Goal: Task Accomplishment & Management: Complete application form

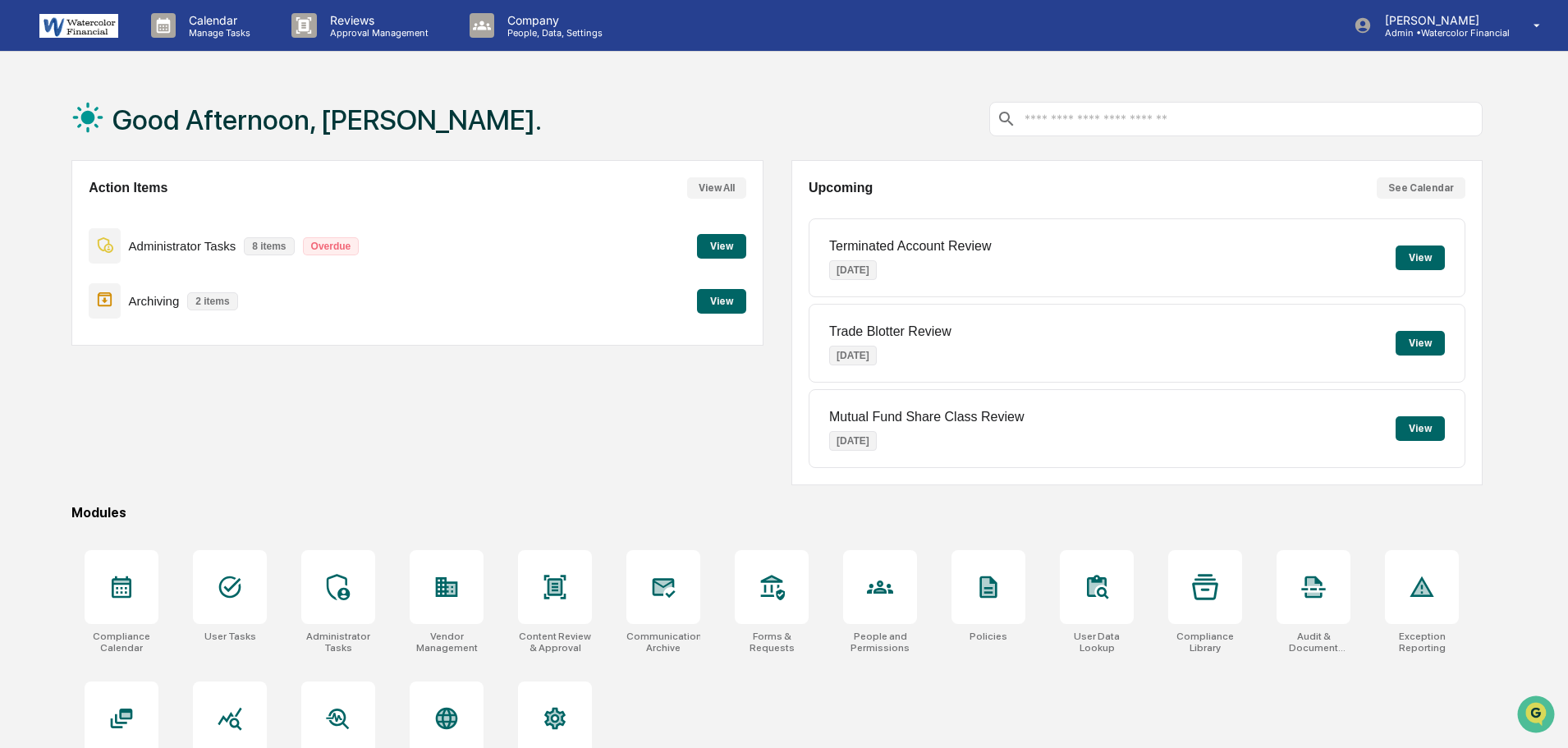
click at [727, 242] on button "View" at bounding box center [721, 246] width 49 height 25
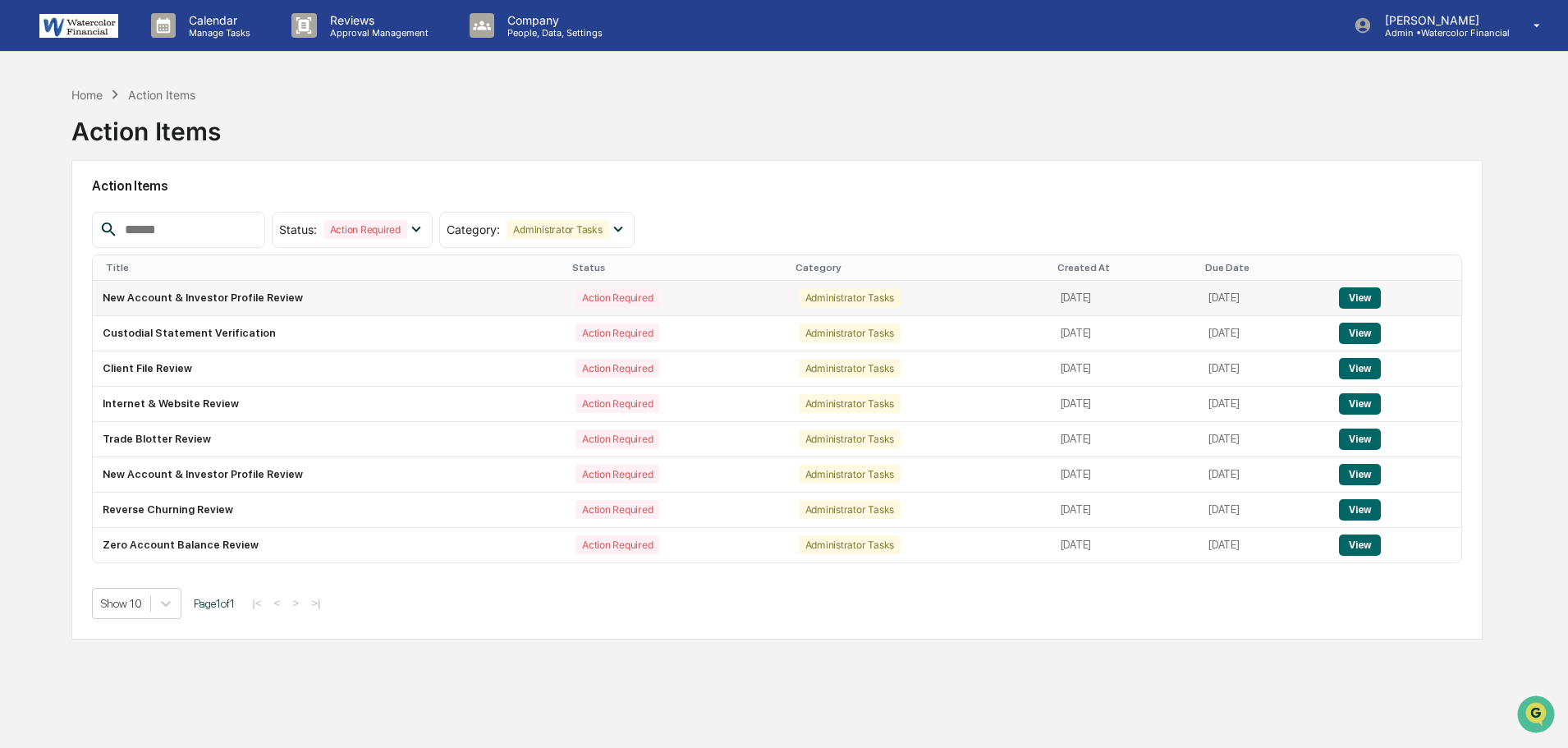
click at [1380, 302] on button "View" at bounding box center [1359, 298] width 42 height 21
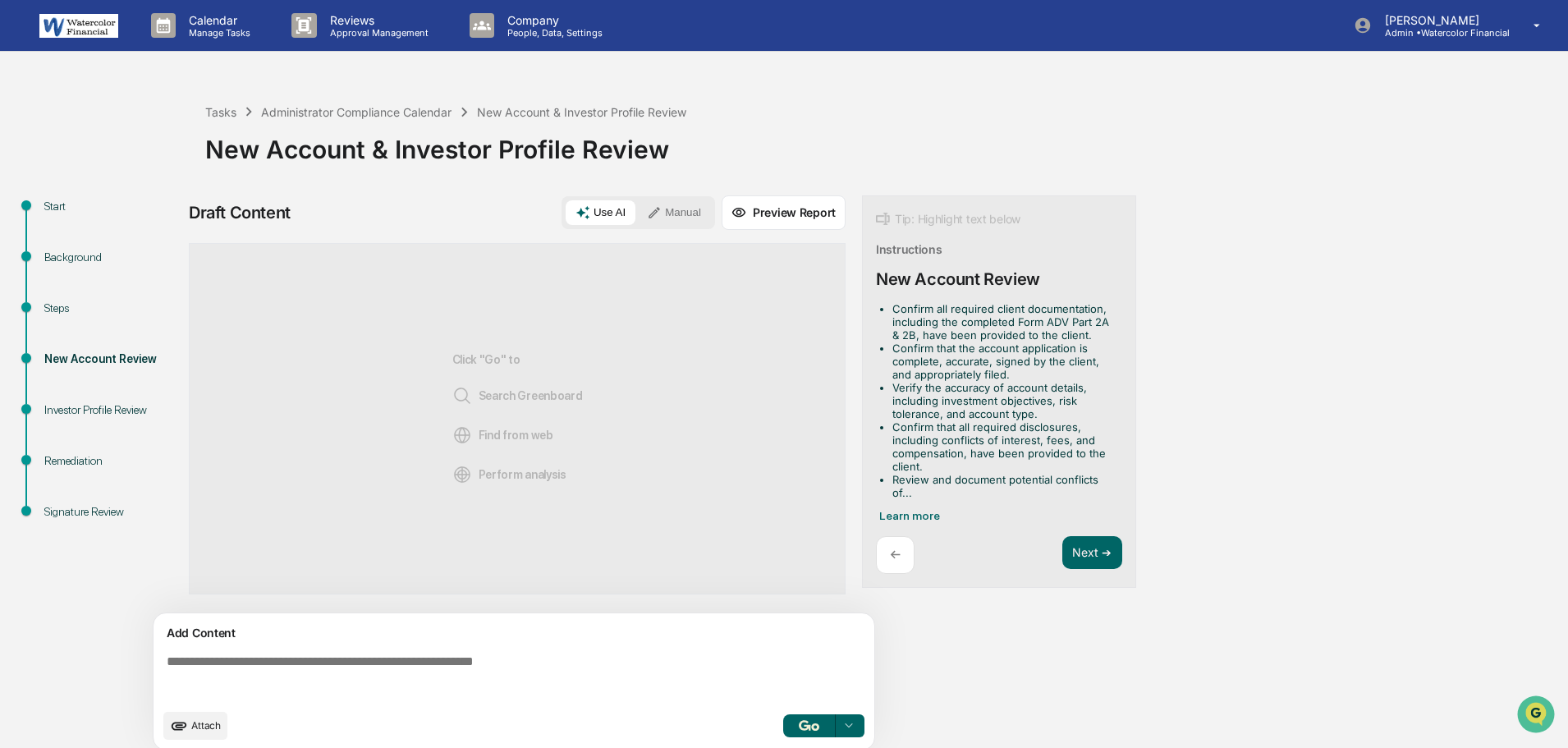
click at [41, 304] on div "Steps" at bounding box center [112, 327] width 161 height 51
click at [59, 300] on div "Steps" at bounding box center [112, 308] width 135 height 18
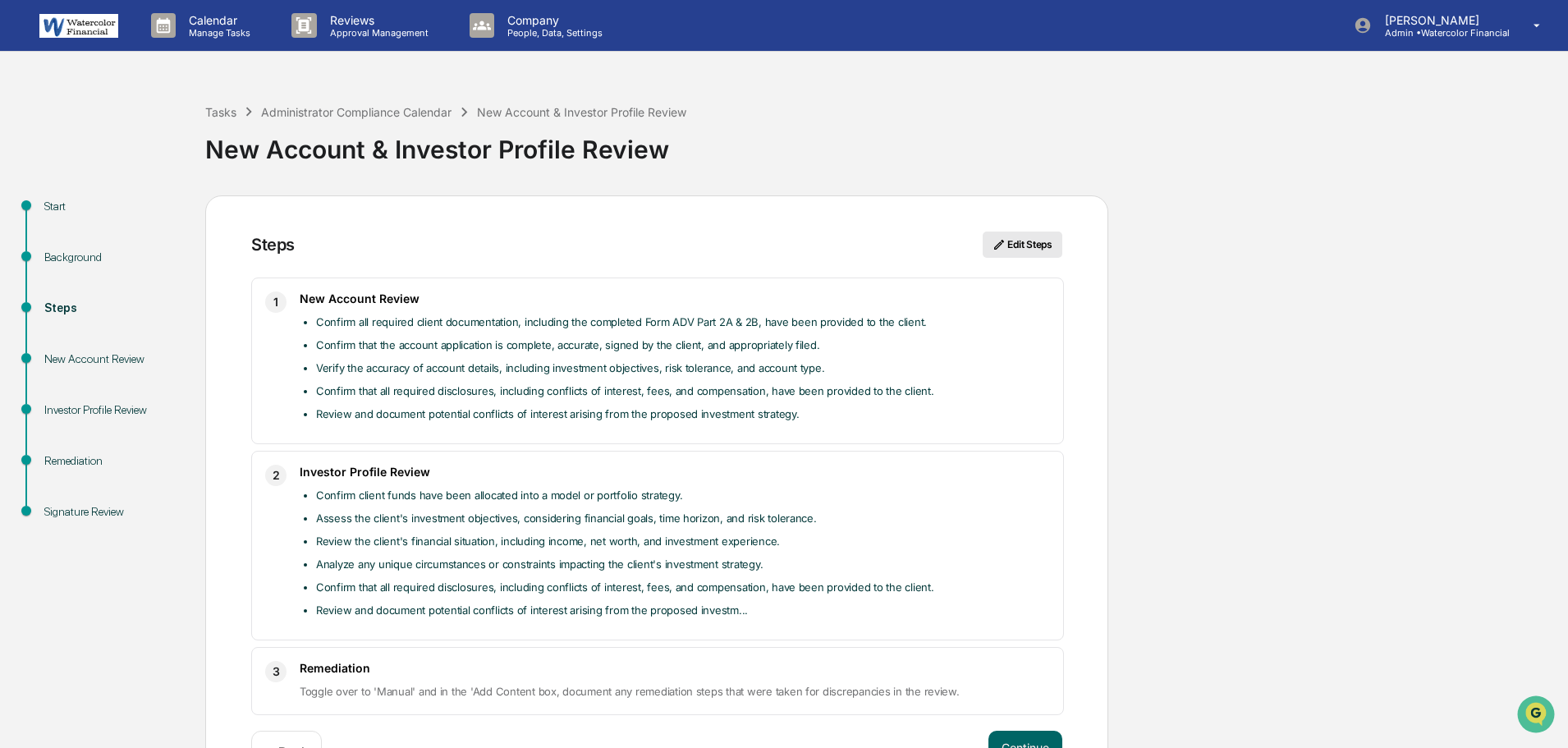
click at [1022, 242] on button "Edit Steps" at bounding box center [1022, 245] width 79 height 26
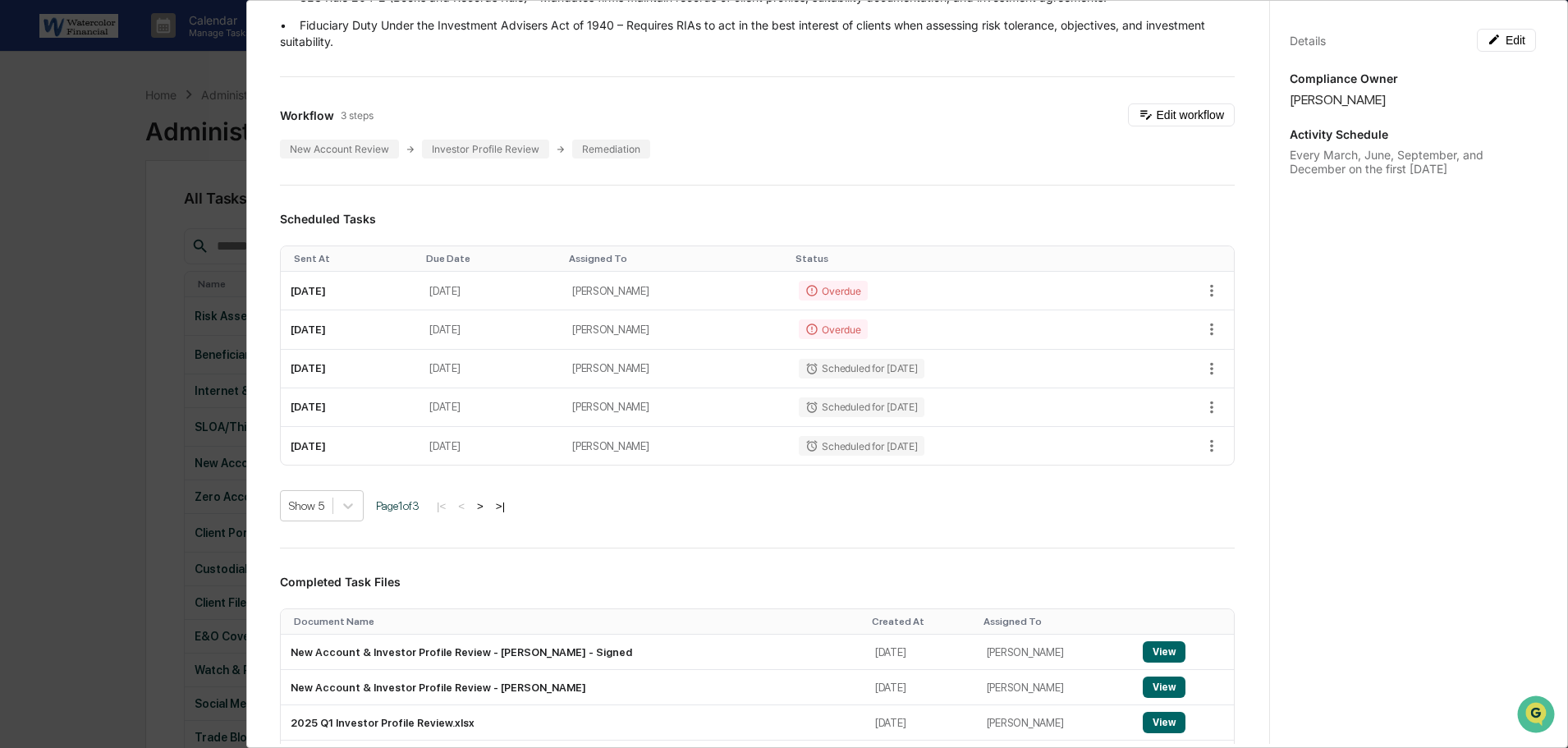
scroll to position [327, 0]
click at [1171, 116] on button "Edit workflow" at bounding box center [1181, 114] width 106 height 23
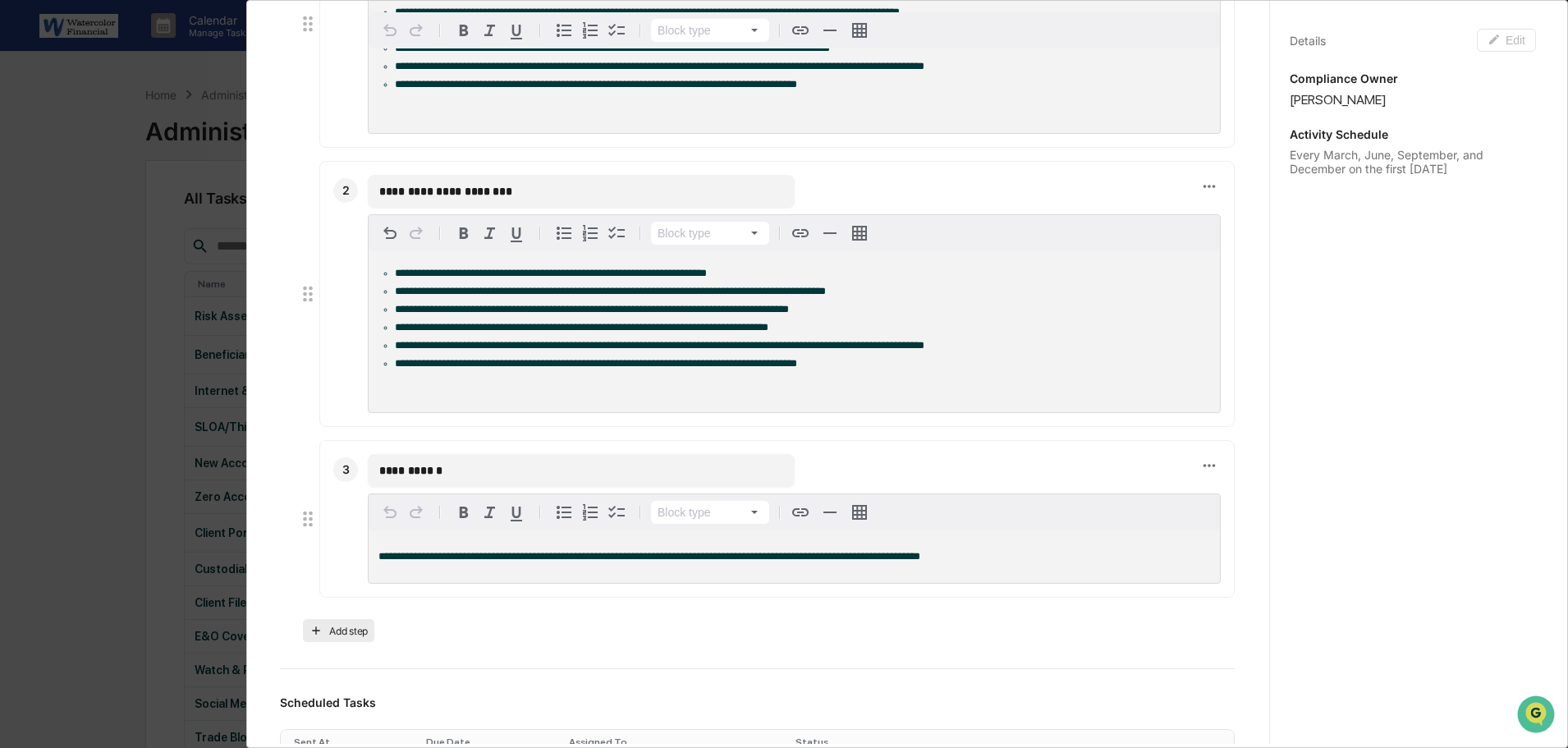
scroll to position [567, 0]
click at [322, 639] on button "Add step" at bounding box center [338, 630] width 71 height 23
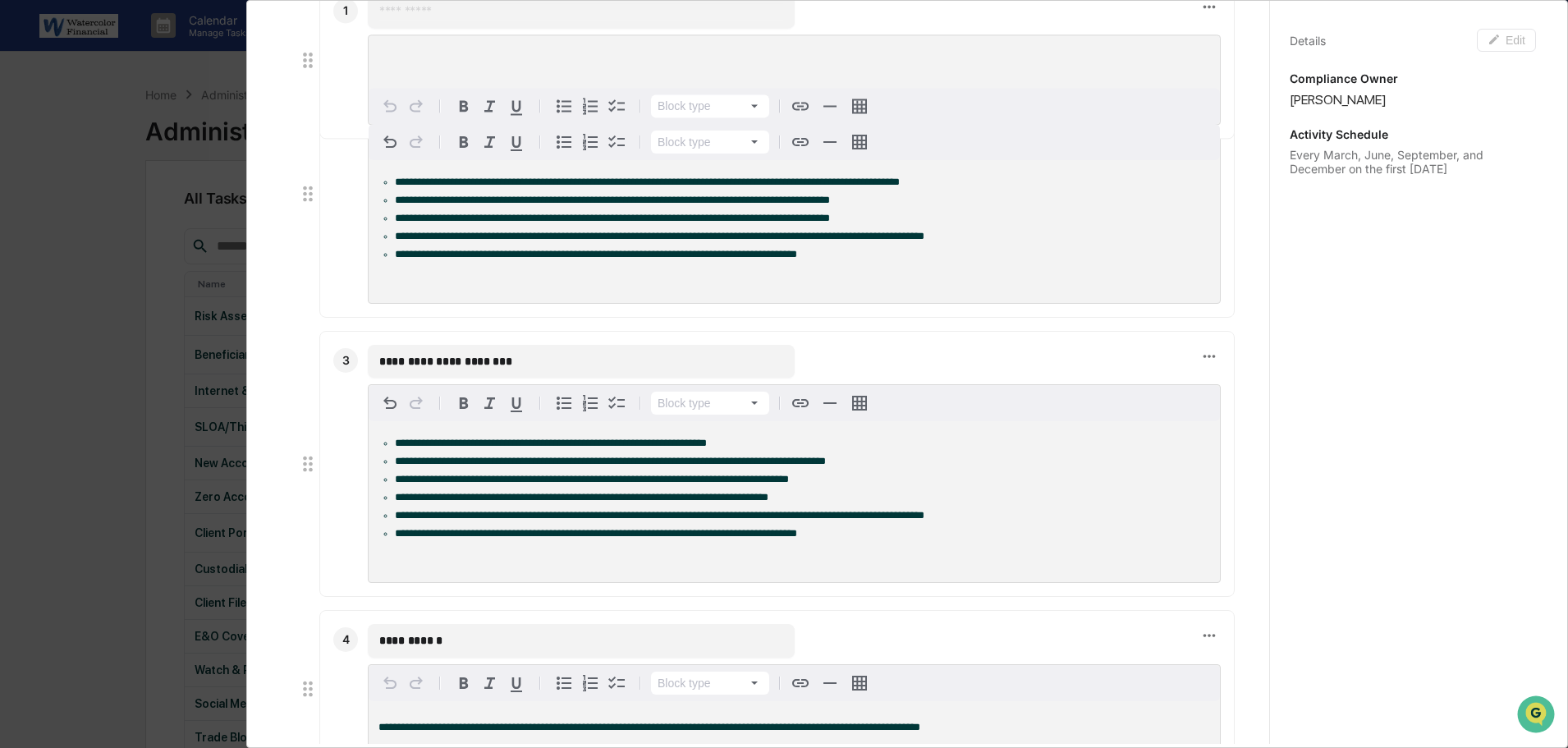
drag, startPoint x: 305, startPoint y: 705, endPoint x: 352, endPoint y: 67, distance: 639.7
click at [352, 67] on li "1 ​ Block type *" at bounding box center [765, 60] width 938 height 158
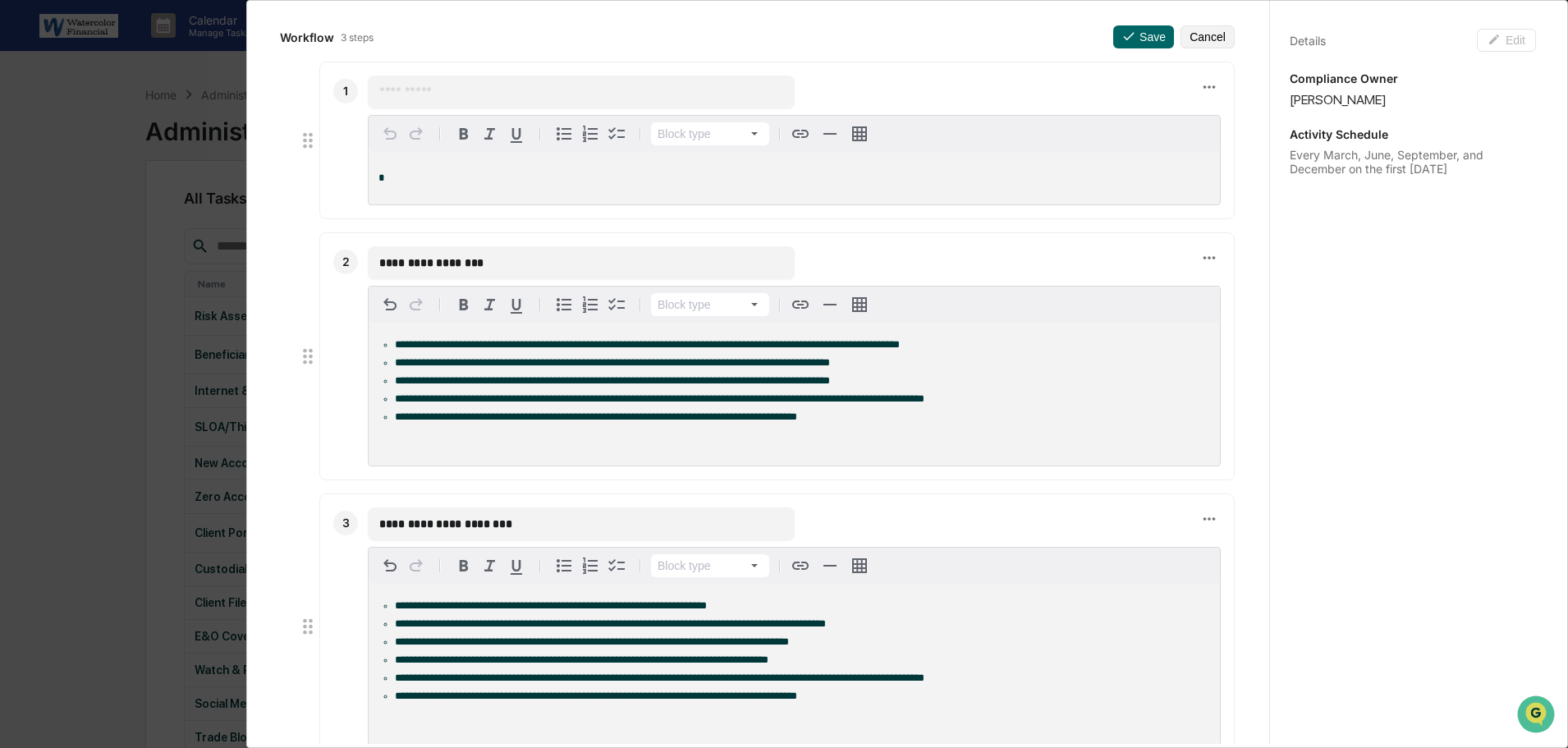
scroll to position [403, 0]
click at [437, 90] on input "text" at bounding box center [580, 92] width 404 height 17
type input "**********"
click at [575, 173] on div "*" at bounding box center [794, 178] width 851 height 53
click at [565, 129] on icon "button" at bounding box center [564, 134] width 19 height 19
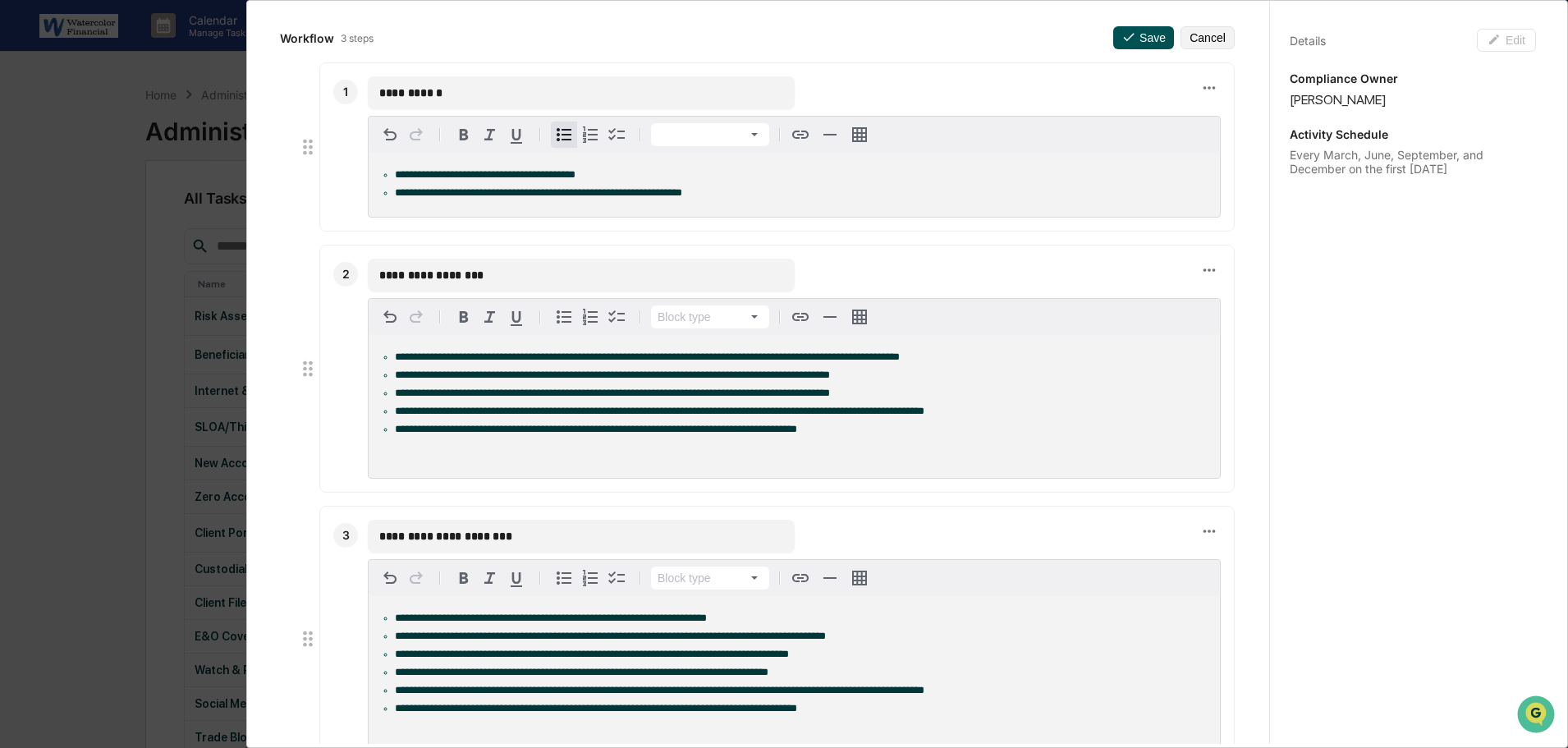
click at [1128, 37] on button "Save" at bounding box center [1144, 37] width 61 height 23
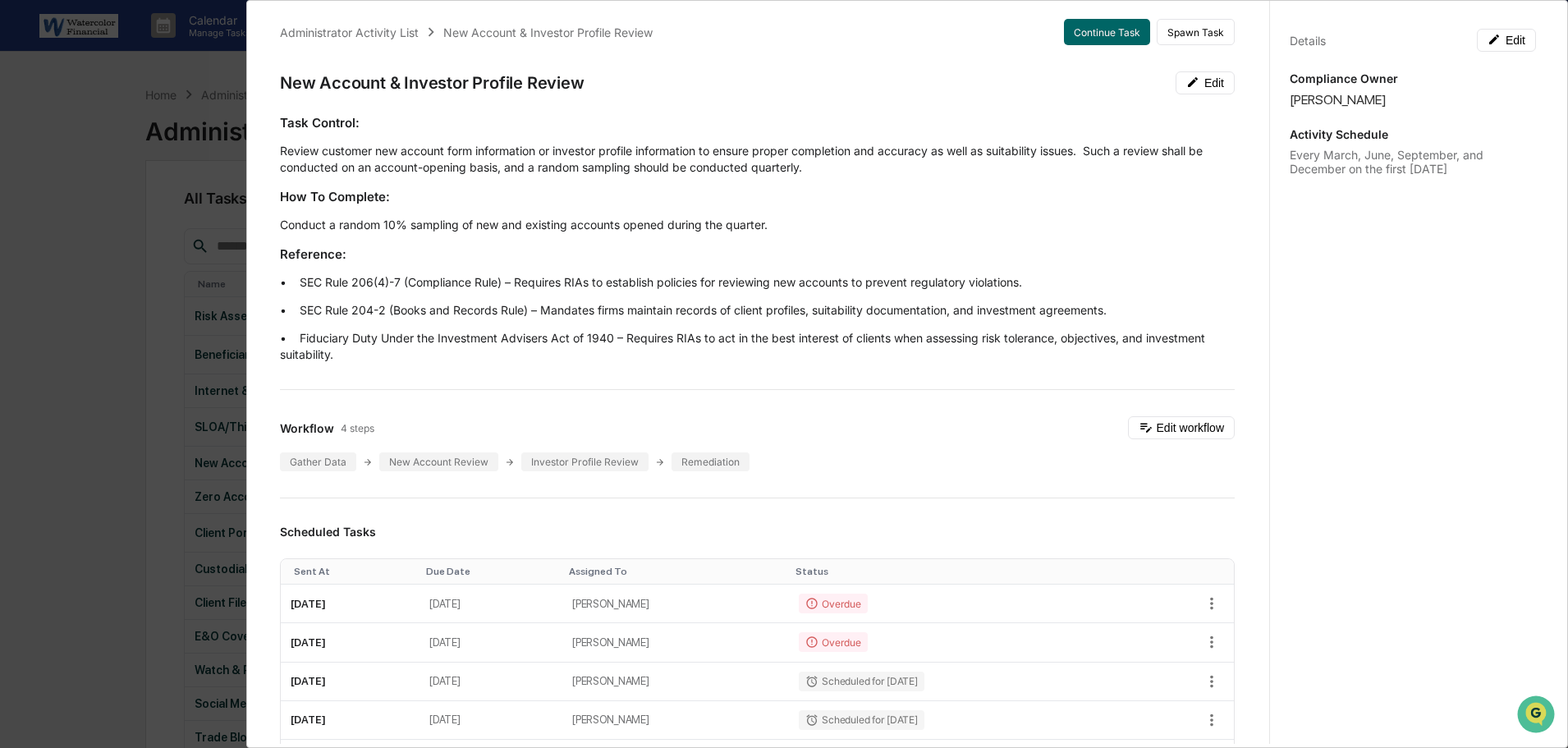
scroll to position [0, 0]
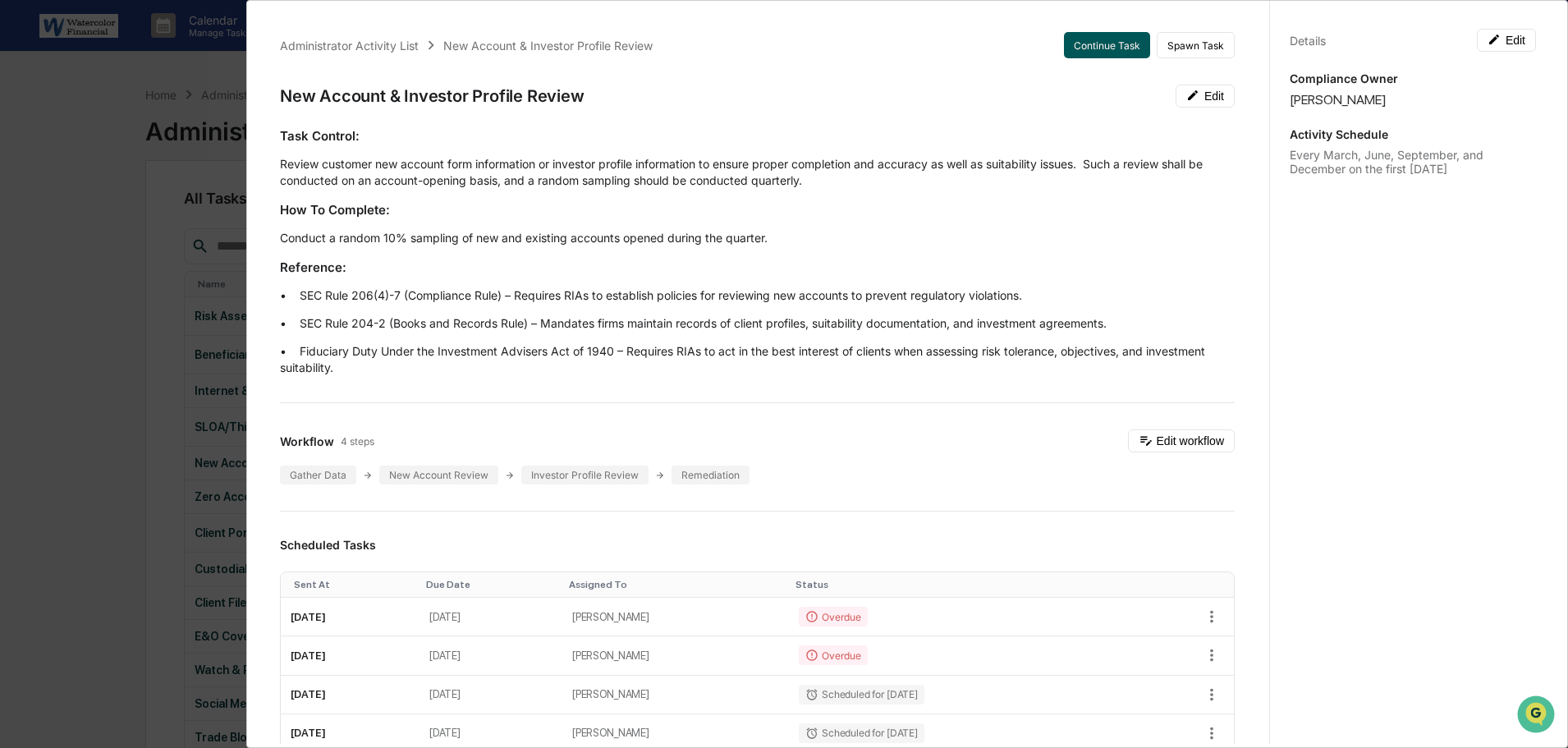
click at [1083, 42] on button "Continue Task" at bounding box center [1106, 45] width 86 height 26
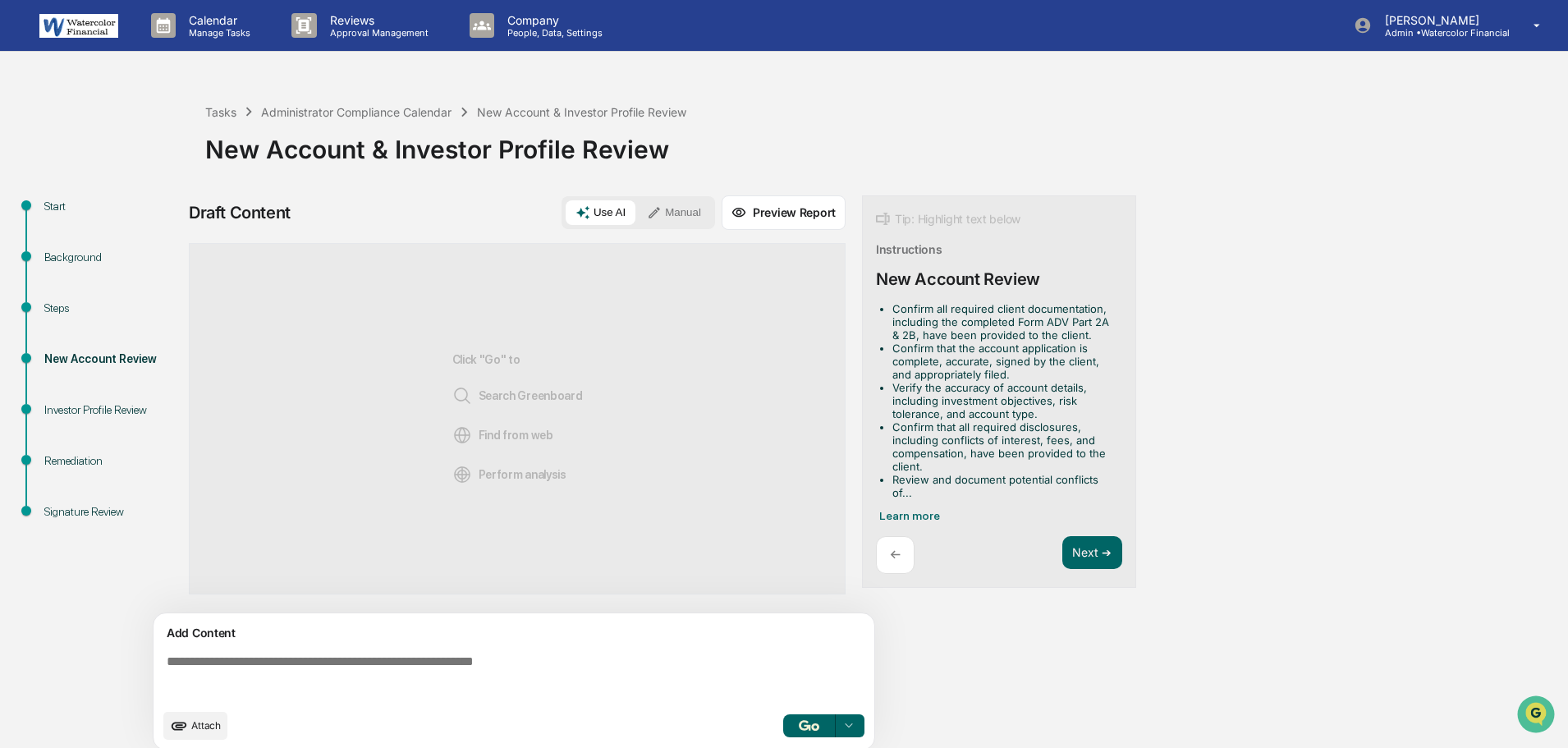
click at [64, 300] on div "Steps" at bounding box center [112, 308] width 135 height 18
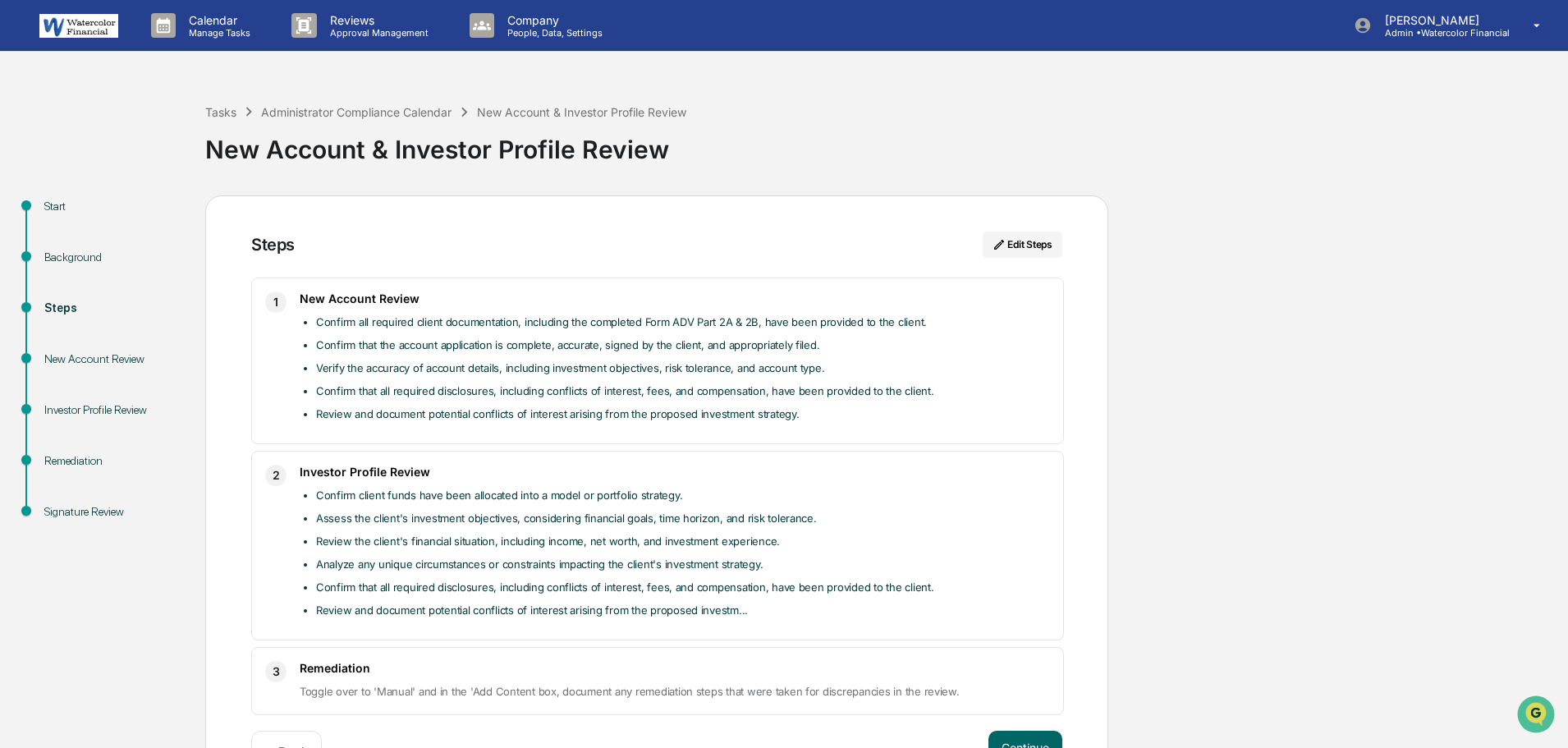
click at [66, 350] on div "New Account Review" at bounding box center [112, 359] width 135 height 18
click at [89, 362] on div "New Account Review" at bounding box center [112, 359] width 135 height 18
click at [91, 359] on div "New Account Review" at bounding box center [112, 359] width 135 height 18
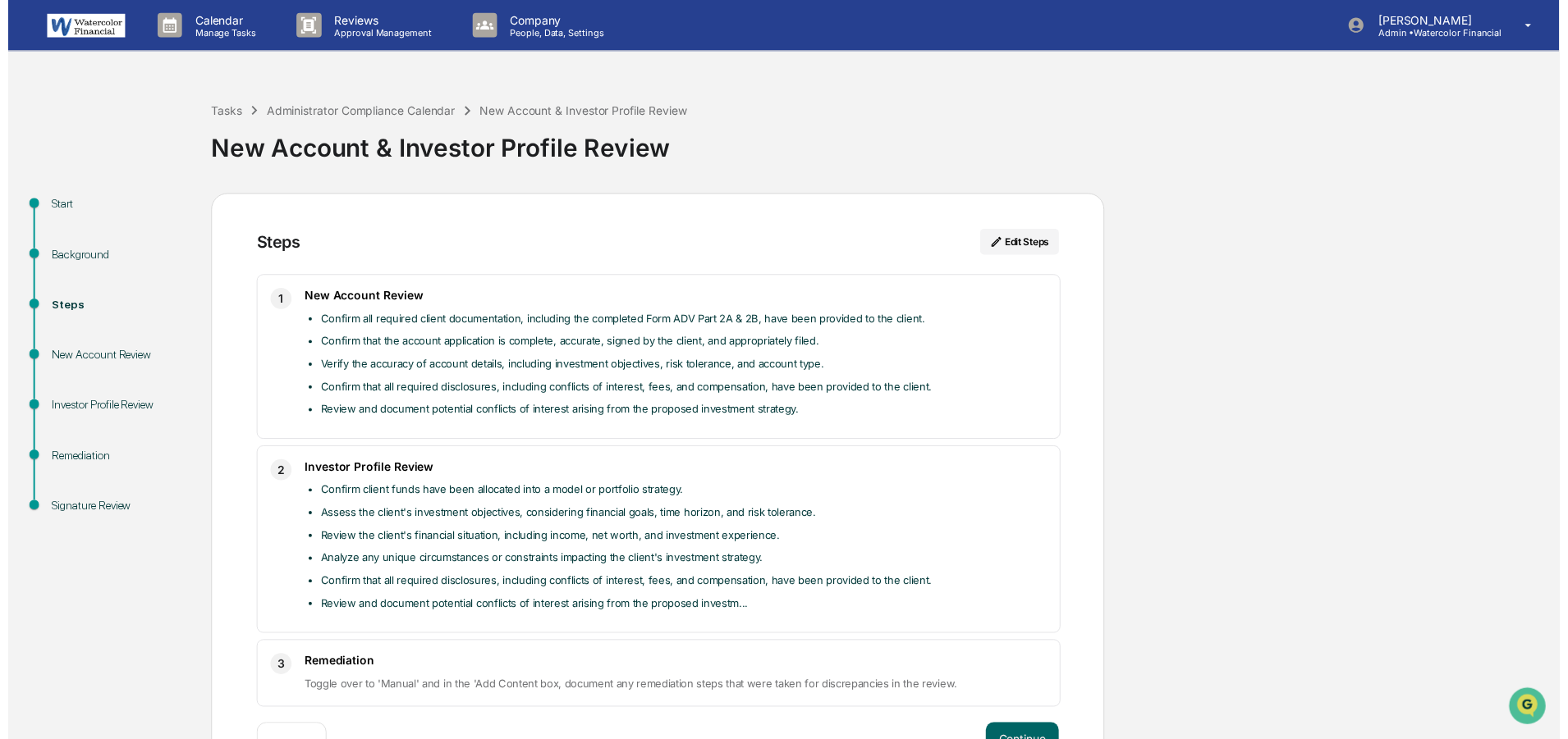
scroll to position [55, 0]
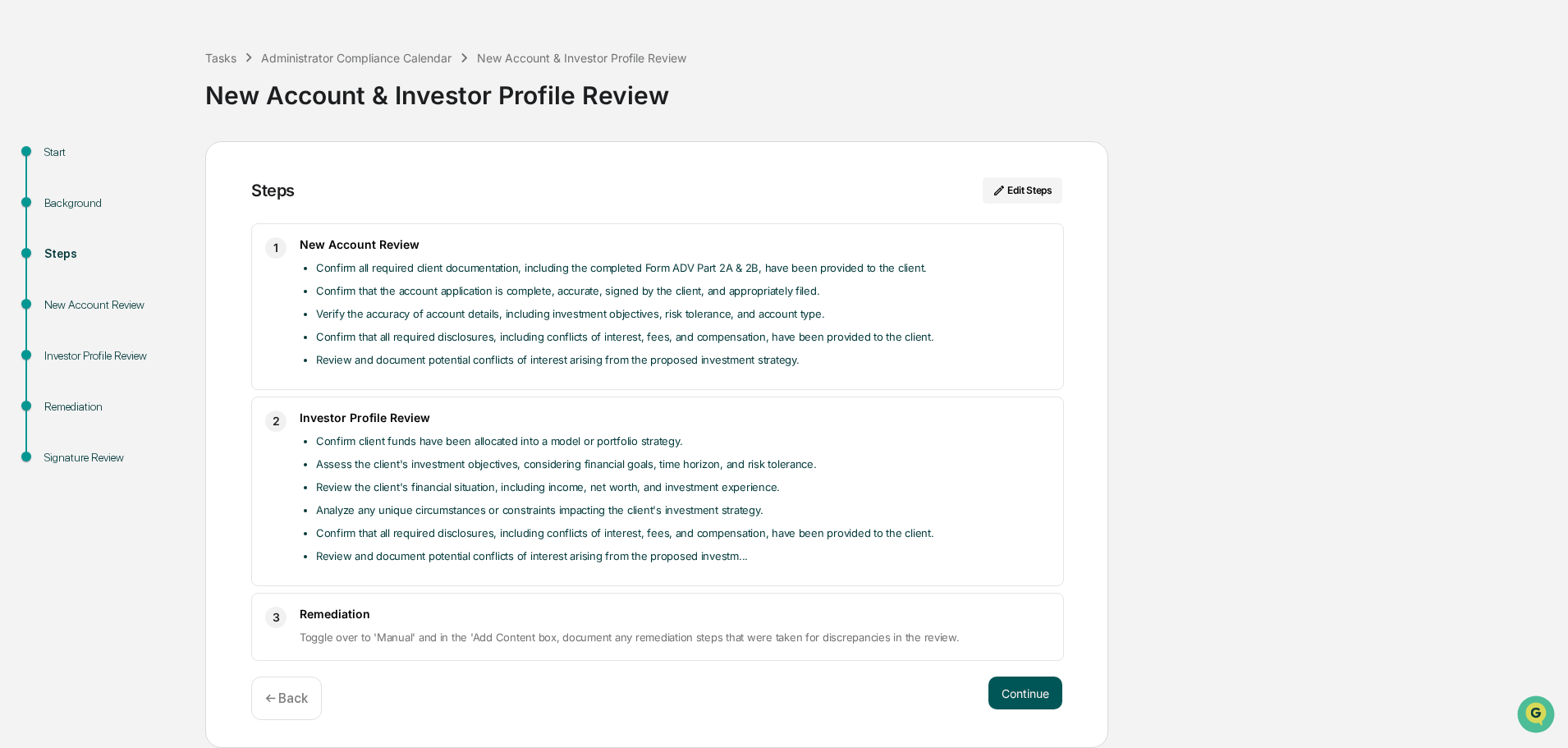
click at [1027, 695] on button "Continue" at bounding box center [1026, 693] width 74 height 33
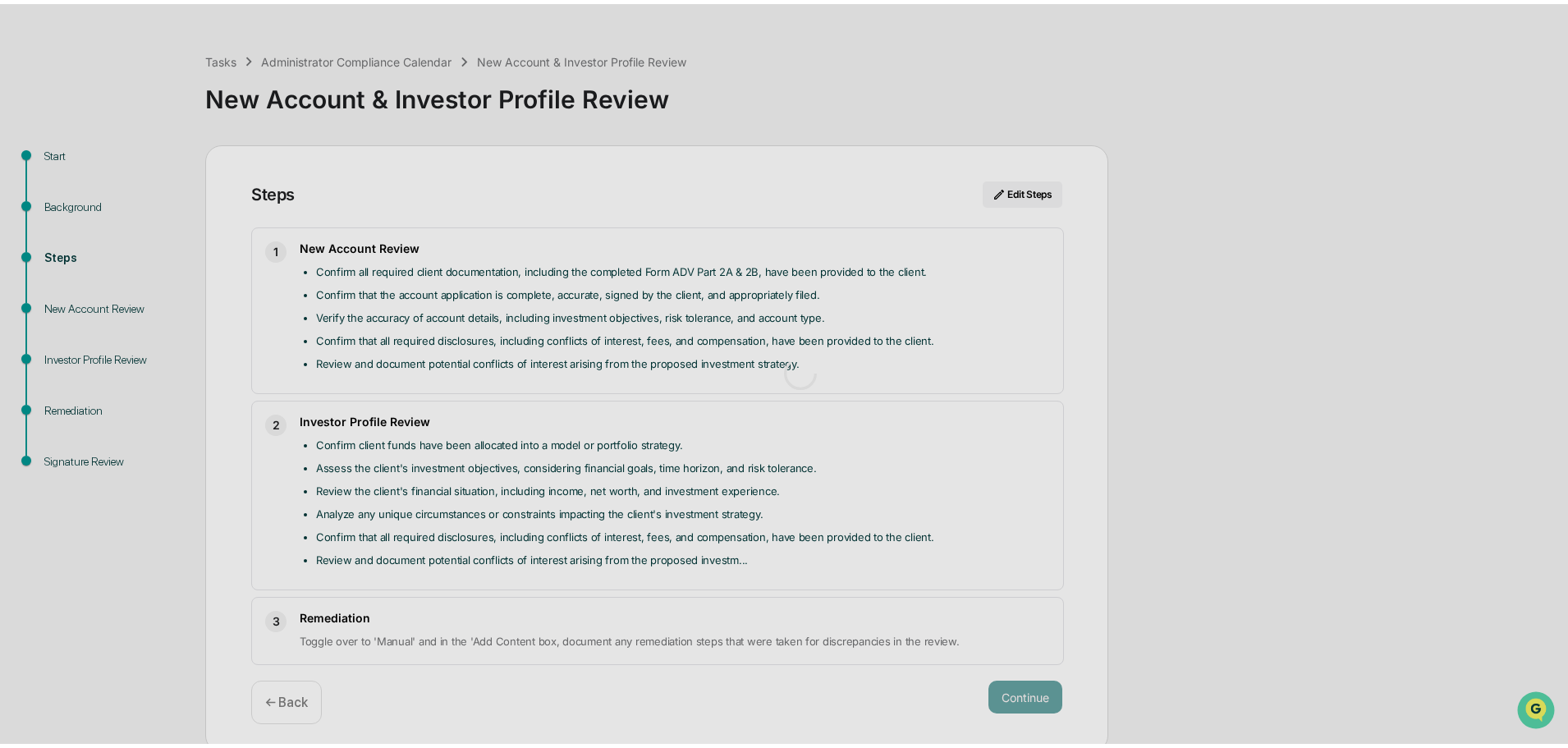
scroll to position [12, 0]
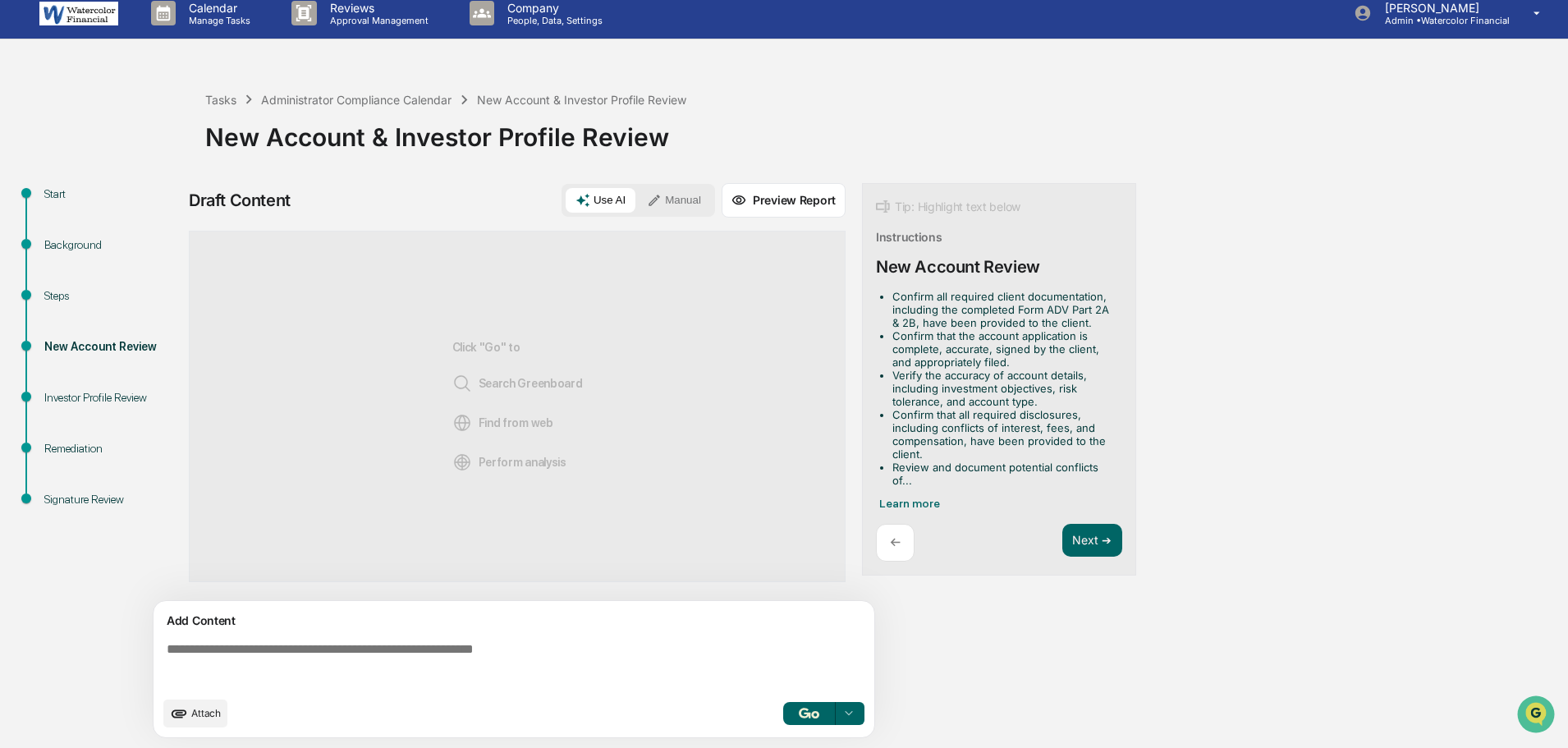
click at [680, 193] on button "Manual" at bounding box center [674, 200] width 74 height 25
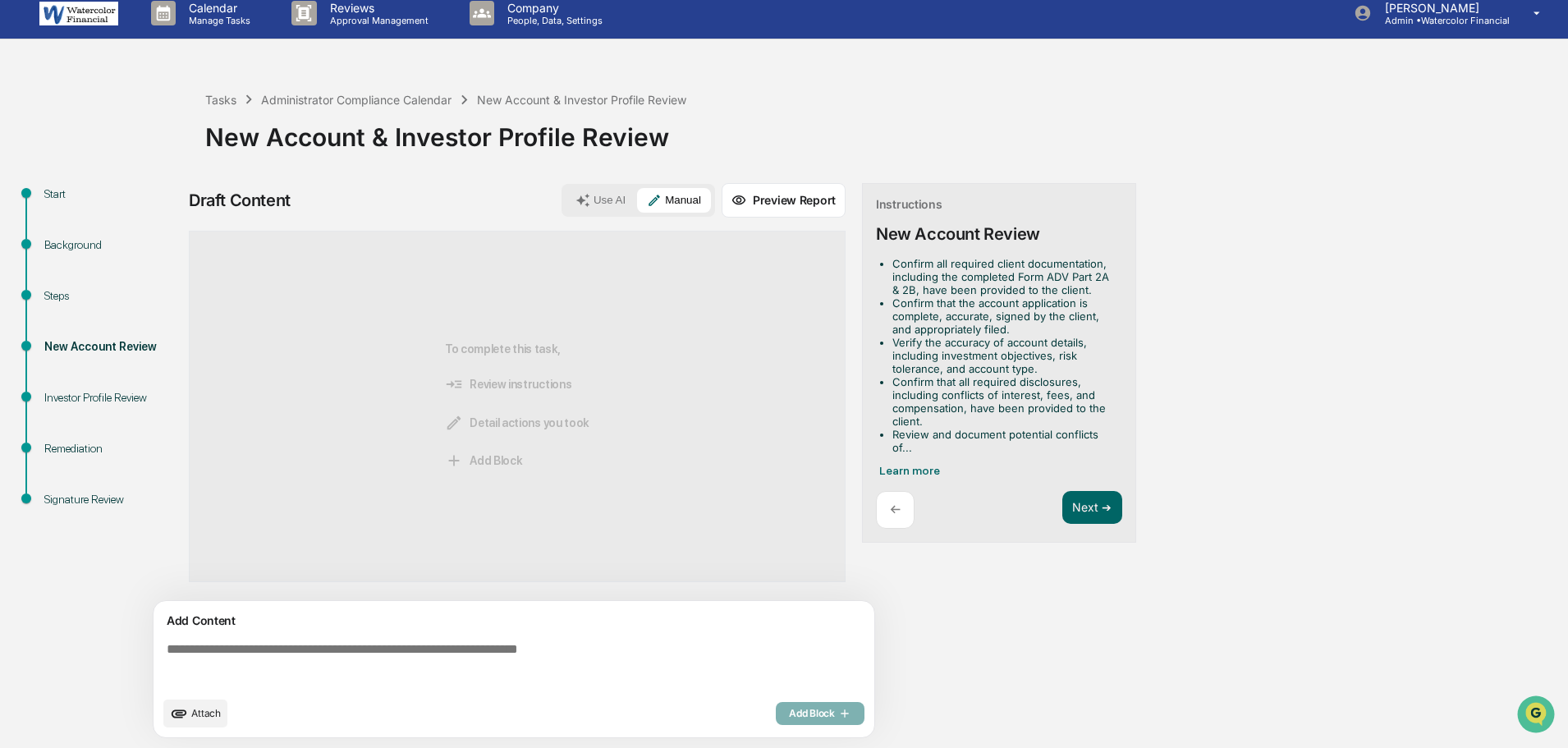
click at [1455, 139] on div "New Account & Investor Profile Review" at bounding box center [882, 130] width 1355 height 43
click at [261, 631] on div "Add Content Attach Add Block" at bounding box center [514, 668] width 721 height 136
click at [271, 645] on textarea at bounding box center [517, 666] width 714 height 59
click at [193, 711] on span "Attach" at bounding box center [206, 713] width 30 height 12
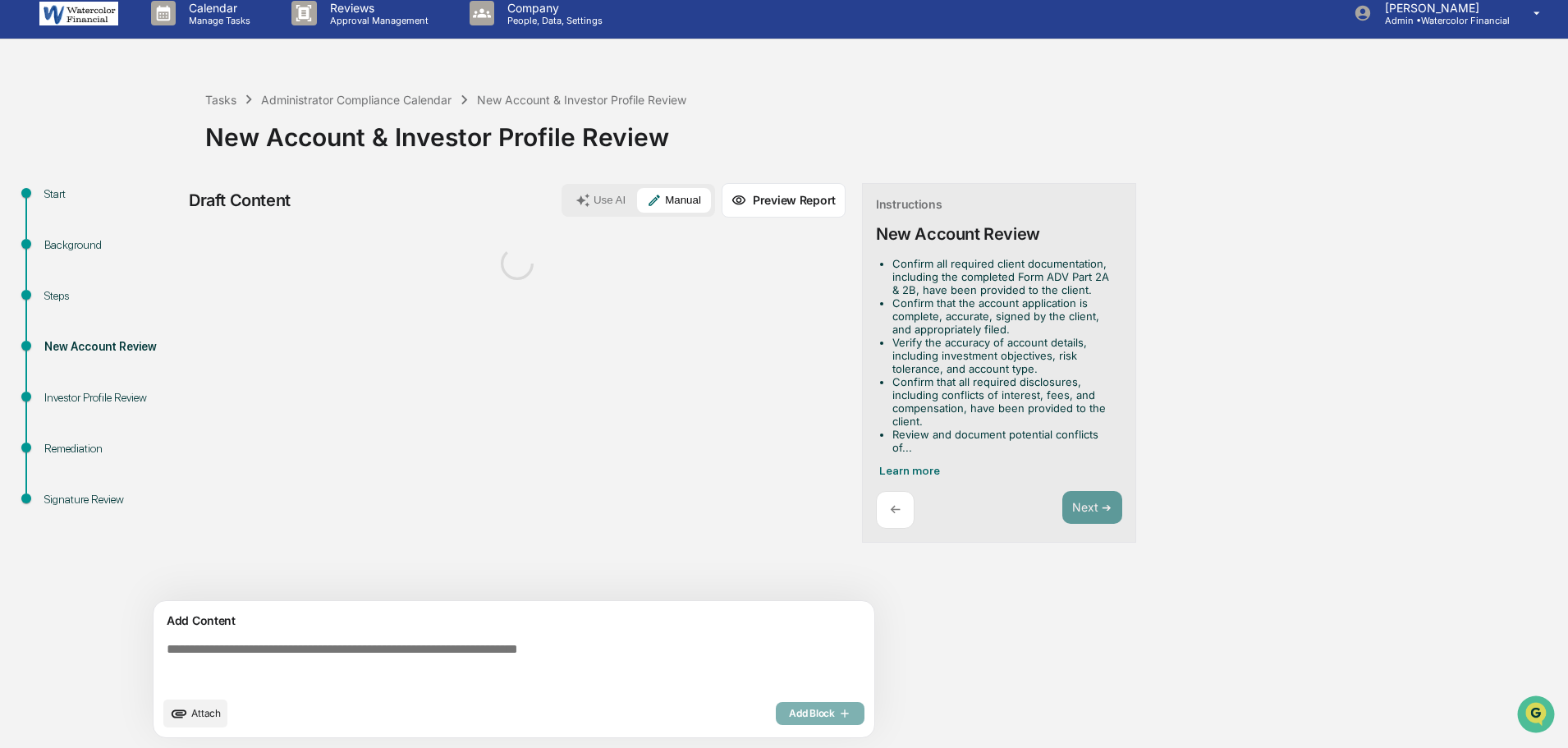
click at [263, 645] on textarea at bounding box center [517, 666] width 714 height 59
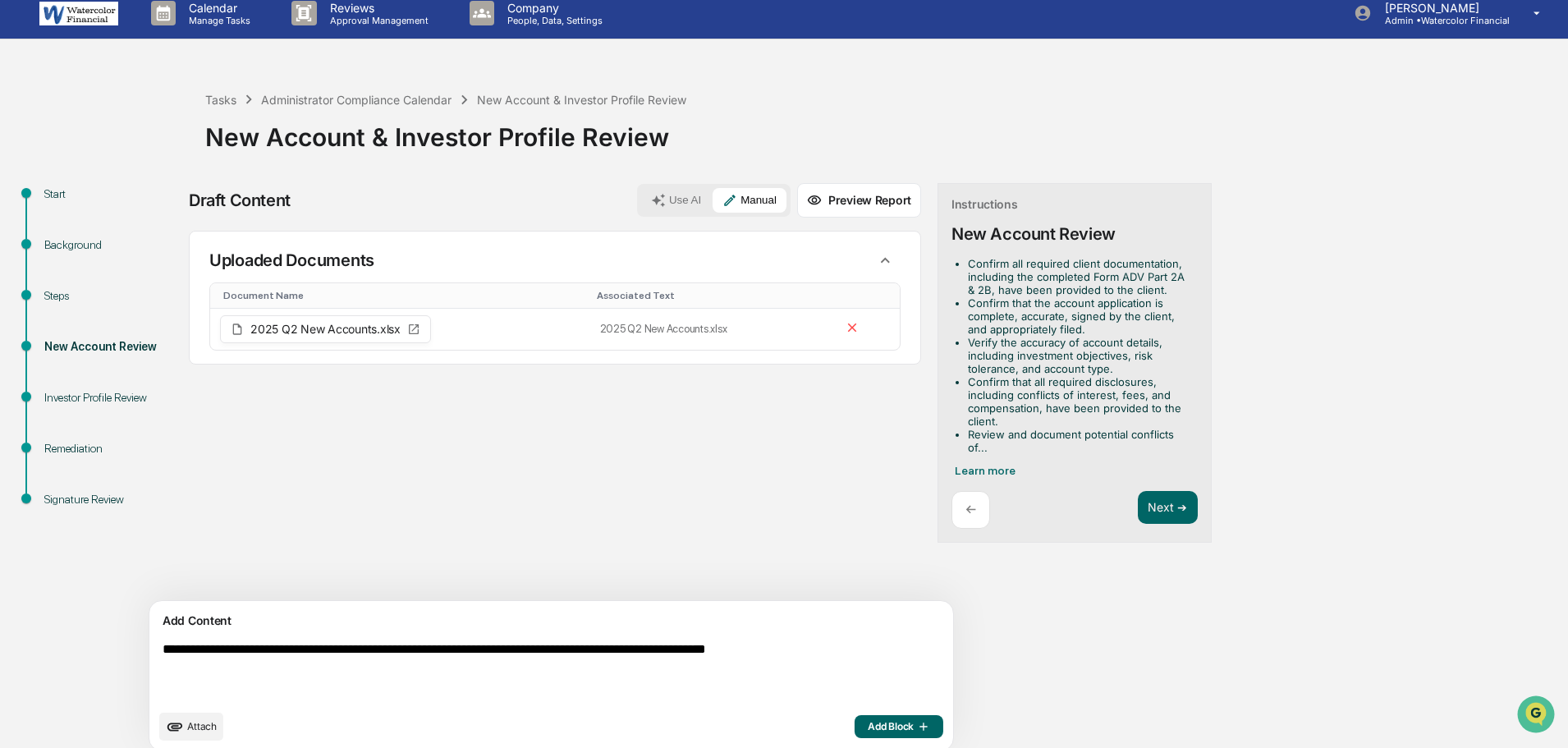
type textarea "**********"
click at [868, 725] on span "Add Block" at bounding box center [899, 727] width 63 height 13
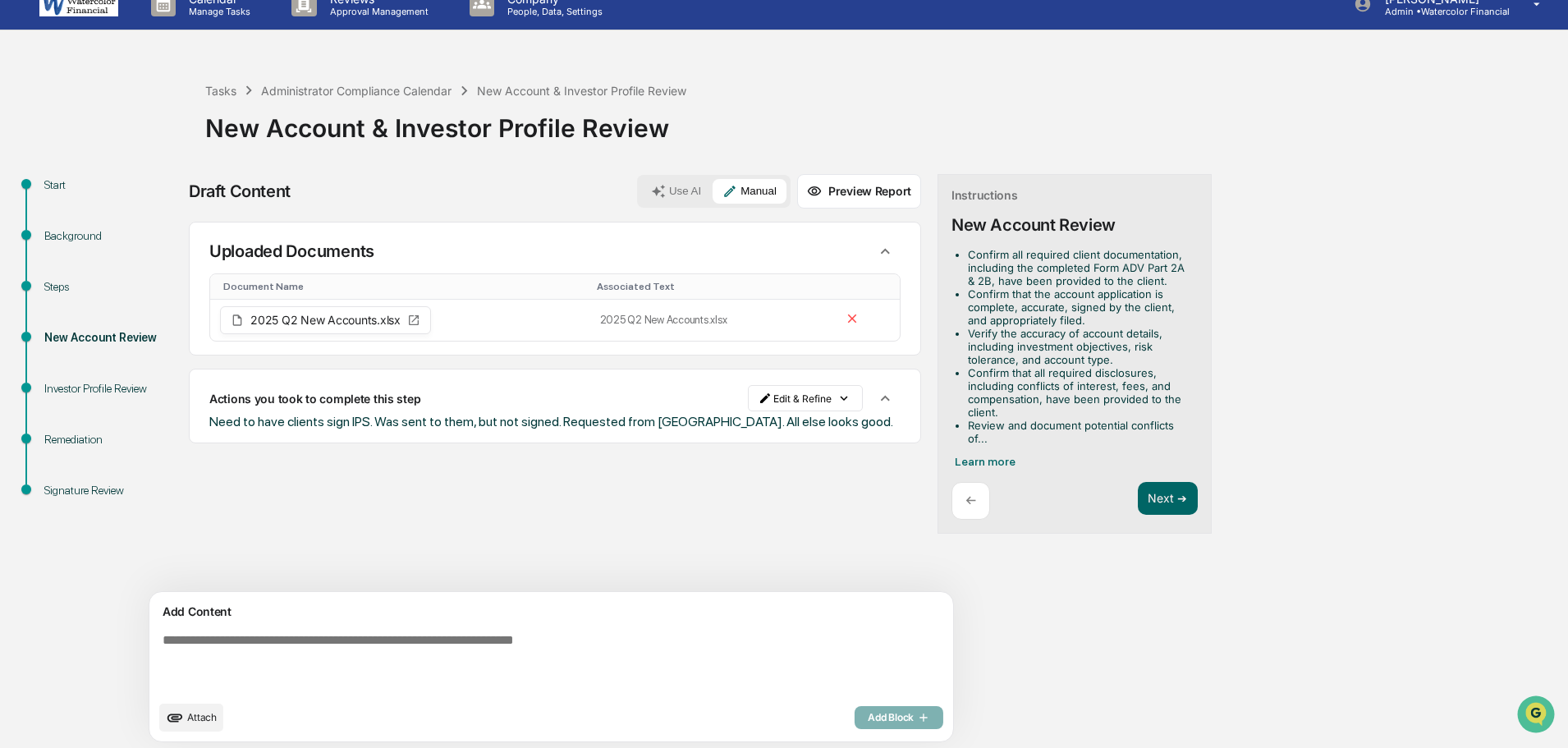
scroll to position [26, 0]
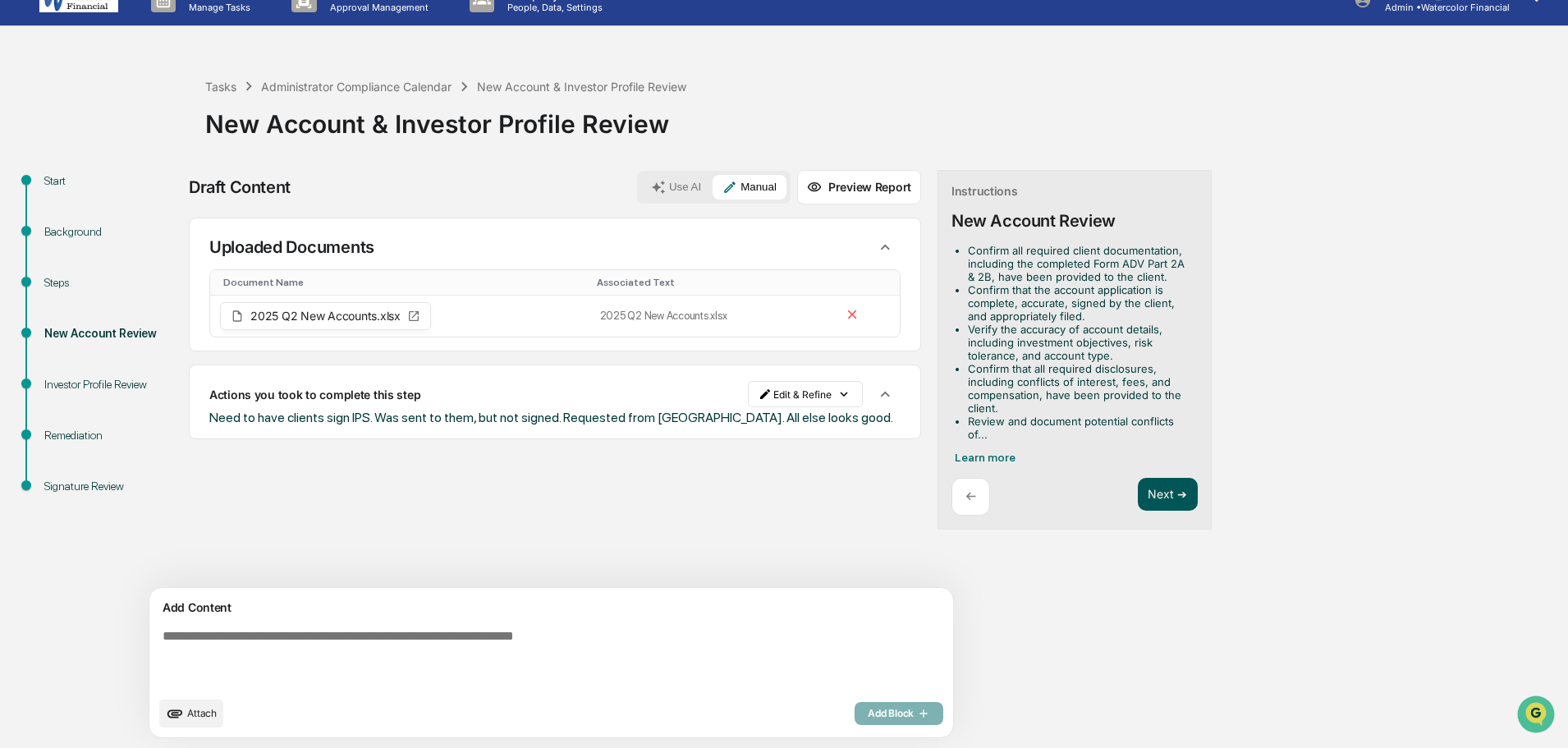
click at [1137, 490] on button "Next ➔" at bounding box center [1167, 495] width 60 height 33
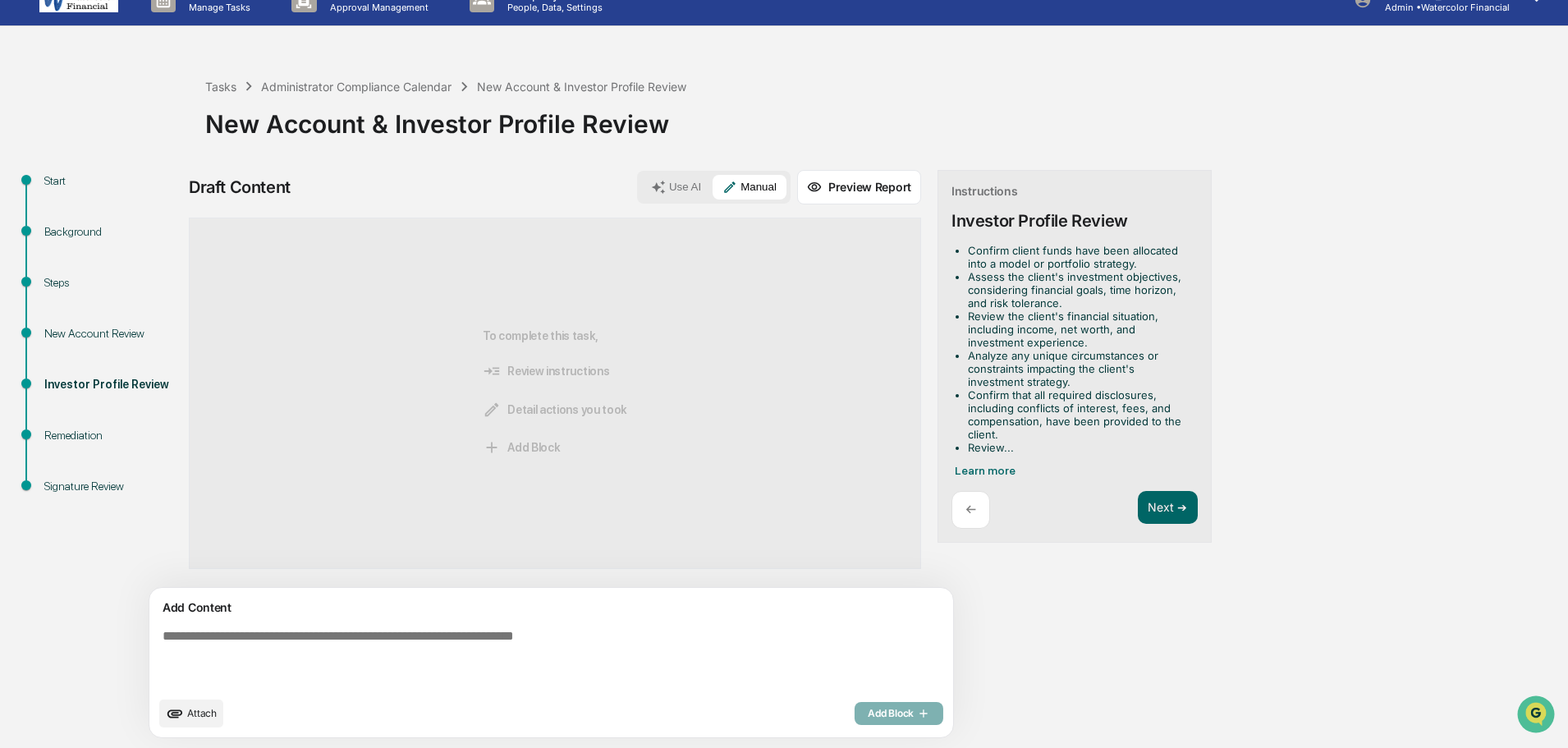
click at [436, 635] on textarea at bounding box center [513, 658] width 714 height 72
type textarea "**********"
click at [868, 707] on span "Add Block" at bounding box center [899, 714] width 63 height 13
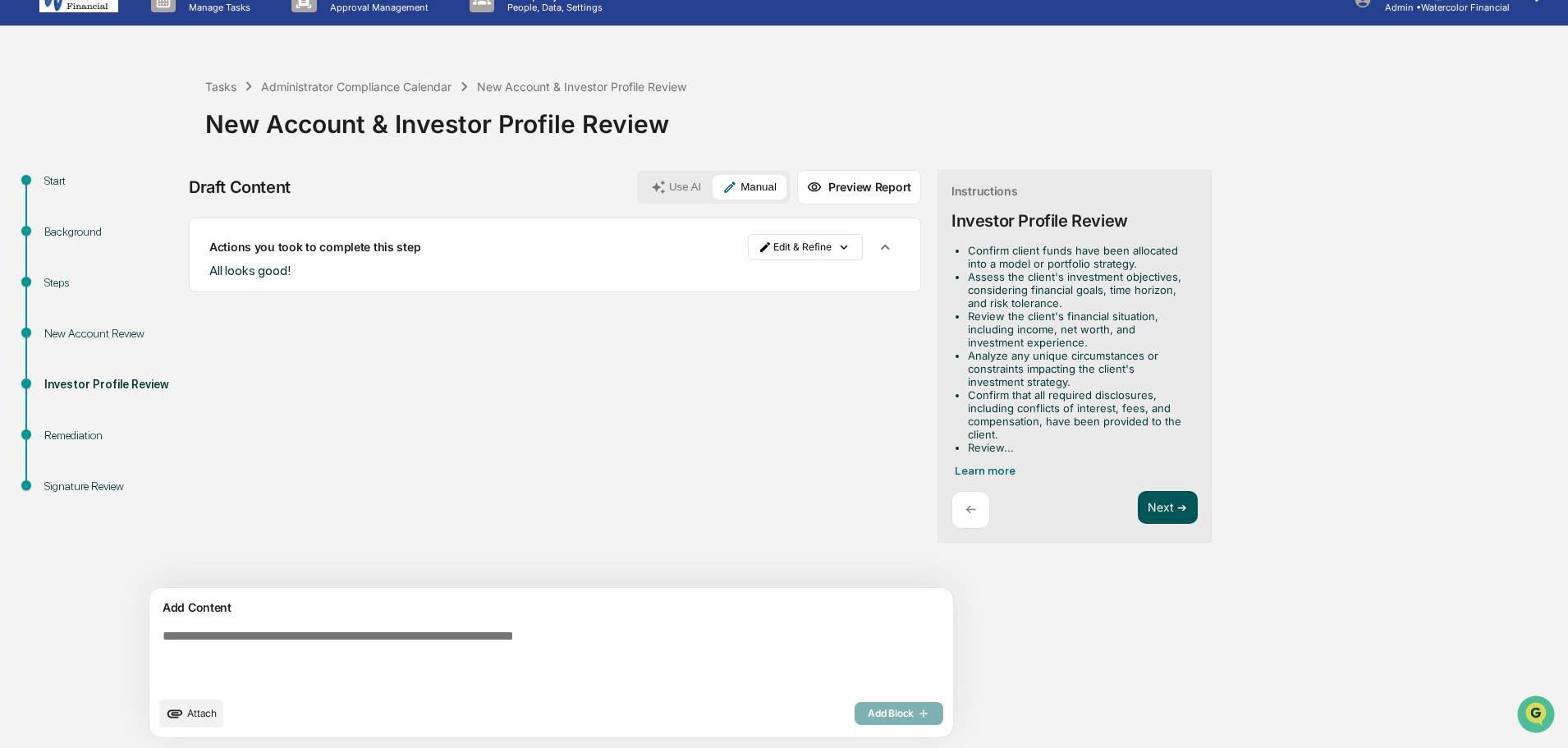
click at [1137, 506] on button "Next ➔" at bounding box center [1167, 508] width 60 height 33
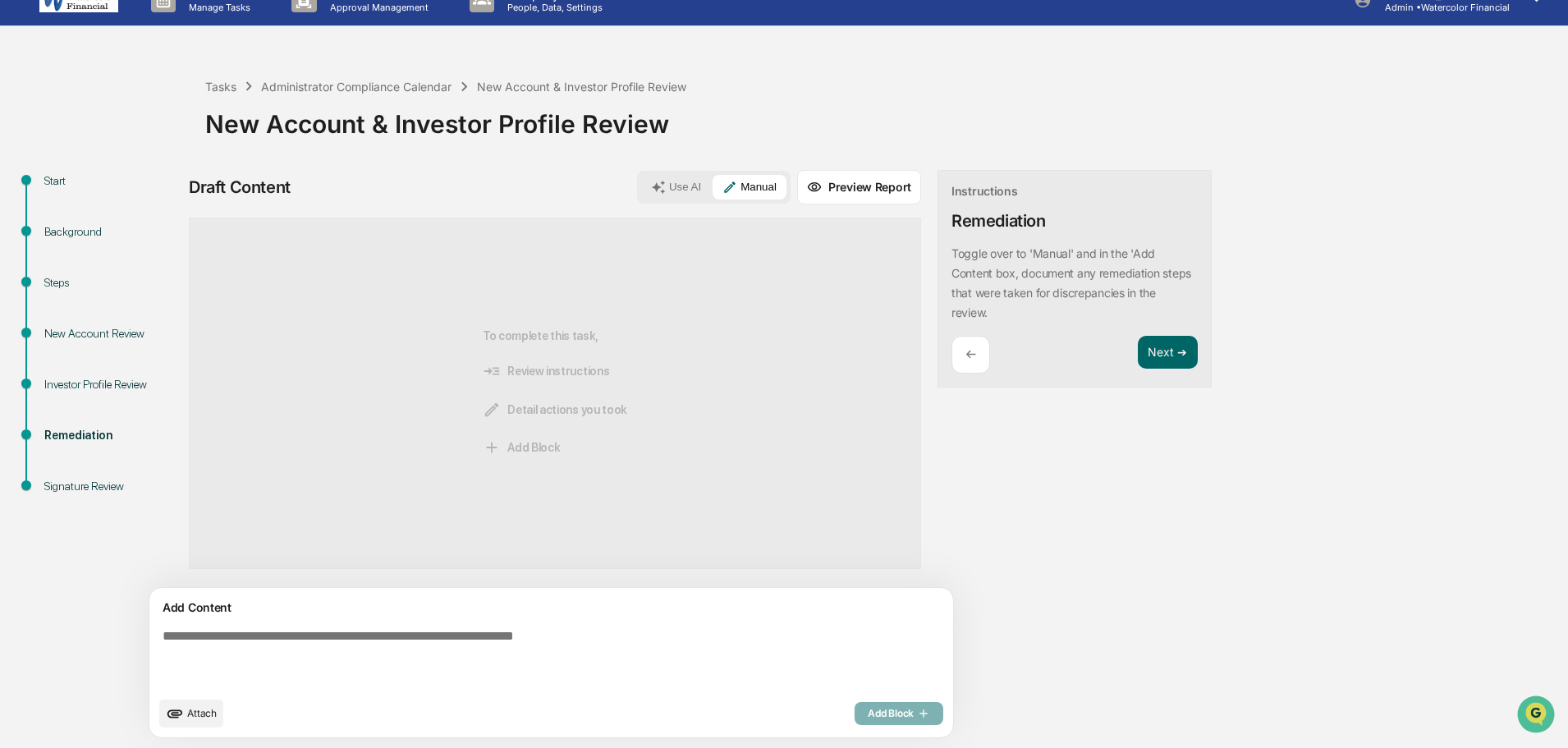
click at [511, 618] on div "Add Content Attach Add Block" at bounding box center [552, 663] width 804 height 150
click at [507, 629] on textarea at bounding box center [513, 658] width 714 height 72
type textarea "***"
click at [868, 707] on span "Add Block" at bounding box center [899, 714] width 63 height 13
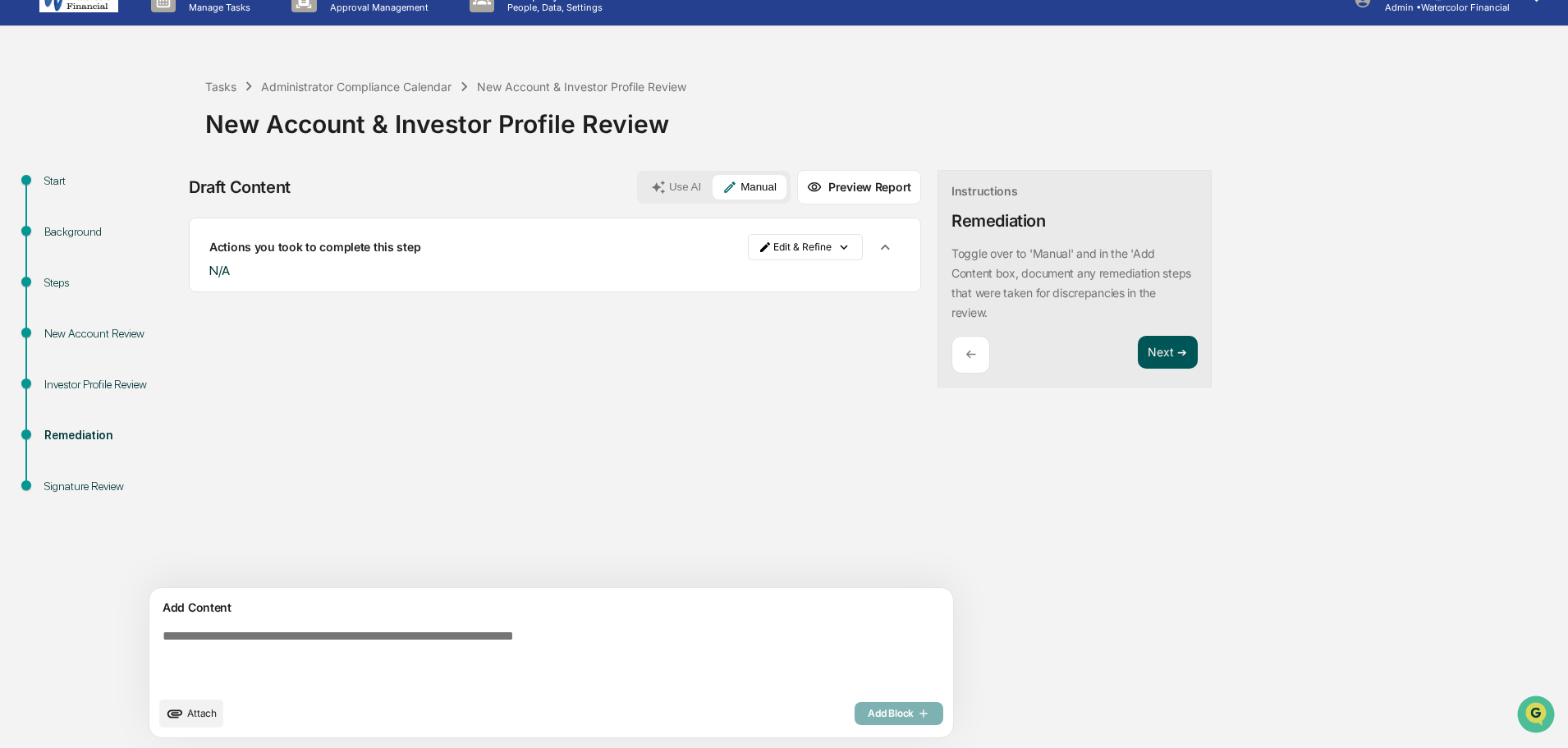
click at [1137, 349] on button "Next ➔" at bounding box center [1167, 352] width 60 height 33
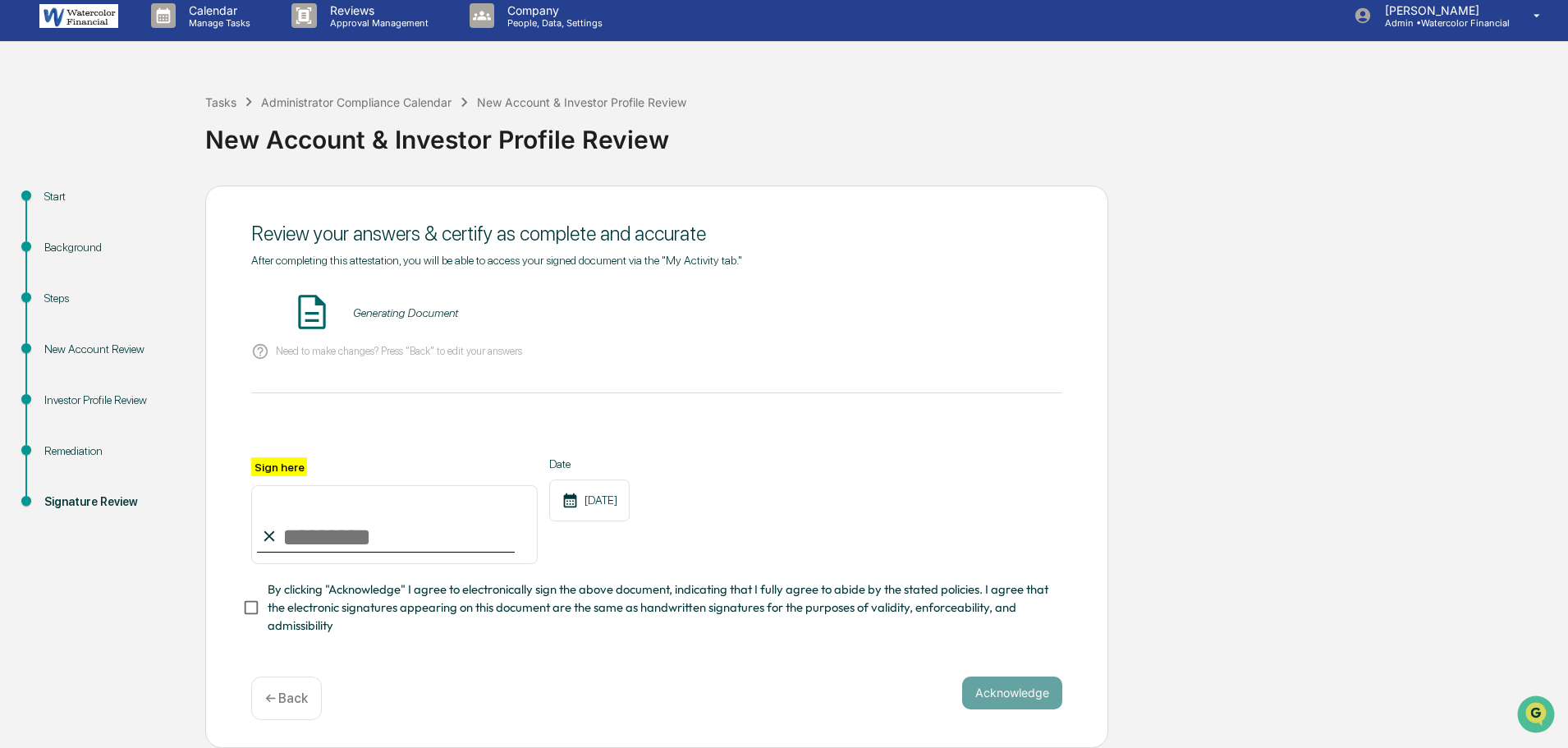
scroll to position [0, 0]
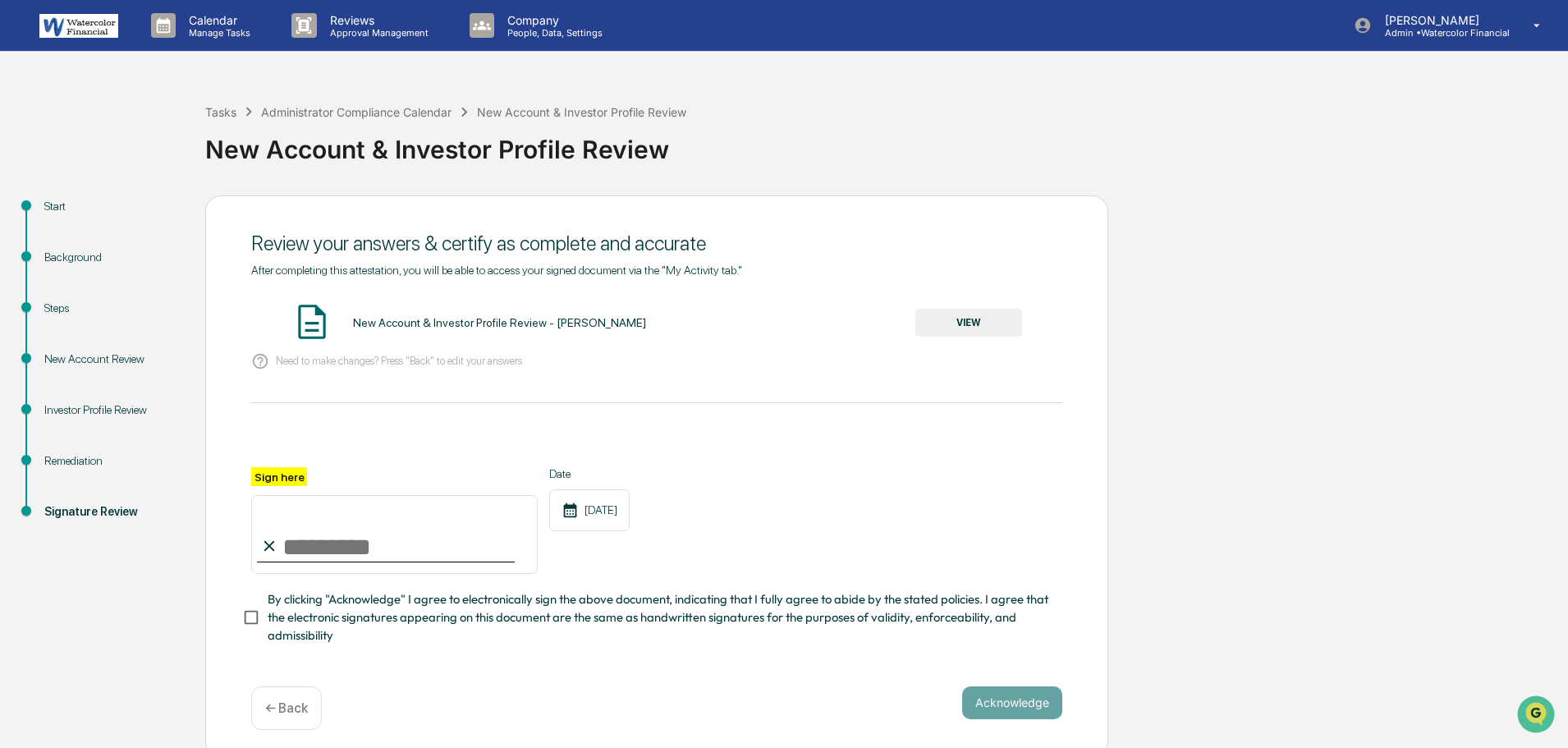
click at [955, 323] on button "VIEW" at bounding box center [967, 323] width 106 height 28
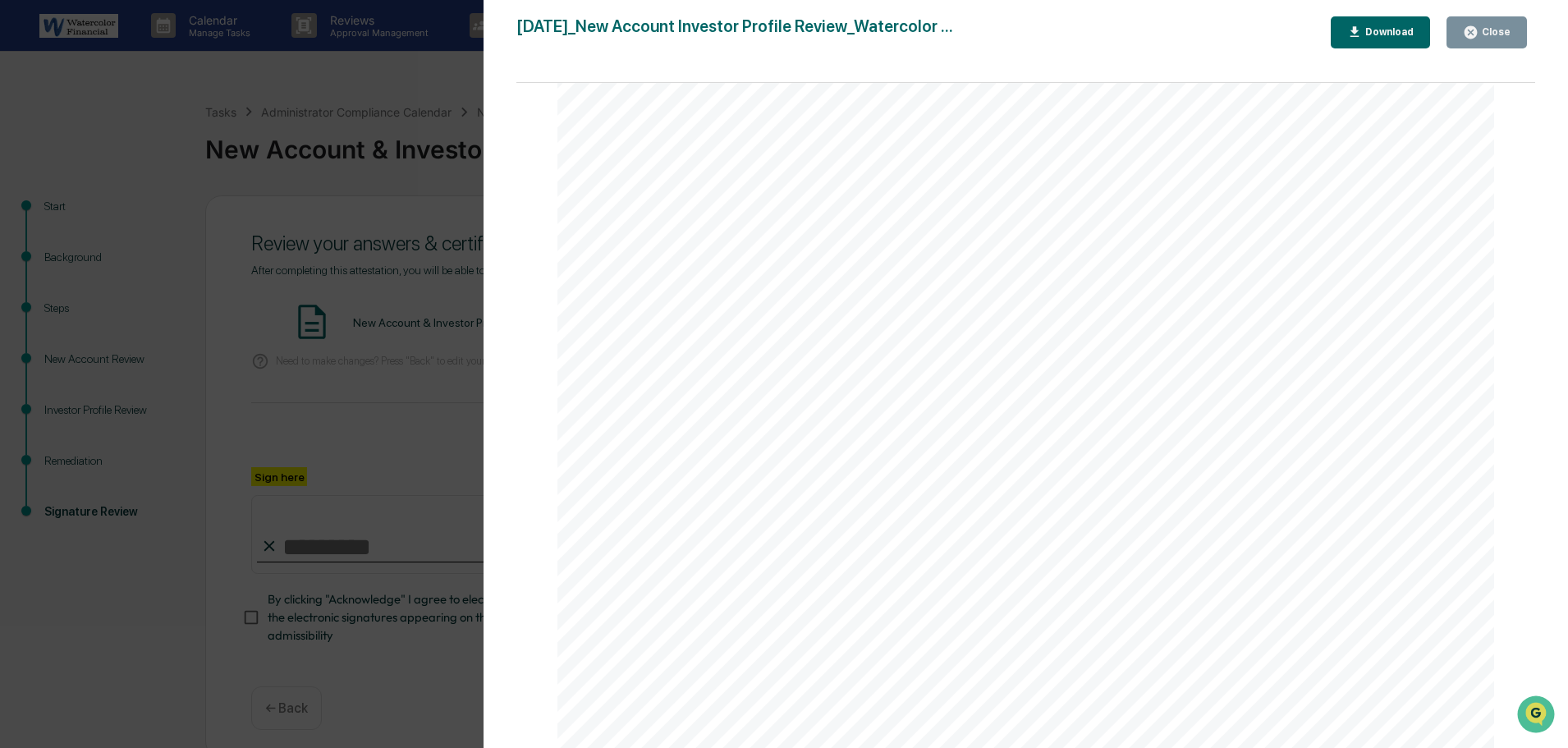
scroll to position [1889, 0]
click at [1491, 19] on button "Close" at bounding box center [1486, 32] width 80 height 32
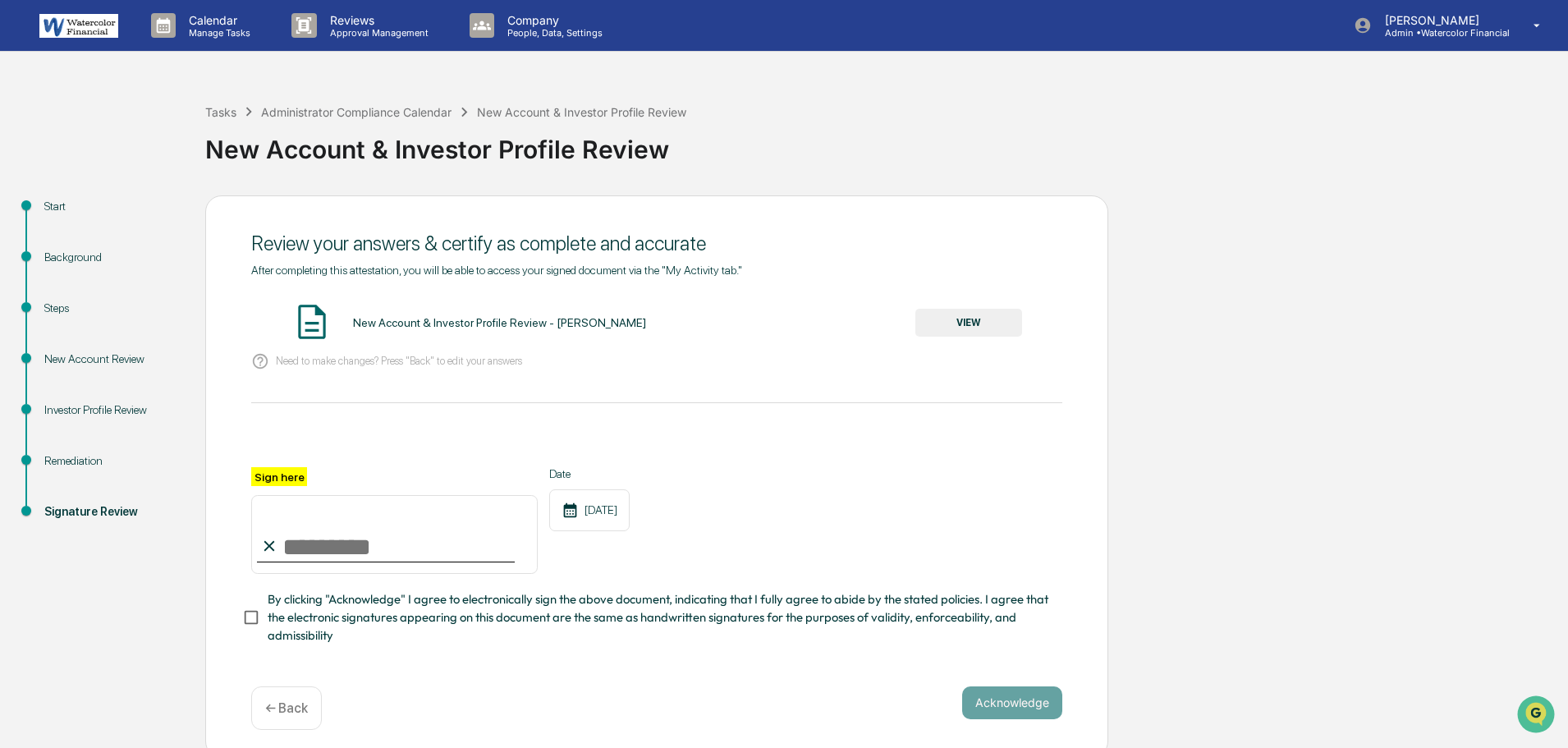
click at [338, 548] on input "Sign here" at bounding box center [395, 534] width 286 height 79
type input "**********"
click at [571, 683] on div "**********" at bounding box center [656, 476] width 903 height 563
click at [1016, 704] on button "Acknowledge" at bounding box center [1012, 704] width 100 height 33
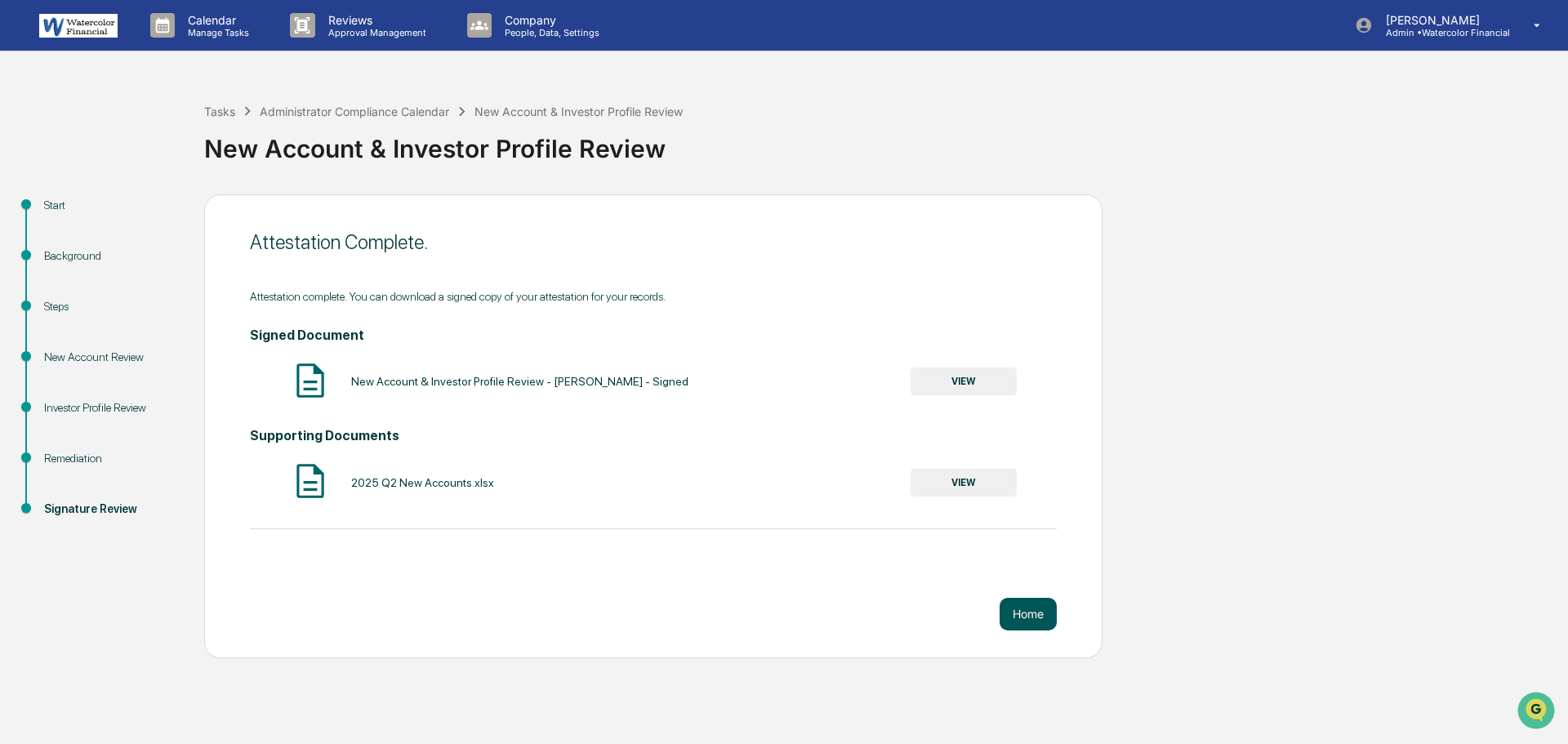
click at [1023, 612] on button "Home" at bounding box center [1028, 614] width 57 height 33
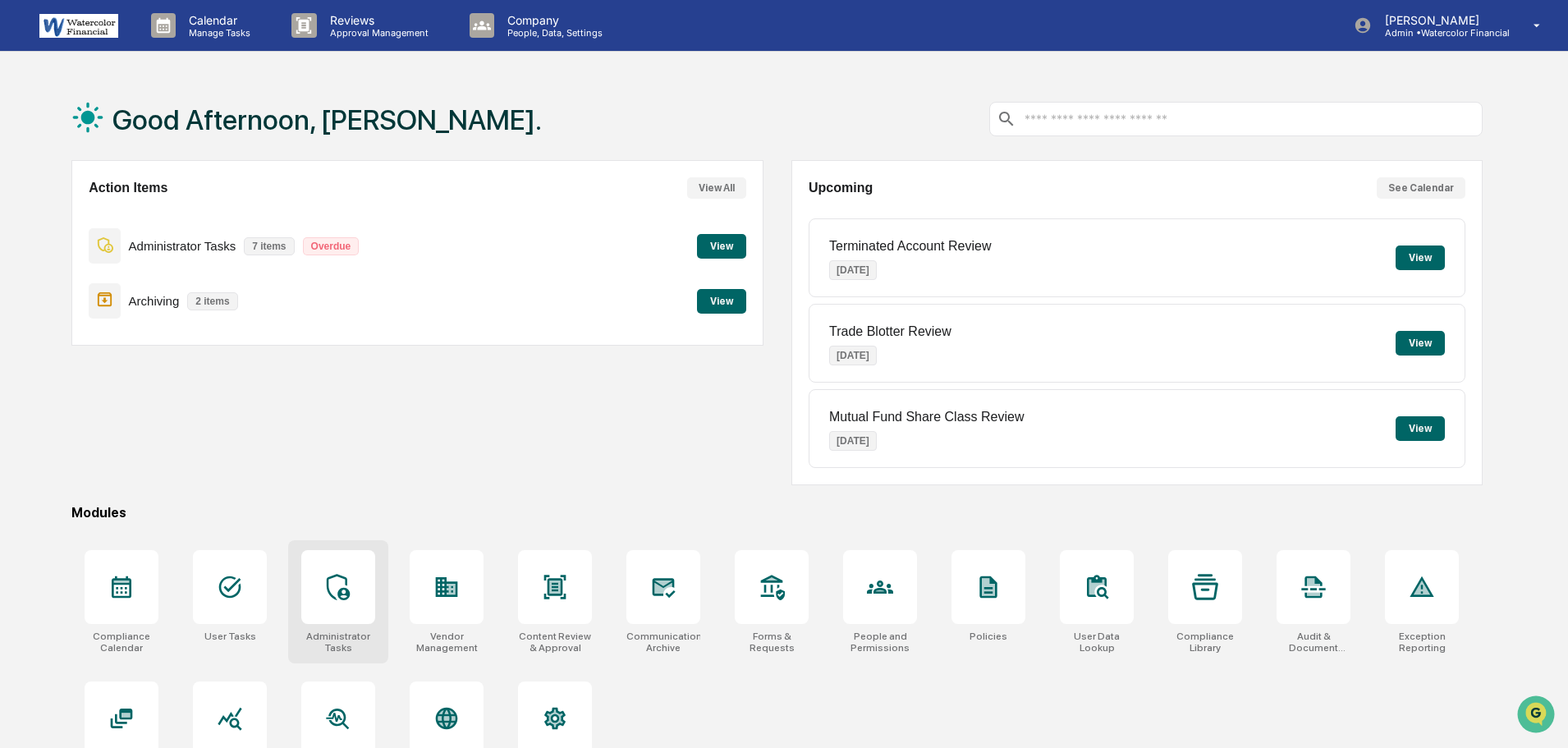
click at [329, 594] on icon at bounding box center [338, 587] width 23 height 26
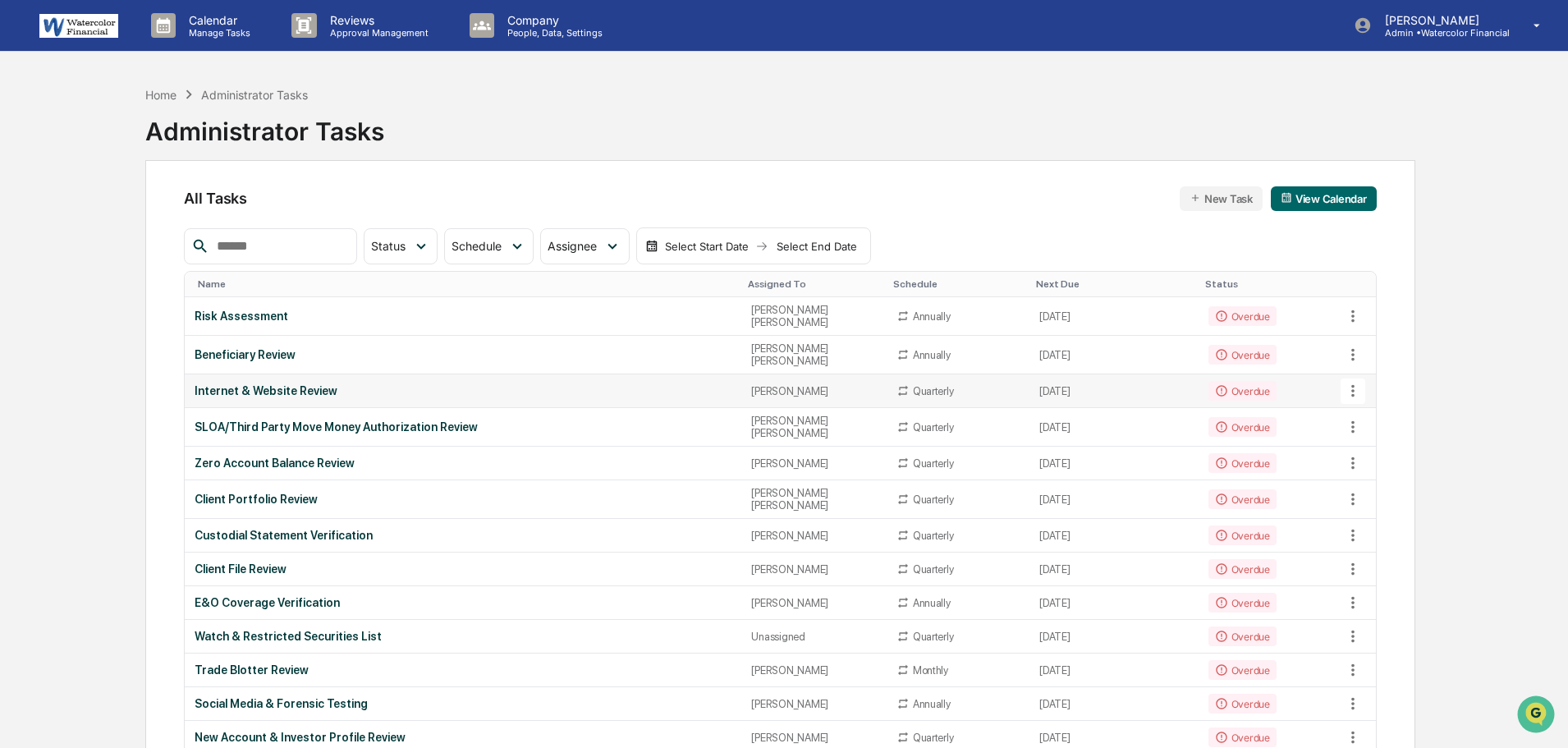
click at [302, 385] on div "Internet & Website Review" at bounding box center [463, 391] width 537 height 13
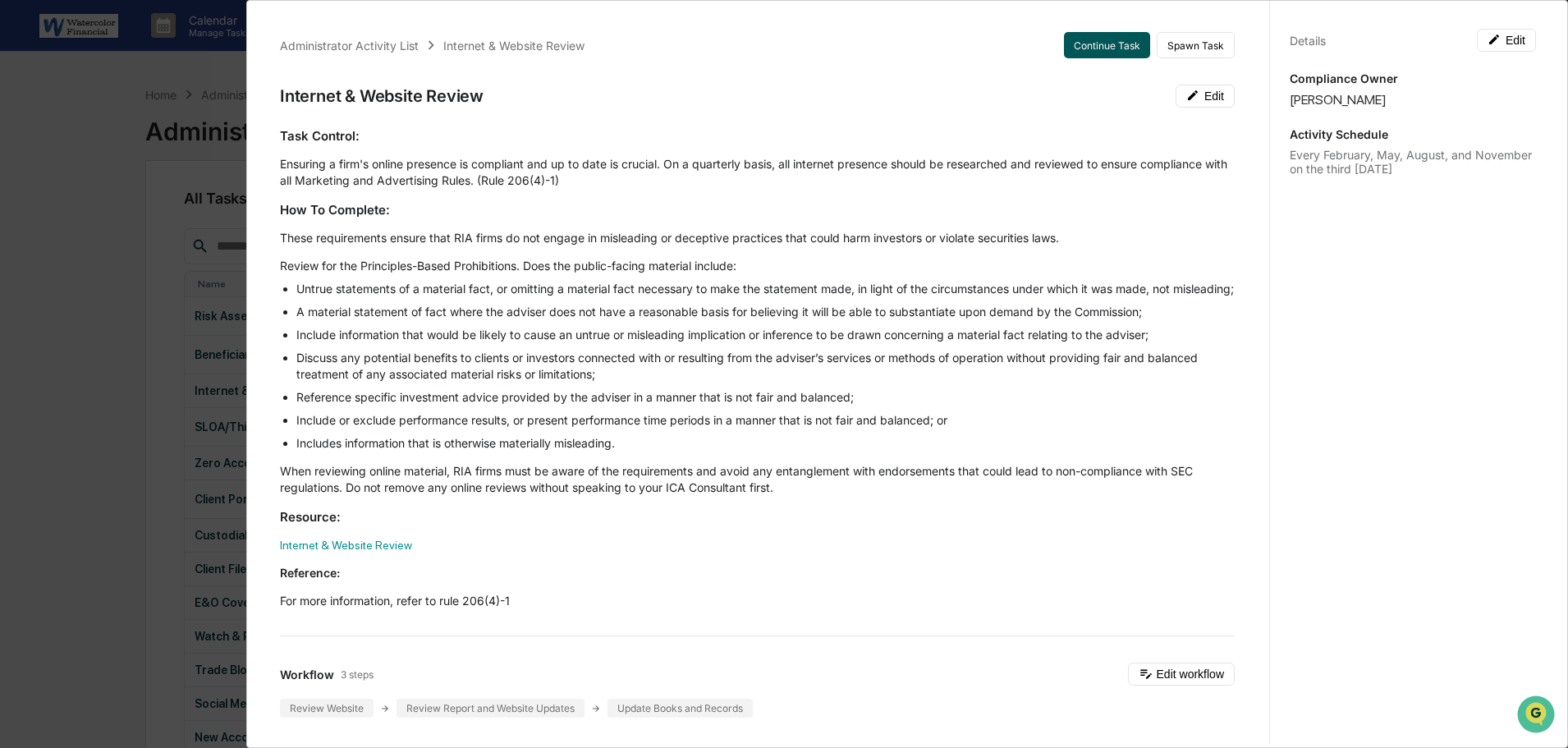
click at [1088, 42] on button "Continue Task" at bounding box center [1106, 45] width 86 height 26
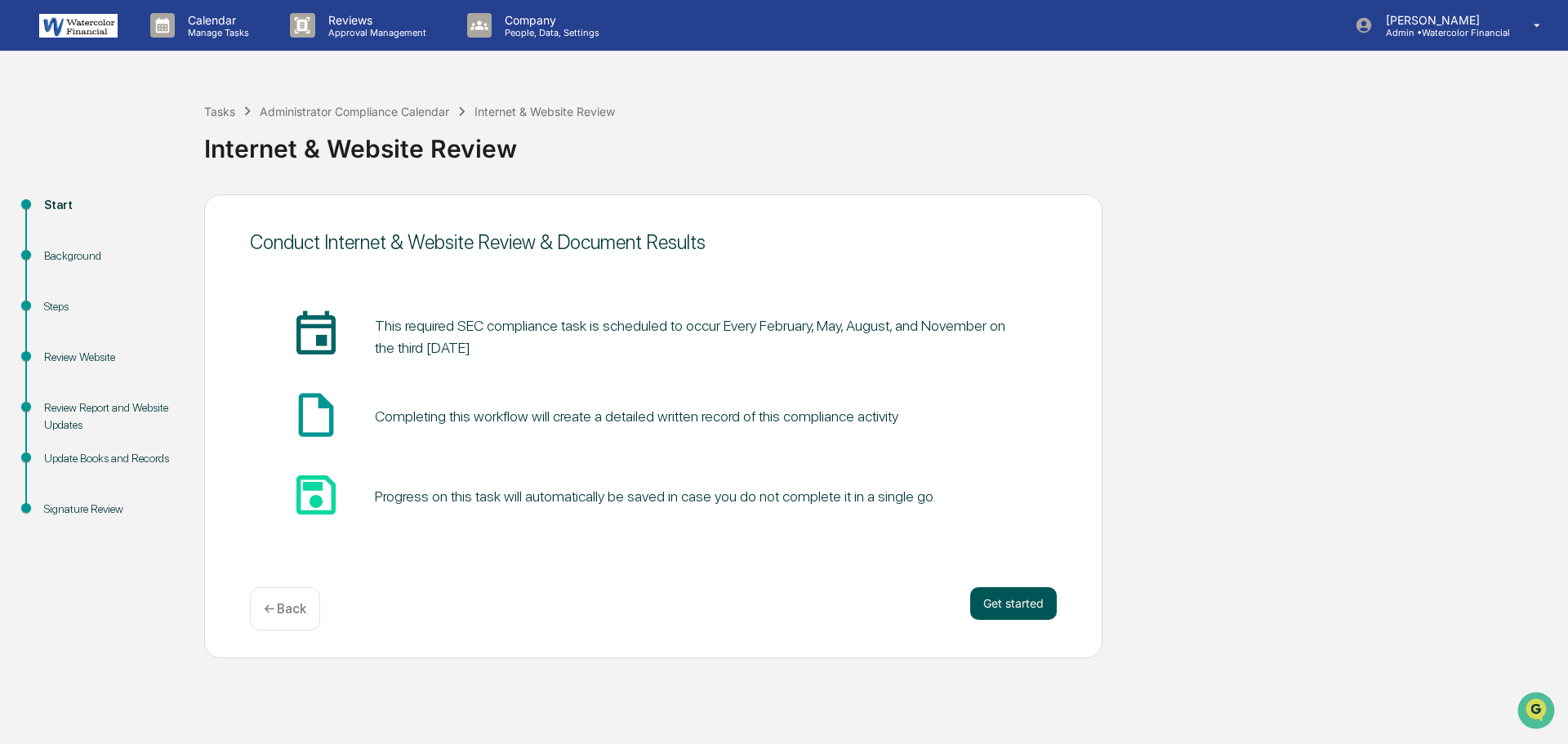
click at [1028, 595] on button "Get started" at bounding box center [1013, 604] width 86 height 33
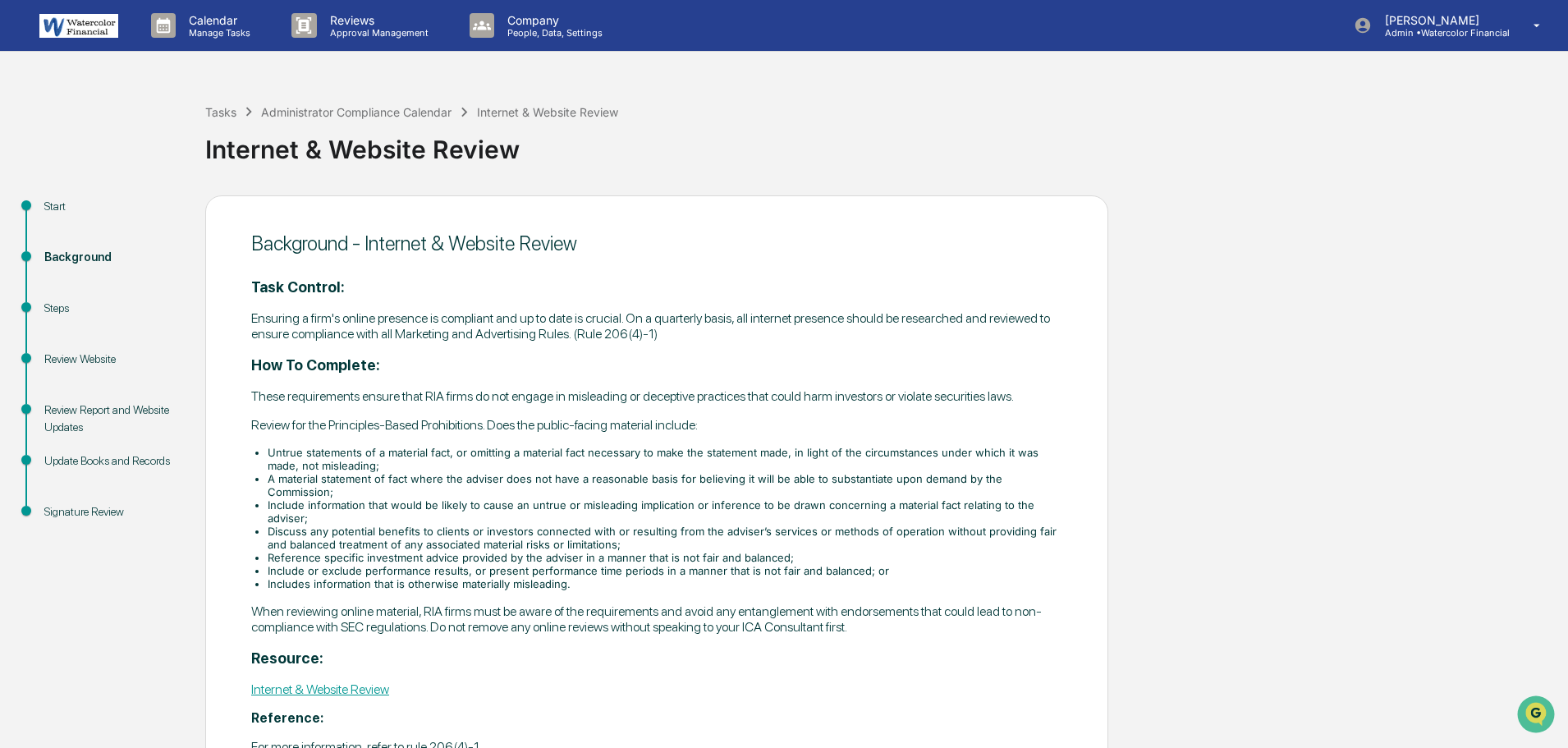
scroll to position [93, 0]
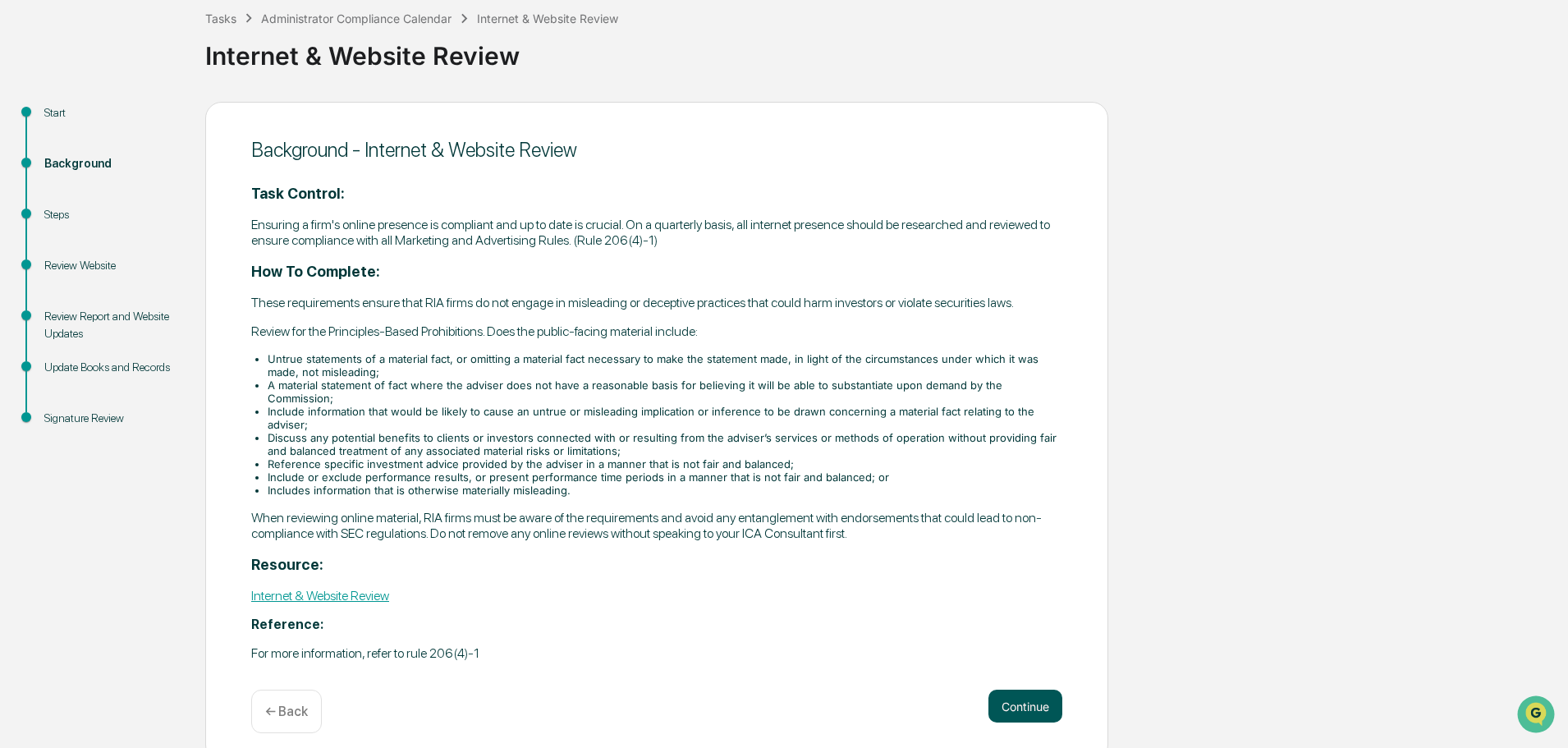
click at [1030, 690] on button "Continue" at bounding box center [1026, 706] width 74 height 33
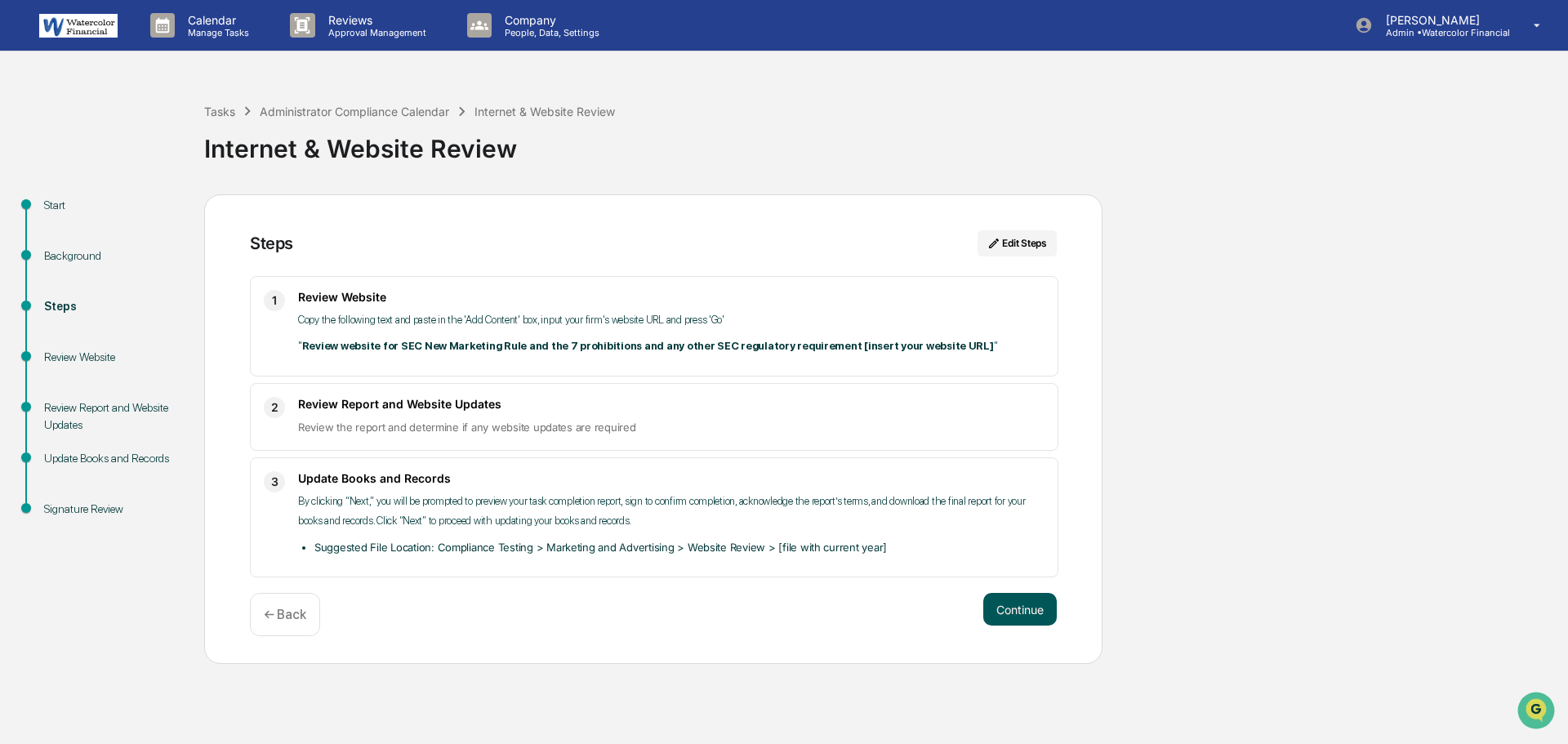
click at [1013, 605] on button "Continue" at bounding box center [1020, 610] width 74 height 33
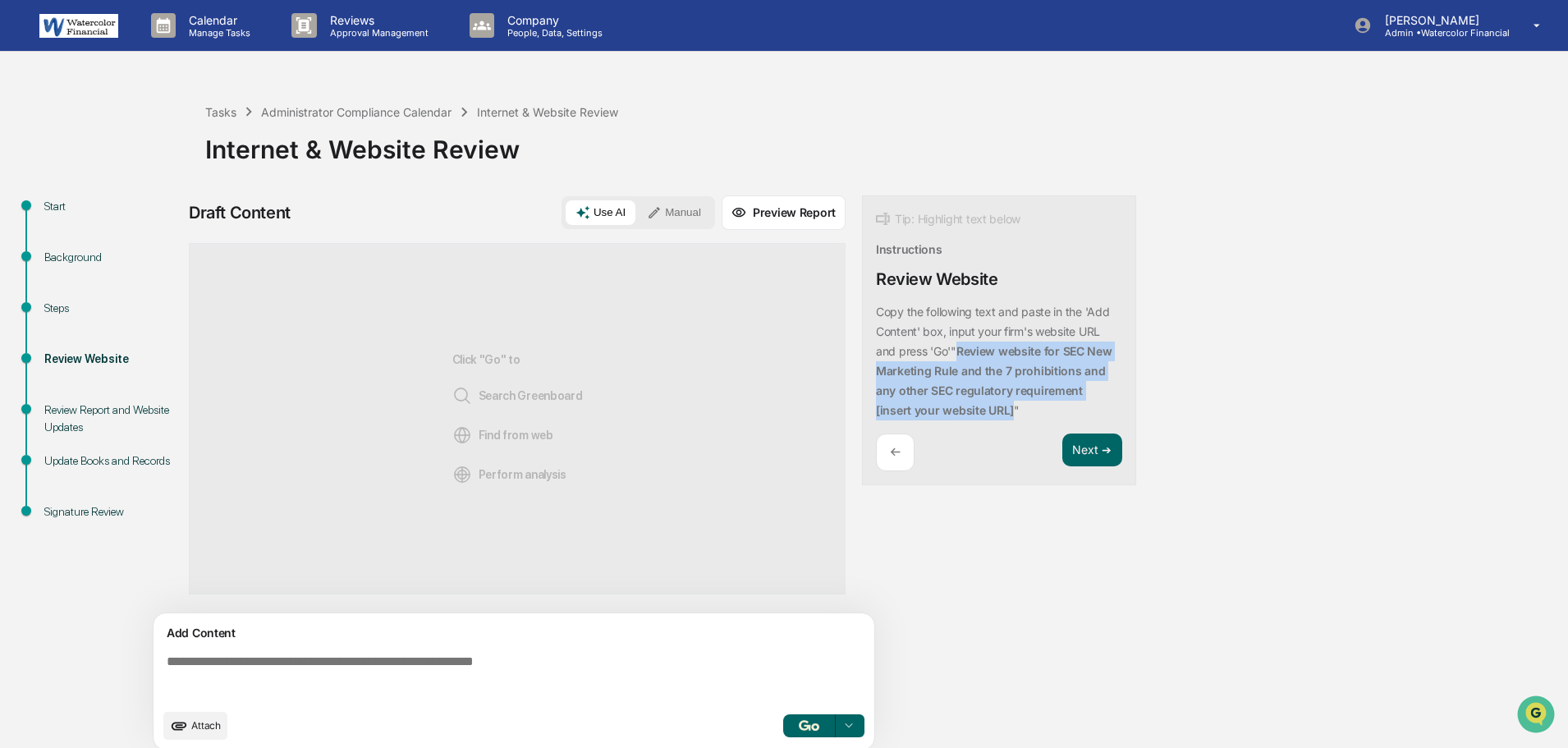
drag, startPoint x: 955, startPoint y: 349, endPoint x: 974, endPoint y: 414, distance: 67.7
click at [974, 414] on p "" Review website for SEC New Marketing Rule and the 7 prohibitions and any othe…" at bounding box center [994, 380] width 237 height 73
copy strong "Review website for SEC New Marketing Rule and the 7 prohibitions and any other …"
click at [342, 660] on textarea at bounding box center [517, 678] width 714 height 59
paste textarea "**********"
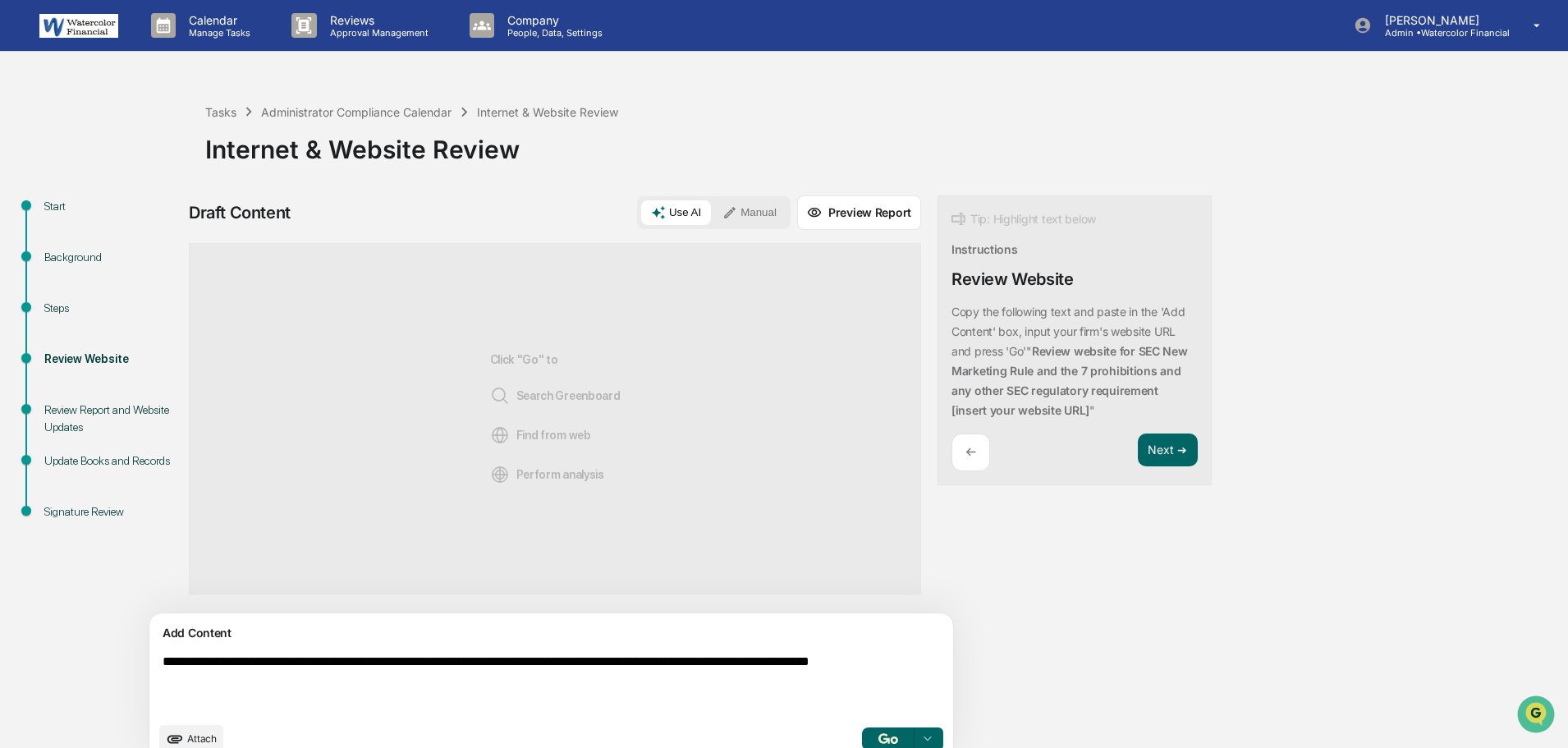
click at [319, 675] on textarea "**********" at bounding box center [513, 684] width 714 height 72
paste textarea "**********"
type textarea "**********"
click at [879, 734] on img "button" at bounding box center [888, 739] width 19 height 11
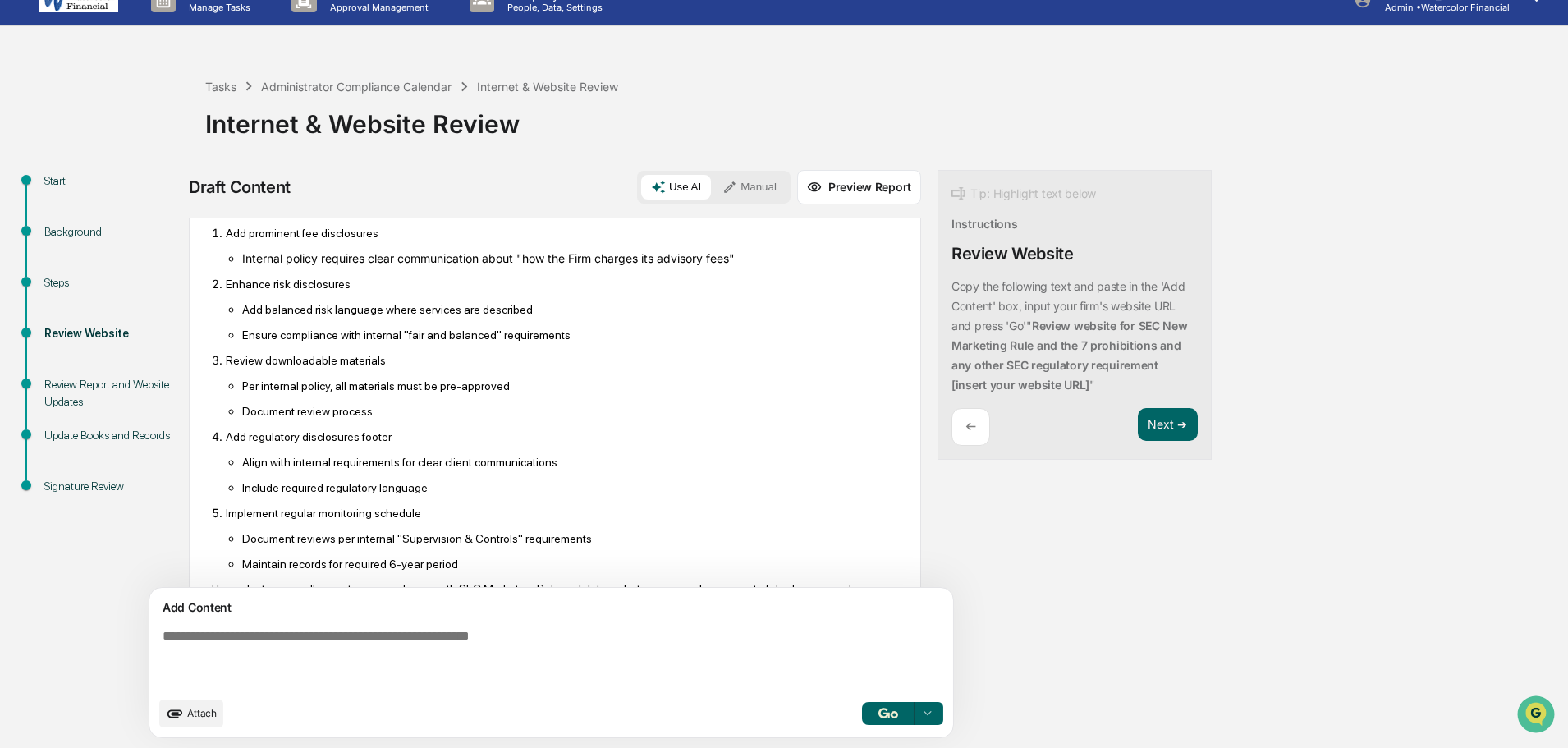
scroll to position [1043, 0]
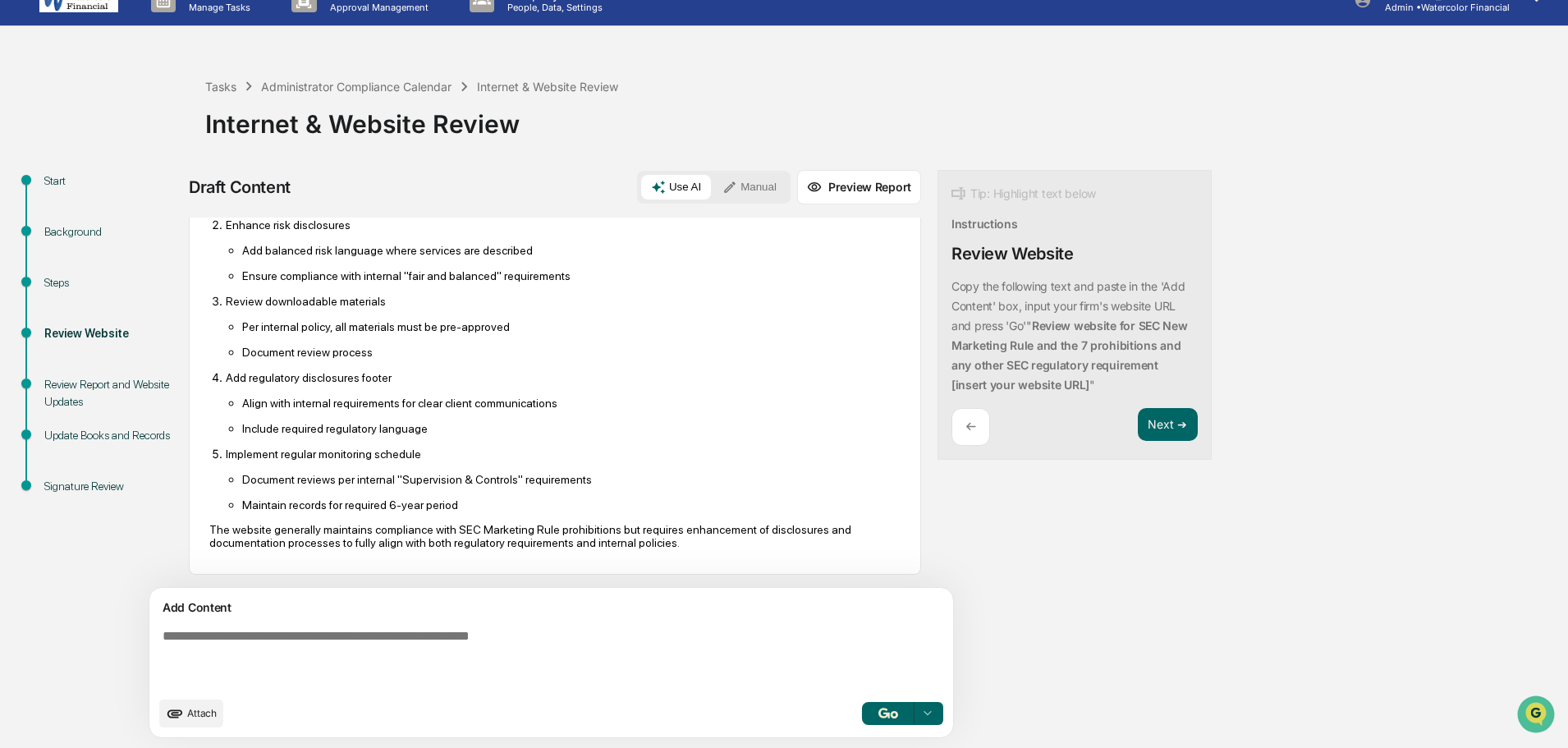
click at [202, 643] on textarea at bounding box center [513, 658] width 714 height 72
type textarea "**********"
click at [723, 184] on icon at bounding box center [730, 188] width 15 height 15
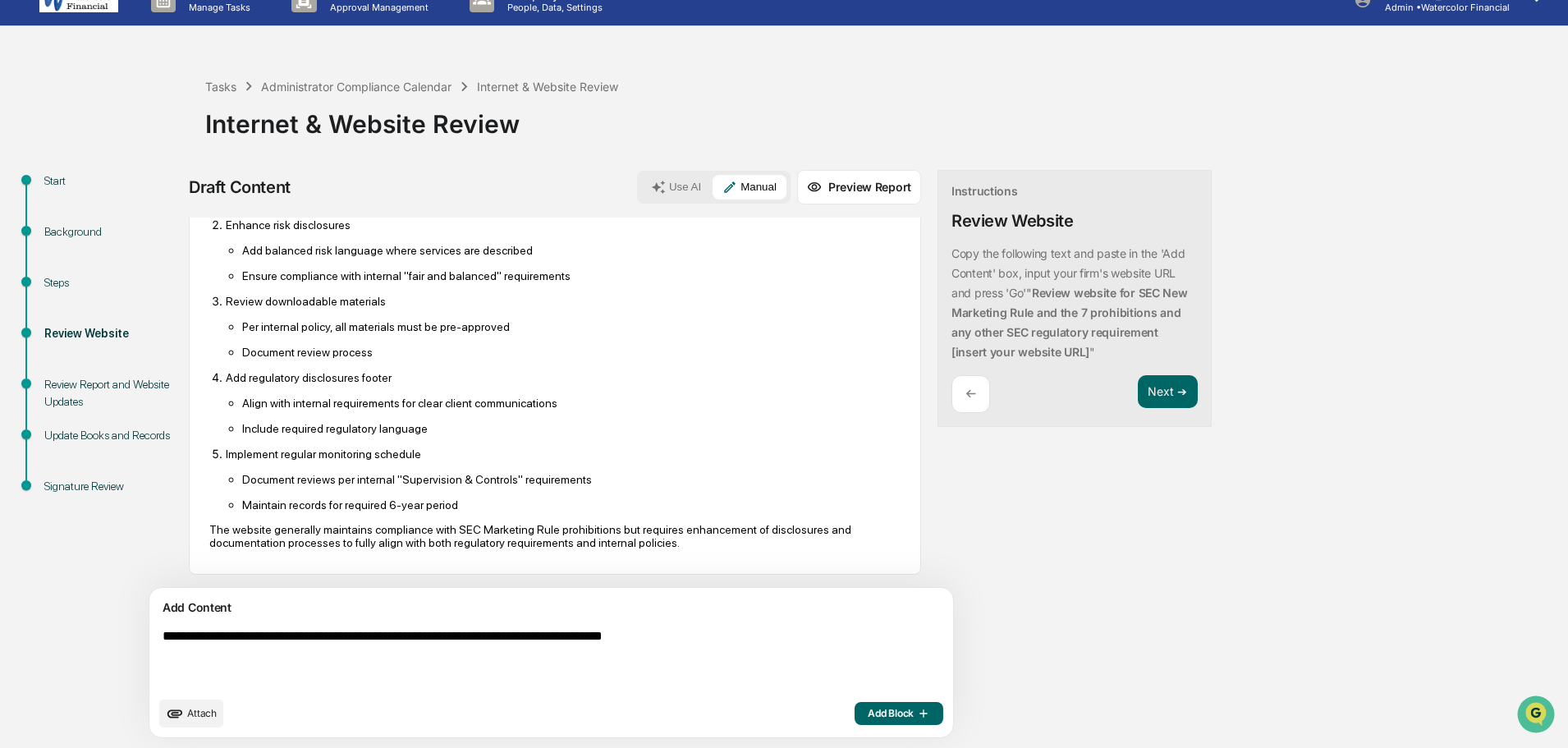
click at [868, 717] on span "Add Block" at bounding box center [899, 714] width 63 height 13
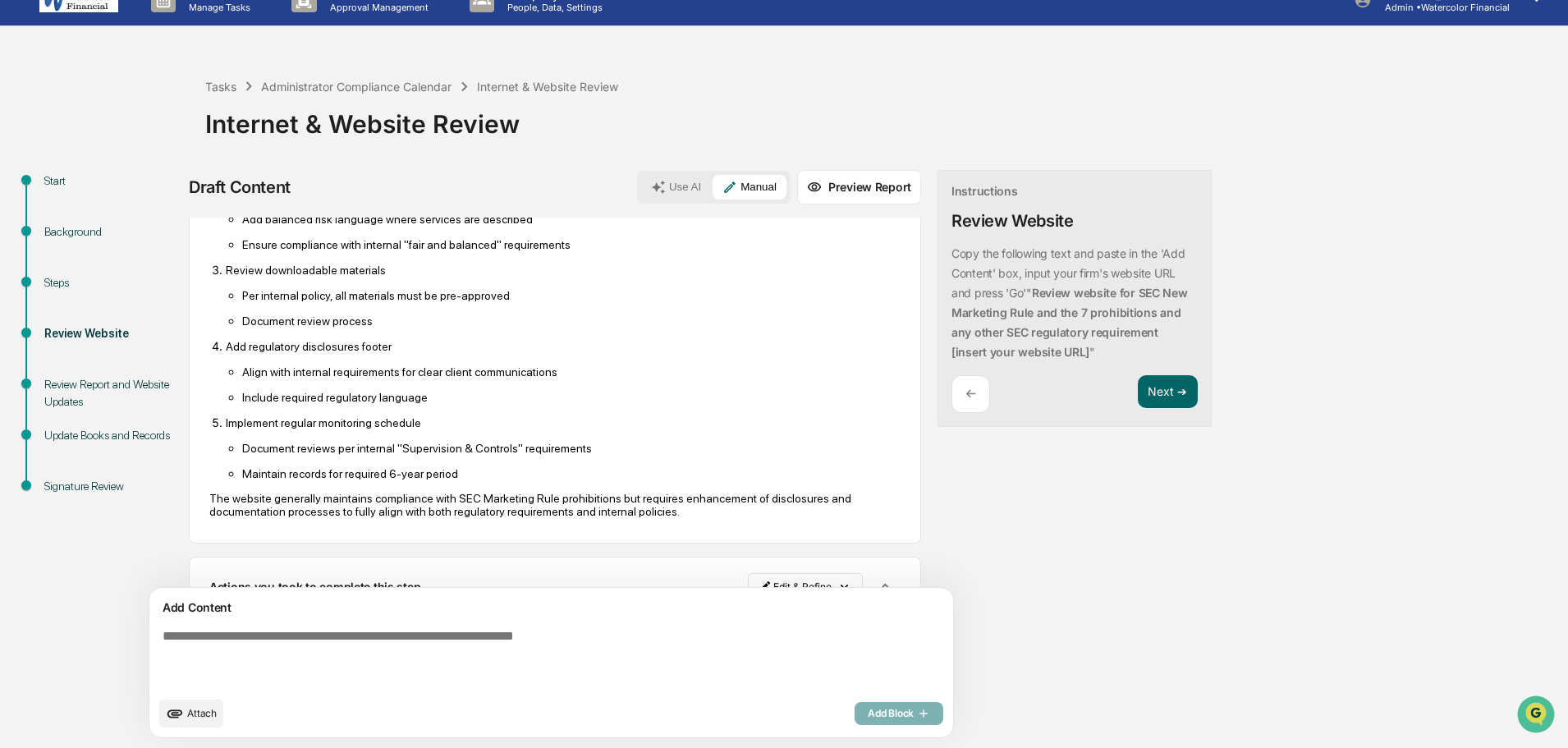
scroll to position [1131, 0]
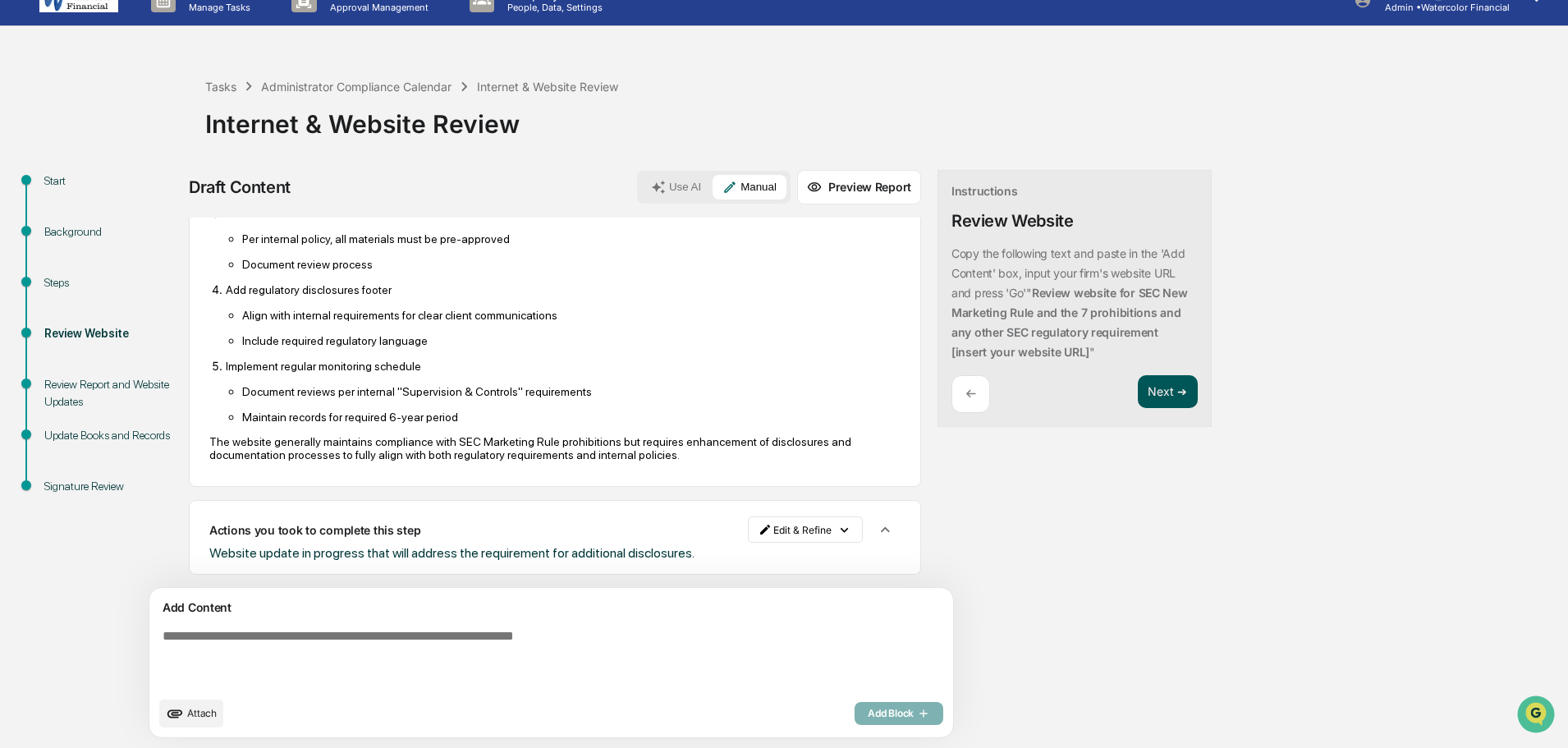
click at [1137, 386] on button "Next ➔" at bounding box center [1167, 392] width 60 height 33
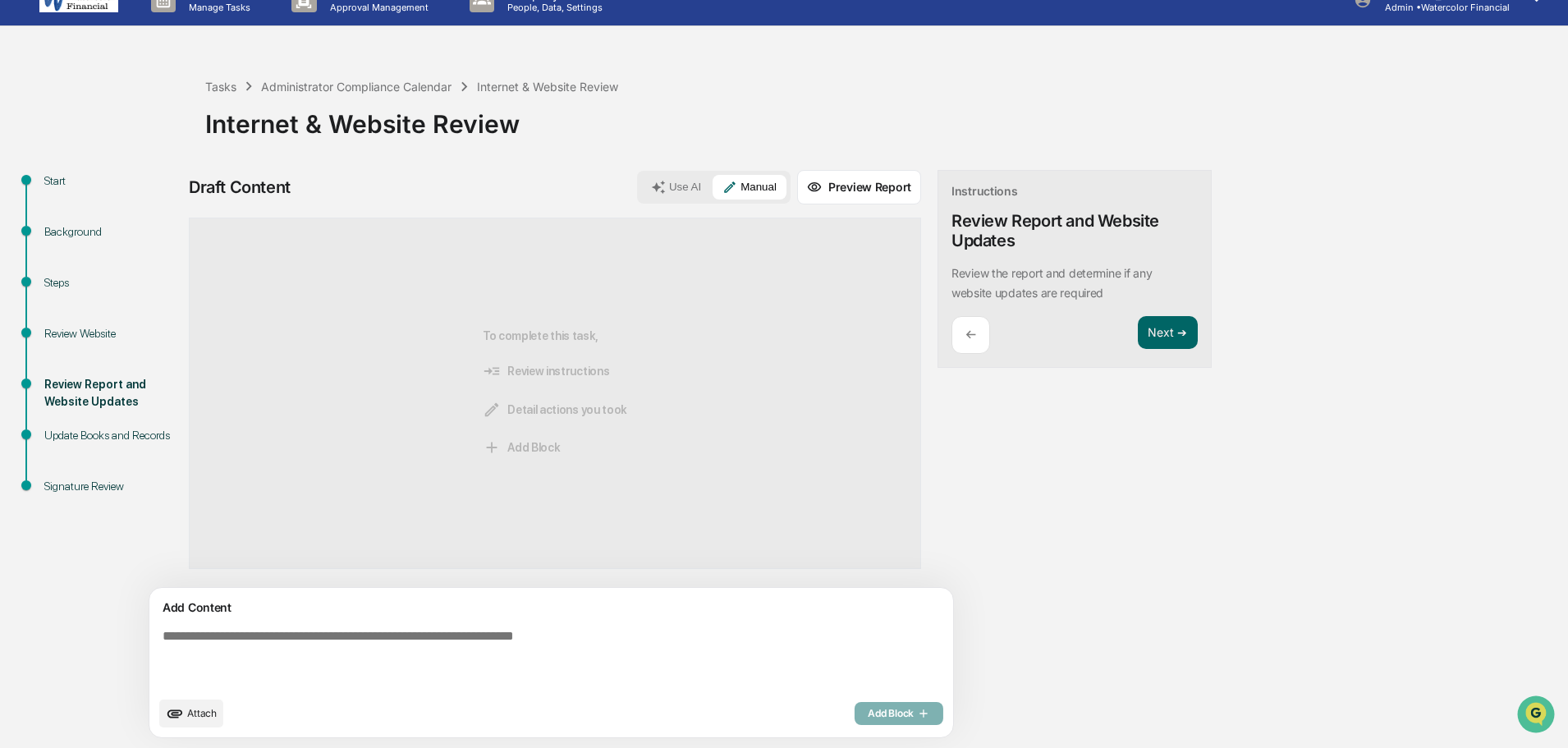
scroll to position [0, 0]
click at [1137, 330] on button "Next ➔" at bounding box center [1167, 333] width 60 height 33
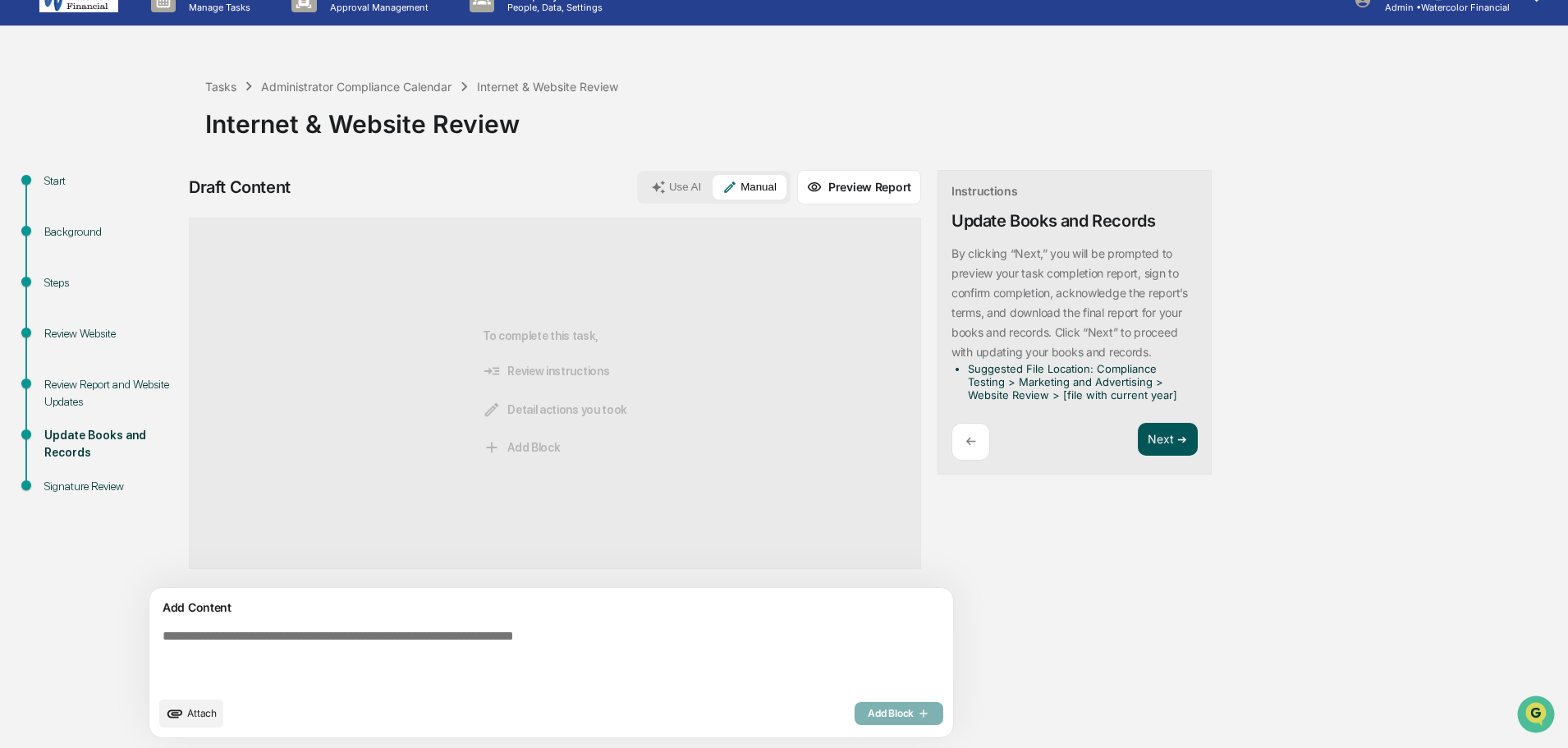
click at [1137, 438] on button "Next ➔" at bounding box center [1167, 439] width 60 height 33
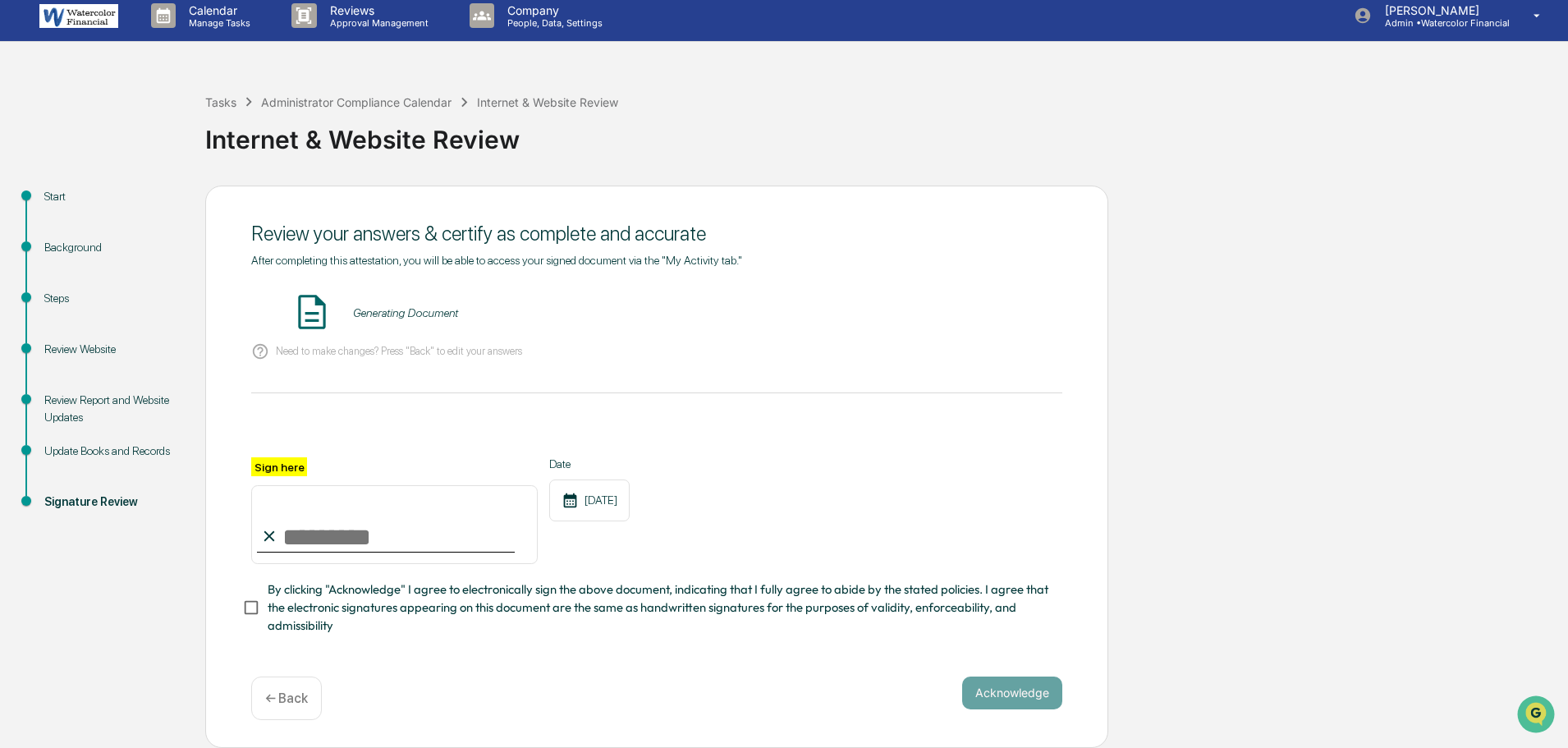
scroll to position [15, 0]
click at [983, 311] on button "VIEW" at bounding box center [967, 313] width 106 height 28
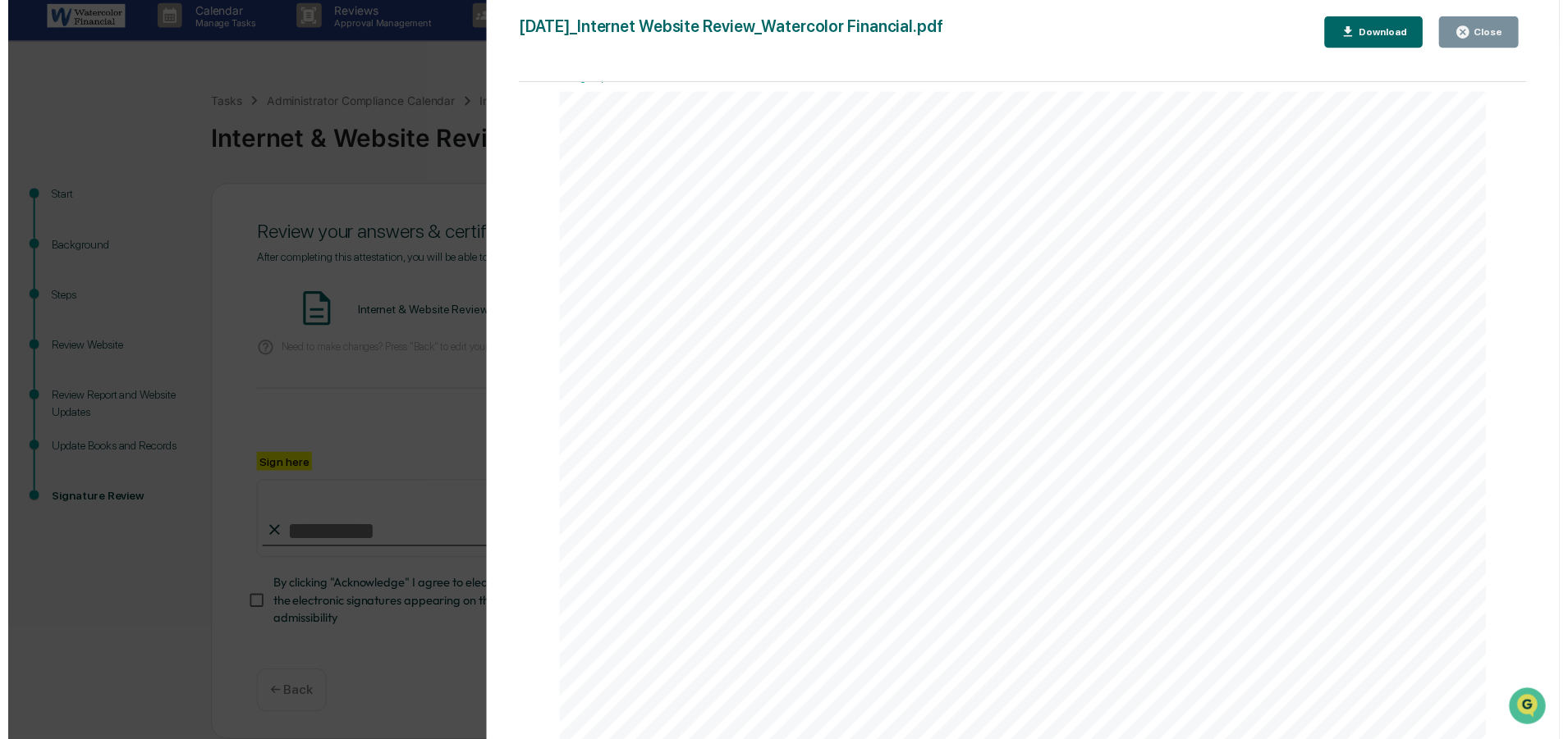
scroll to position [2789, 0]
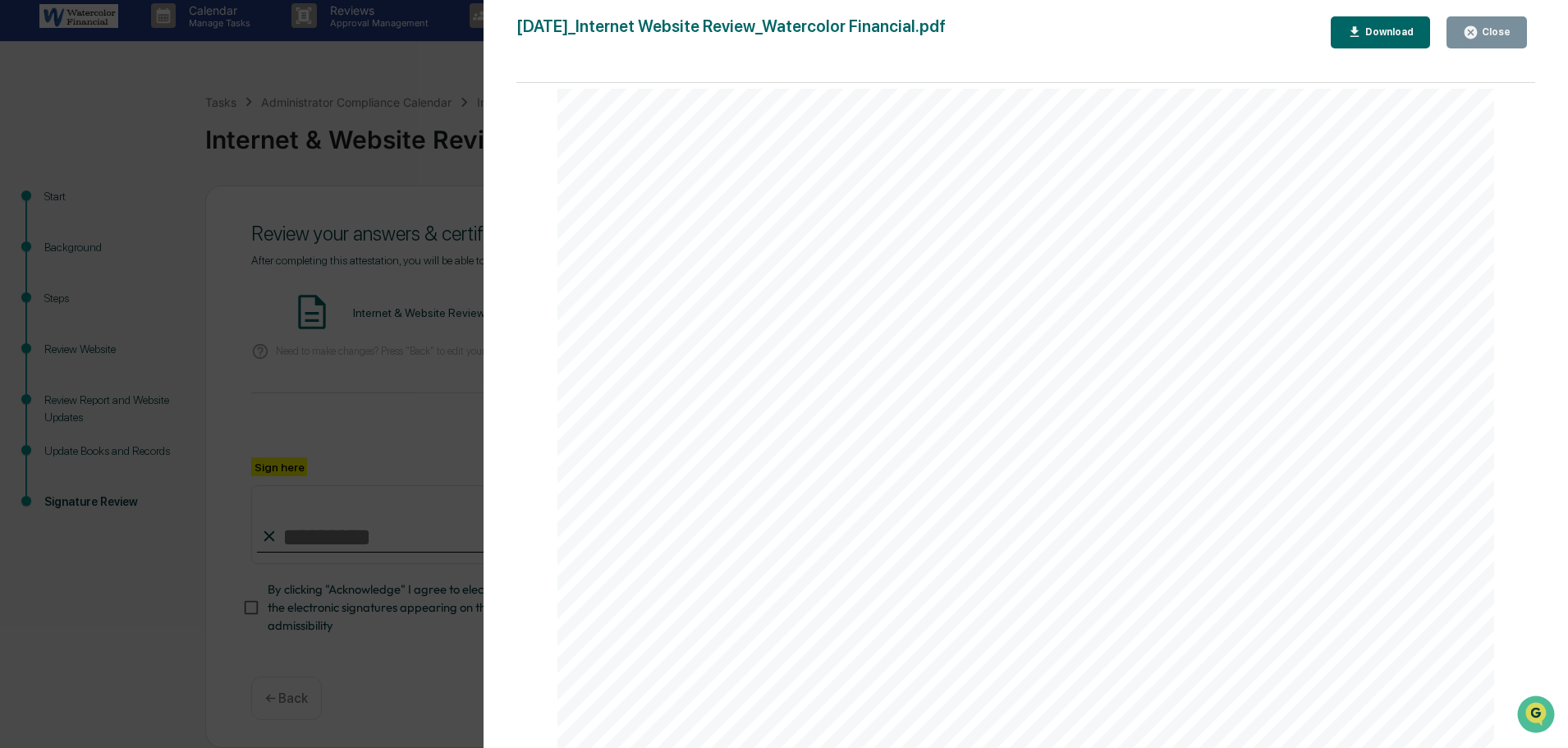
click at [1391, 22] on button "Download" at bounding box center [1380, 32] width 100 height 32
click at [1518, 27] on button "Close" at bounding box center [1486, 32] width 80 height 32
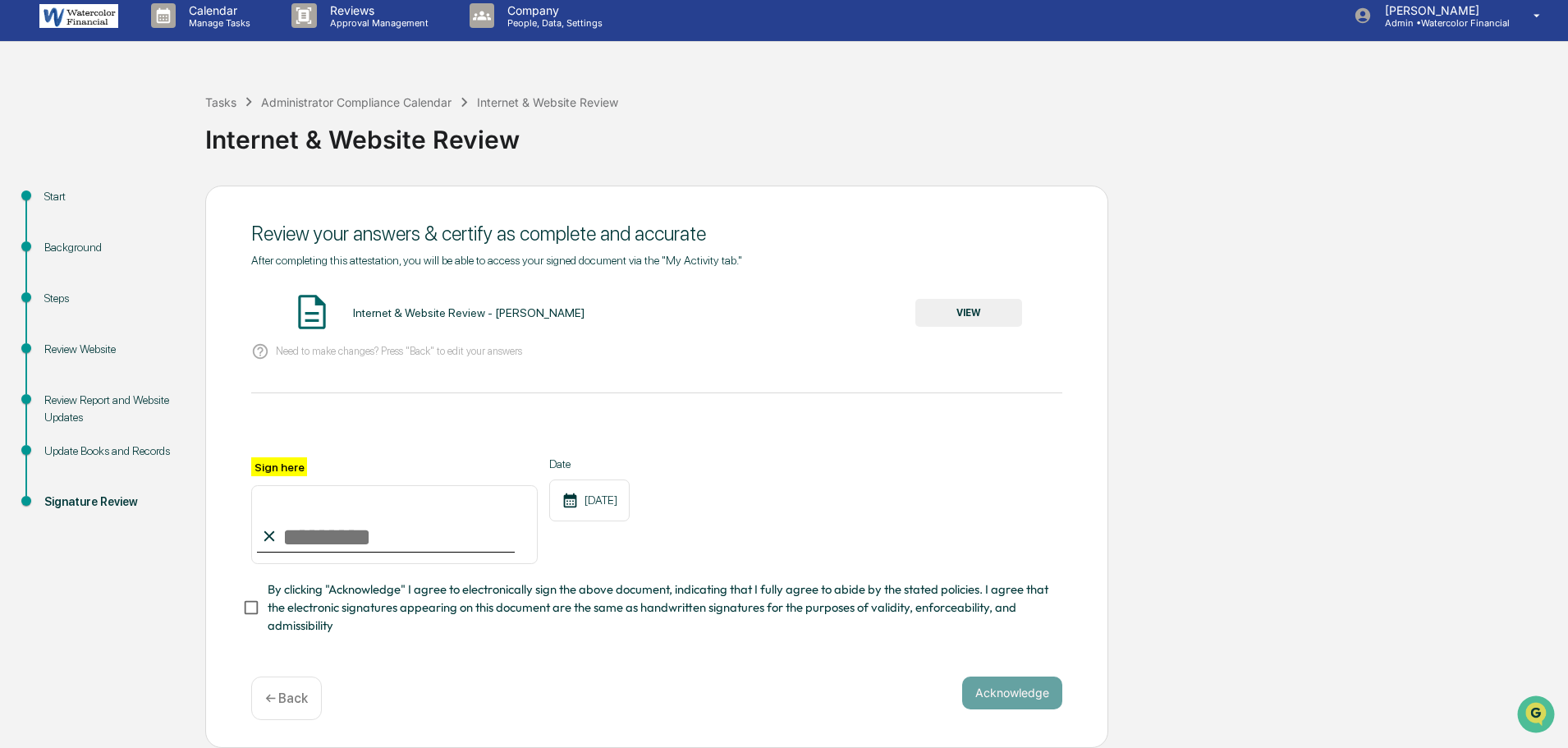
click at [287, 521] on input "Sign here" at bounding box center [395, 524] width 286 height 79
type input "**********"
click at [1023, 687] on button "Acknowledge" at bounding box center [1012, 693] width 100 height 33
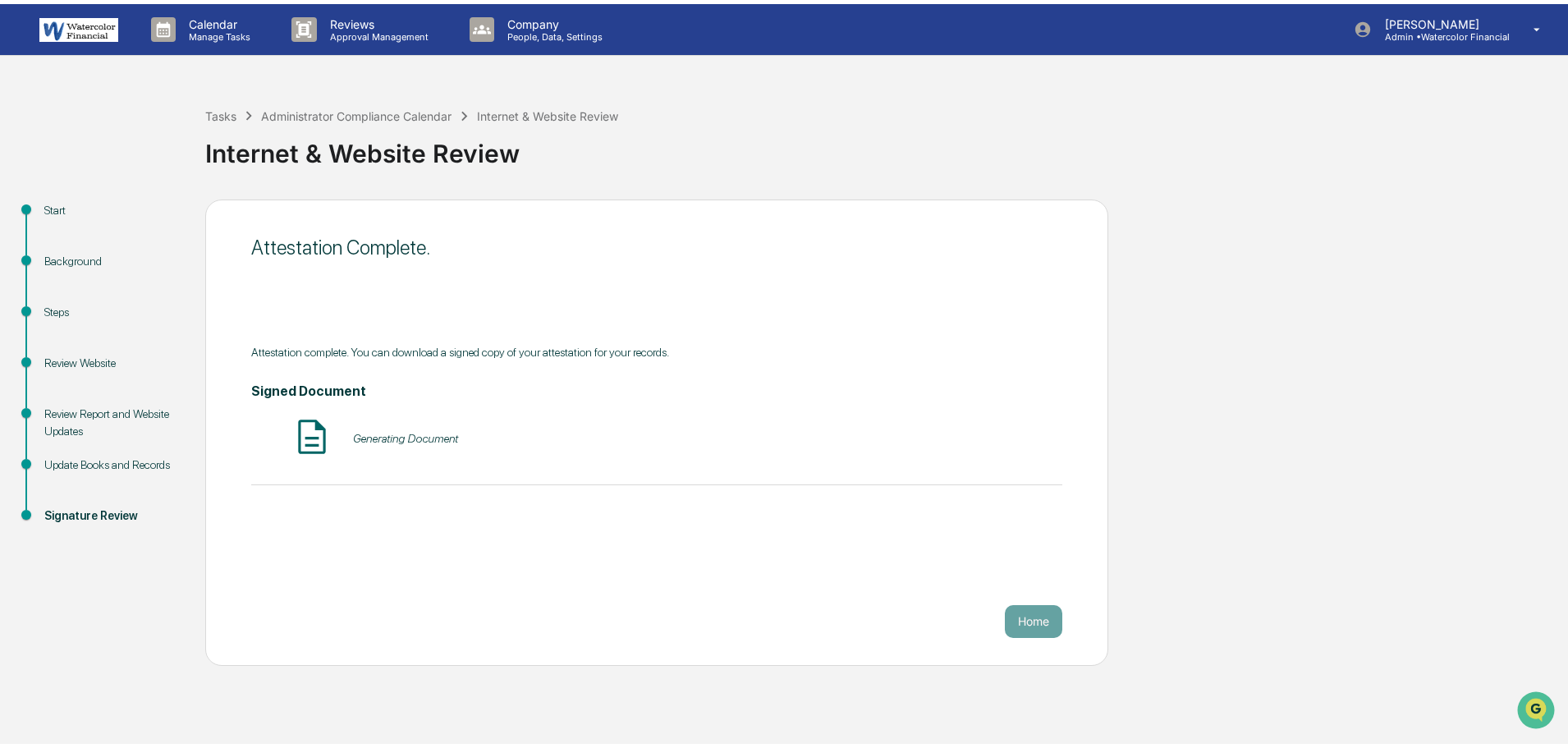
scroll to position [0, 0]
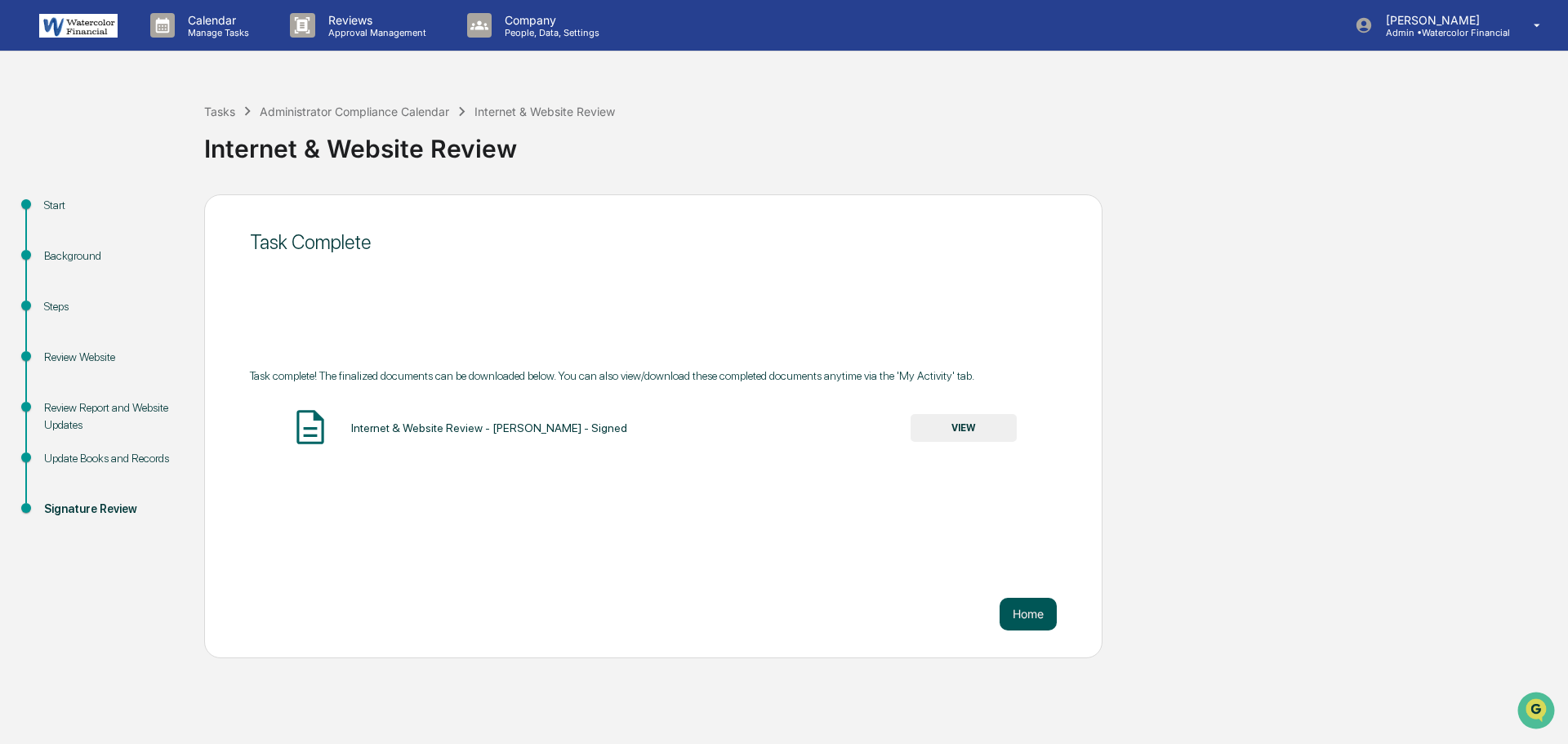
click at [1034, 609] on button "Home" at bounding box center [1028, 614] width 57 height 33
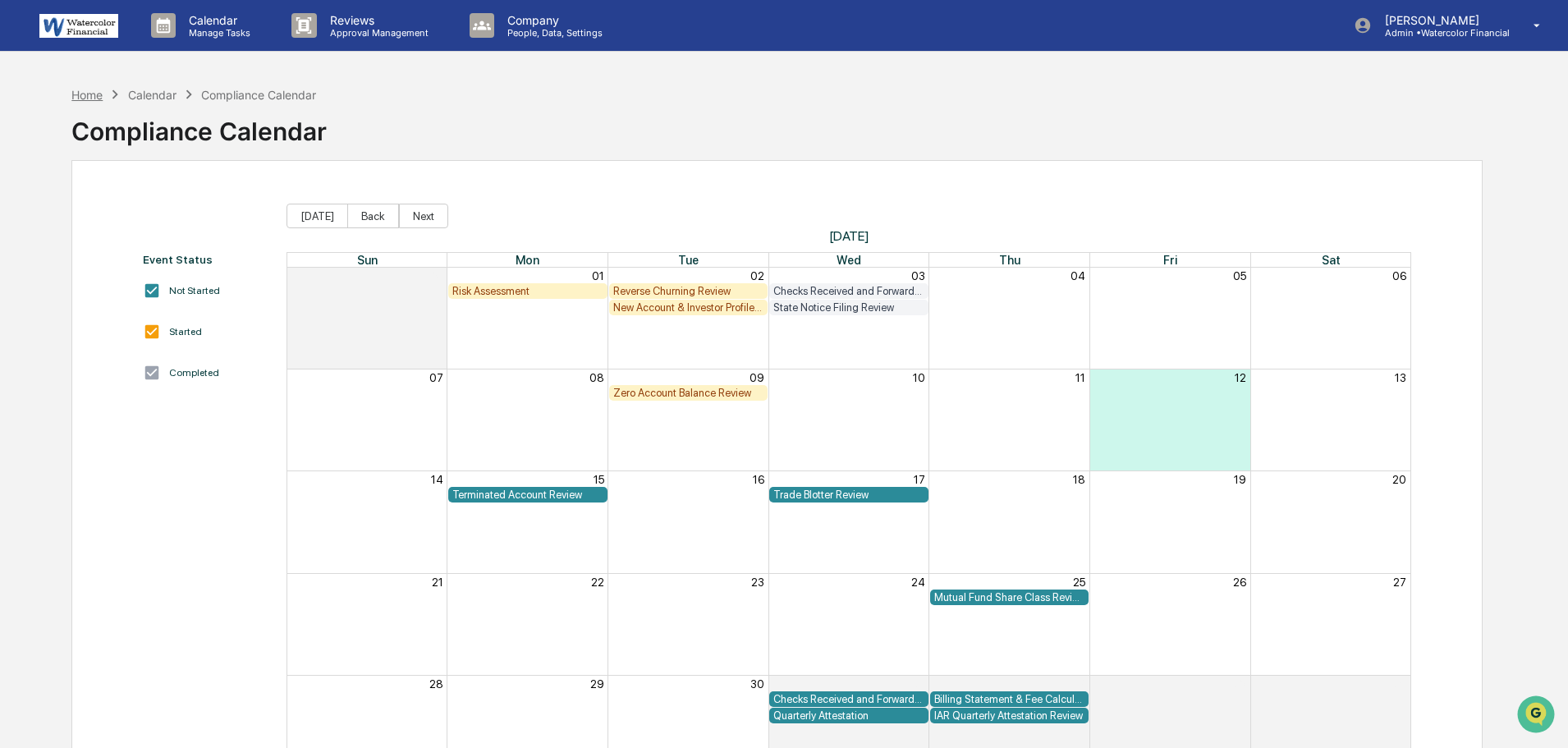
click at [85, 95] on div "Home" at bounding box center [87, 94] width 31 height 14
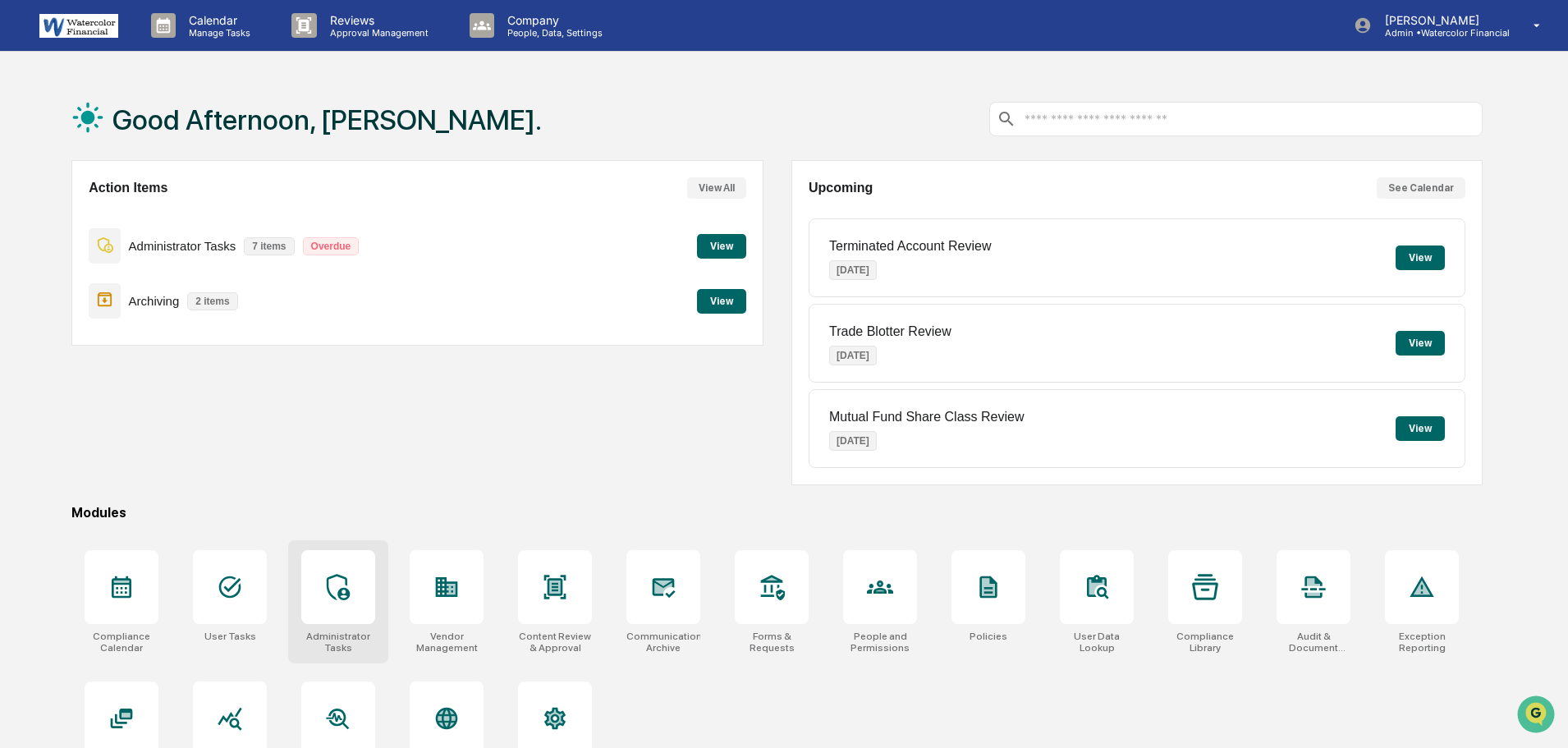
click at [341, 606] on div at bounding box center [338, 587] width 74 height 74
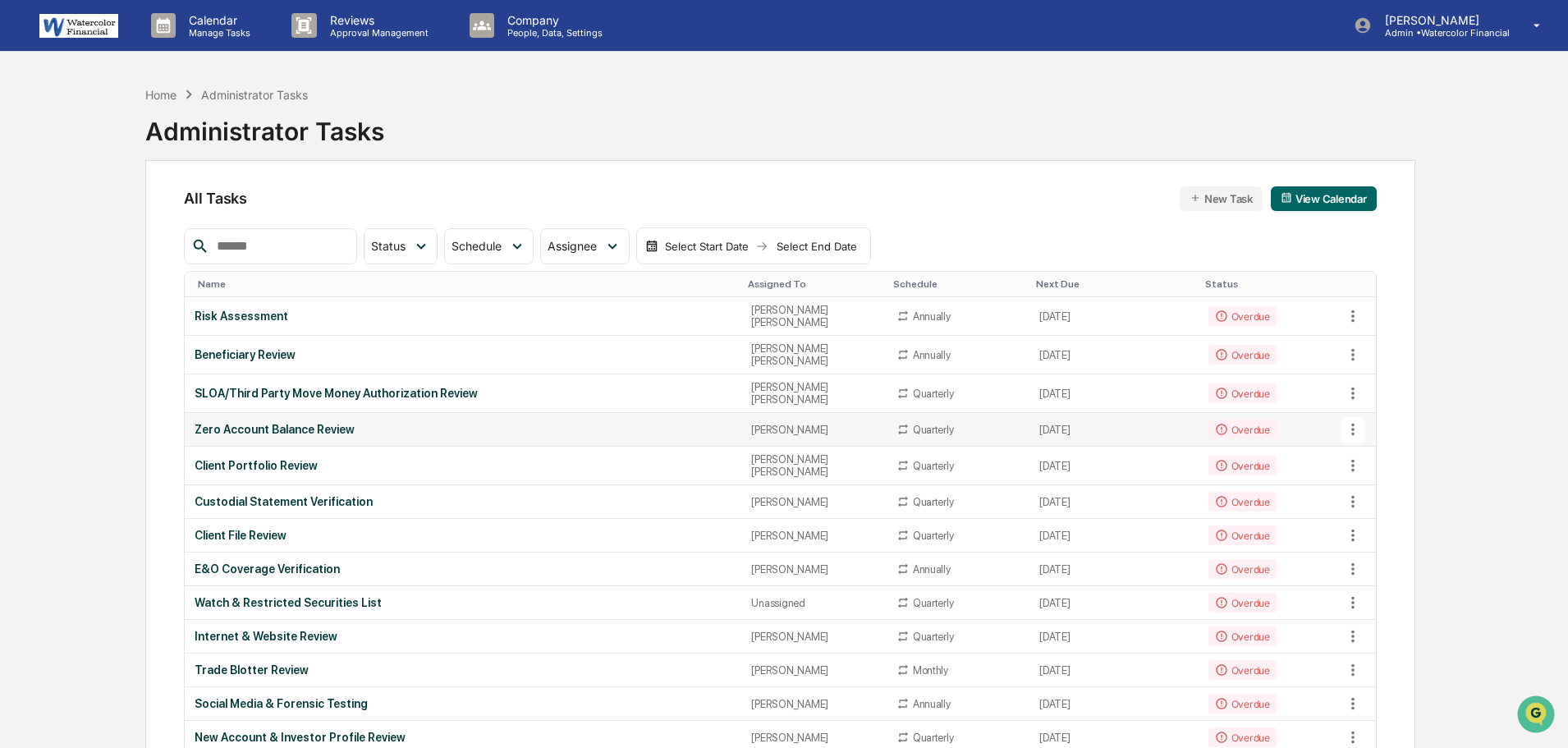
click at [267, 423] on div "Zero Account Balance Review" at bounding box center [463, 429] width 537 height 13
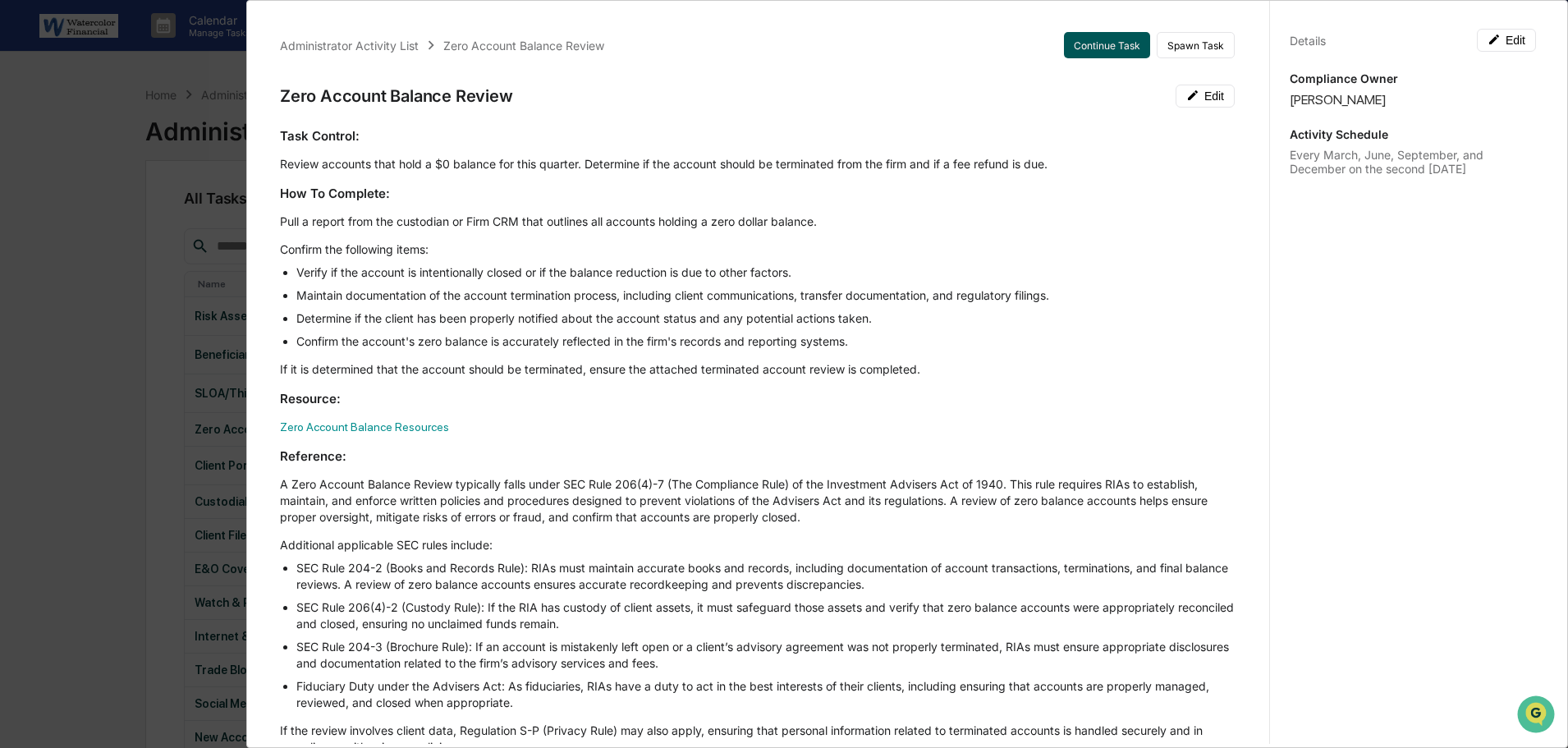
click at [1078, 43] on button "Continue Task" at bounding box center [1106, 45] width 86 height 26
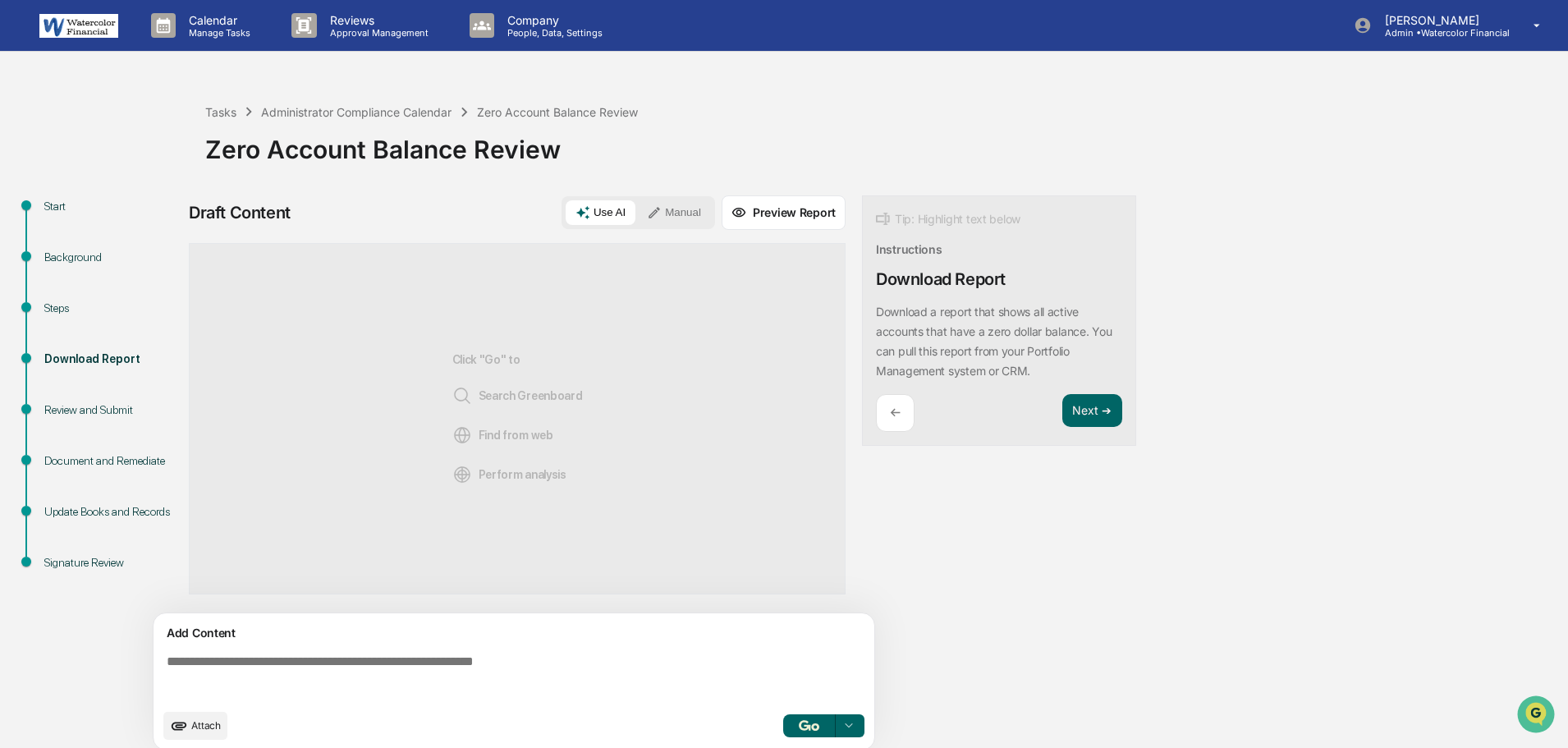
click at [53, 317] on div "Steps" at bounding box center [112, 327] width 161 height 51
click at [54, 300] on ul "Start Background Steps Download Report Review and Submit Document and Remediate…" at bounding box center [106, 403] width 197 height 417
click at [54, 306] on div "Steps" at bounding box center [112, 308] width 135 height 18
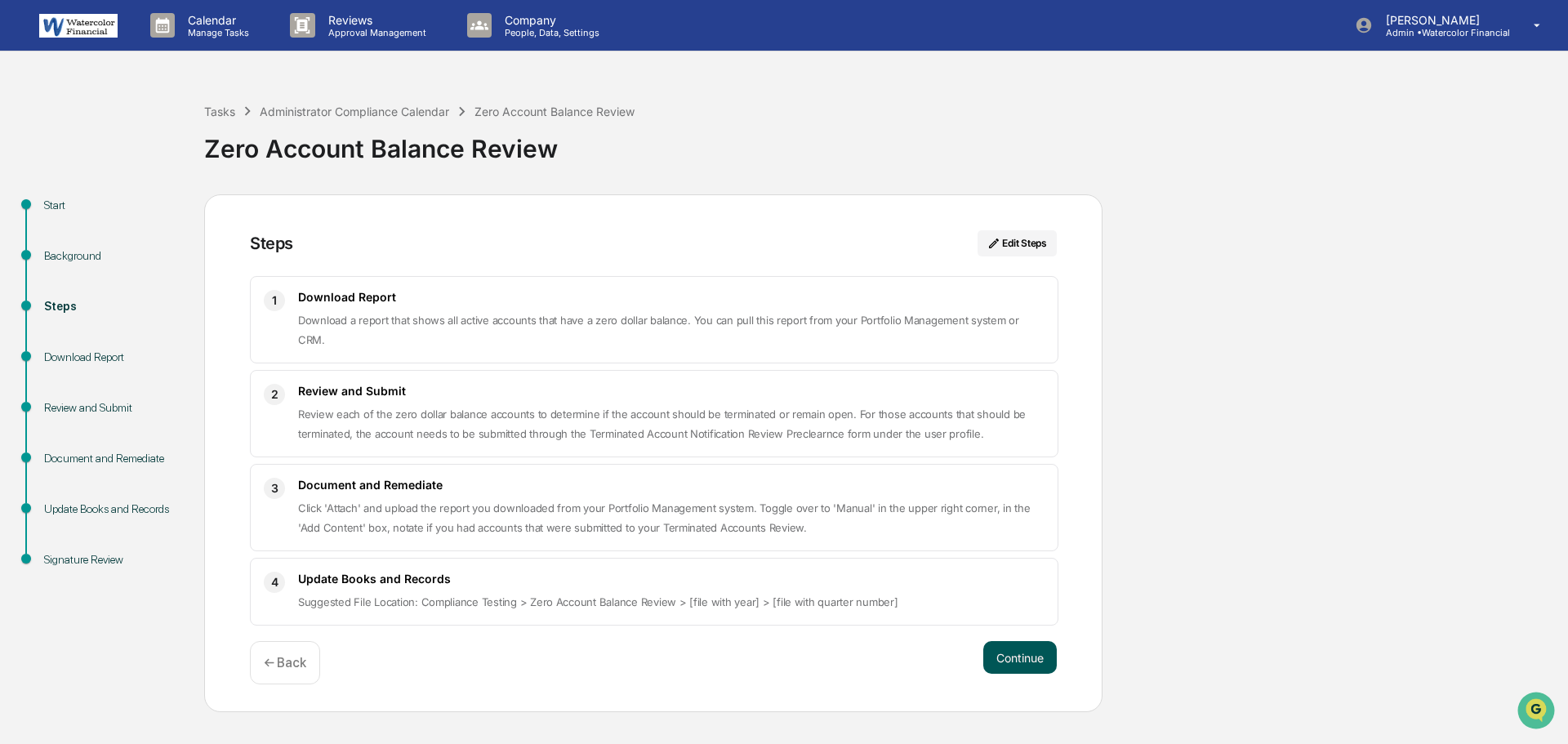
click at [1034, 641] on button "Continue" at bounding box center [1020, 658] width 74 height 33
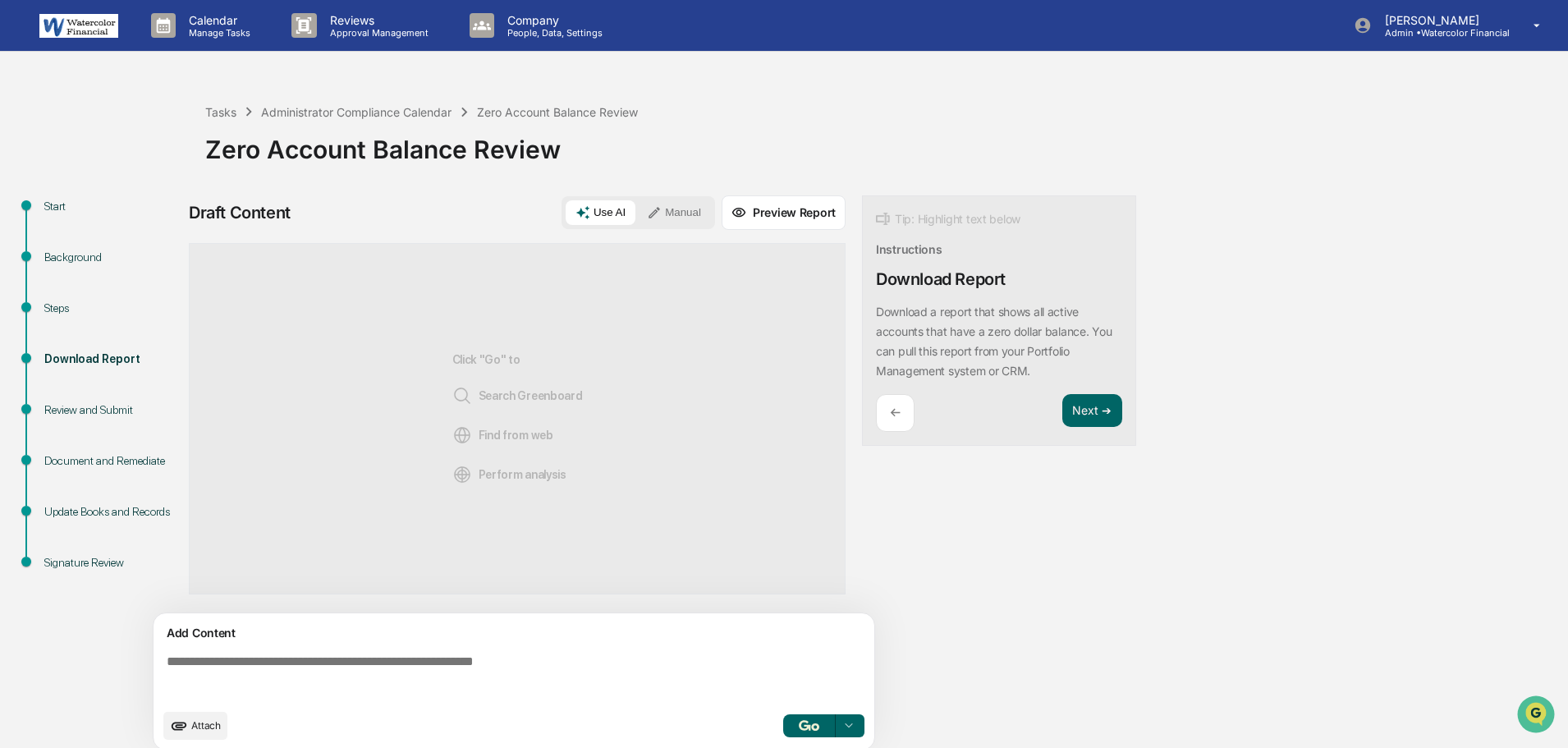
click at [676, 214] on button "Manual" at bounding box center [674, 213] width 74 height 25
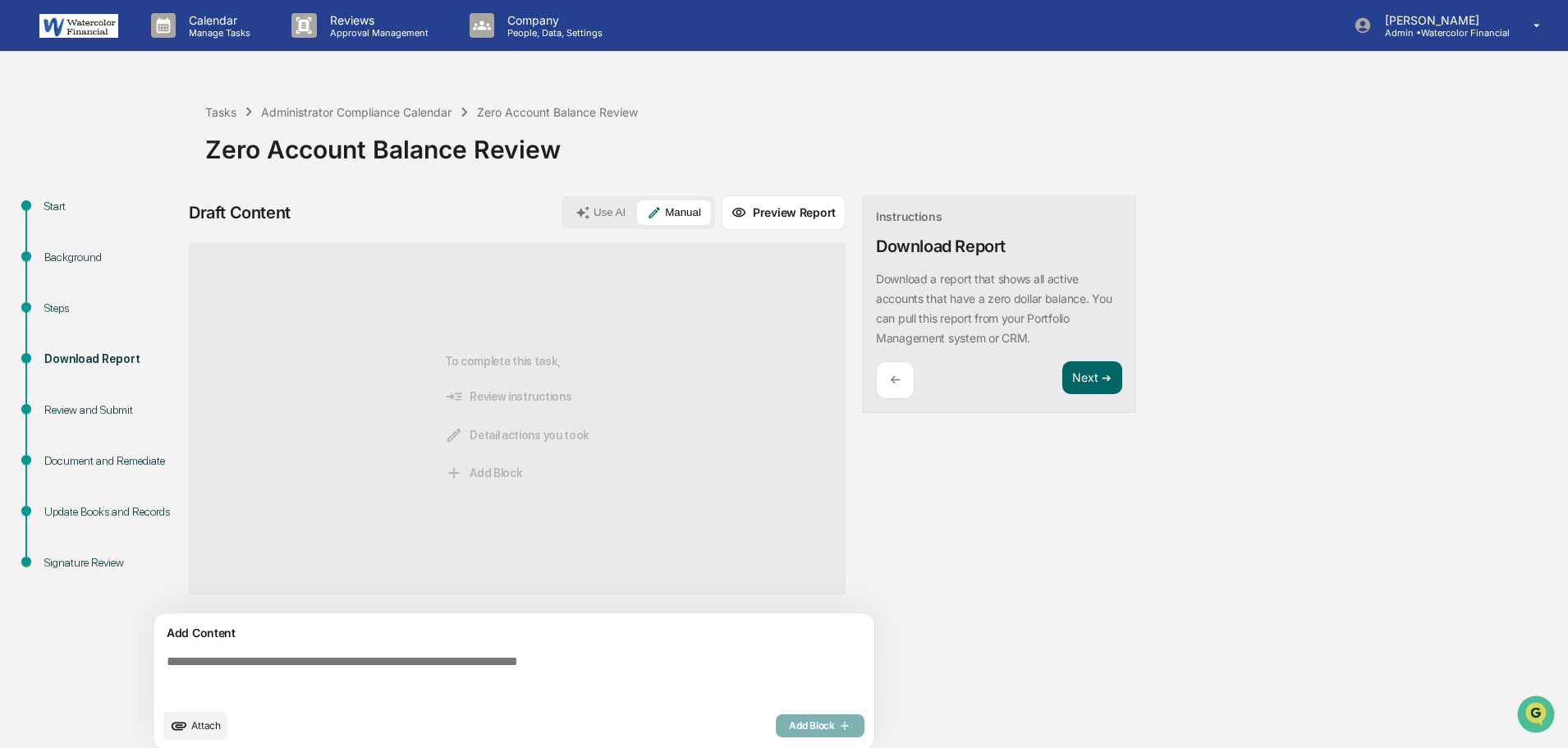
click at [204, 727] on span "Attach" at bounding box center [206, 725] width 30 height 12
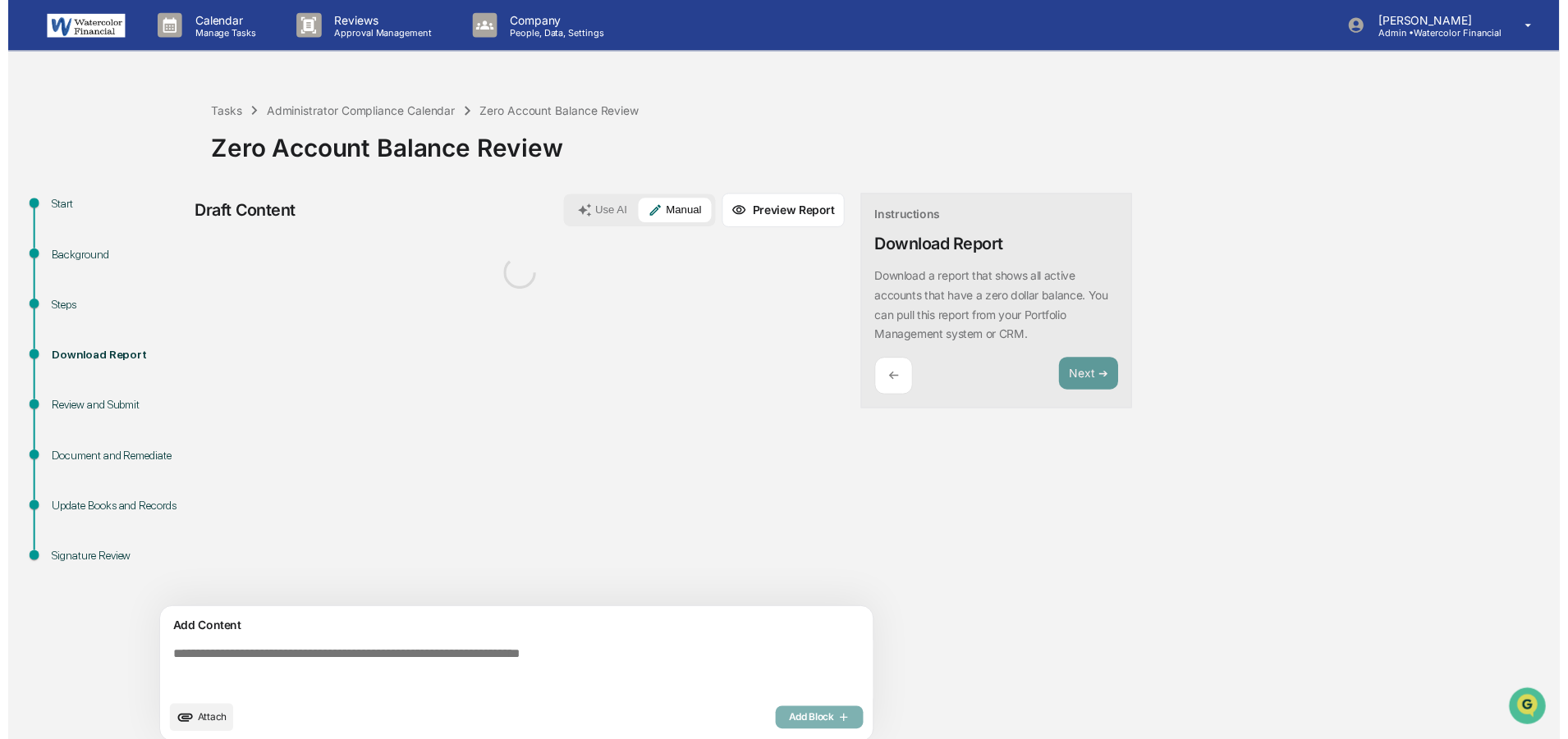
scroll to position [12, 0]
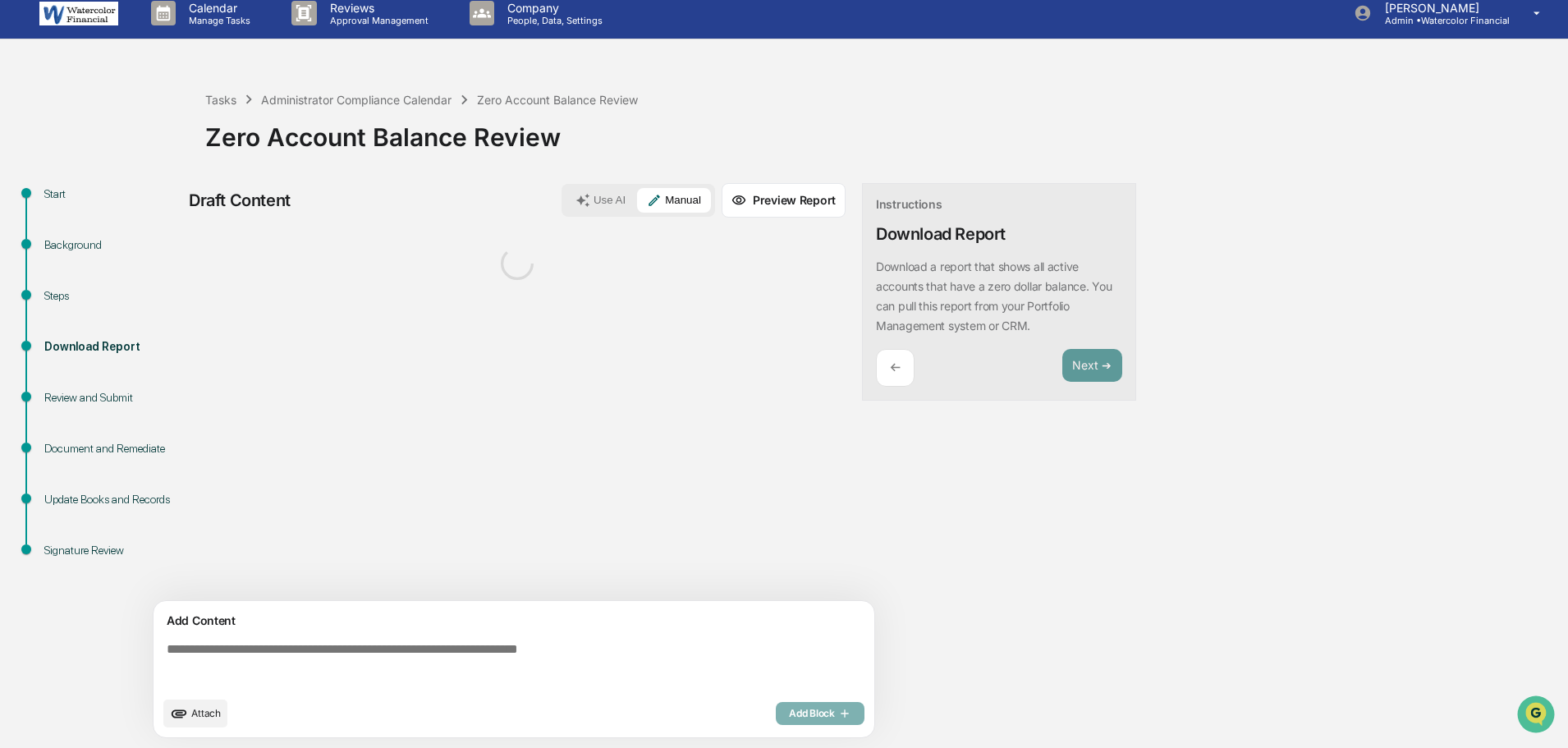
click at [290, 651] on textarea at bounding box center [517, 666] width 714 height 59
click at [200, 708] on span "Attach" at bounding box center [206, 713] width 30 height 12
click at [230, 657] on textarea at bounding box center [517, 666] width 714 height 59
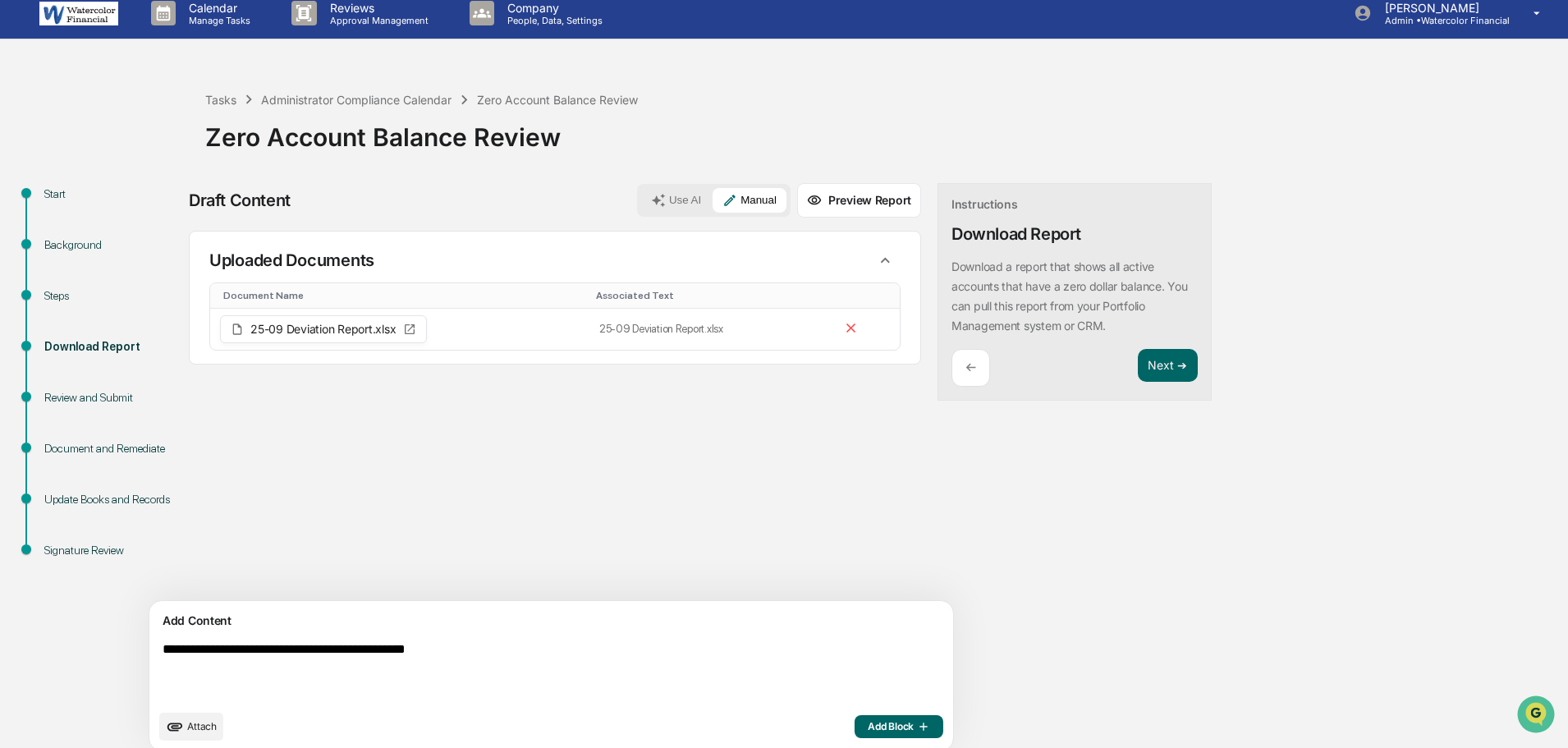
type textarea "**********"
click at [868, 730] on span "Add Block" at bounding box center [899, 727] width 63 height 13
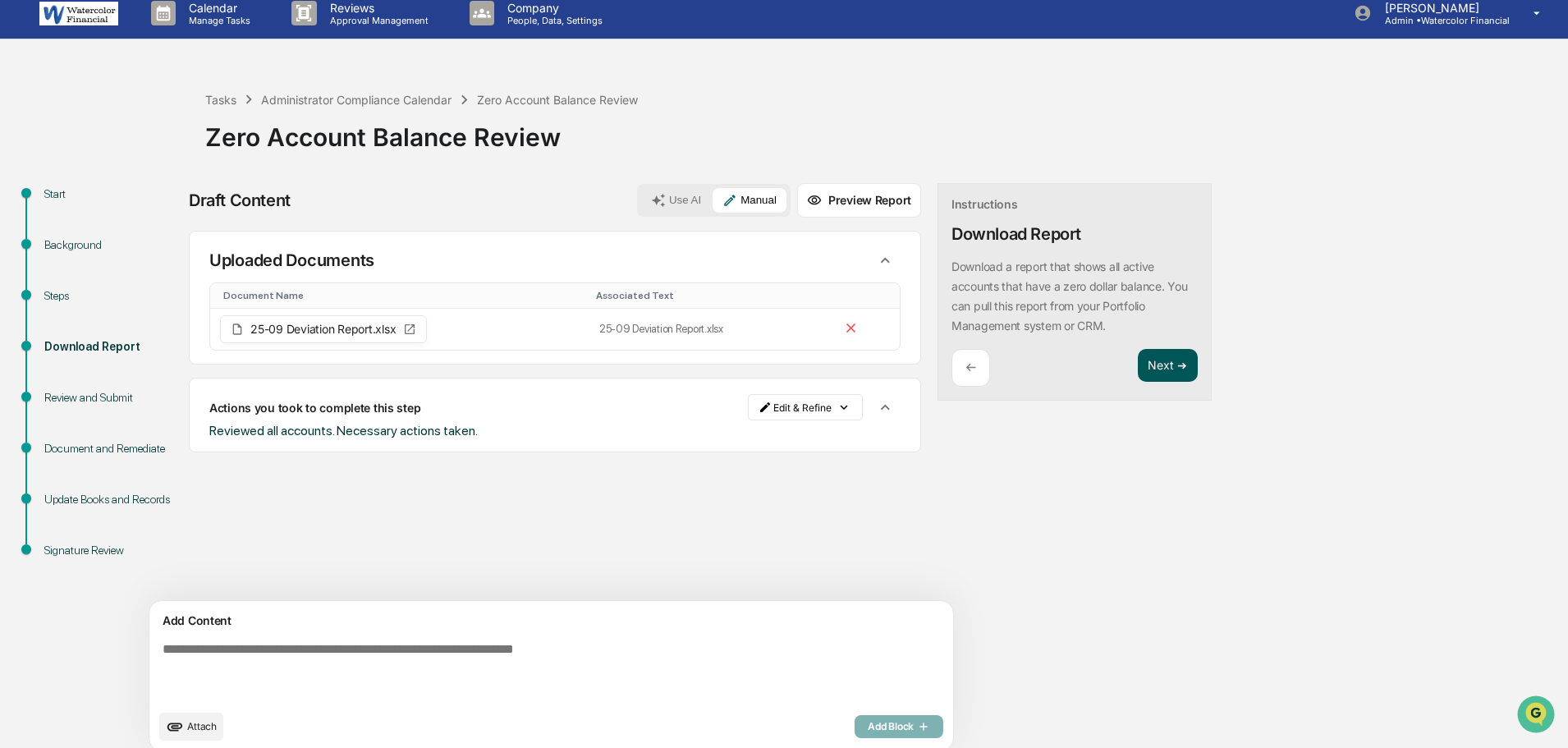
click at [1137, 362] on button "Next ➔" at bounding box center [1167, 366] width 60 height 33
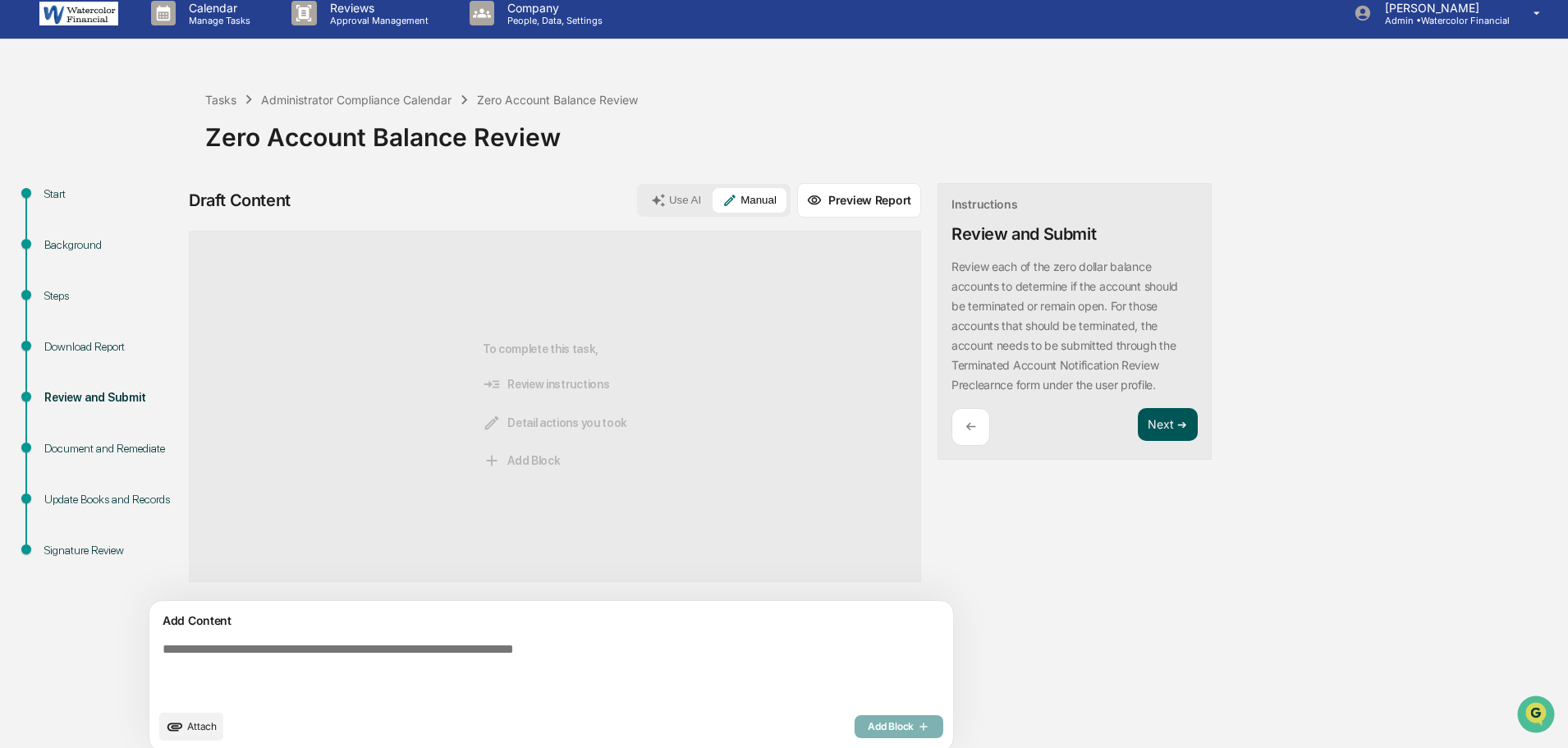
click at [1137, 429] on button "Next ➔" at bounding box center [1167, 424] width 60 height 33
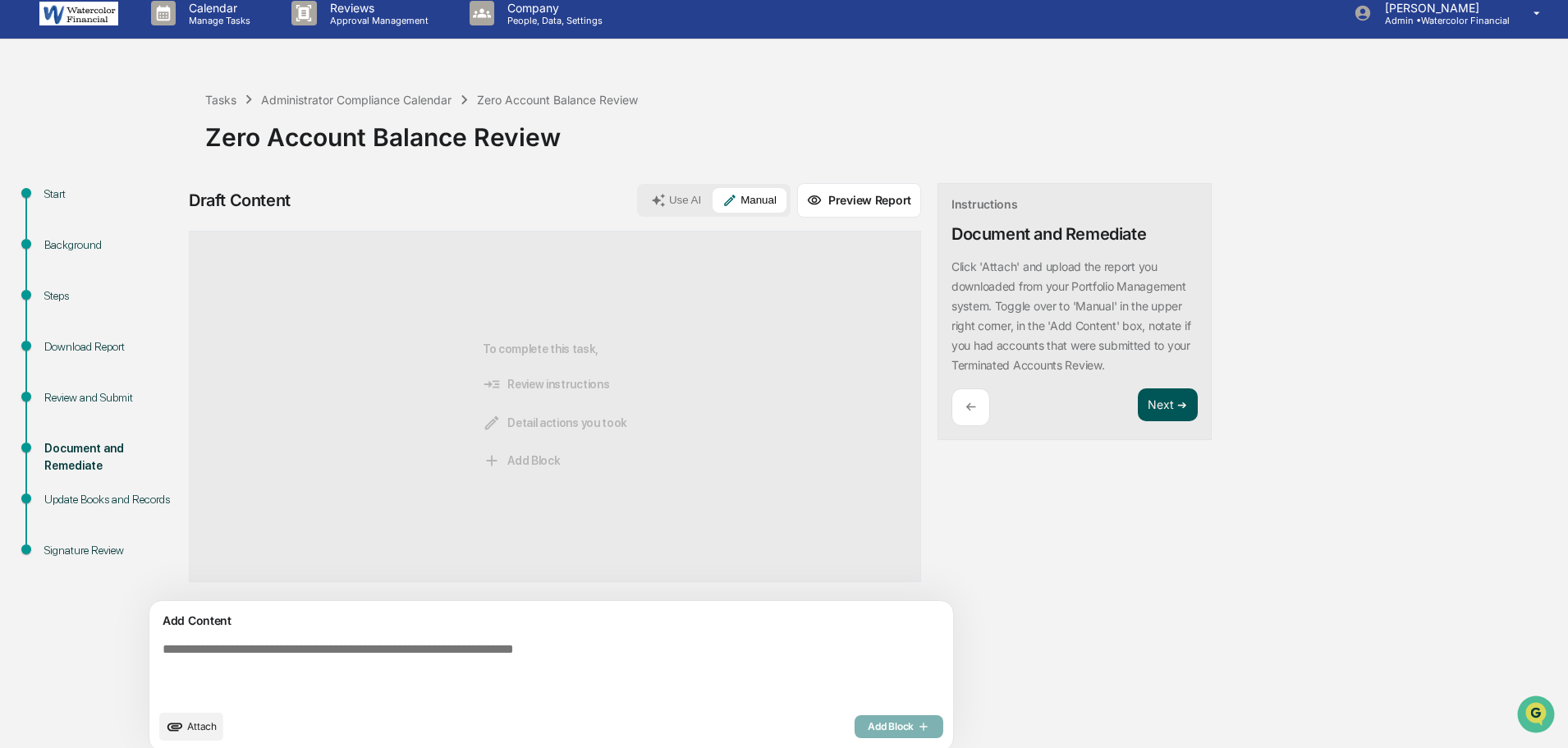
click at [1137, 401] on button "Next ➔" at bounding box center [1167, 405] width 60 height 33
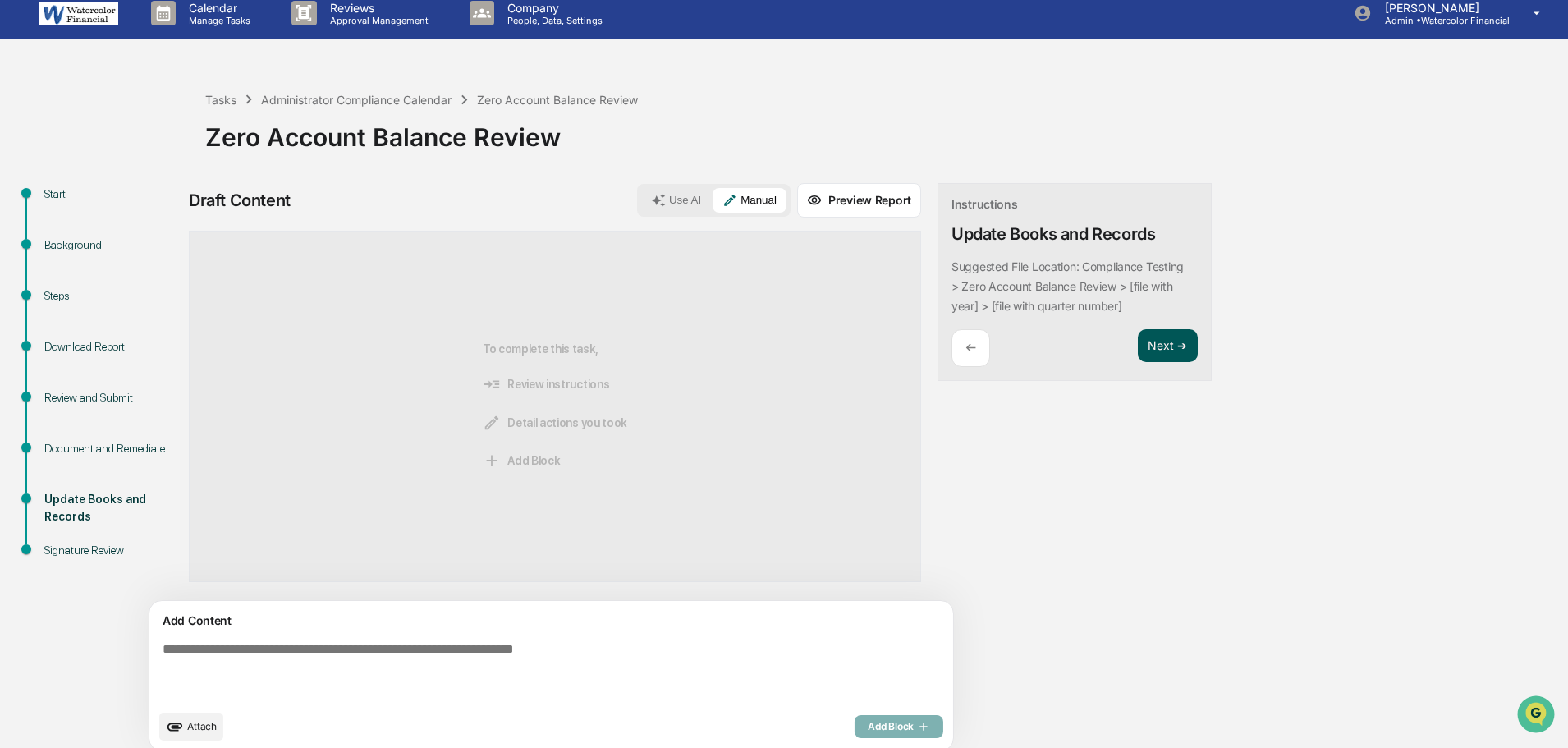
click at [1137, 345] on button "Next ➔" at bounding box center [1167, 346] width 60 height 33
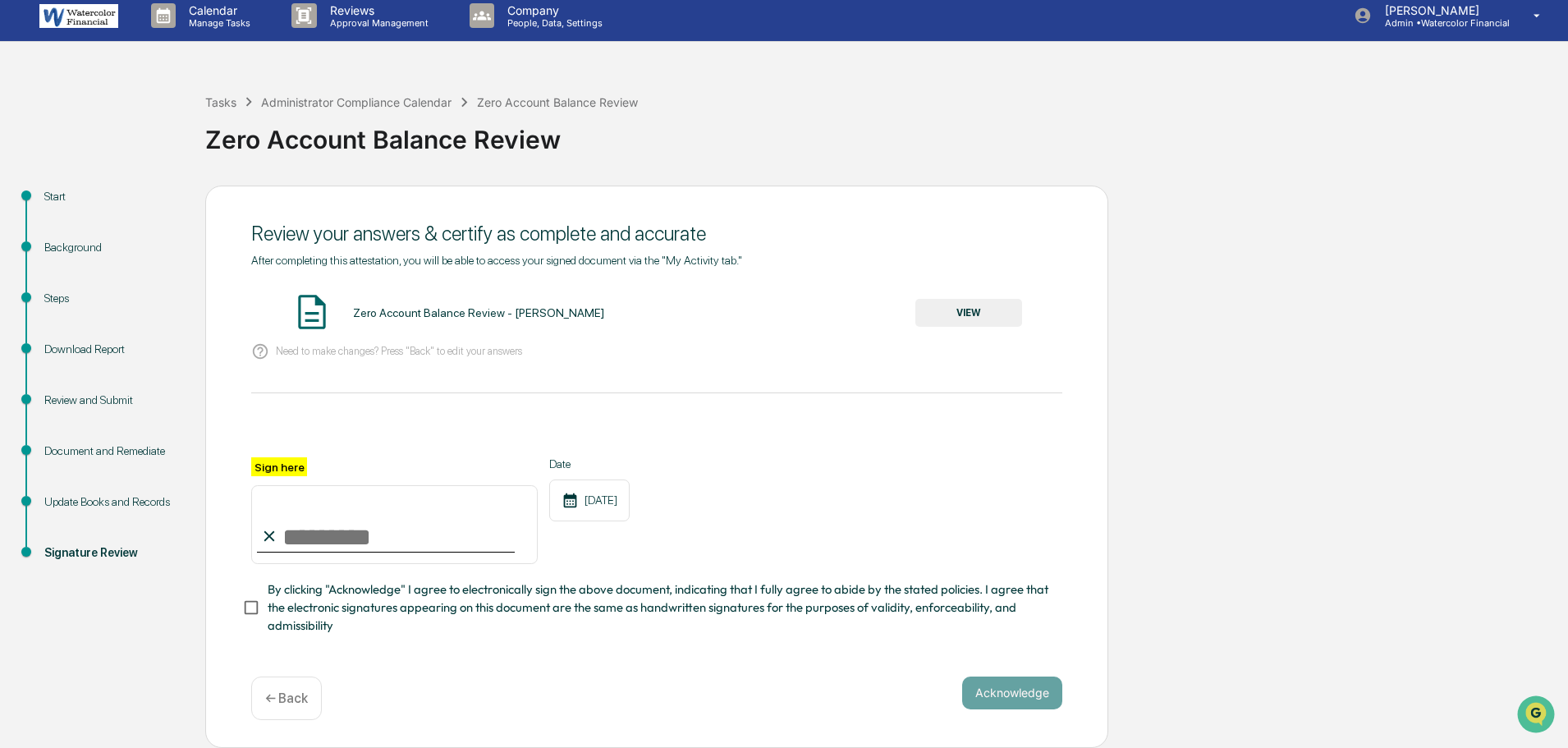
click at [984, 310] on button "VIEW" at bounding box center [967, 313] width 106 height 28
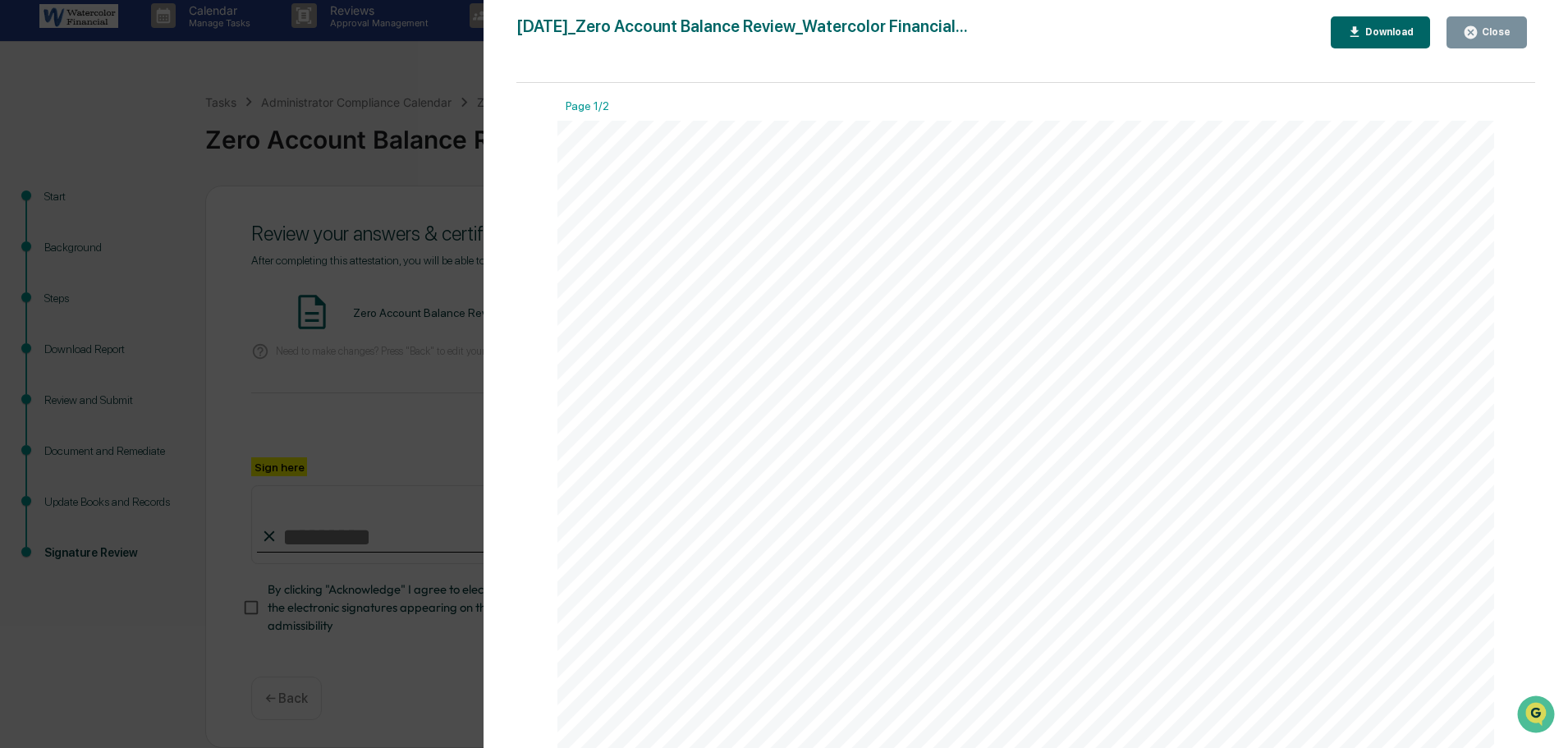
click at [1501, 18] on button "Close" at bounding box center [1486, 32] width 80 height 32
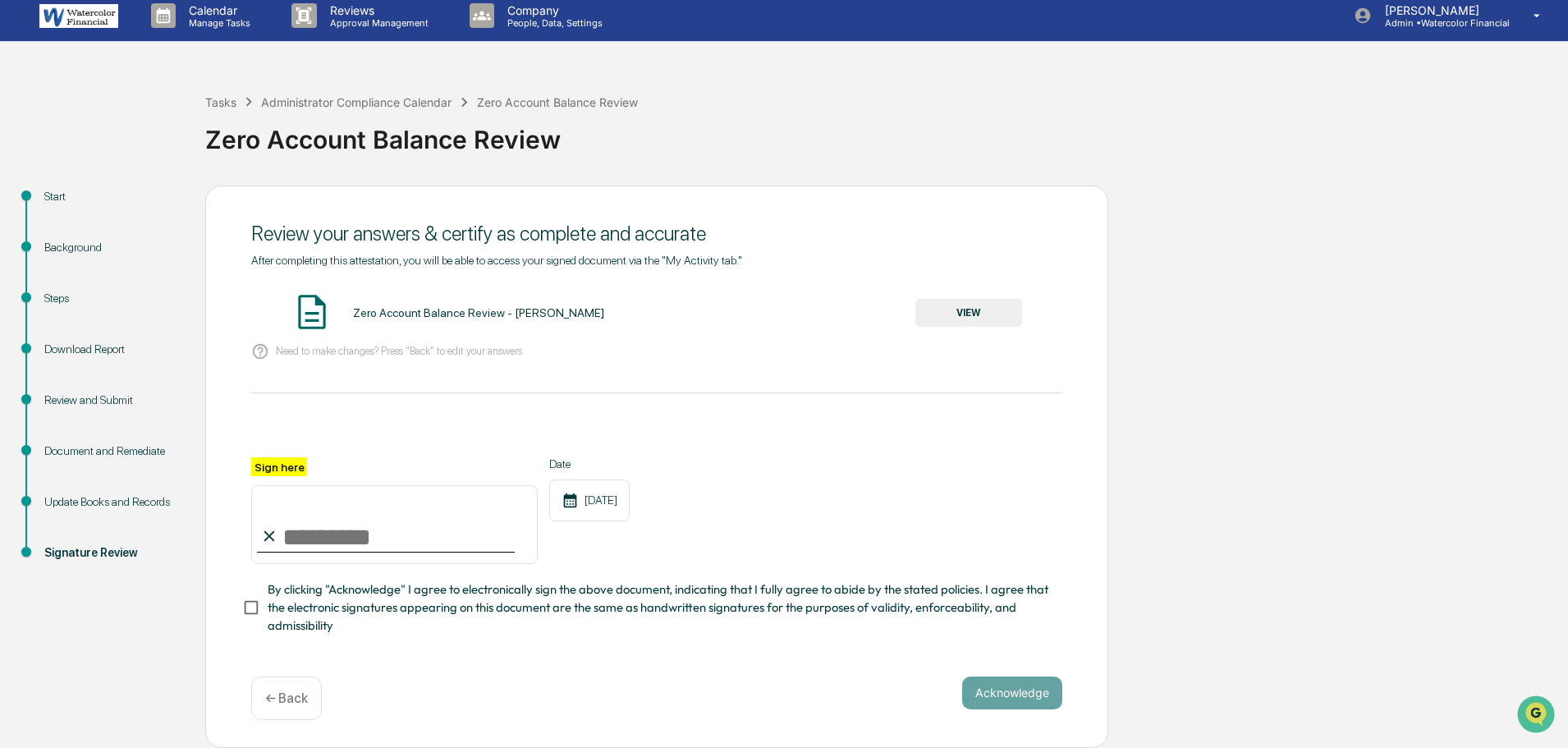
click at [315, 537] on input "Sign here" at bounding box center [395, 524] width 286 height 79
type input "**********"
click at [1030, 693] on button "Acknowledge" at bounding box center [1012, 693] width 100 height 33
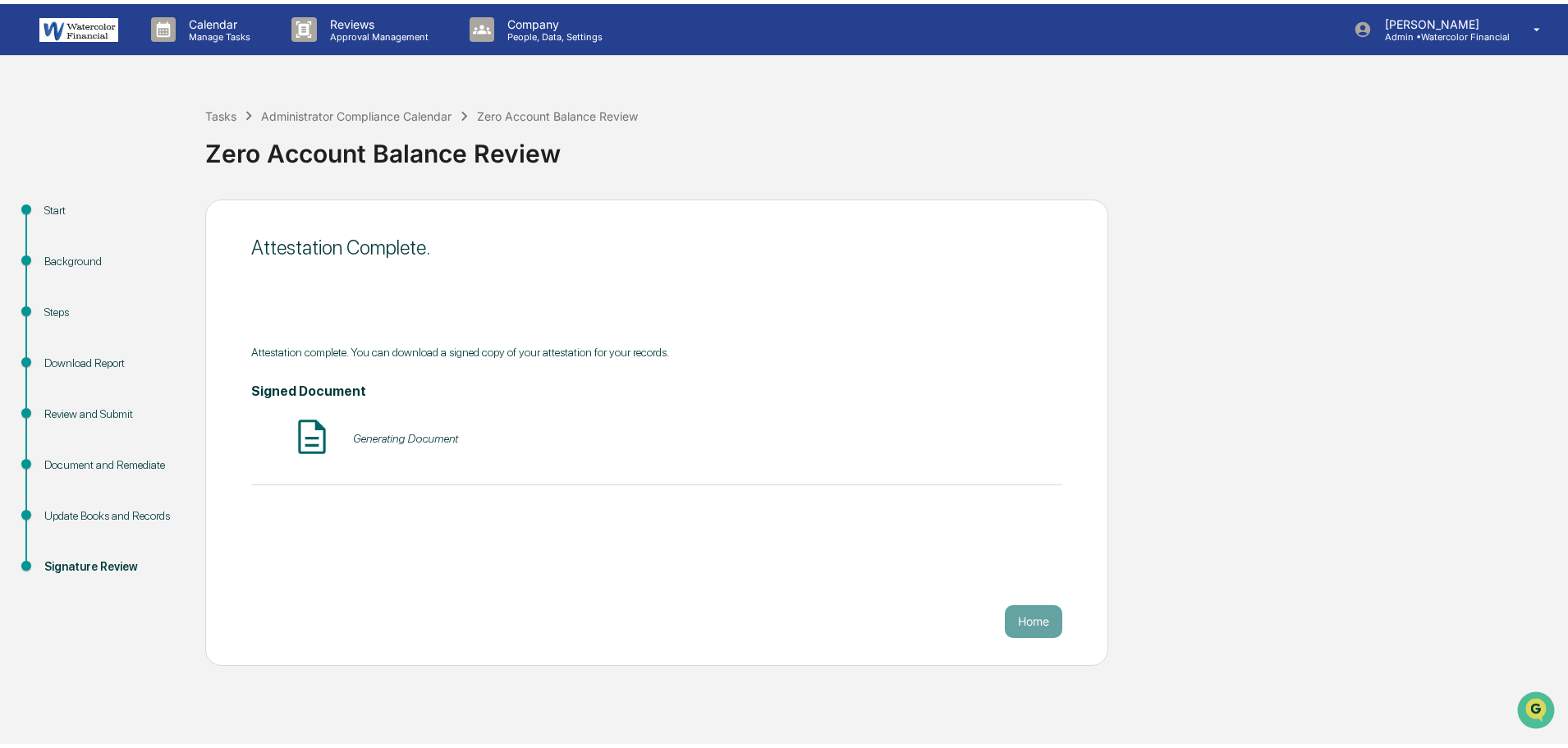
scroll to position [0, 0]
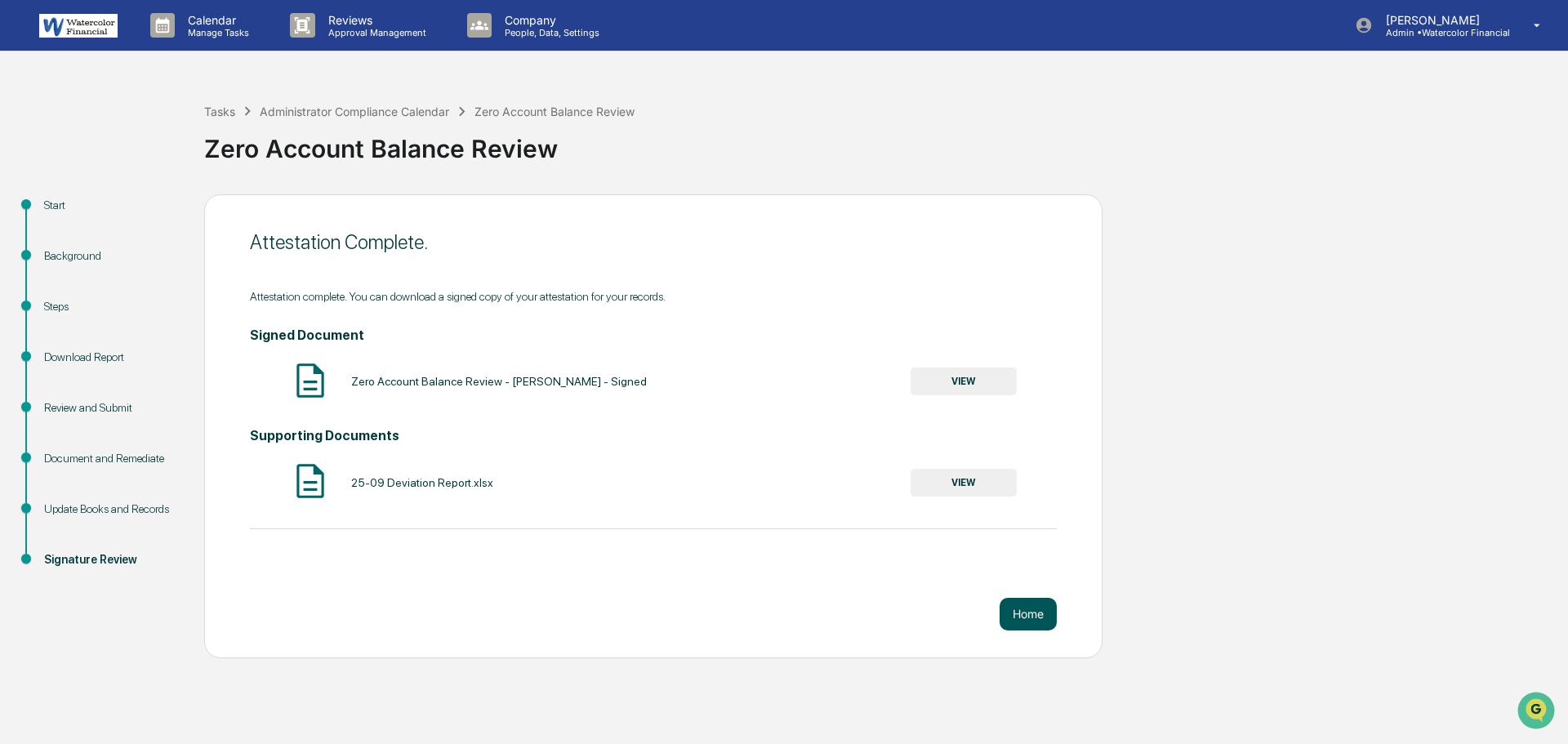
click at [1038, 621] on button "Home" at bounding box center [1028, 614] width 57 height 33
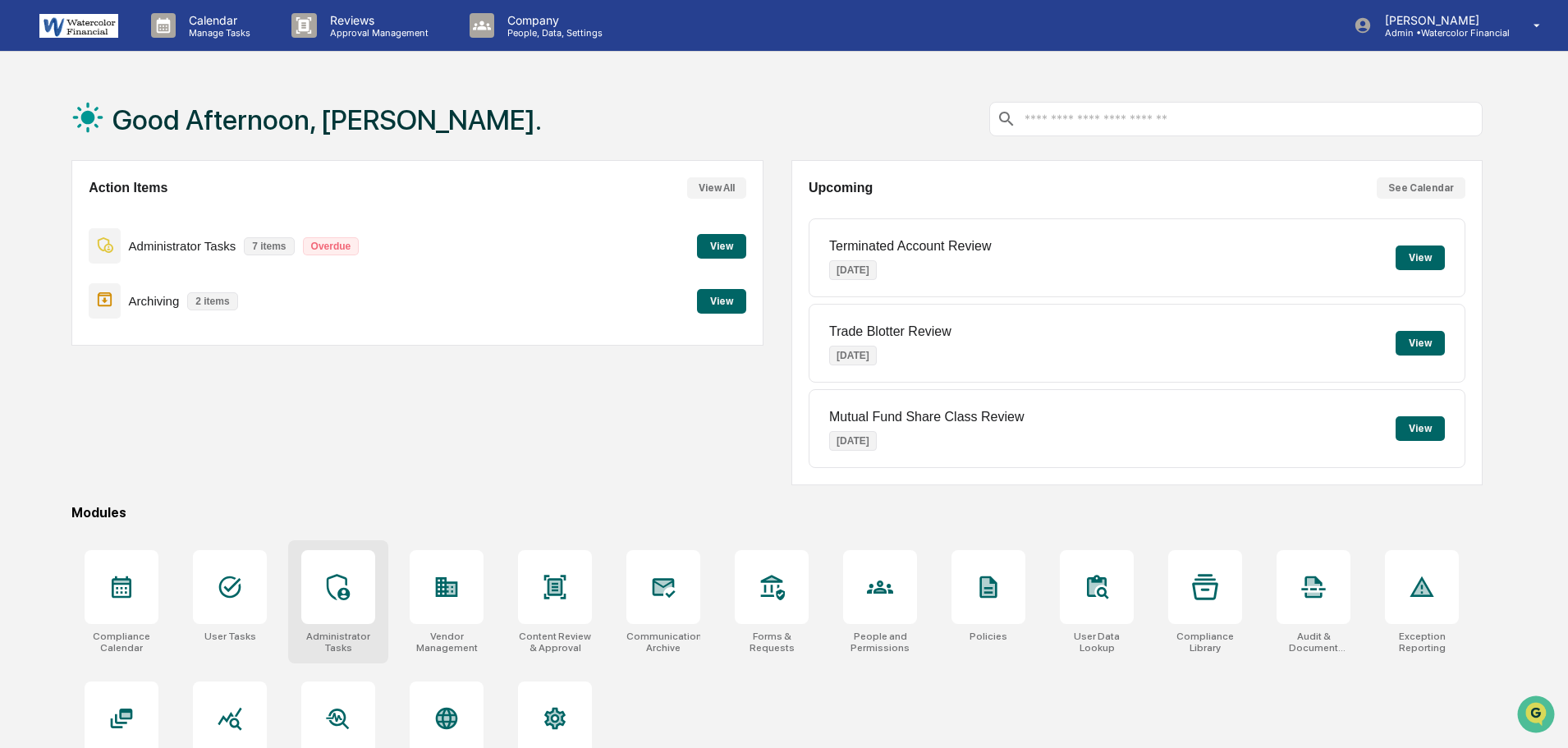
click at [346, 610] on div at bounding box center [338, 587] width 74 height 74
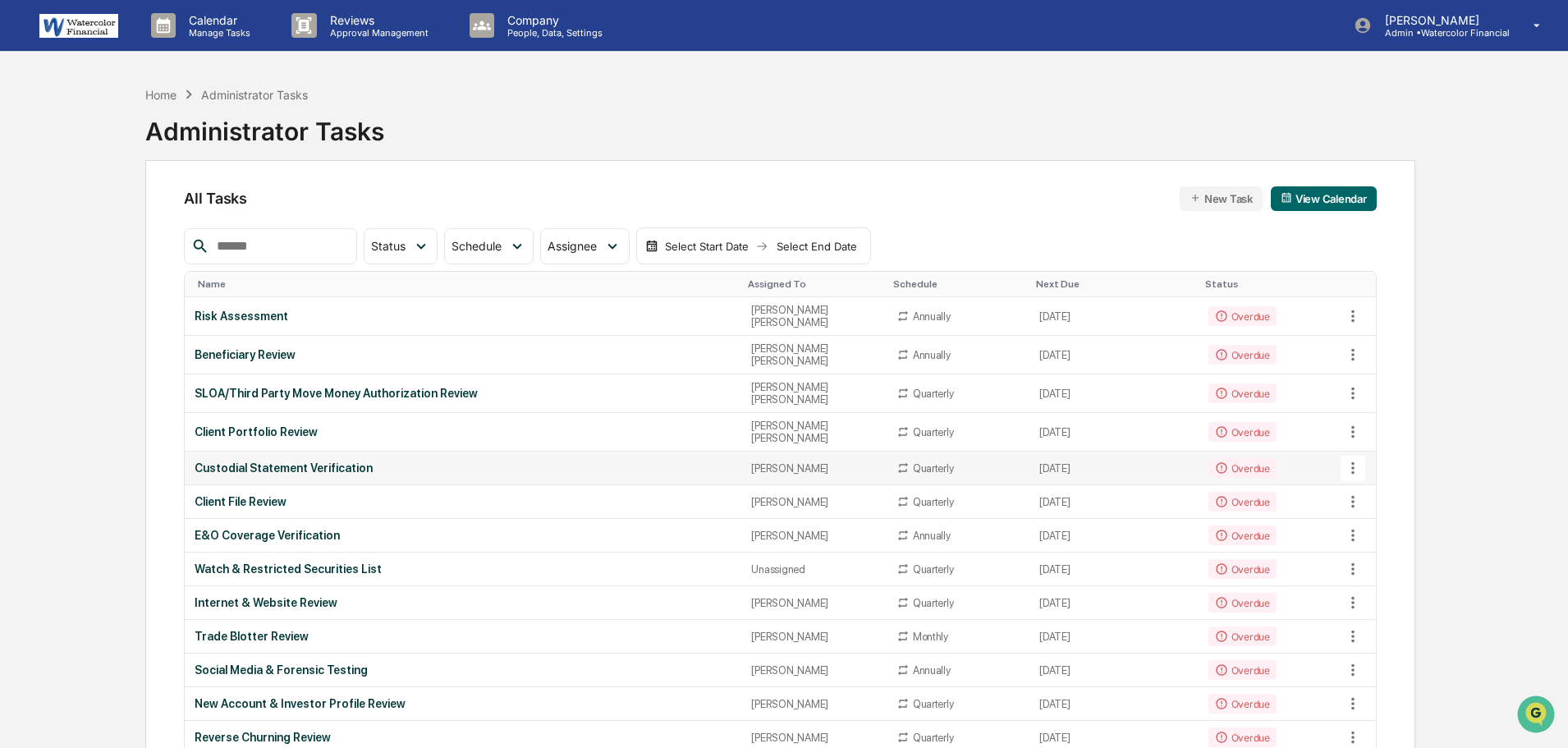
click at [326, 461] on div "Custodial Statement Verification" at bounding box center [463, 468] width 537 height 13
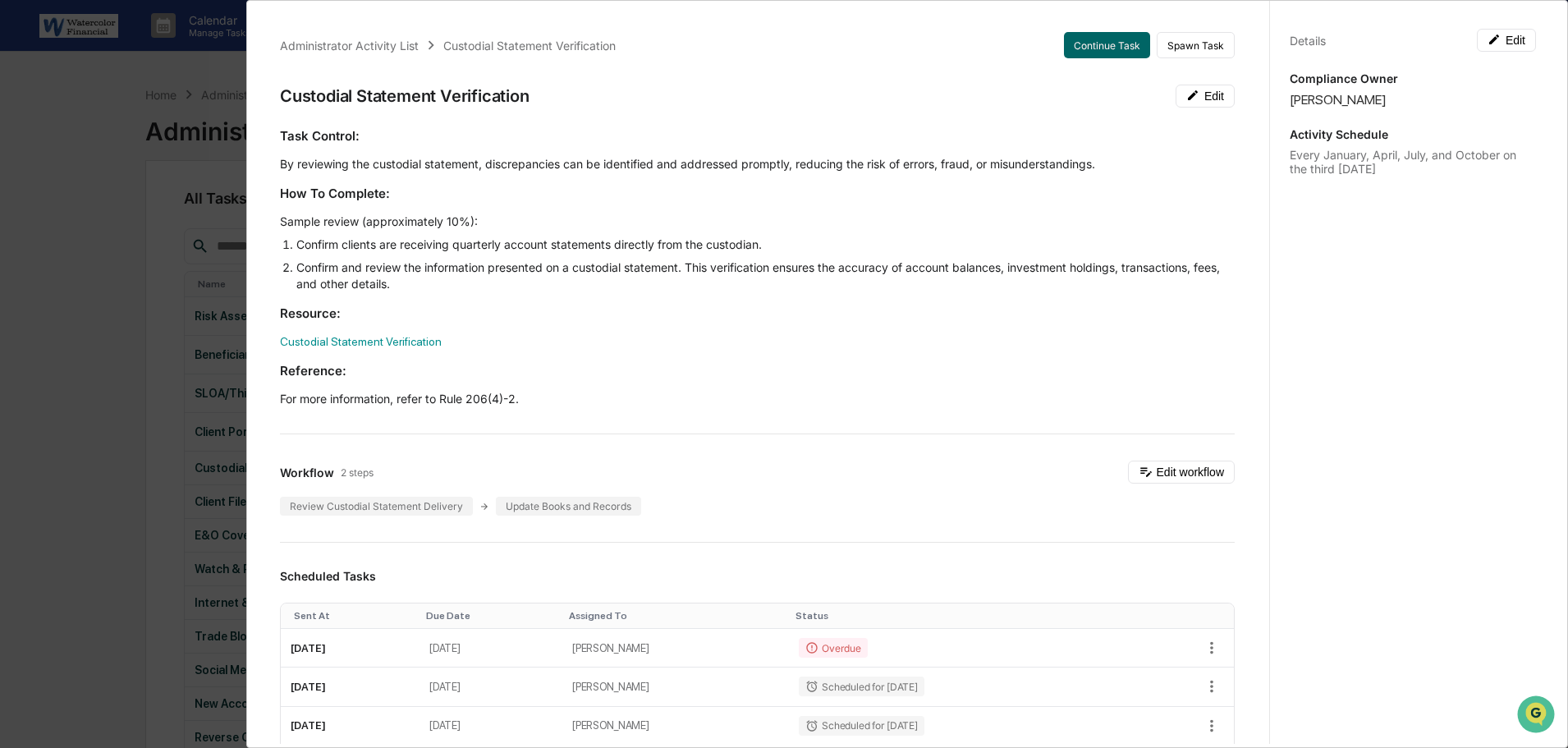
click at [152, 54] on div "Administrator Activity List Custodial Statement Verification Continue Task Spaw…" at bounding box center [784, 374] width 1568 height 748
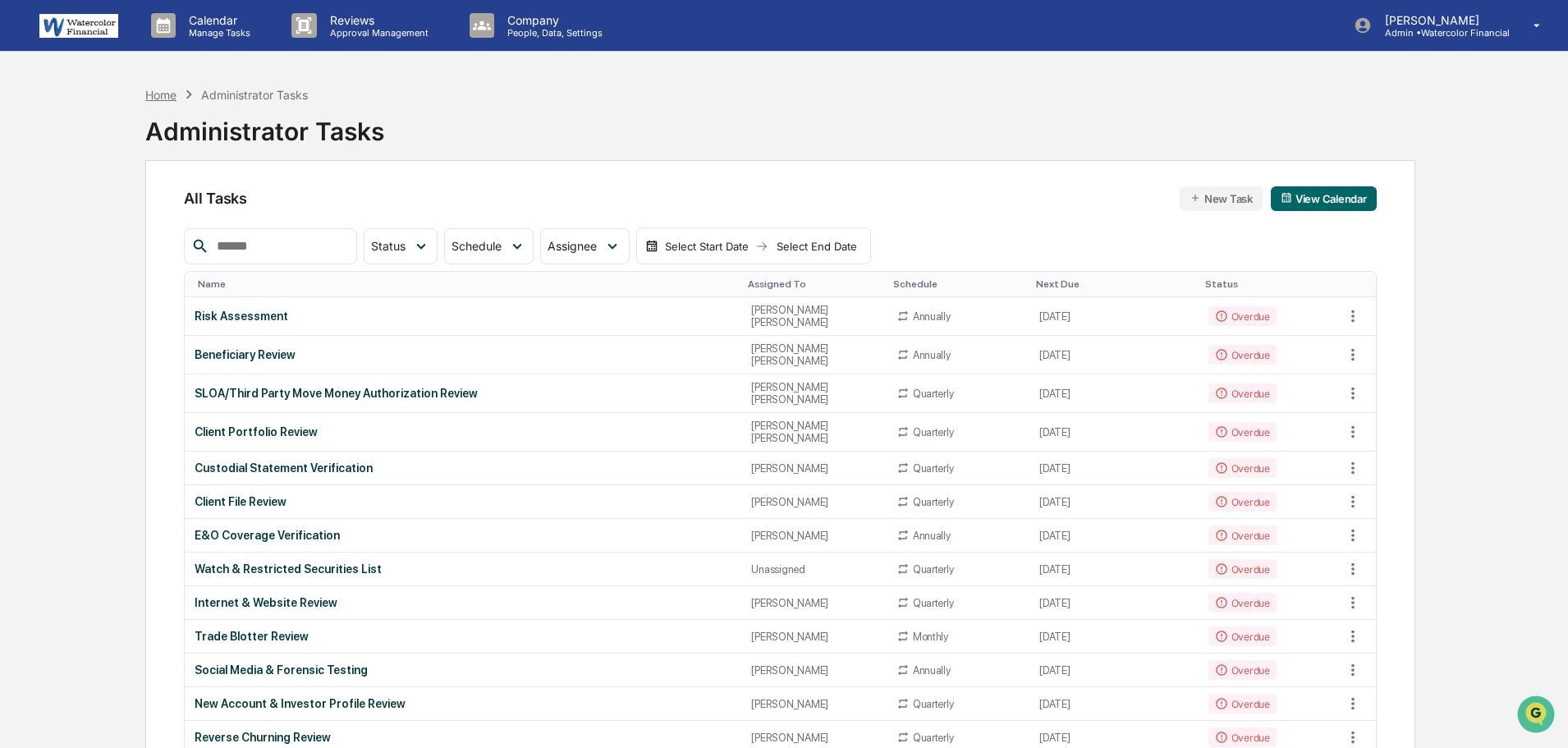
click at [176, 97] on div "Home" at bounding box center [161, 94] width 31 height 14
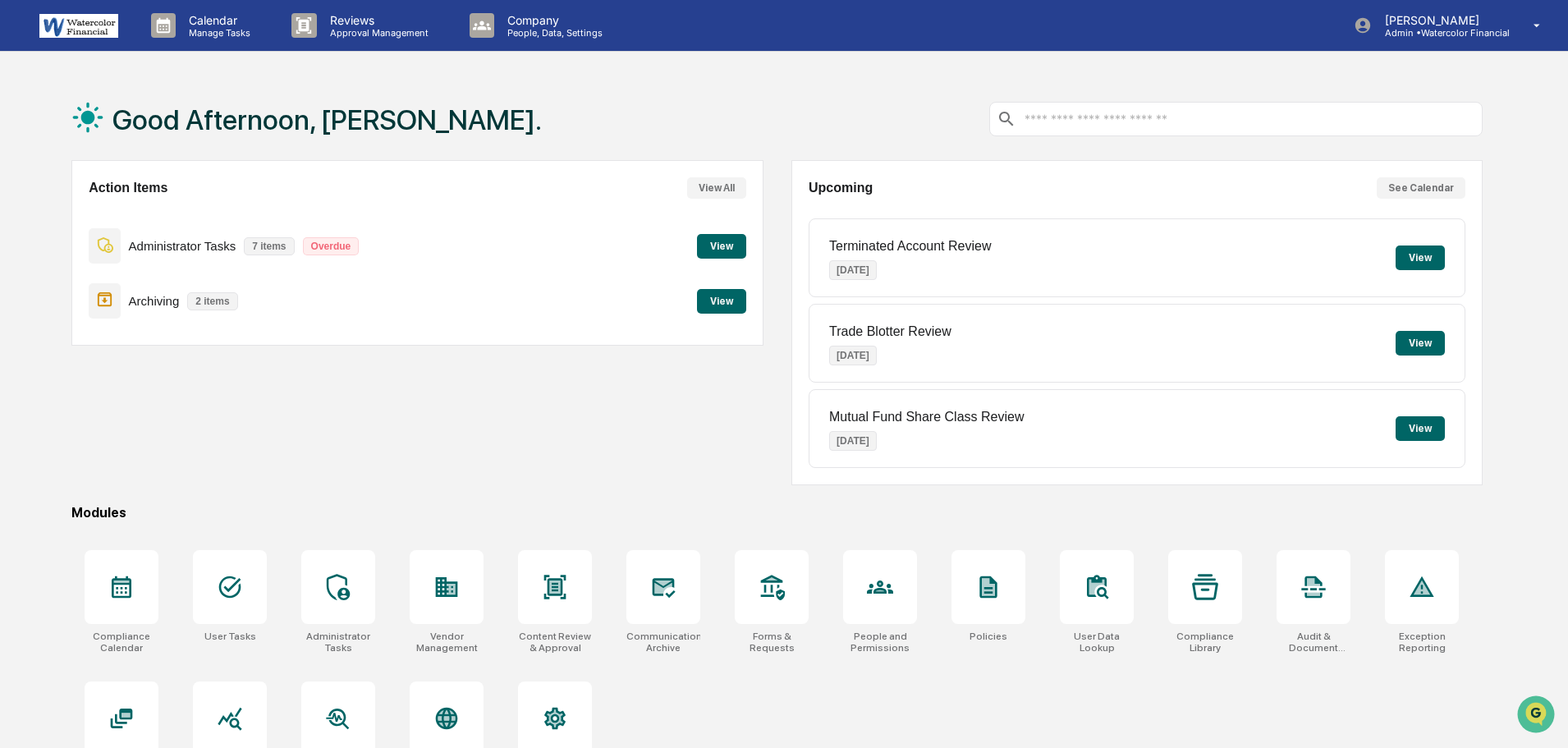
click at [710, 247] on button "View" at bounding box center [721, 246] width 49 height 25
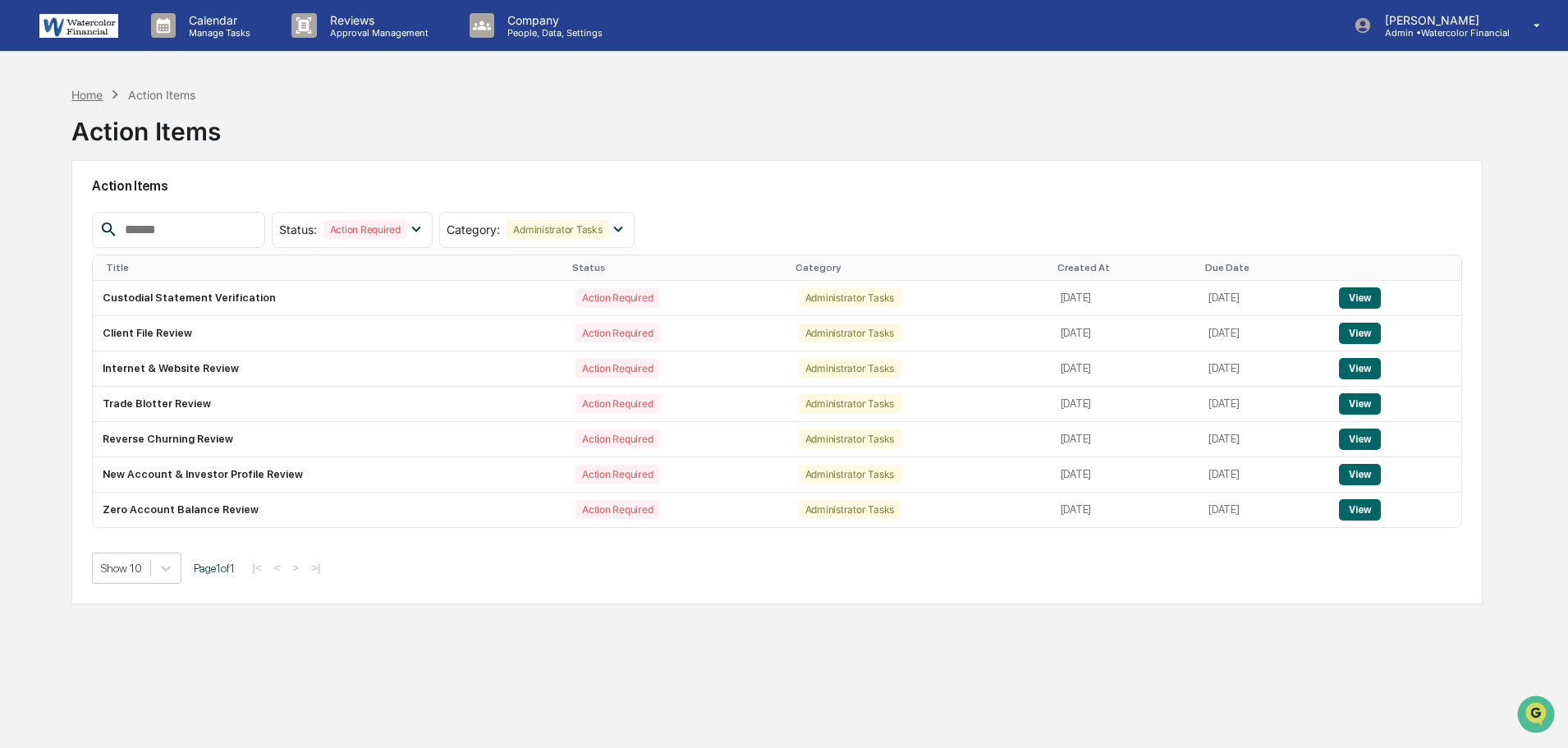
click at [93, 97] on div "Home" at bounding box center [87, 94] width 31 height 14
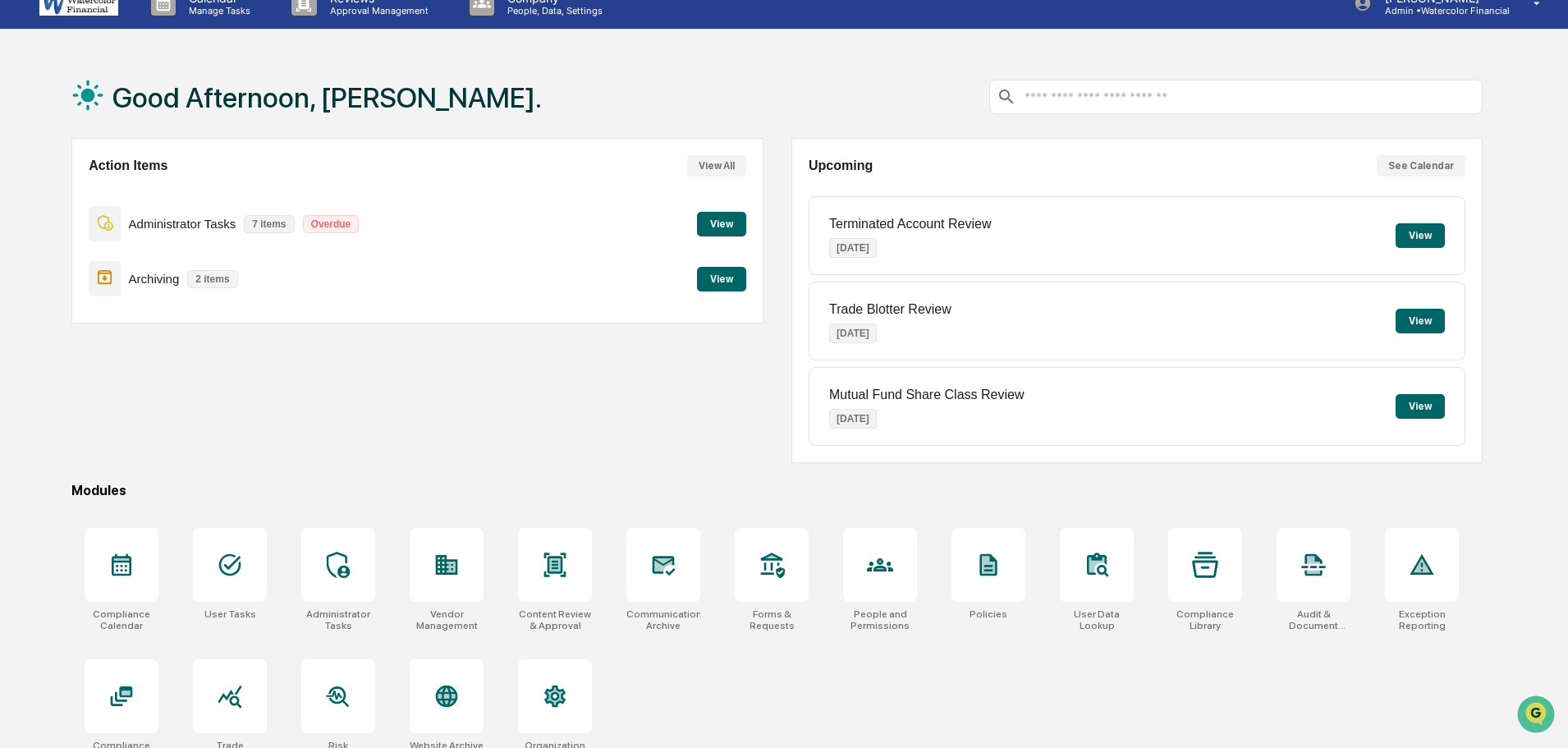
scroll to position [78, 0]
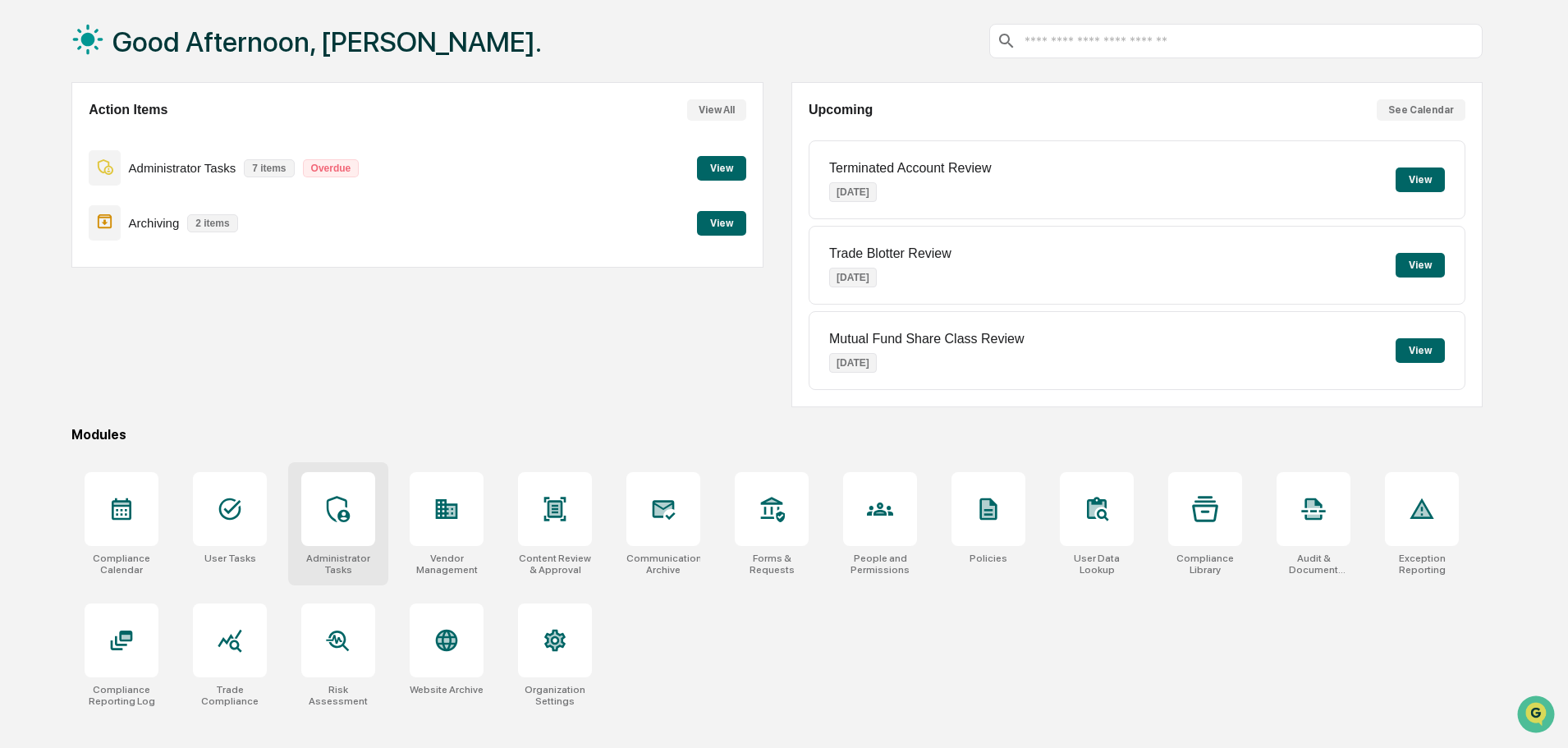
click at [339, 504] on icon at bounding box center [338, 509] width 26 height 26
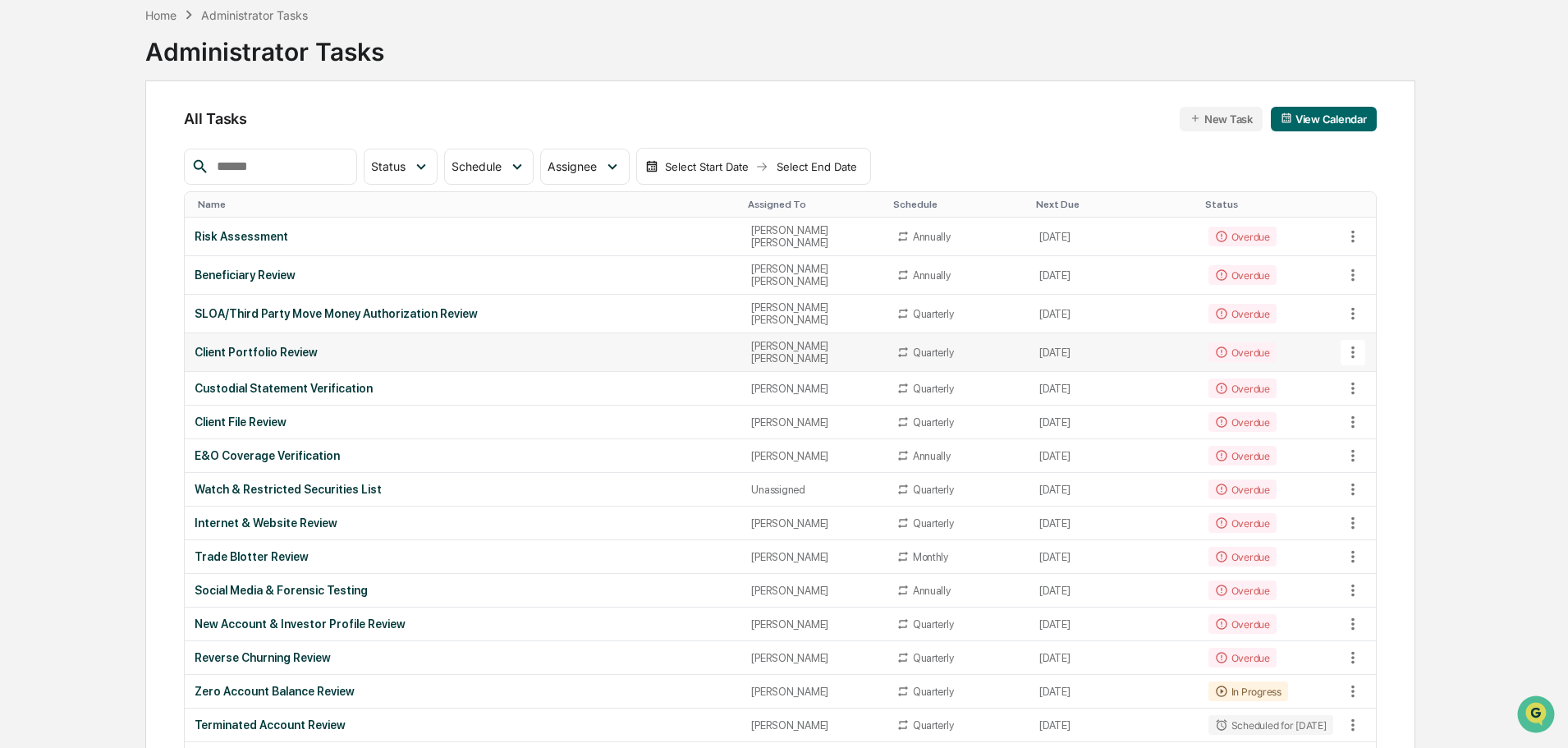
scroll to position [80, 0]
click at [304, 448] on div "E&O Coverage Verification" at bounding box center [463, 455] width 537 height 13
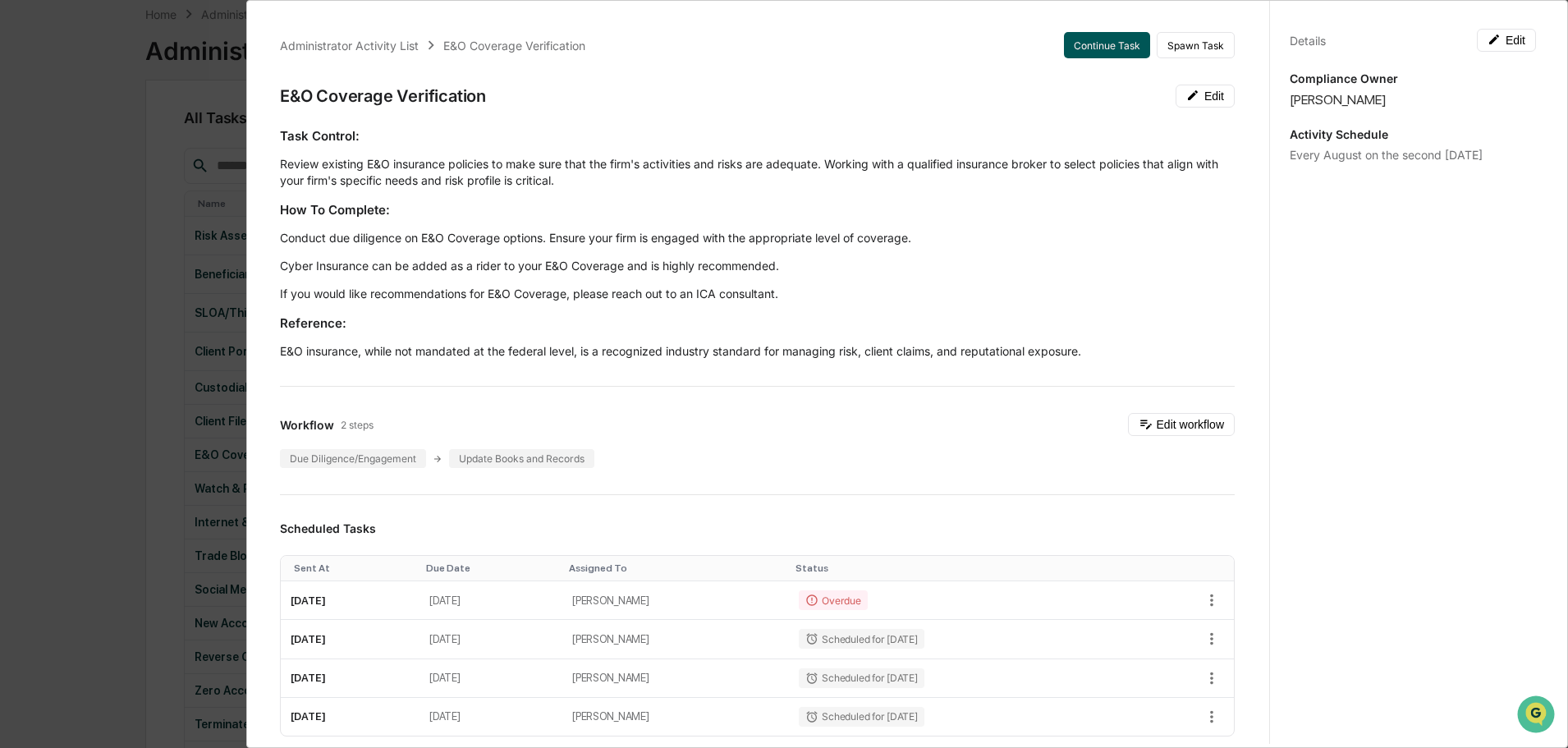
click at [1099, 46] on button "Continue Task" at bounding box center [1106, 45] width 86 height 26
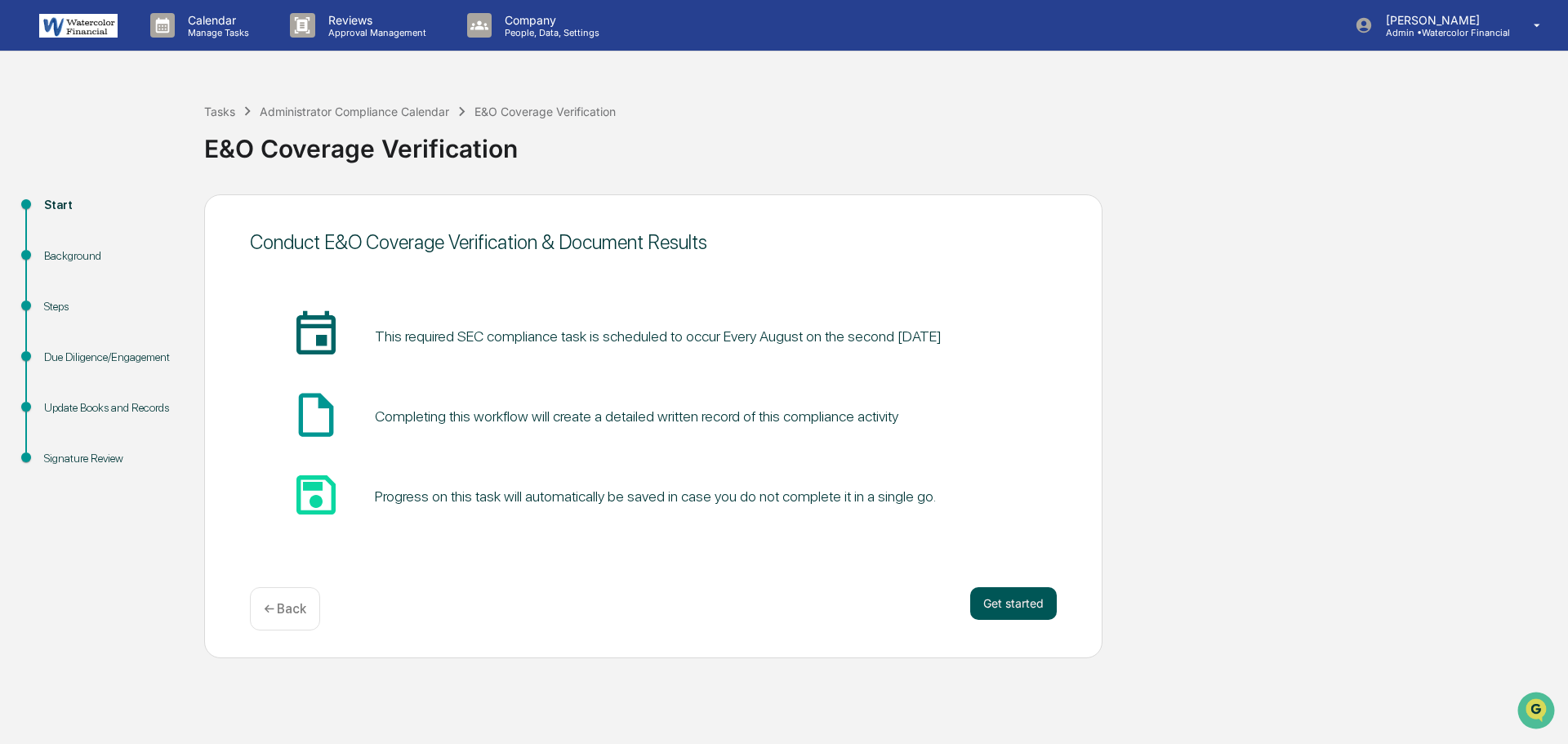
click at [1003, 595] on button "Get started" at bounding box center [1013, 604] width 86 height 33
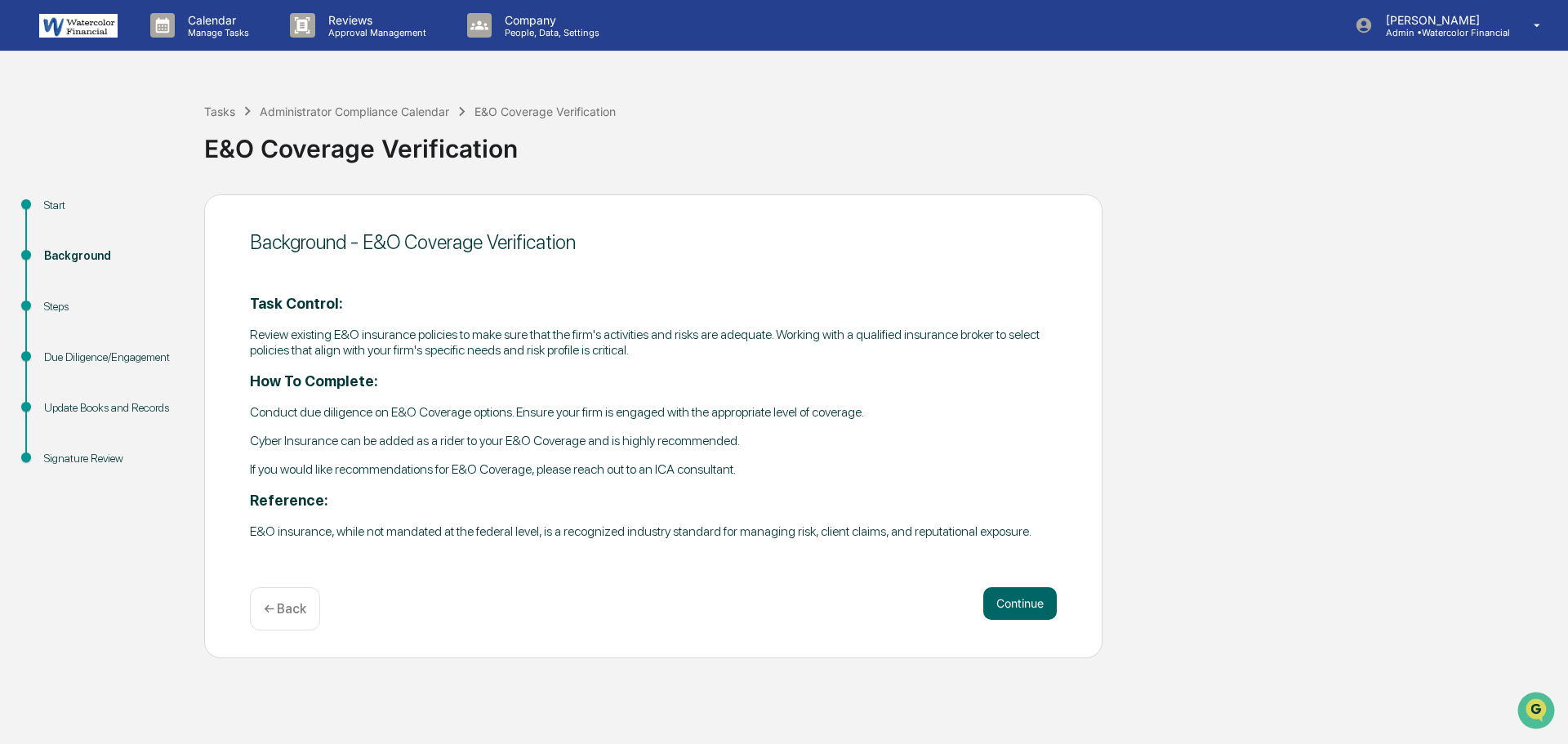
click at [283, 609] on p "← Back" at bounding box center [285, 609] width 42 height 16
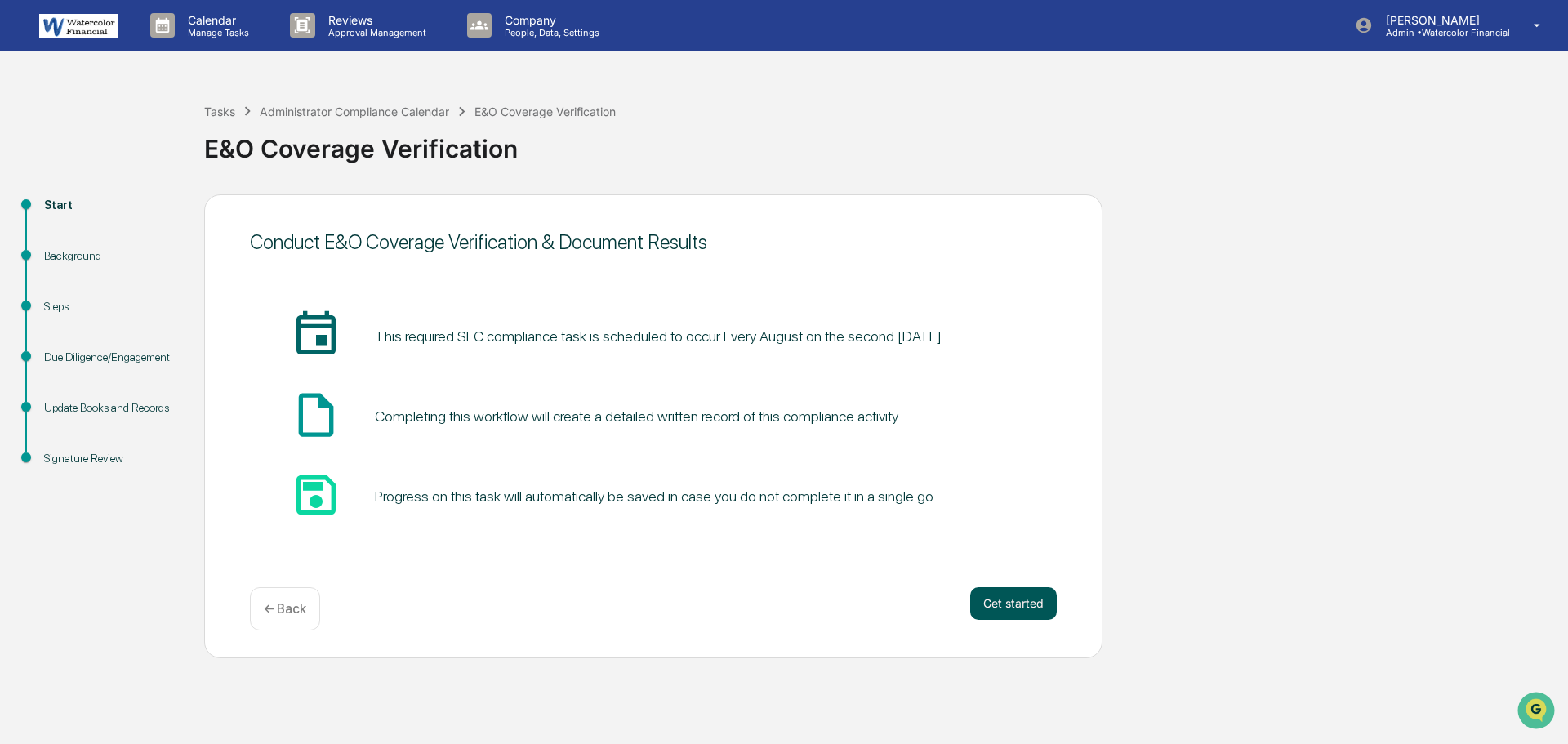
click at [1005, 597] on button "Get started" at bounding box center [1013, 604] width 86 height 33
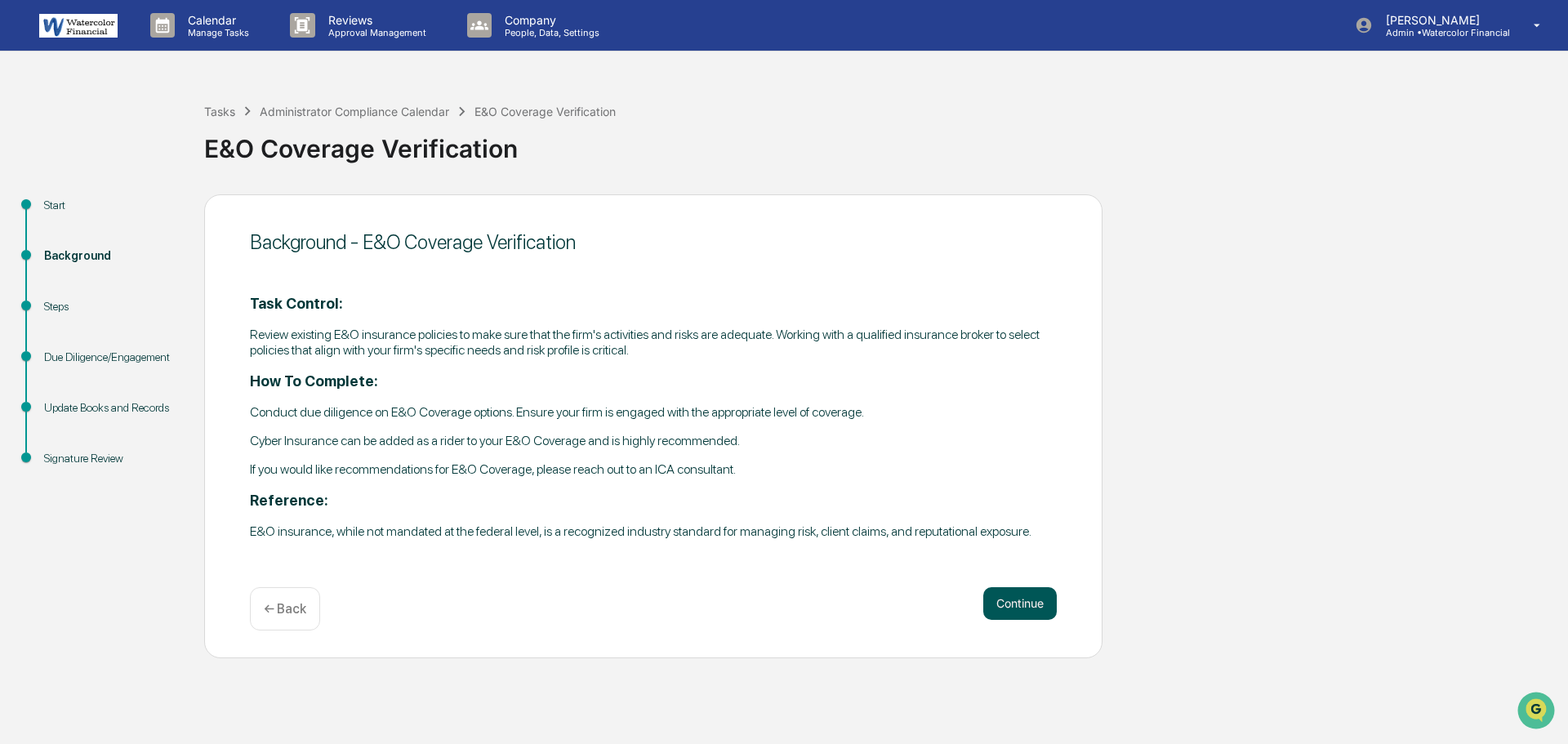
click at [1028, 597] on button "Continue" at bounding box center [1020, 604] width 74 height 33
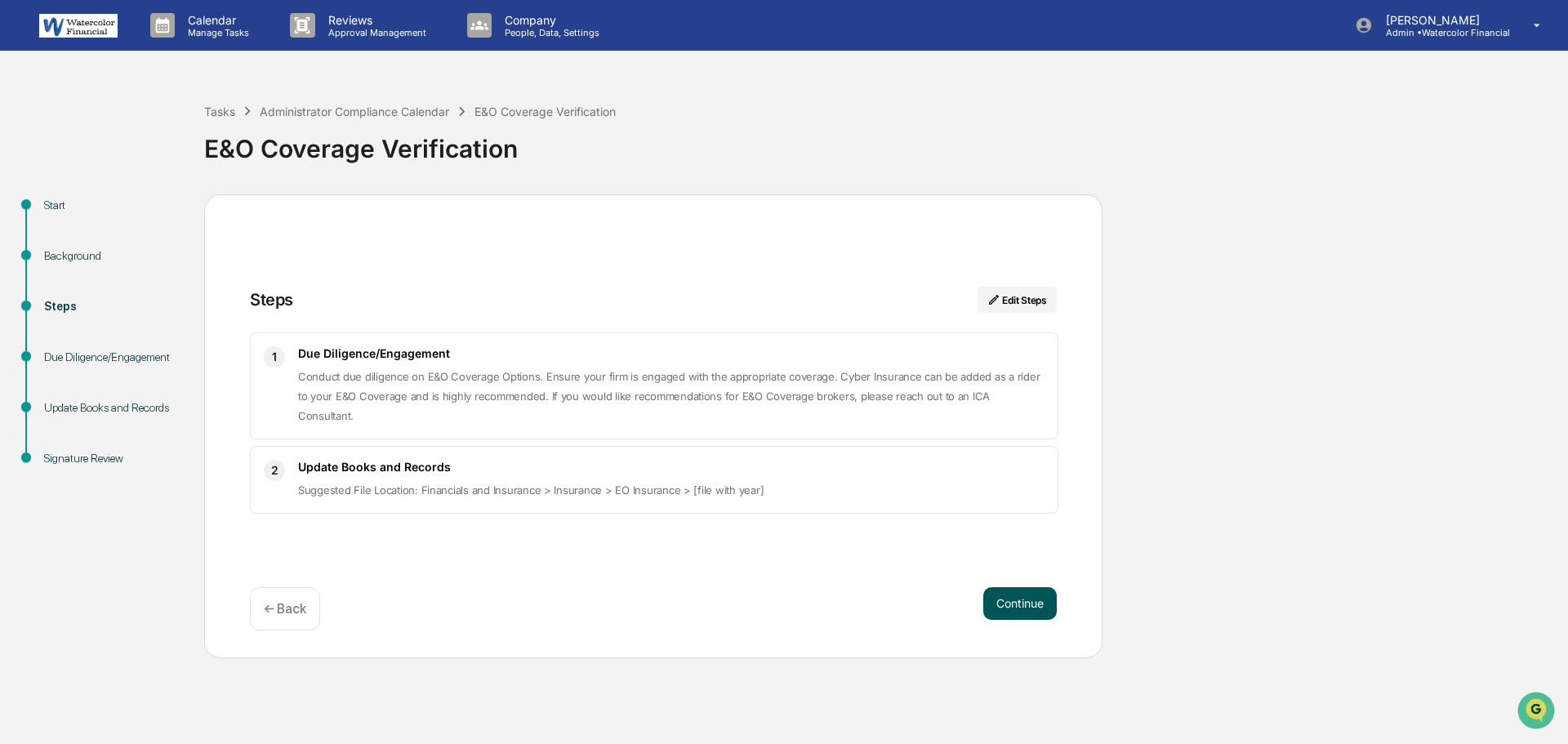
click at [1018, 602] on button "Continue" at bounding box center [1020, 604] width 74 height 33
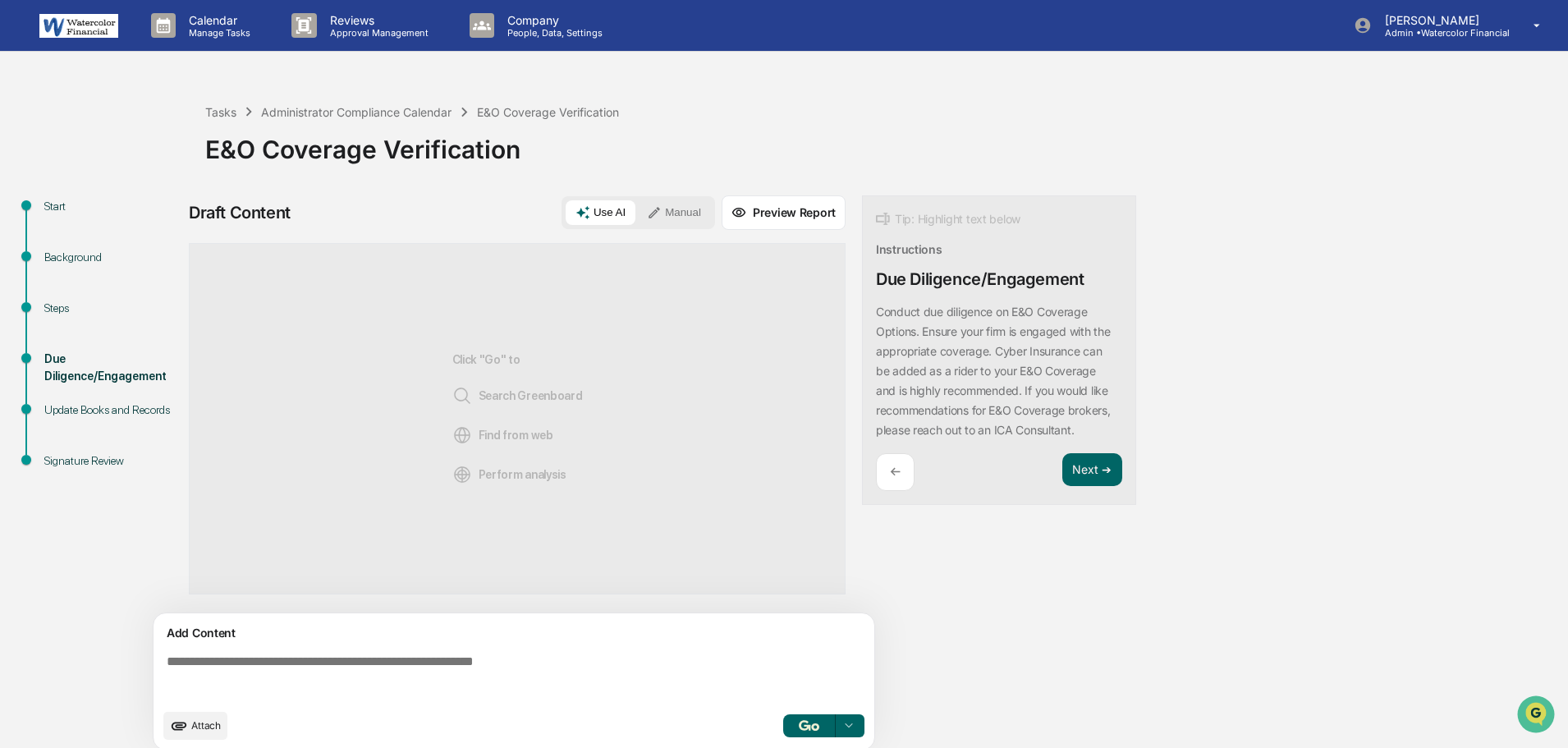
click at [680, 212] on button "Manual" at bounding box center [674, 213] width 74 height 25
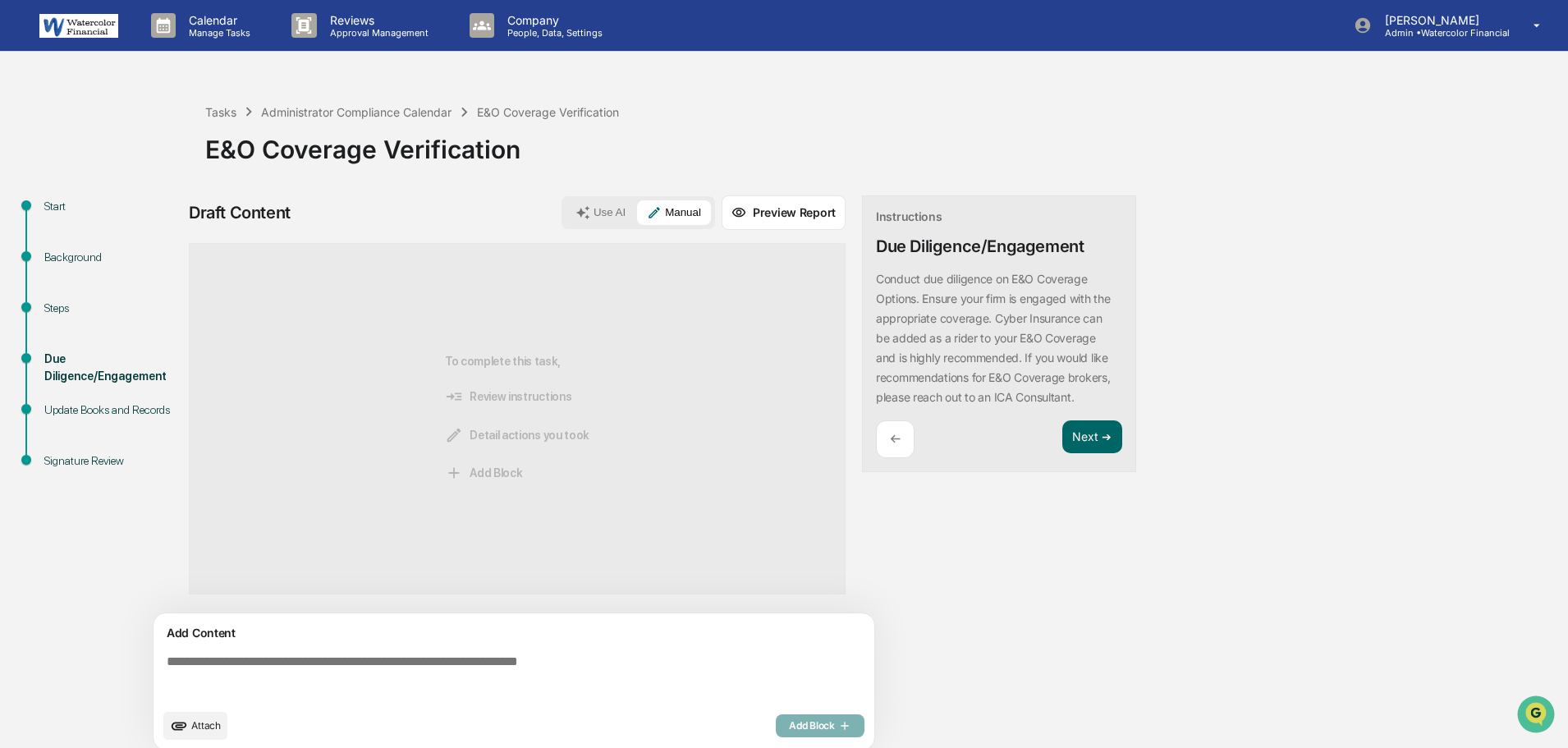
click at [313, 654] on textarea at bounding box center [517, 678] width 714 height 59
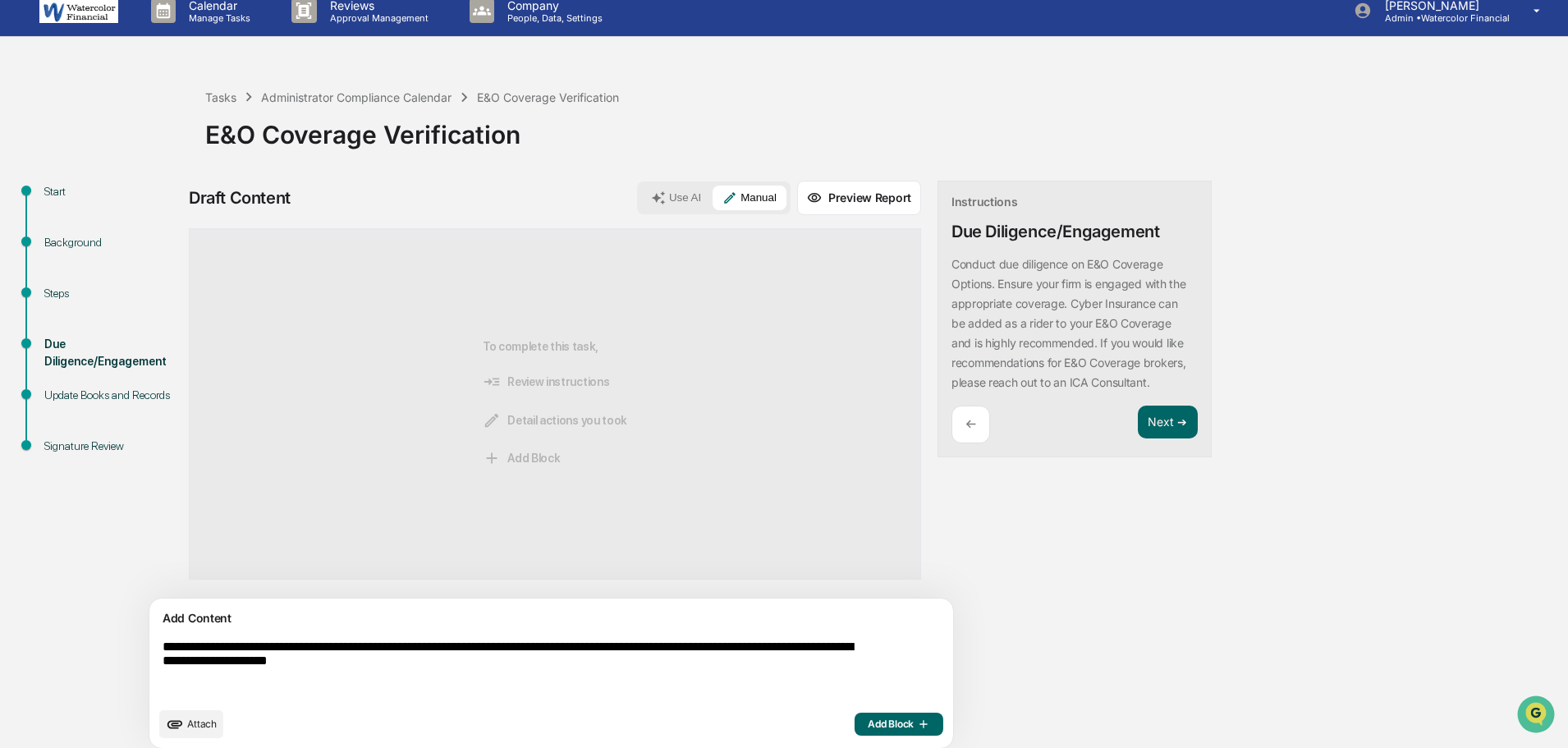
scroll to position [26, 0]
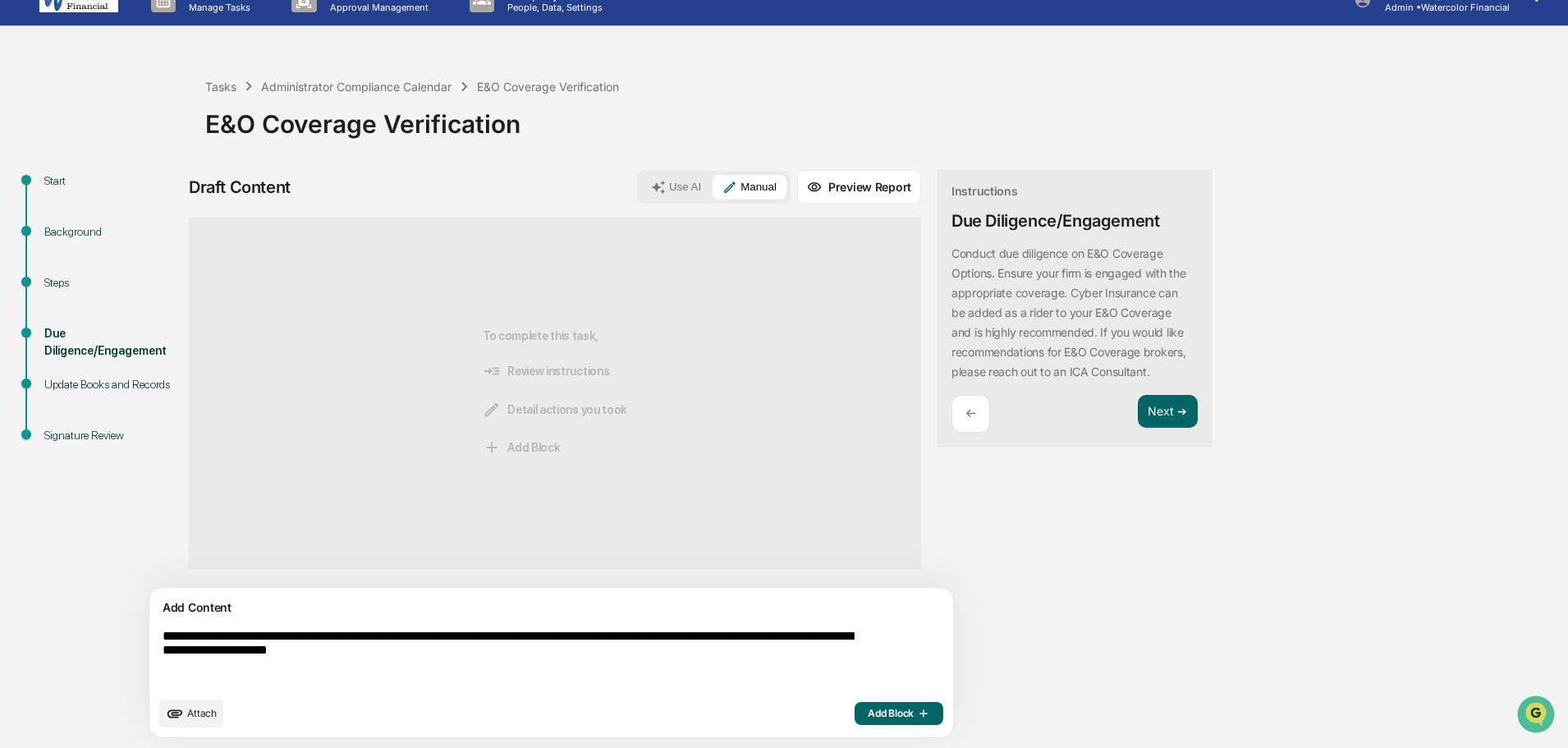
type textarea "**********"
click at [855, 721] on button "Add Block" at bounding box center [899, 714] width 89 height 23
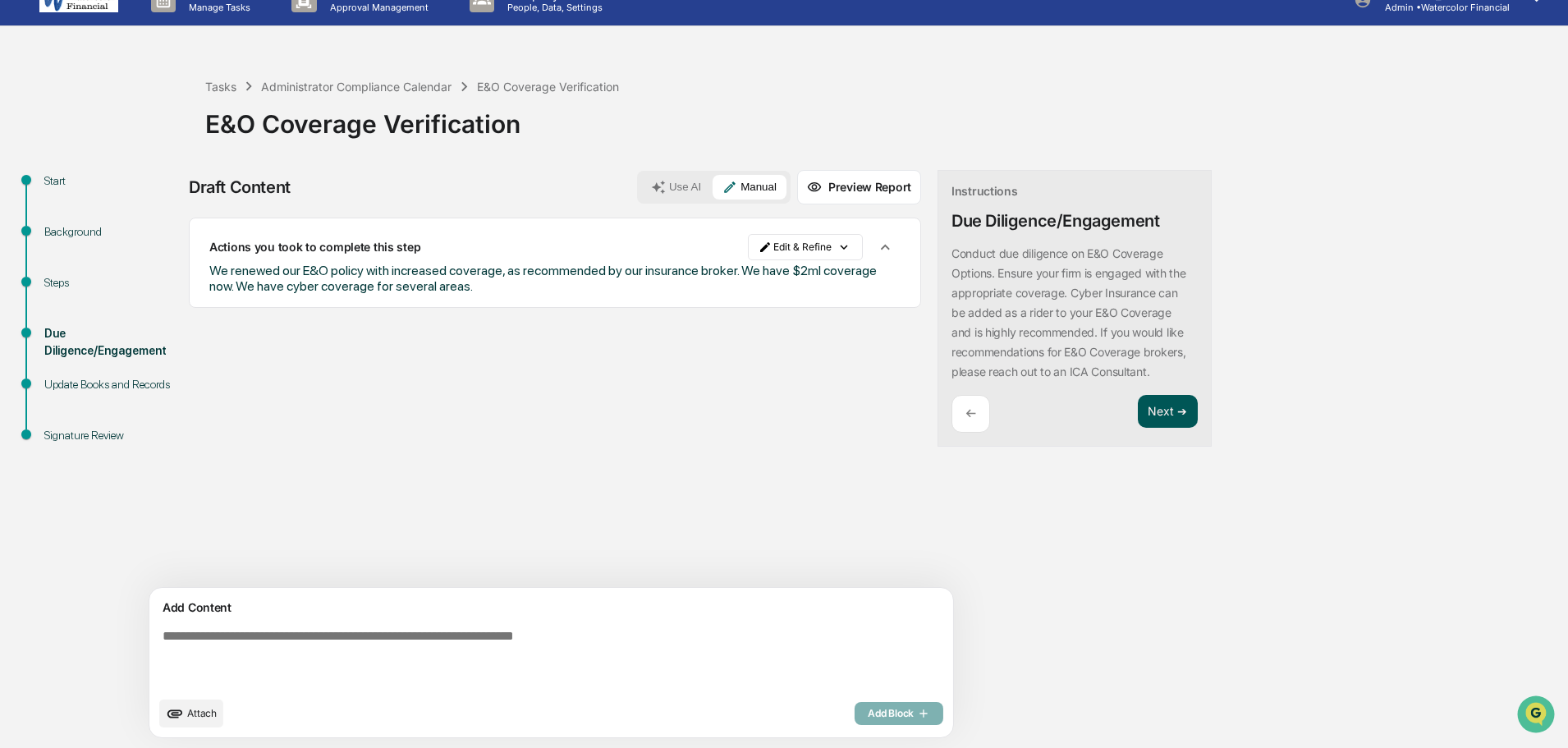
click at [1137, 421] on button "Next ➔" at bounding box center [1167, 411] width 60 height 33
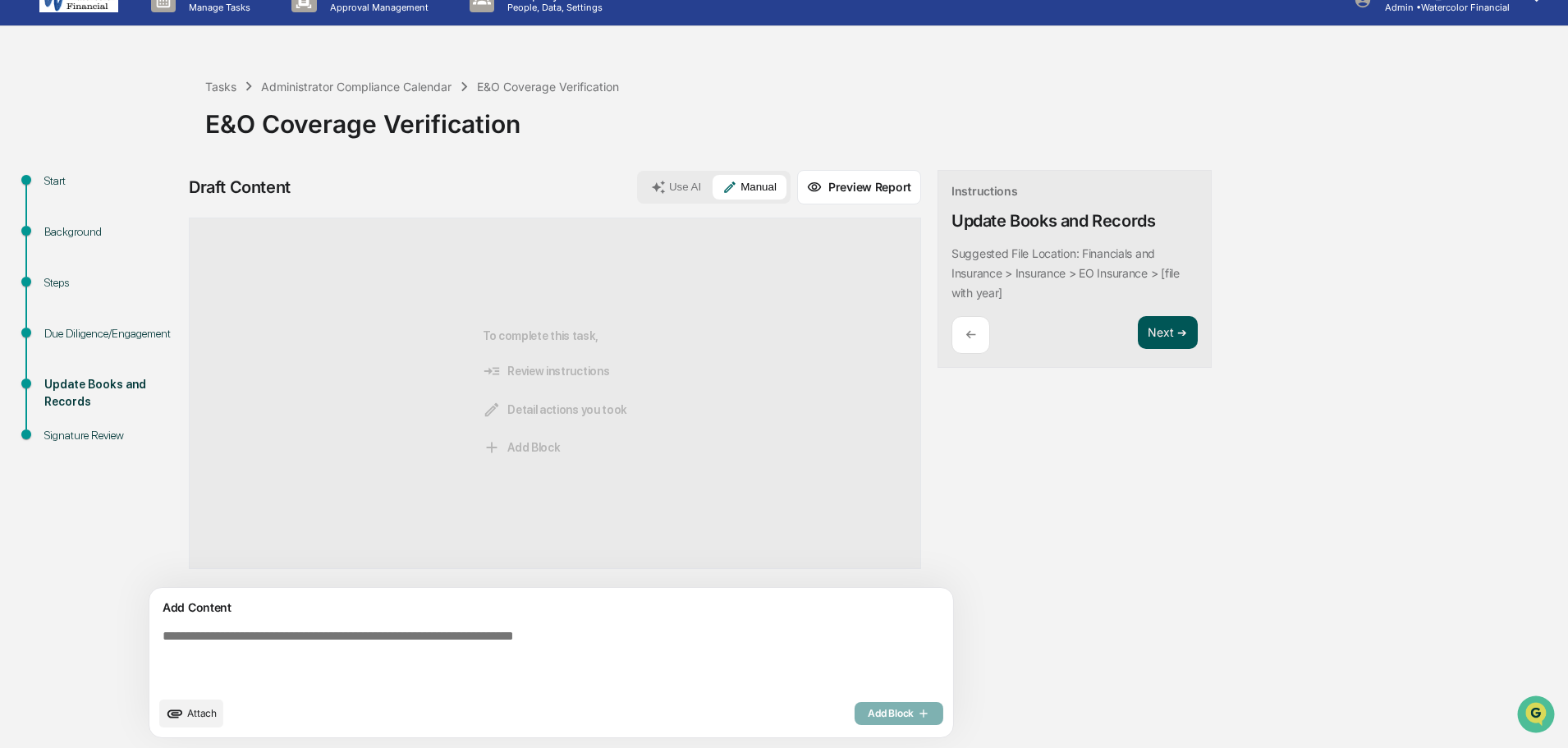
click at [1137, 332] on button "Next ➔" at bounding box center [1167, 333] width 60 height 33
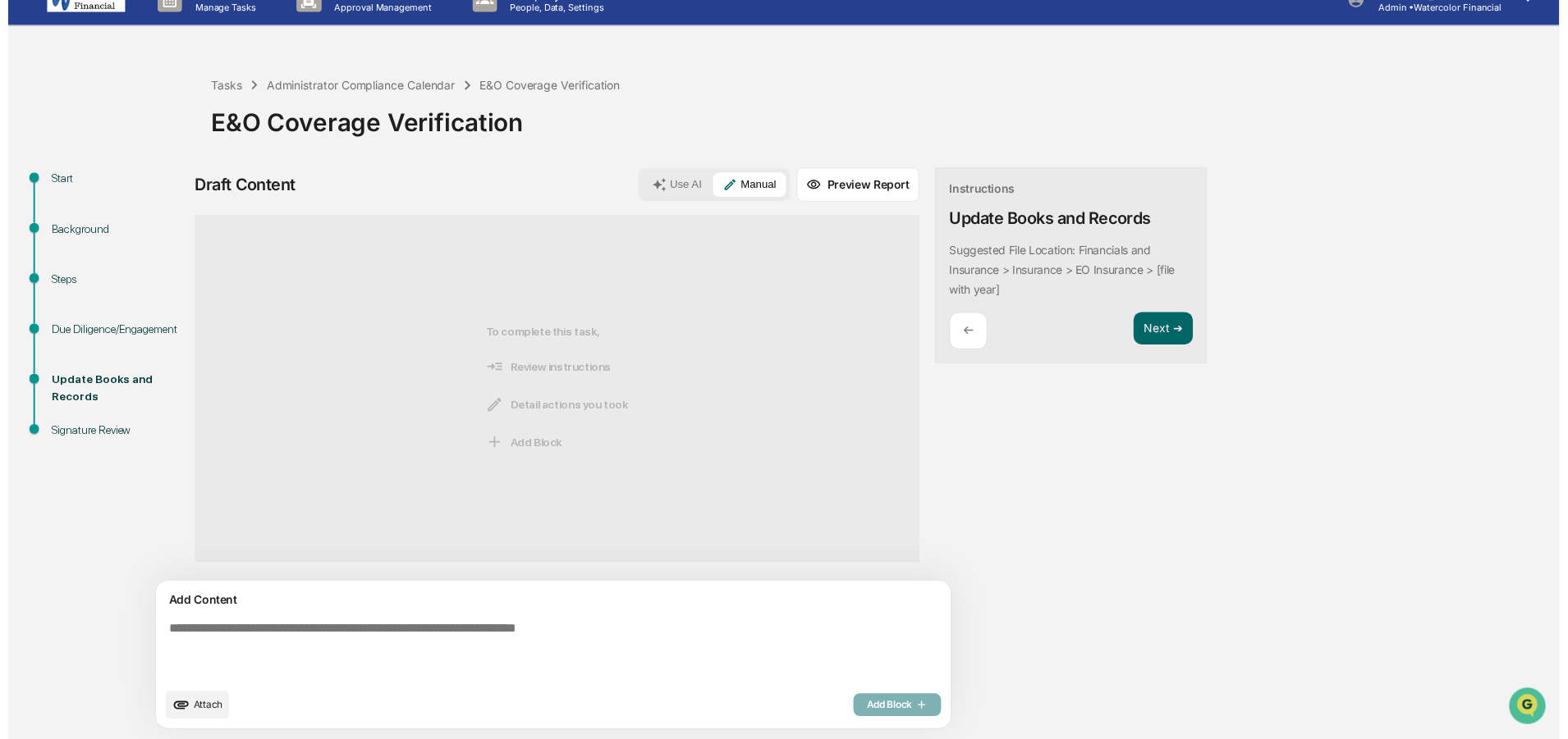
scroll to position [15, 0]
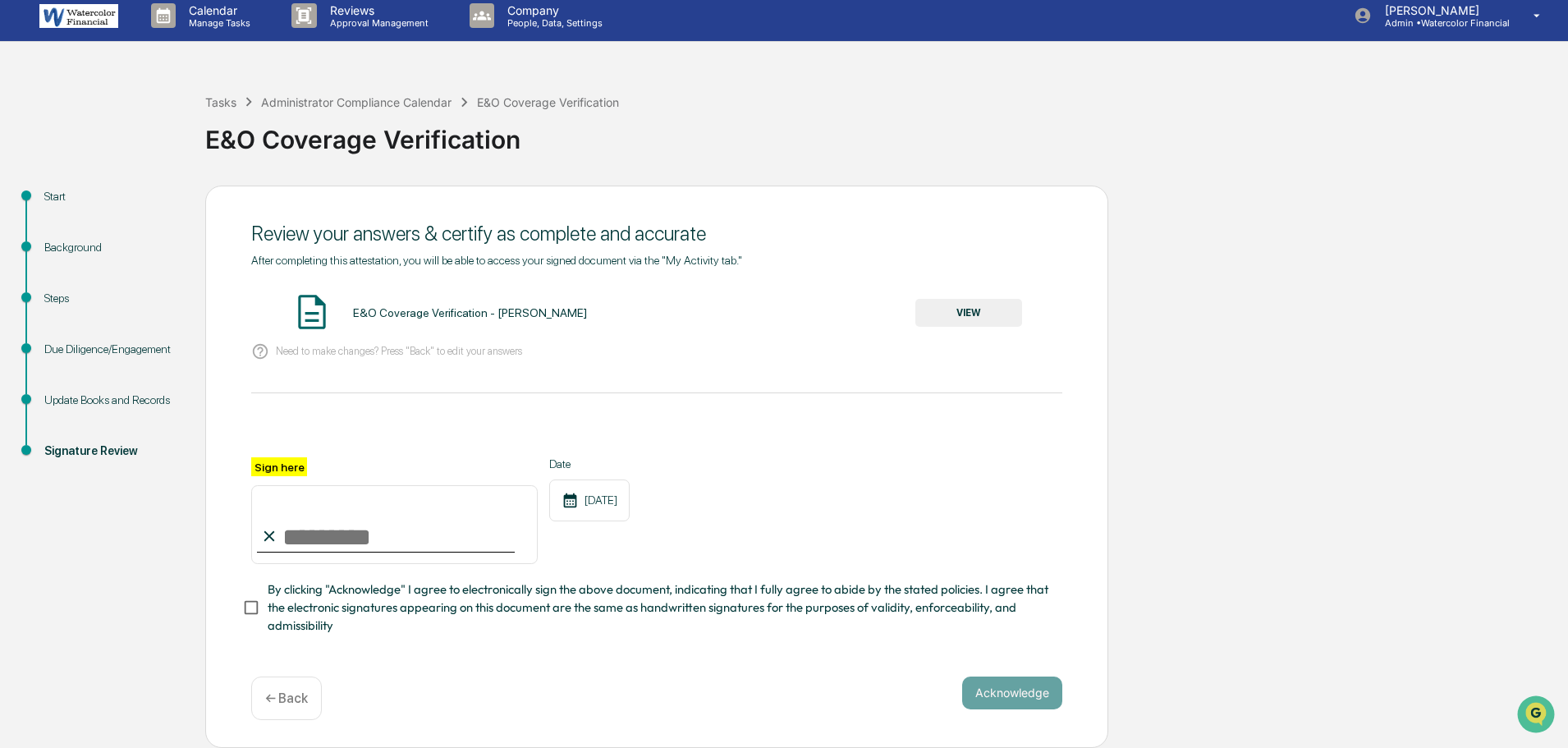
click at [972, 301] on button "VIEW" at bounding box center [967, 313] width 106 height 28
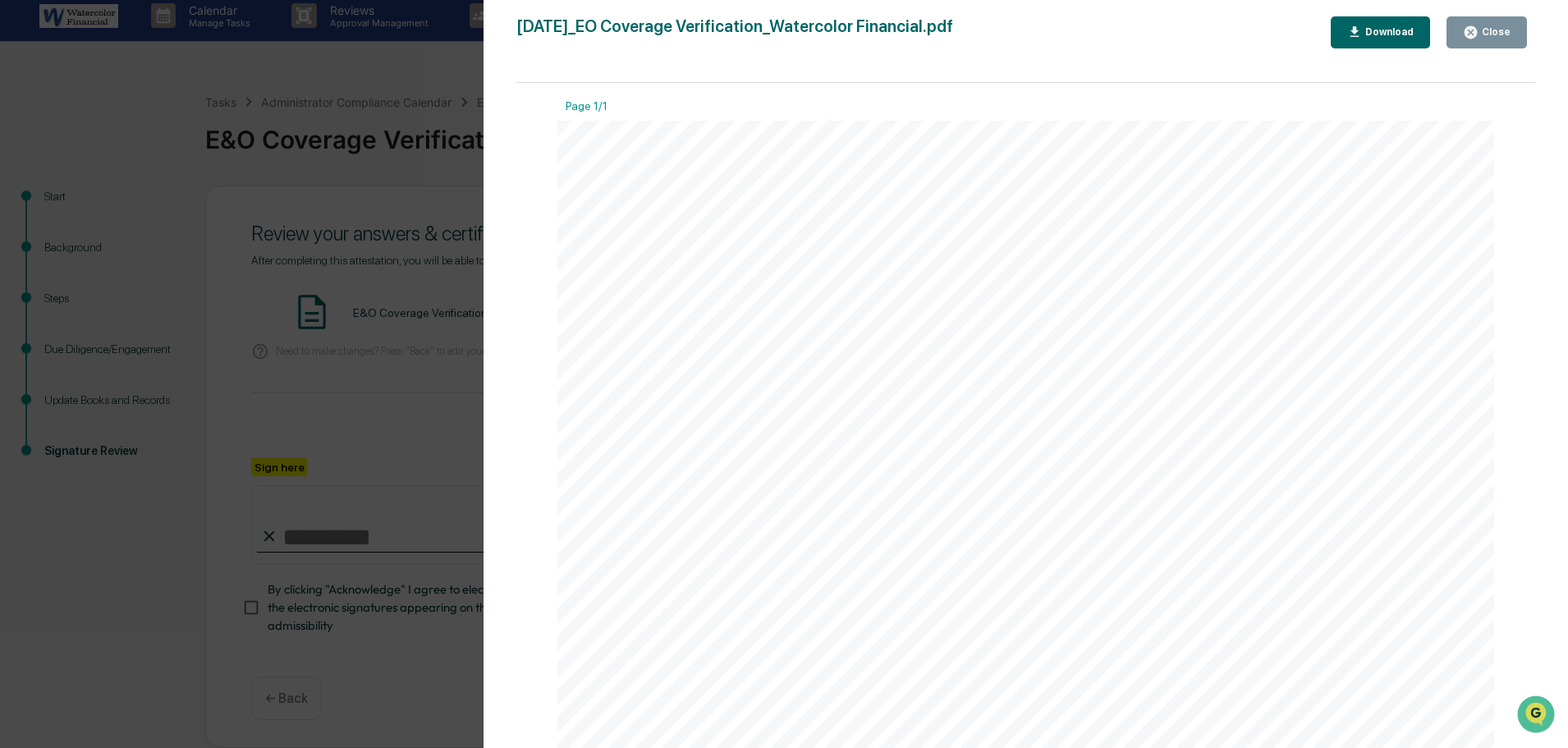
click at [1509, 26] on div "Close" at bounding box center [1487, 32] width 48 height 16
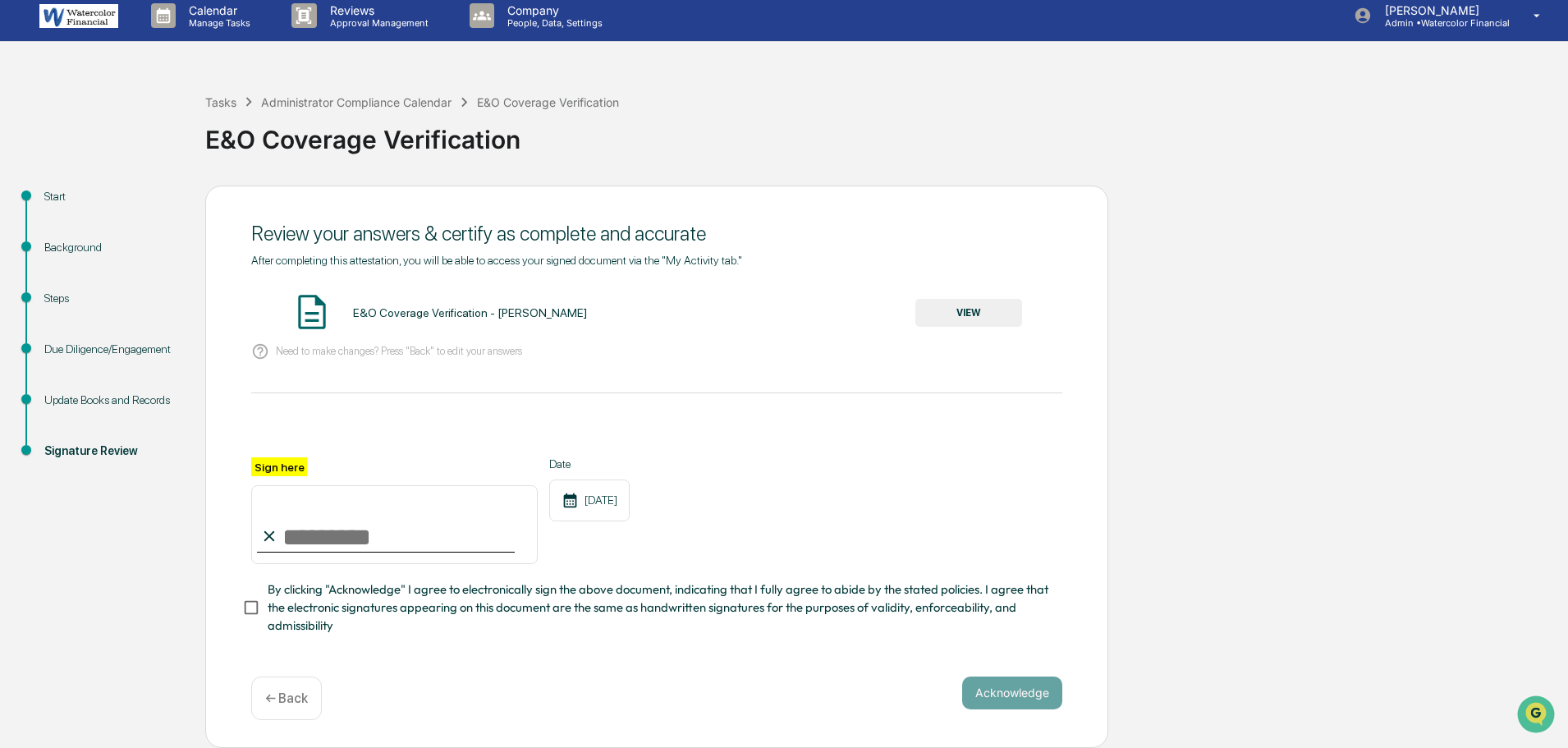
click at [301, 531] on input "Sign here" at bounding box center [395, 524] width 286 height 79
type input "**********"
click at [1036, 695] on button "Acknowledge" at bounding box center [1012, 693] width 100 height 33
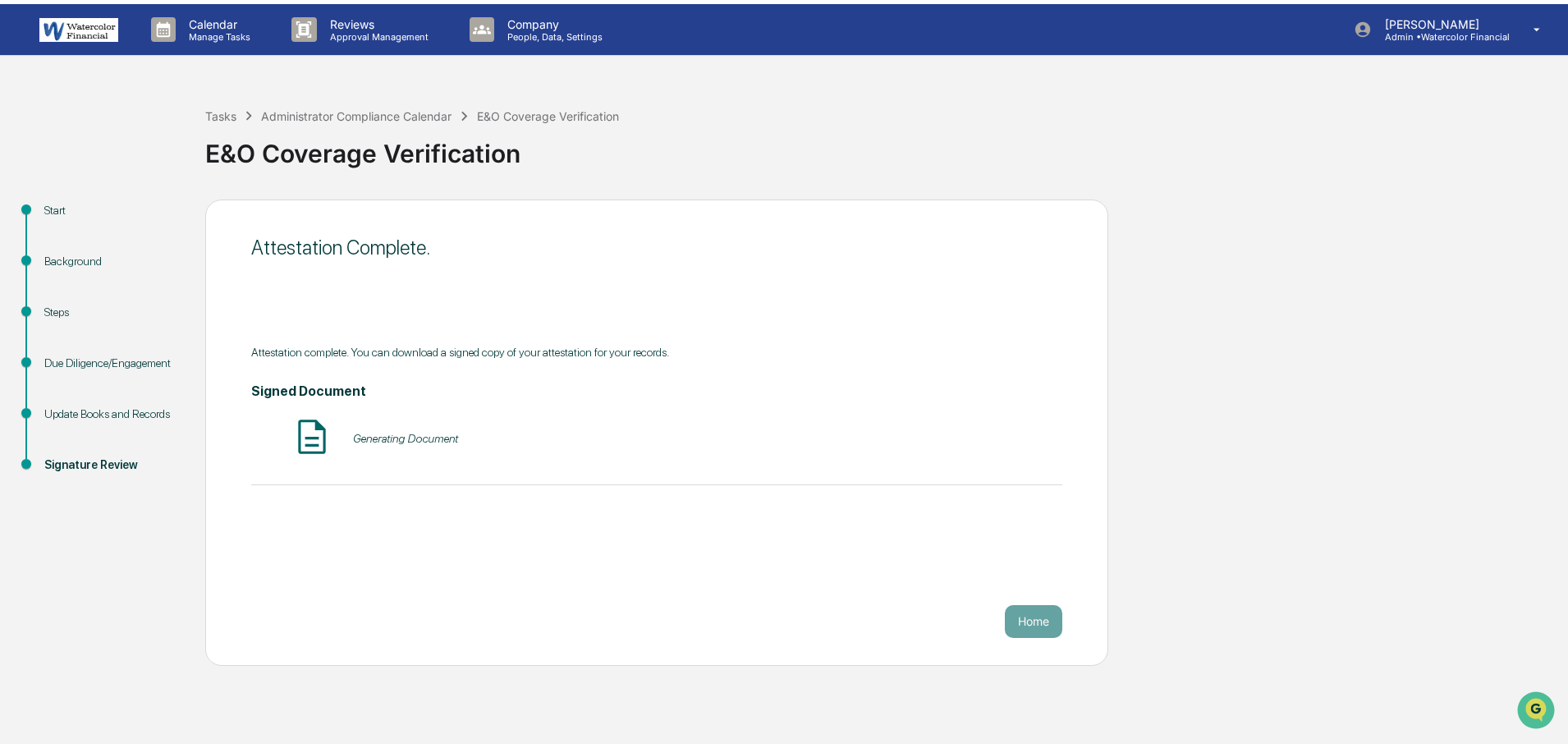
scroll to position [0, 0]
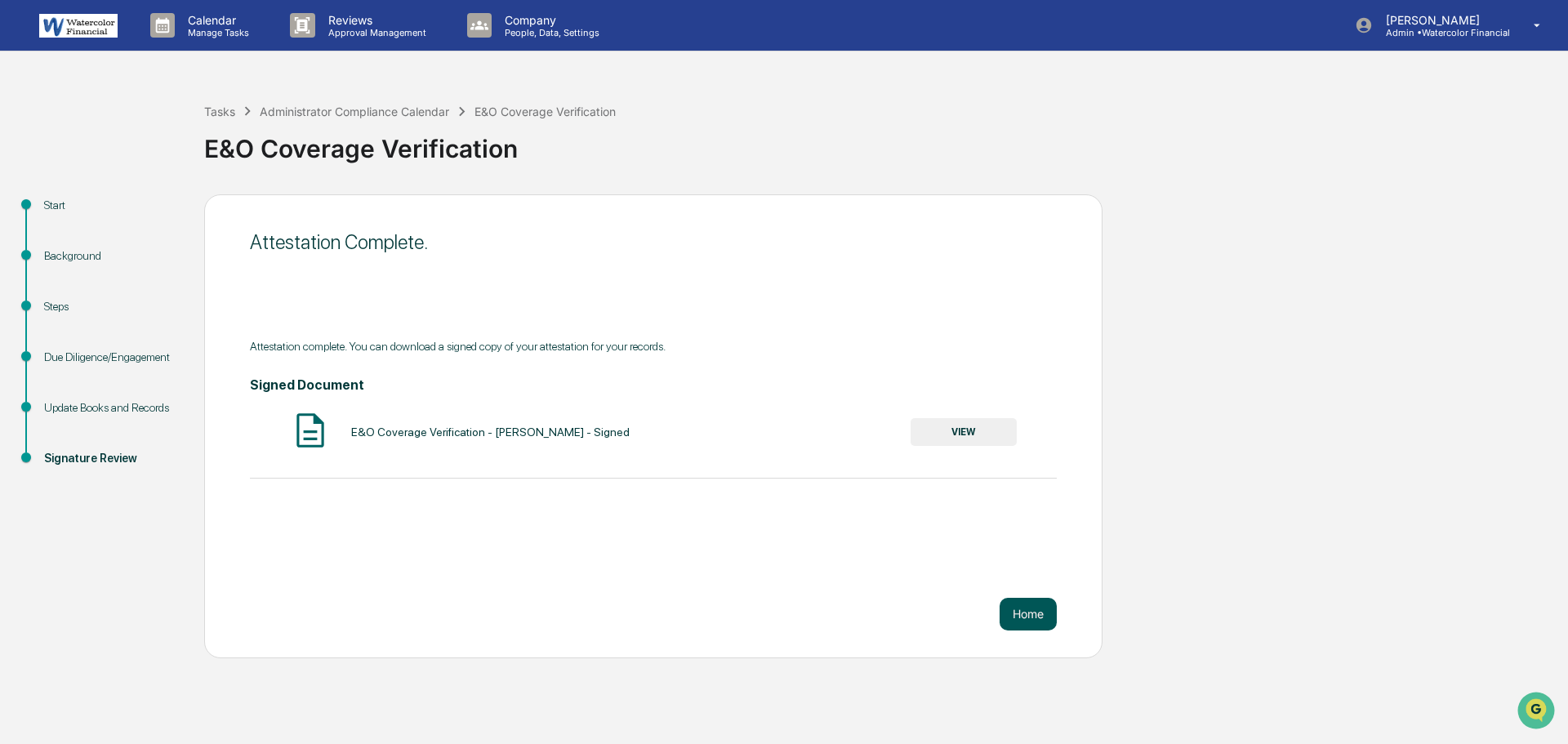
click at [1030, 608] on button "Home" at bounding box center [1028, 614] width 57 height 33
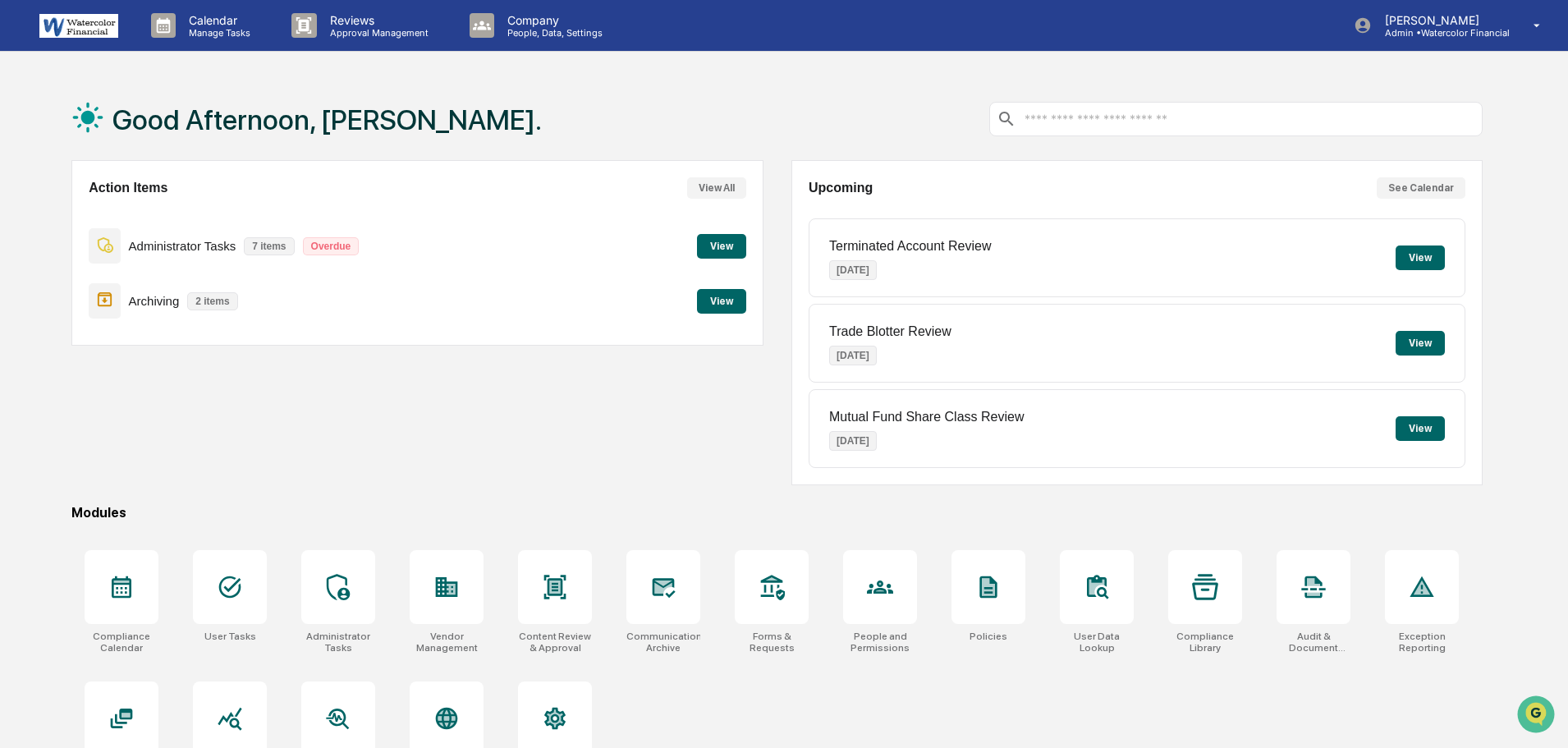
click at [746, 241] on div "Action Items View All Administrator Tasks 7 items Overdue View Archiving 2 item…" at bounding box center [417, 252] width 691 height 186
click at [720, 248] on button "View" at bounding box center [721, 246] width 49 height 25
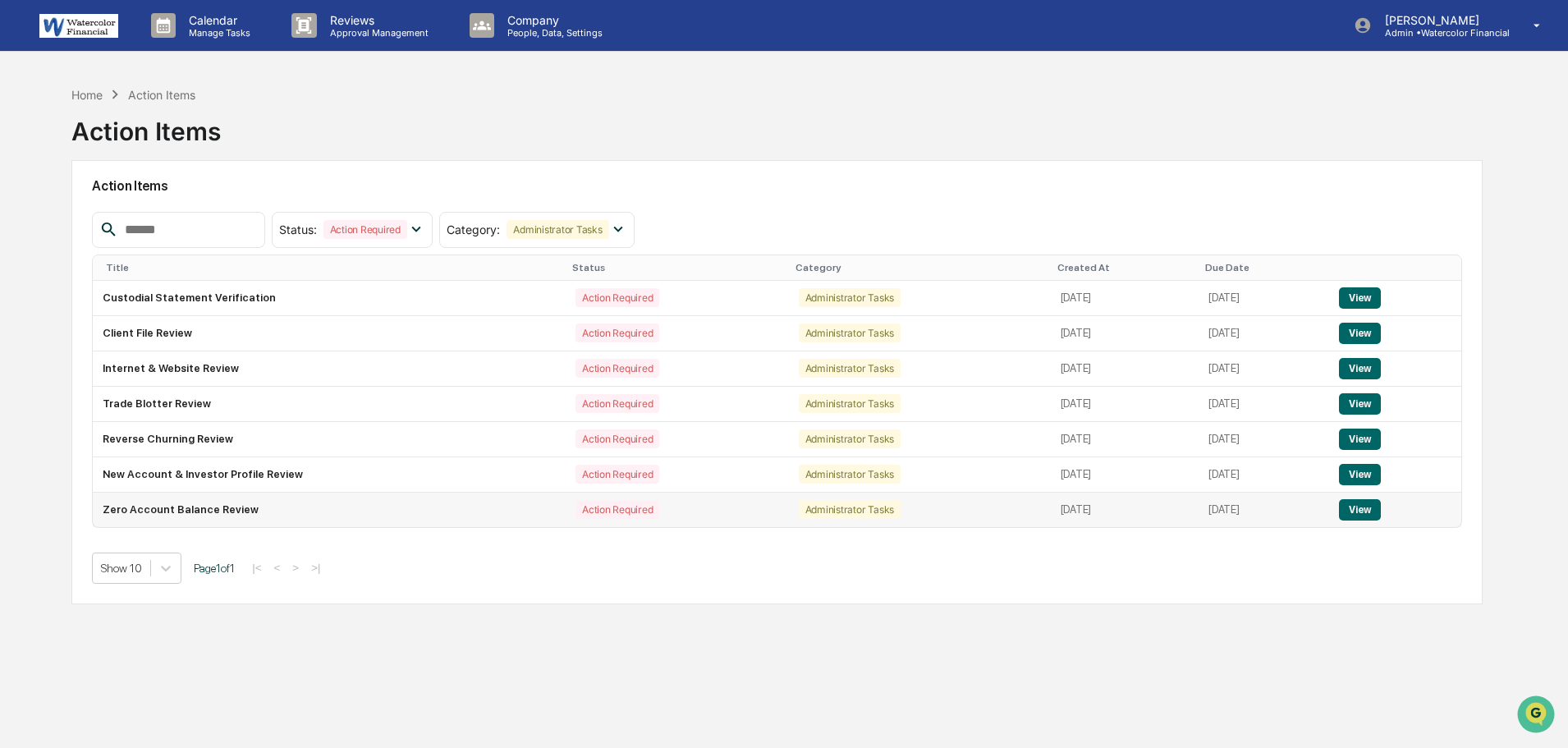
click at [1375, 508] on button "View" at bounding box center [1359, 509] width 42 height 21
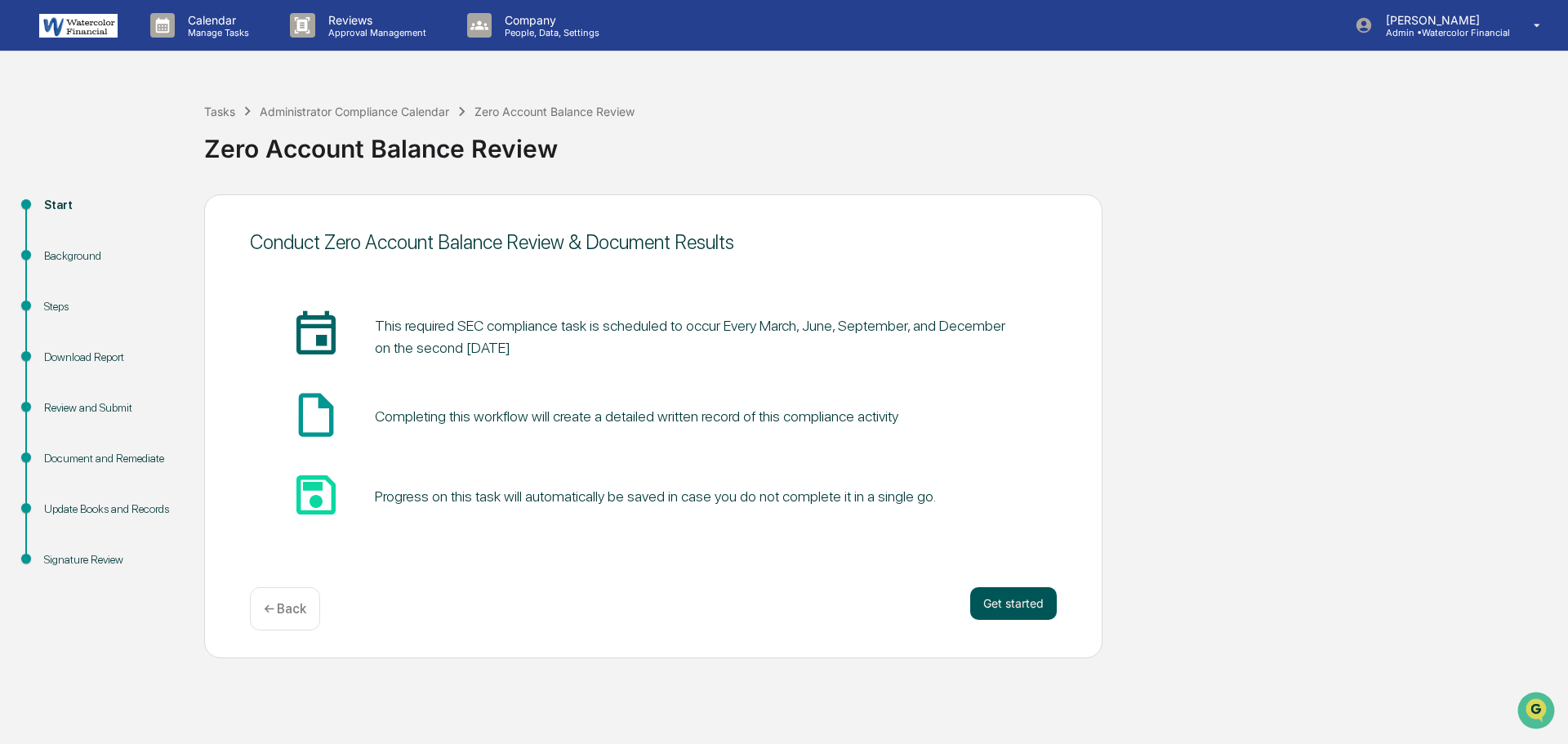
click at [1018, 603] on button "Get started" at bounding box center [1013, 604] width 86 height 33
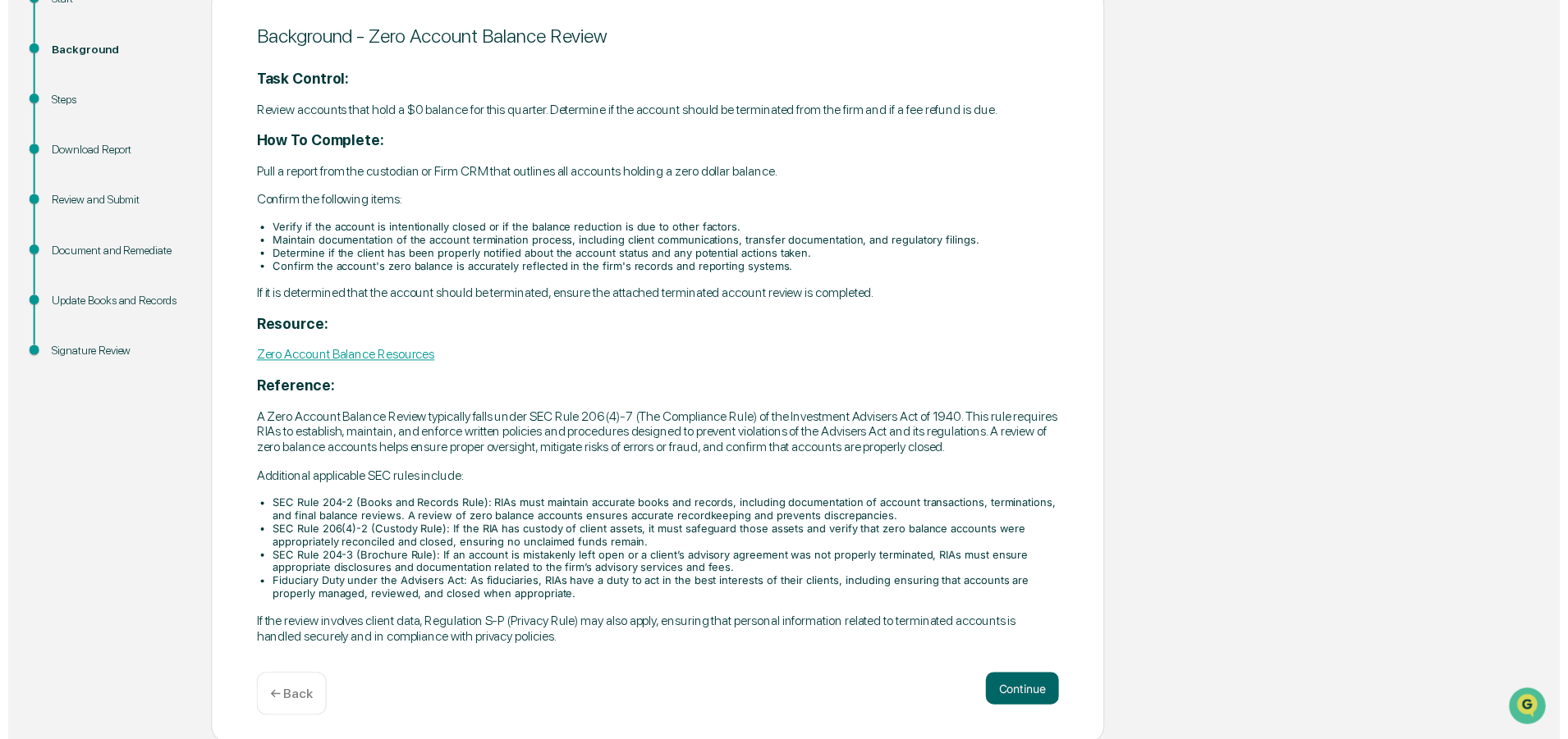
scroll to position [211, 0]
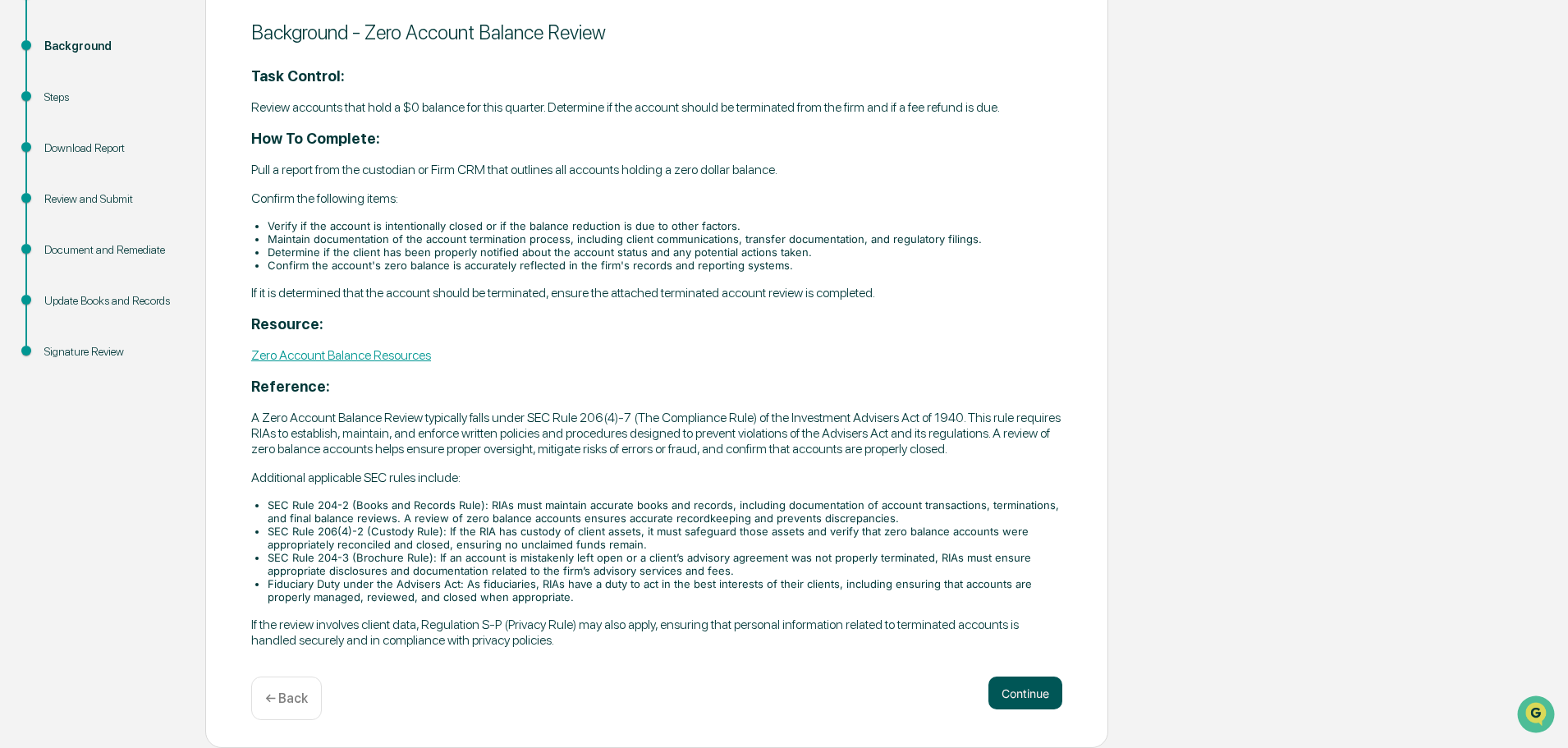
click at [1028, 693] on button "Continue" at bounding box center [1026, 693] width 74 height 33
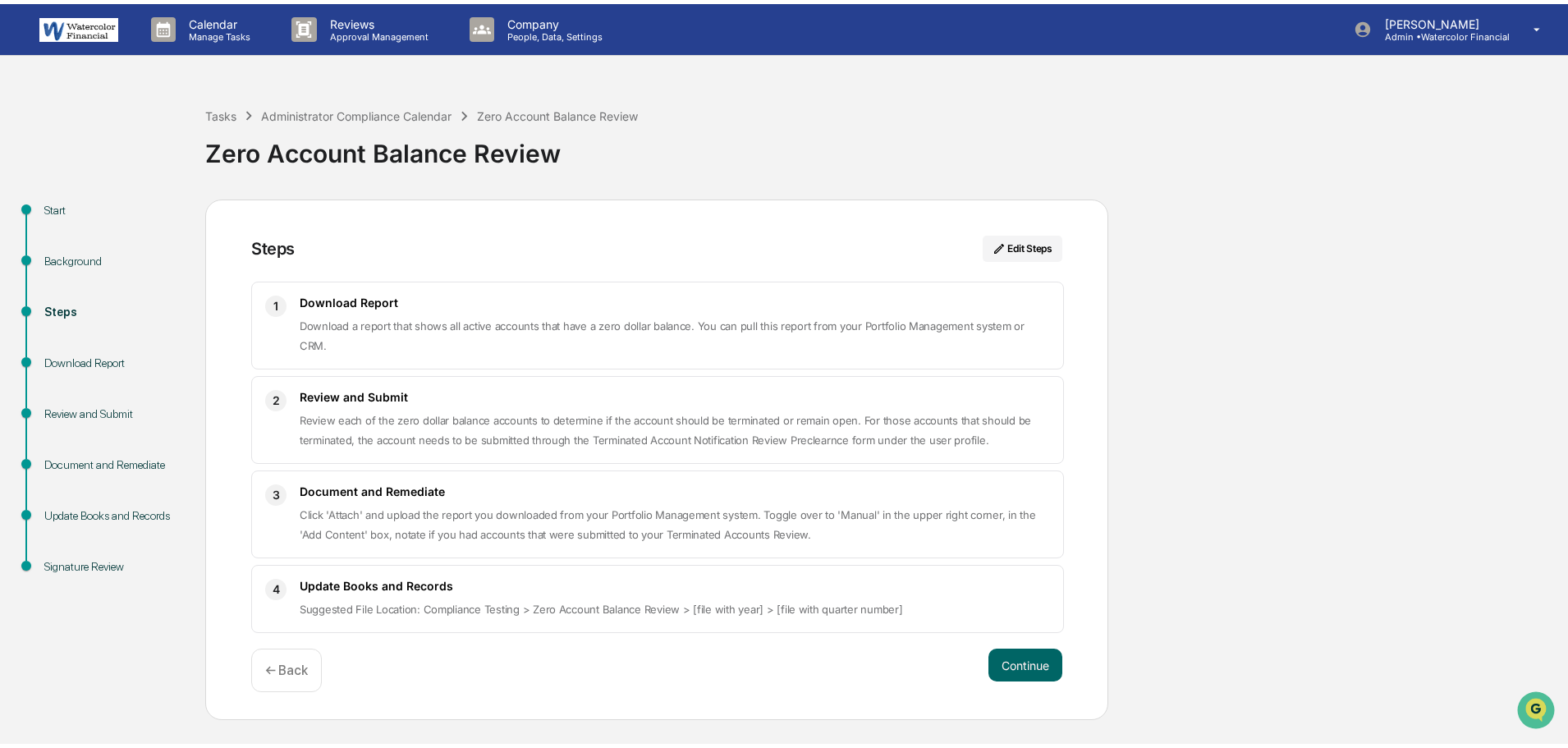
scroll to position [0, 0]
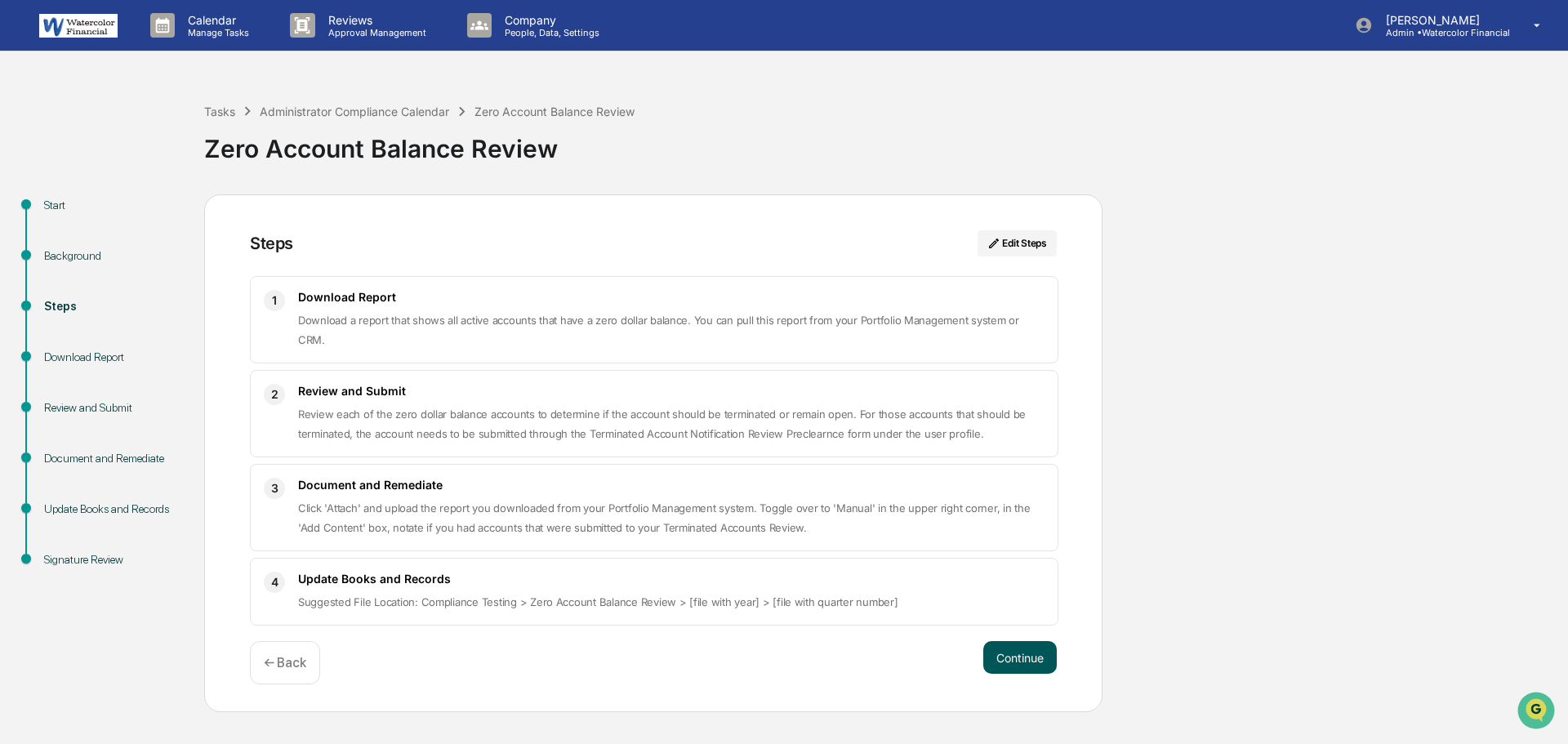
click at [1020, 641] on button "Continue" at bounding box center [1020, 658] width 74 height 33
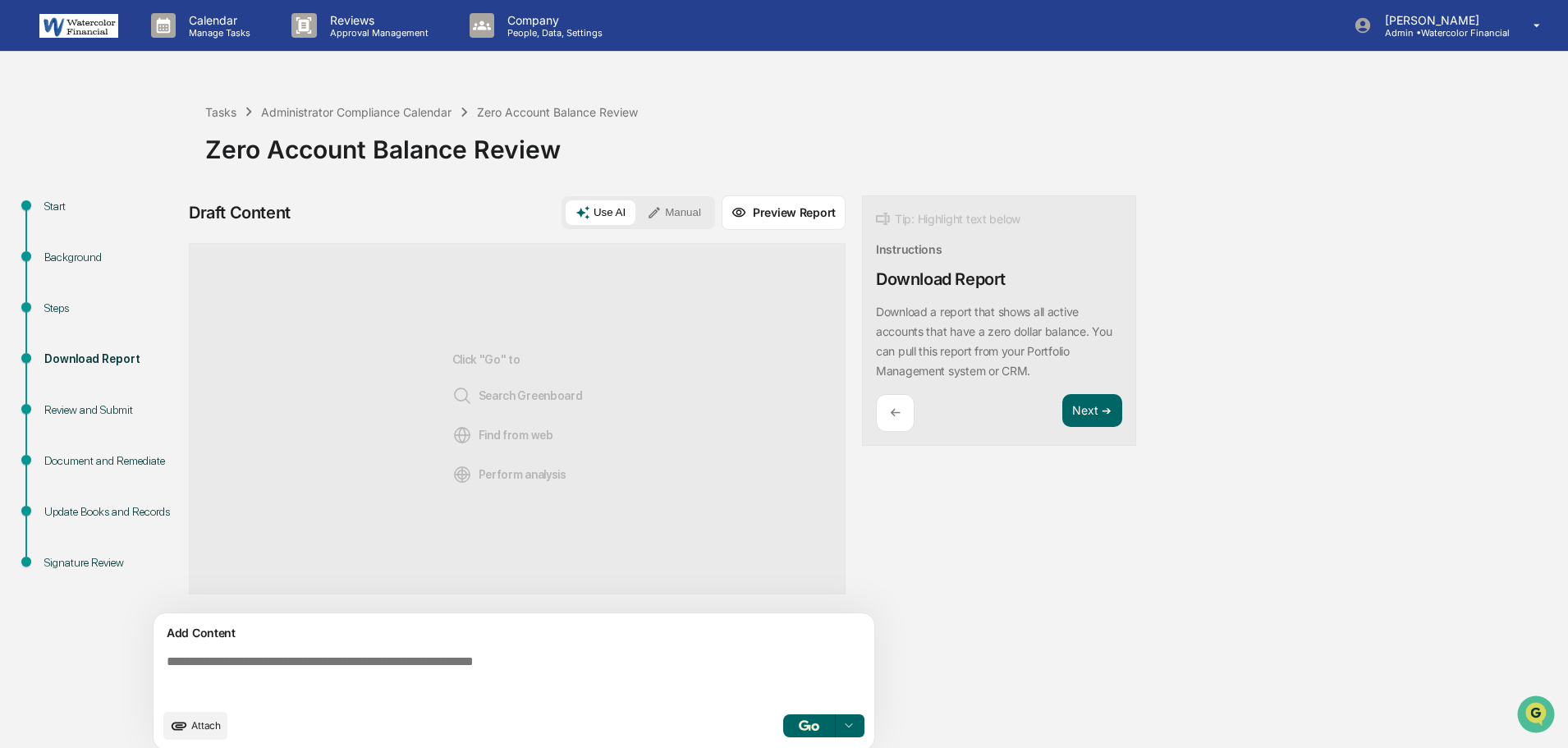
click at [679, 205] on button "Manual" at bounding box center [674, 213] width 74 height 25
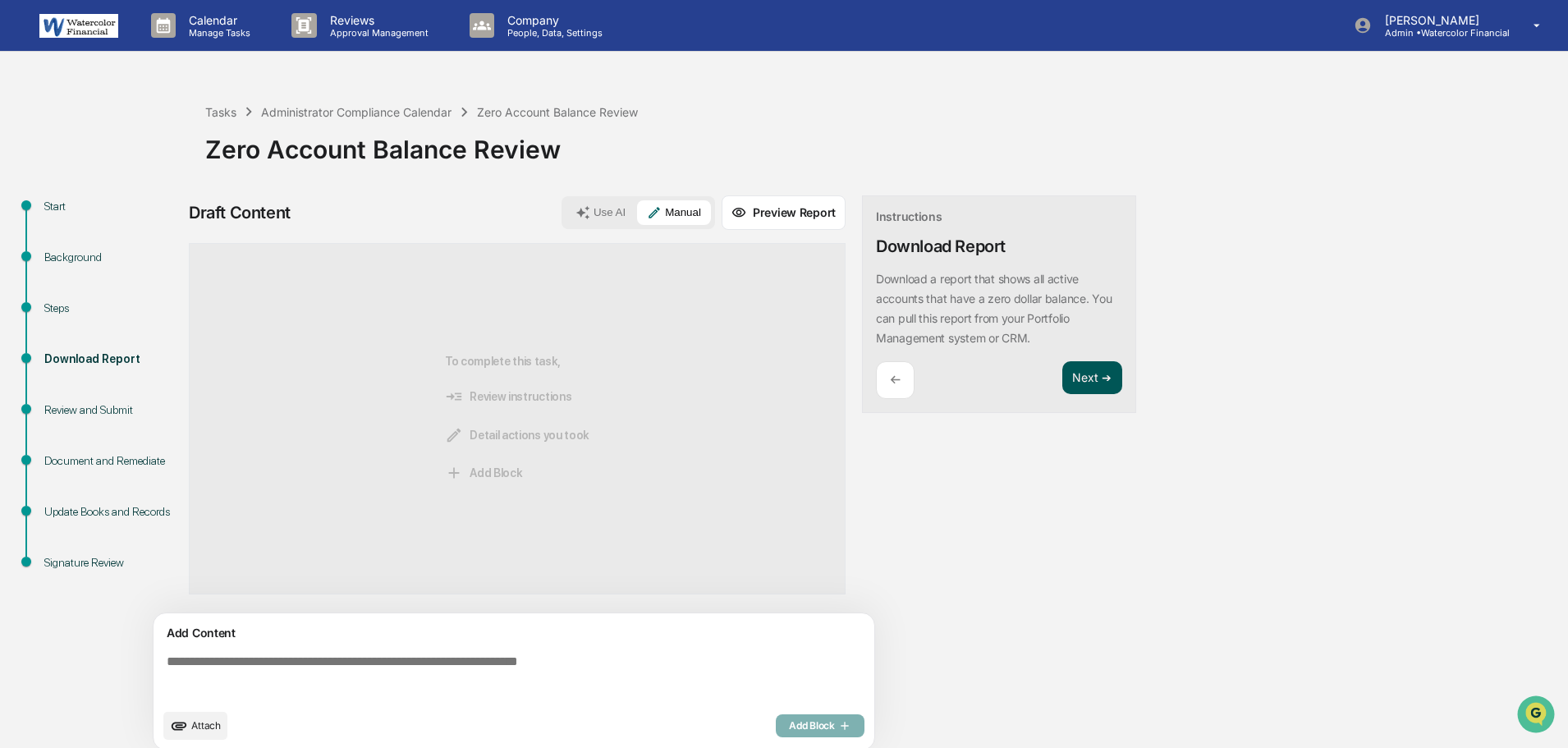
click at [1097, 379] on button "Next ➔" at bounding box center [1091, 378] width 60 height 33
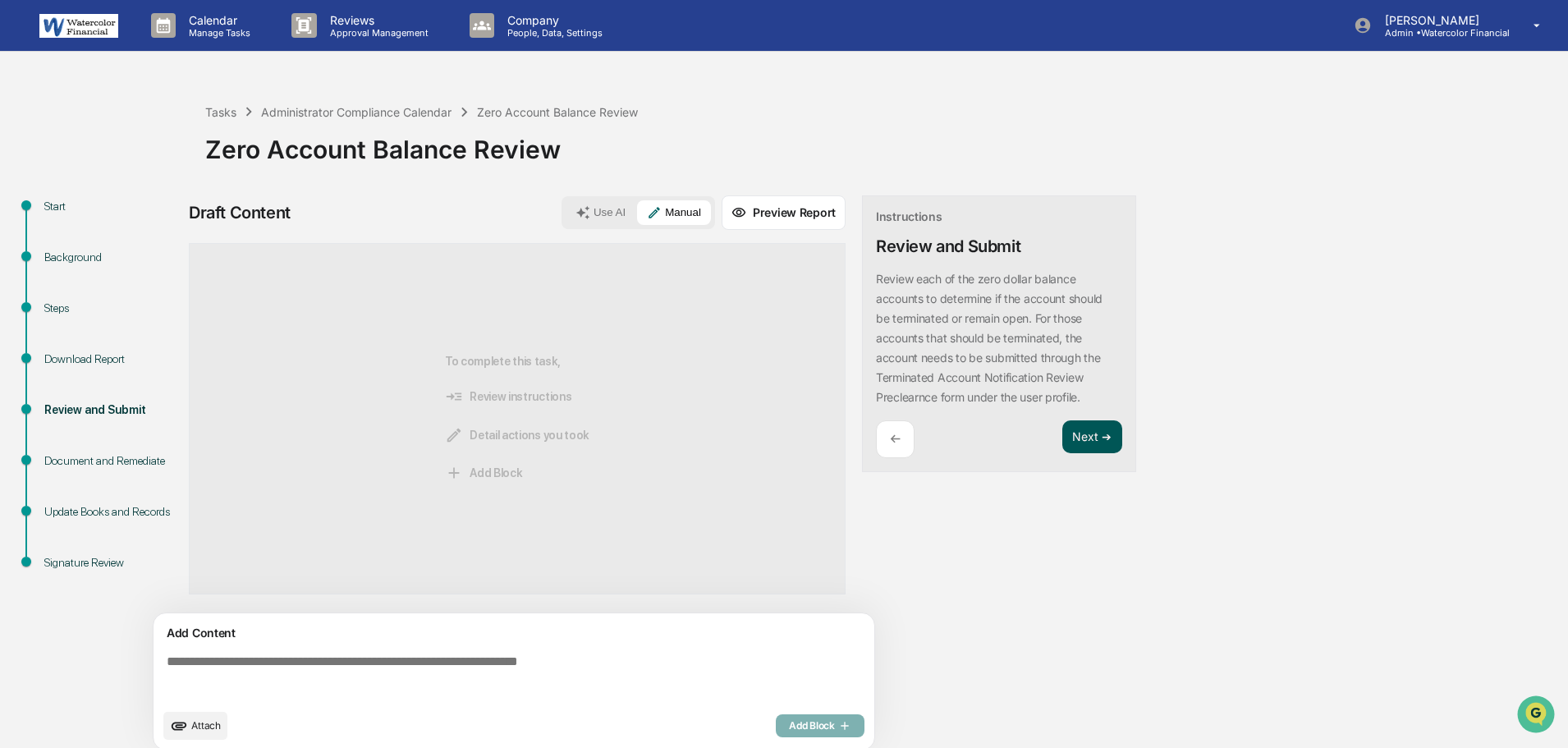
click at [1095, 434] on button "Next ➔" at bounding box center [1091, 437] width 60 height 33
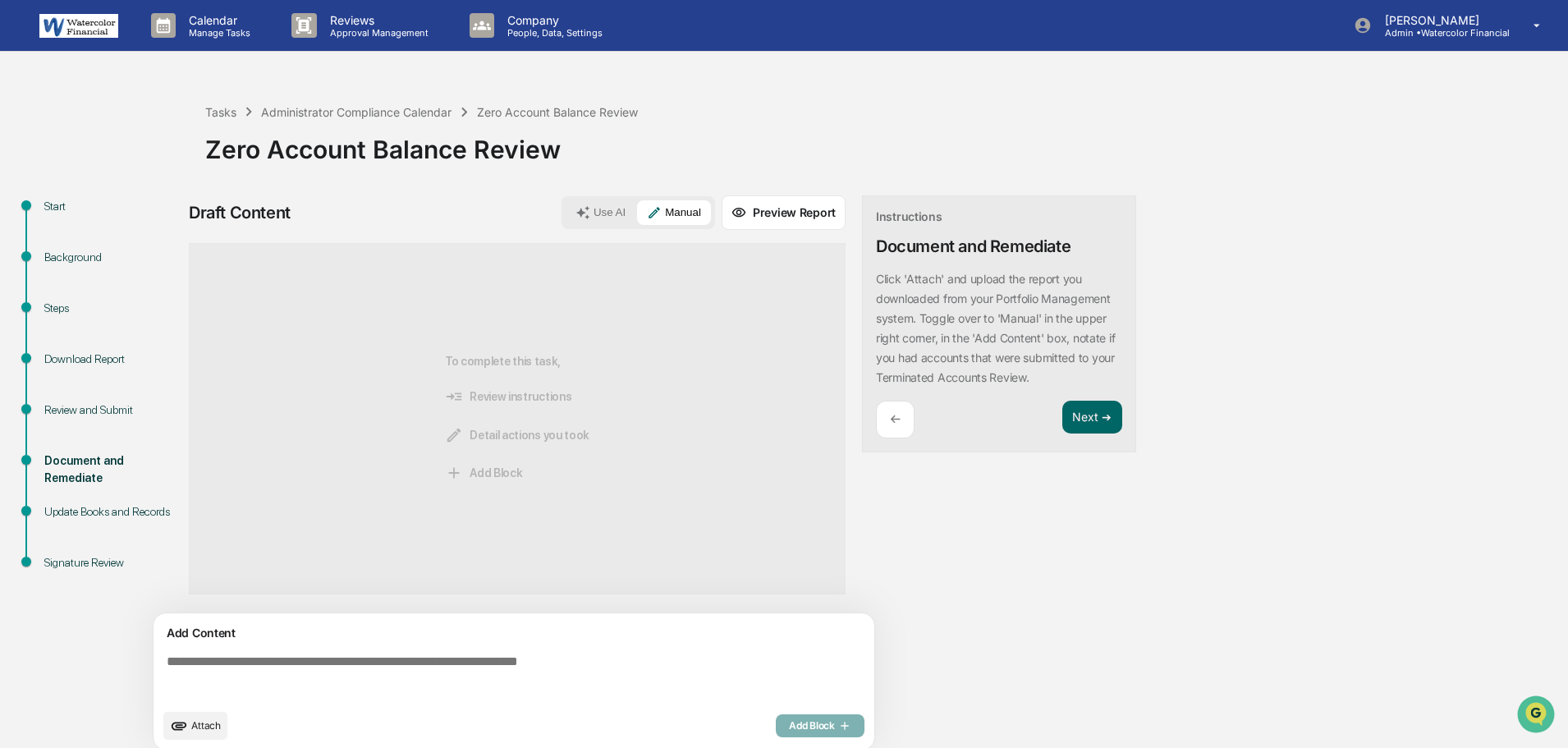
click at [186, 728] on icon "upload document" at bounding box center [179, 727] width 18 height 18
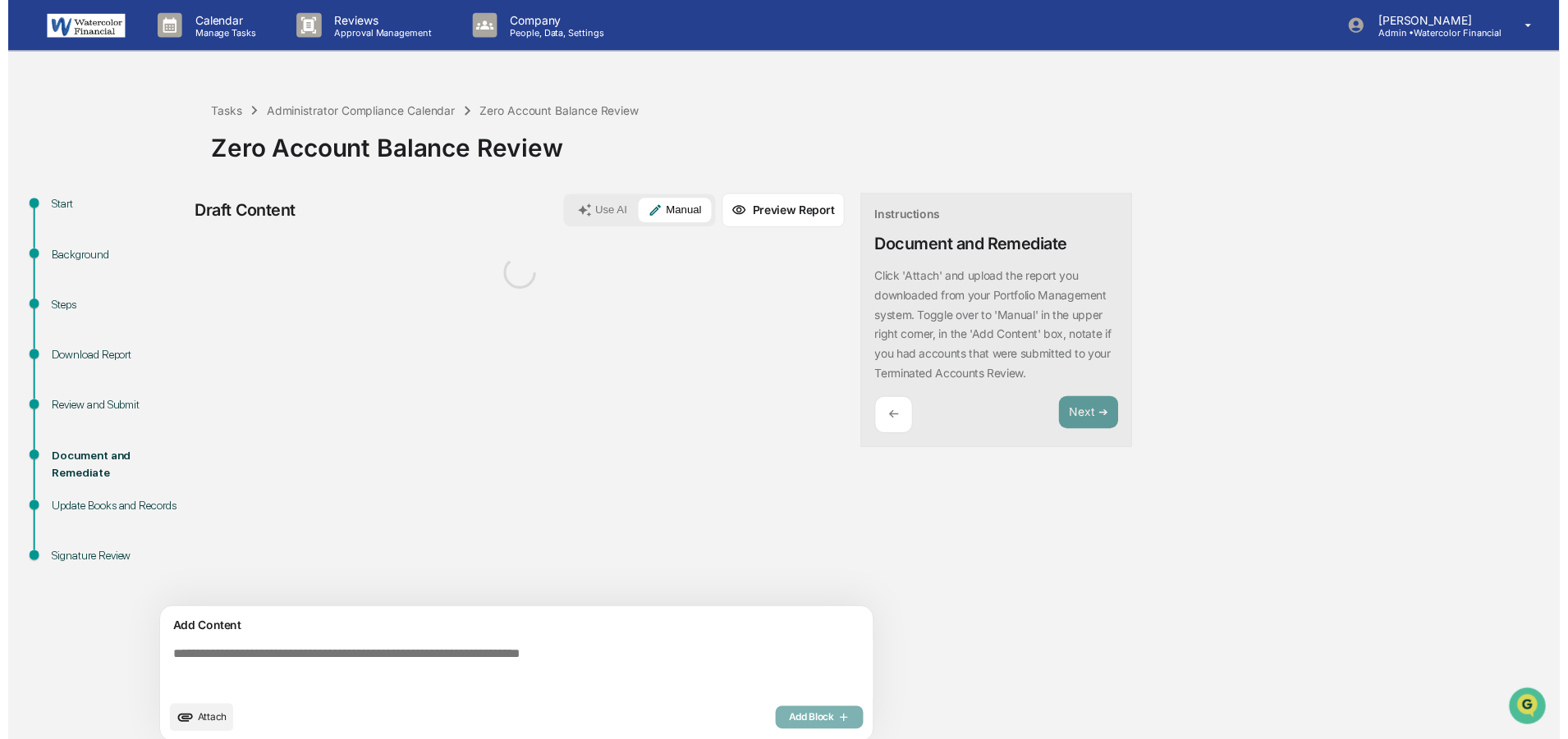
scroll to position [12, 0]
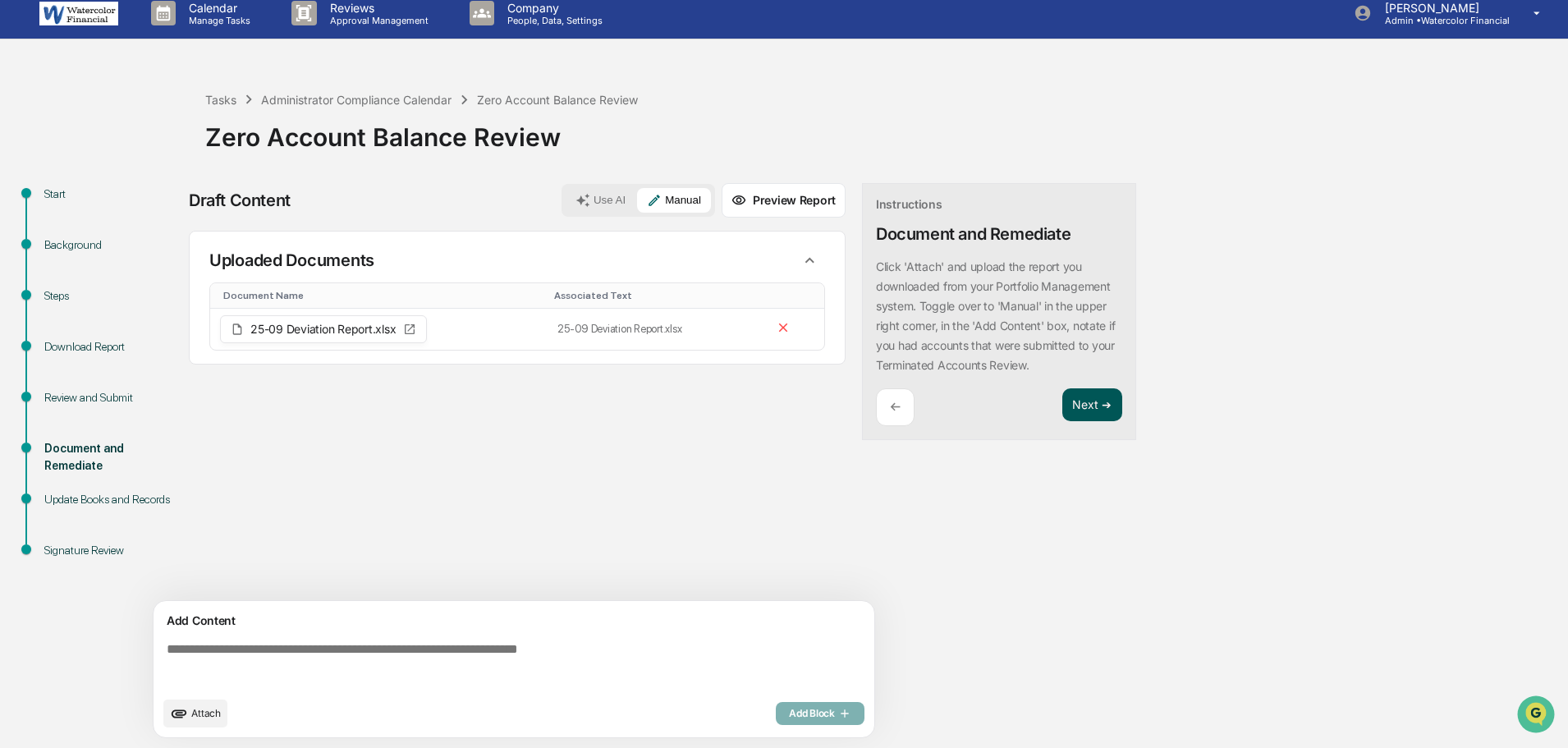
click at [1094, 409] on button "Next ➔" at bounding box center [1091, 405] width 60 height 33
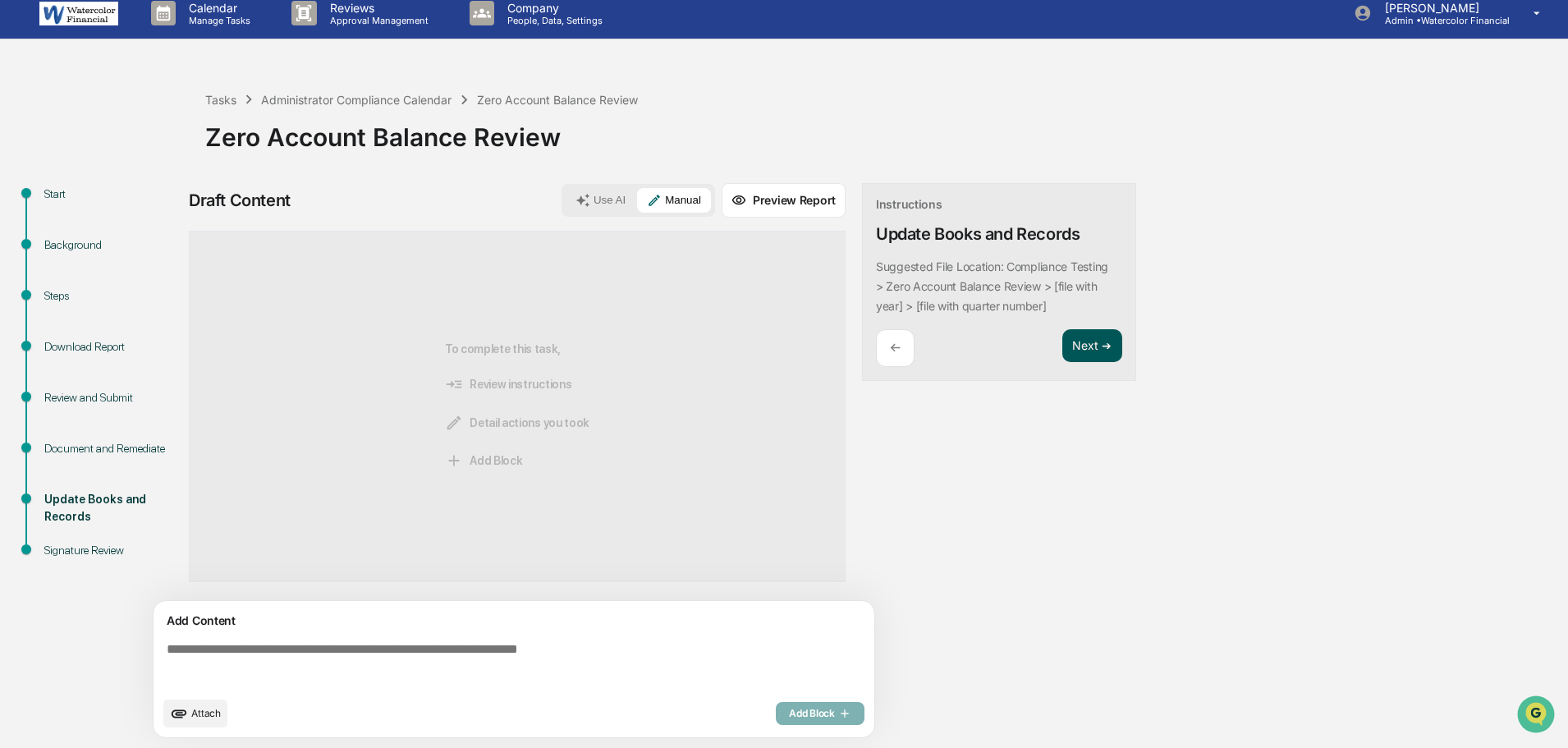
click at [1094, 356] on button "Next ➔" at bounding box center [1091, 346] width 60 height 33
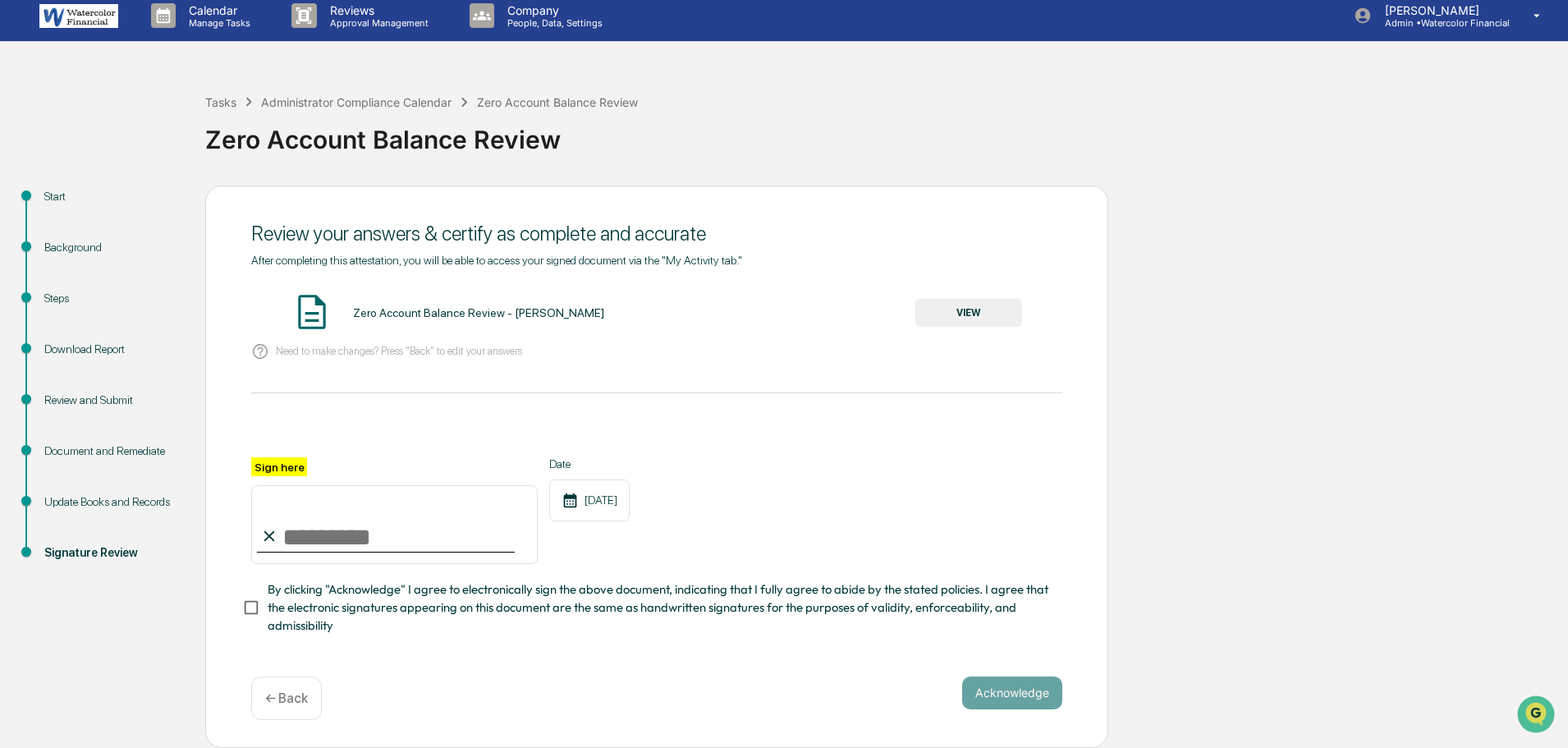
click at [974, 299] on button "VIEW" at bounding box center [967, 313] width 106 height 28
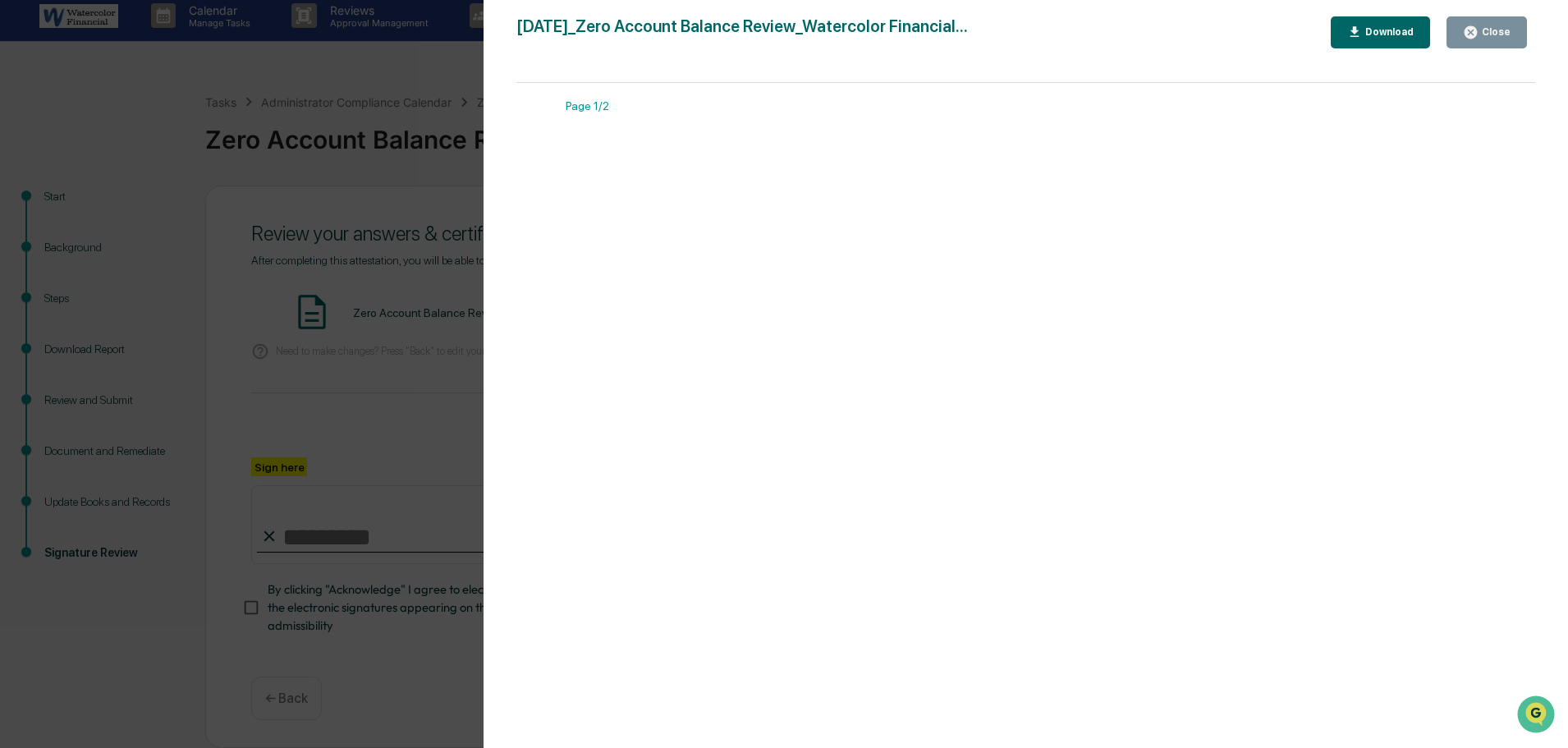
click at [1494, 25] on div "Close" at bounding box center [1487, 32] width 48 height 16
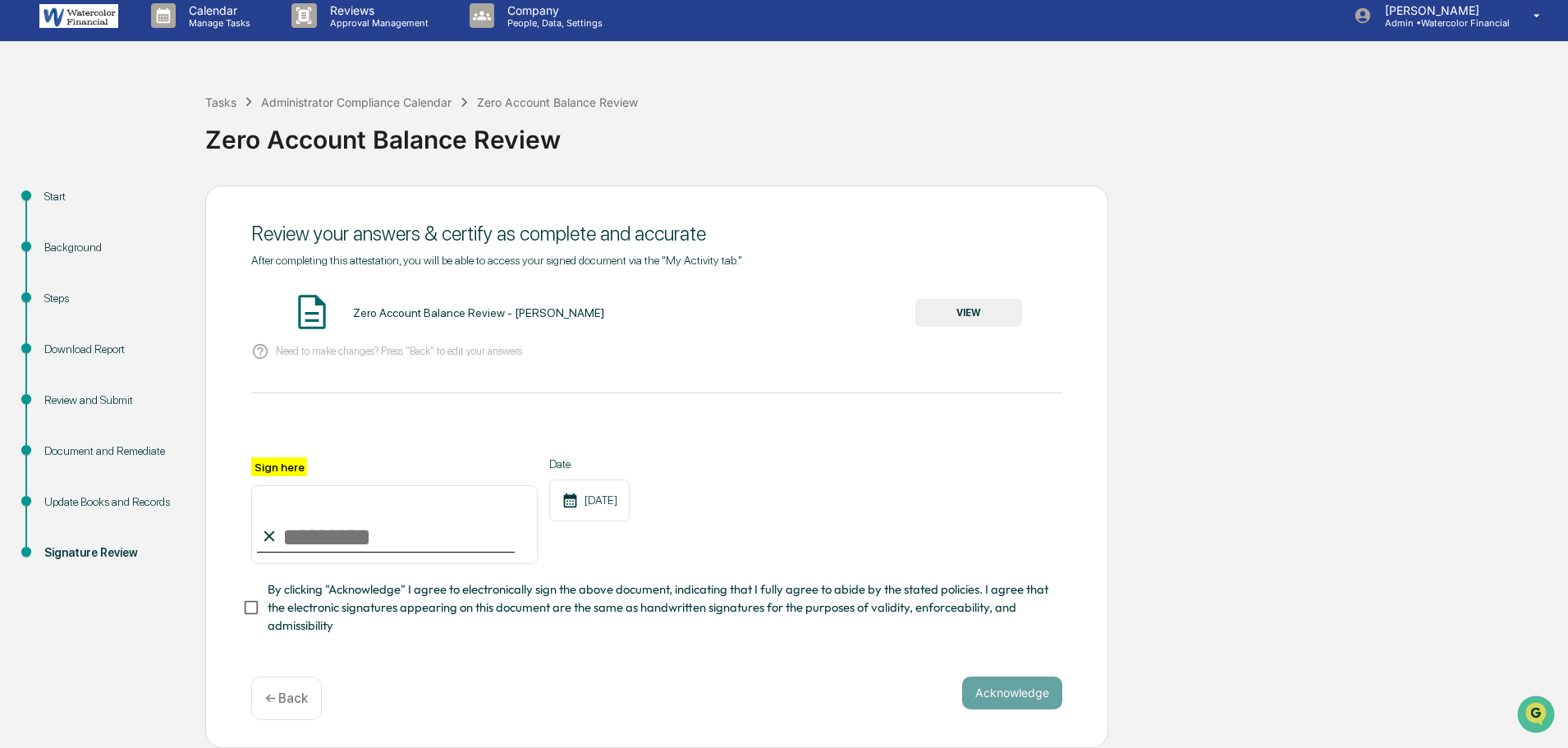
click at [317, 527] on input "Sign here" at bounding box center [395, 524] width 286 height 79
type input "**********"
click at [989, 689] on button "Acknowledge" at bounding box center [1012, 693] width 100 height 33
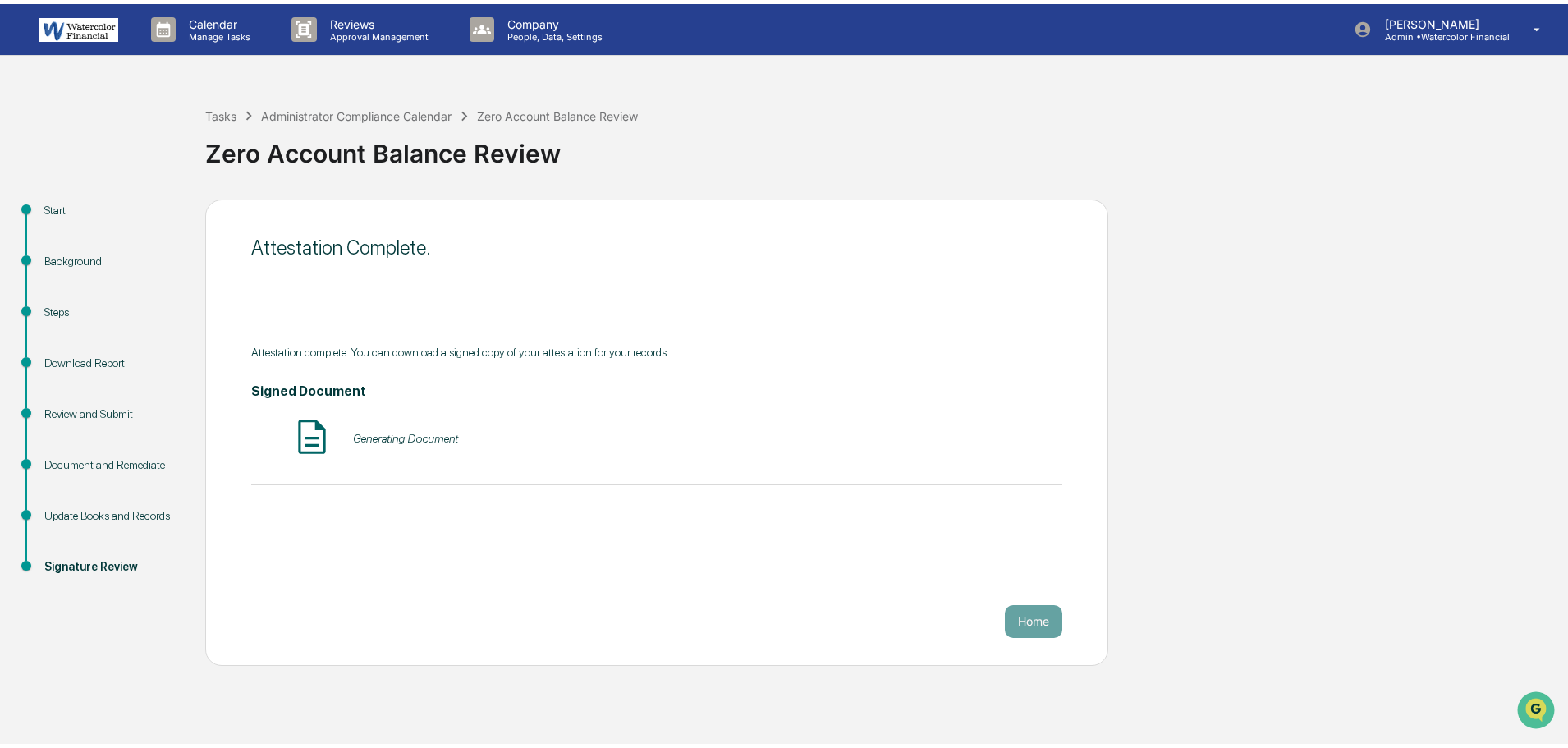
scroll to position [0, 0]
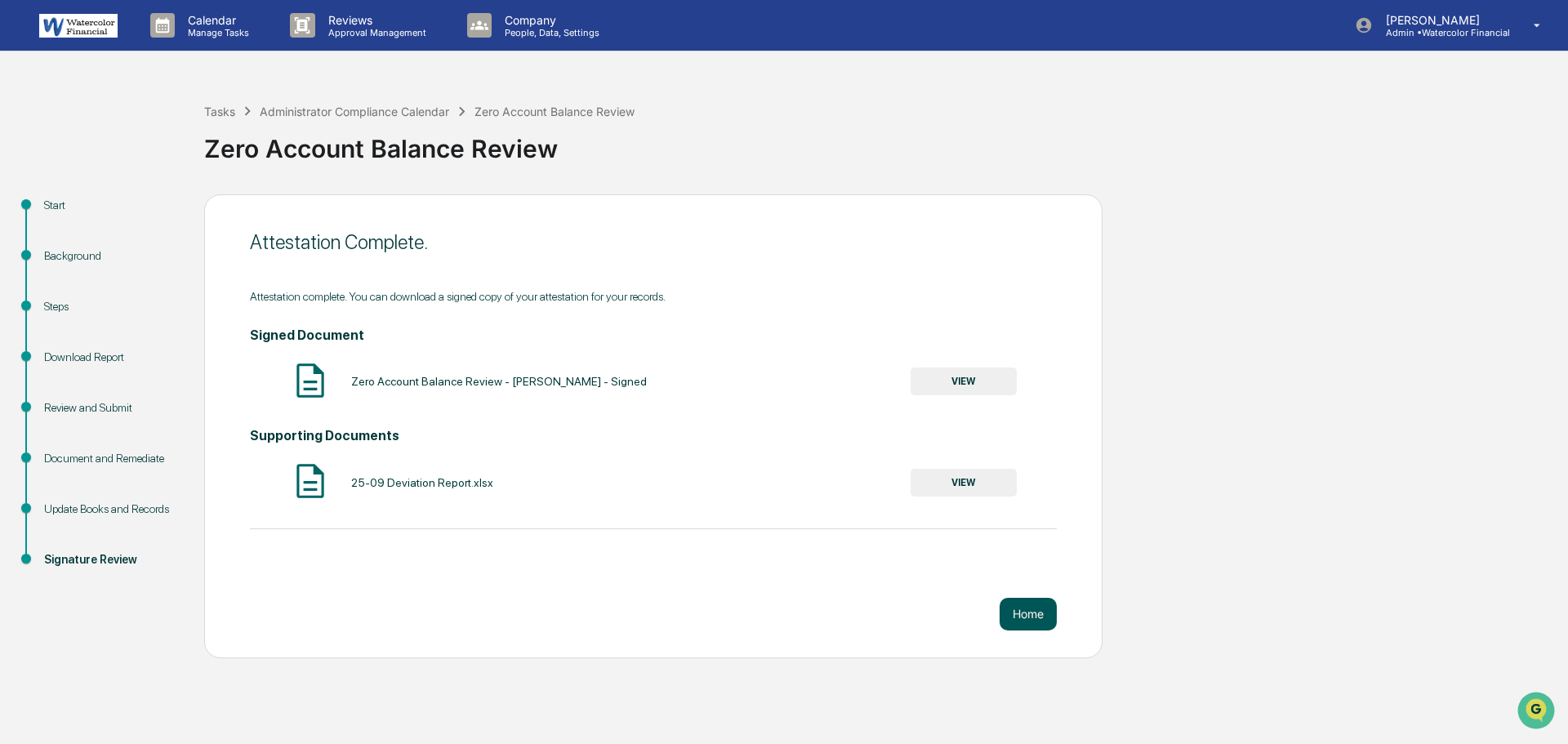
click at [1010, 609] on button "Home" at bounding box center [1028, 614] width 57 height 33
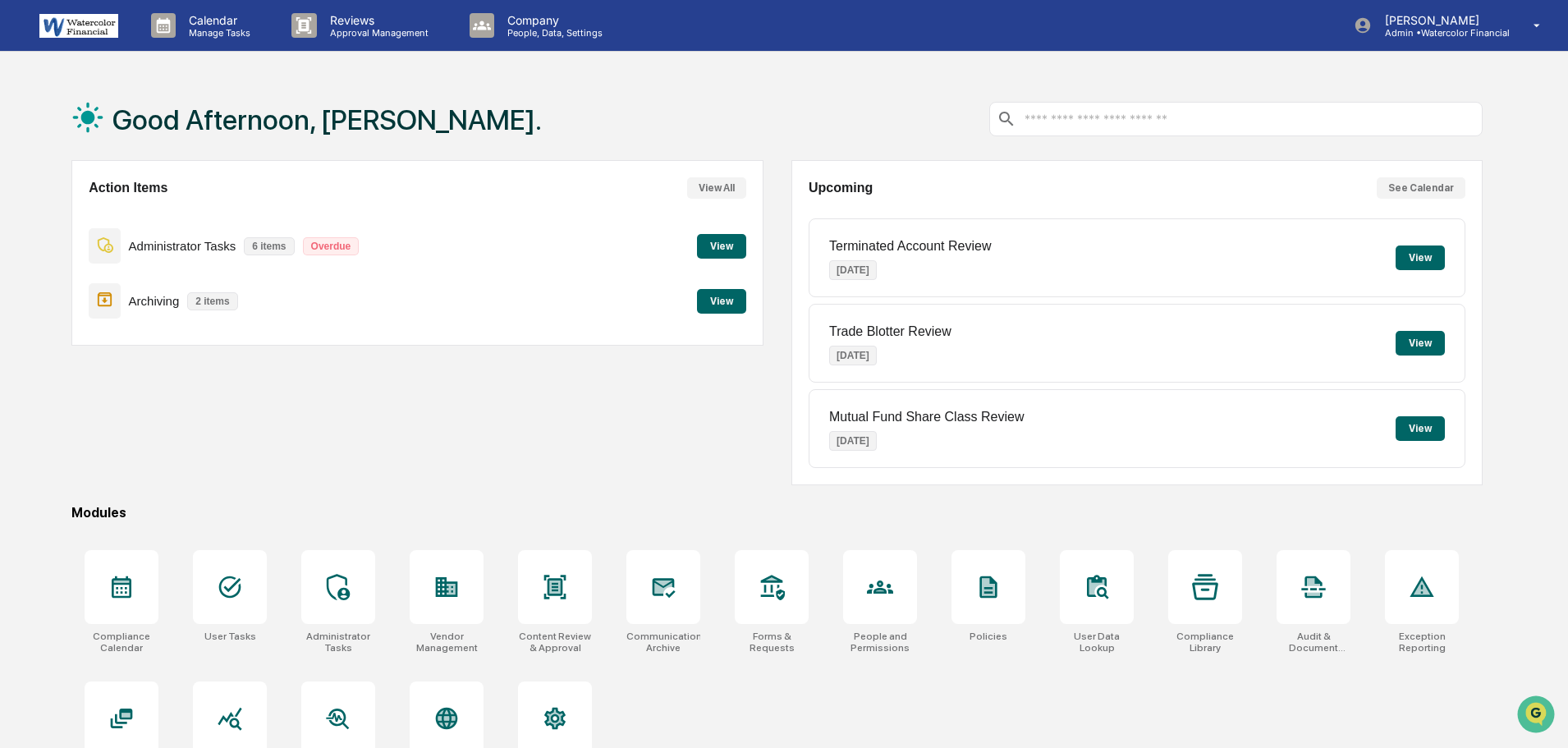
click at [722, 245] on button "View" at bounding box center [721, 246] width 49 height 25
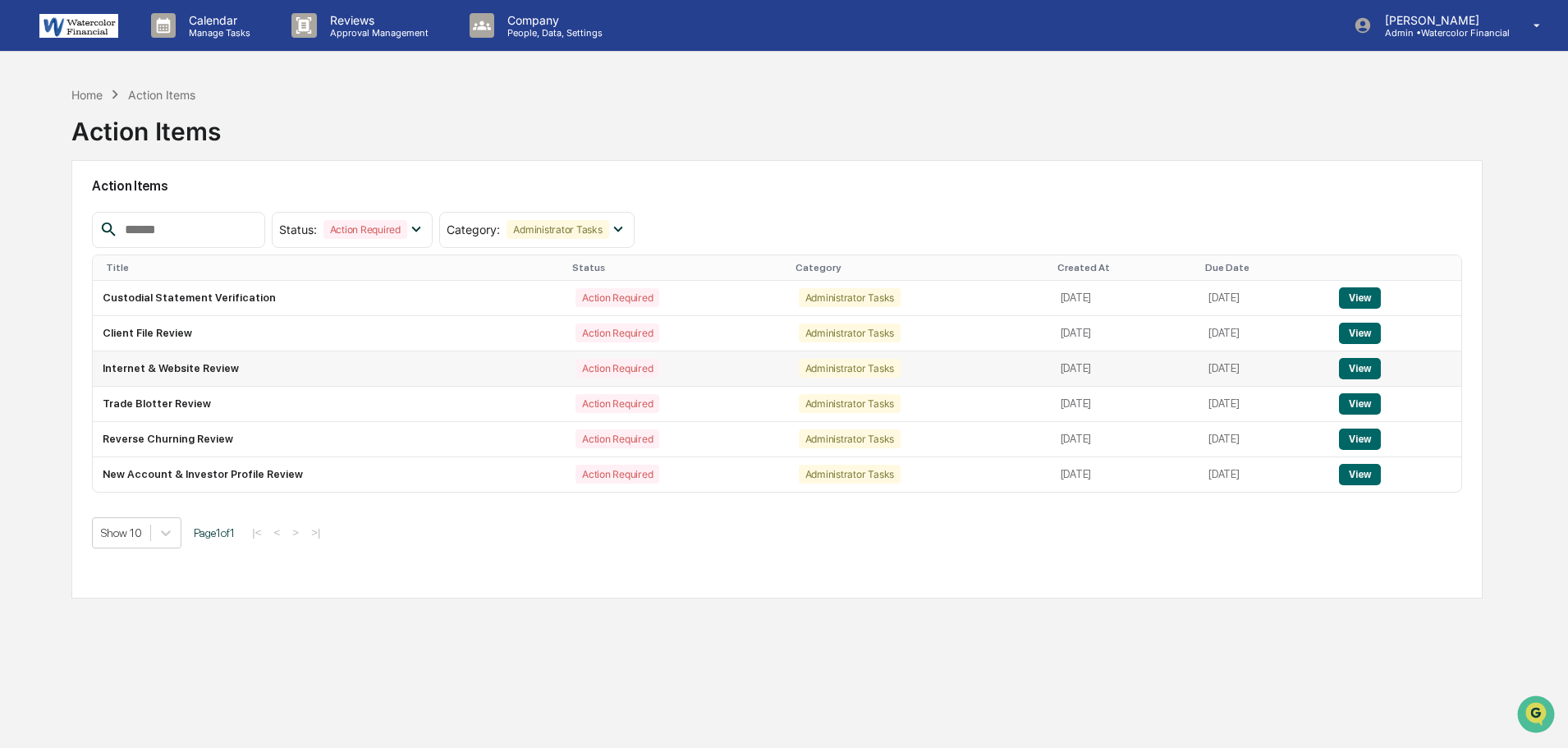
click at [1377, 368] on button "View" at bounding box center [1359, 368] width 42 height 21
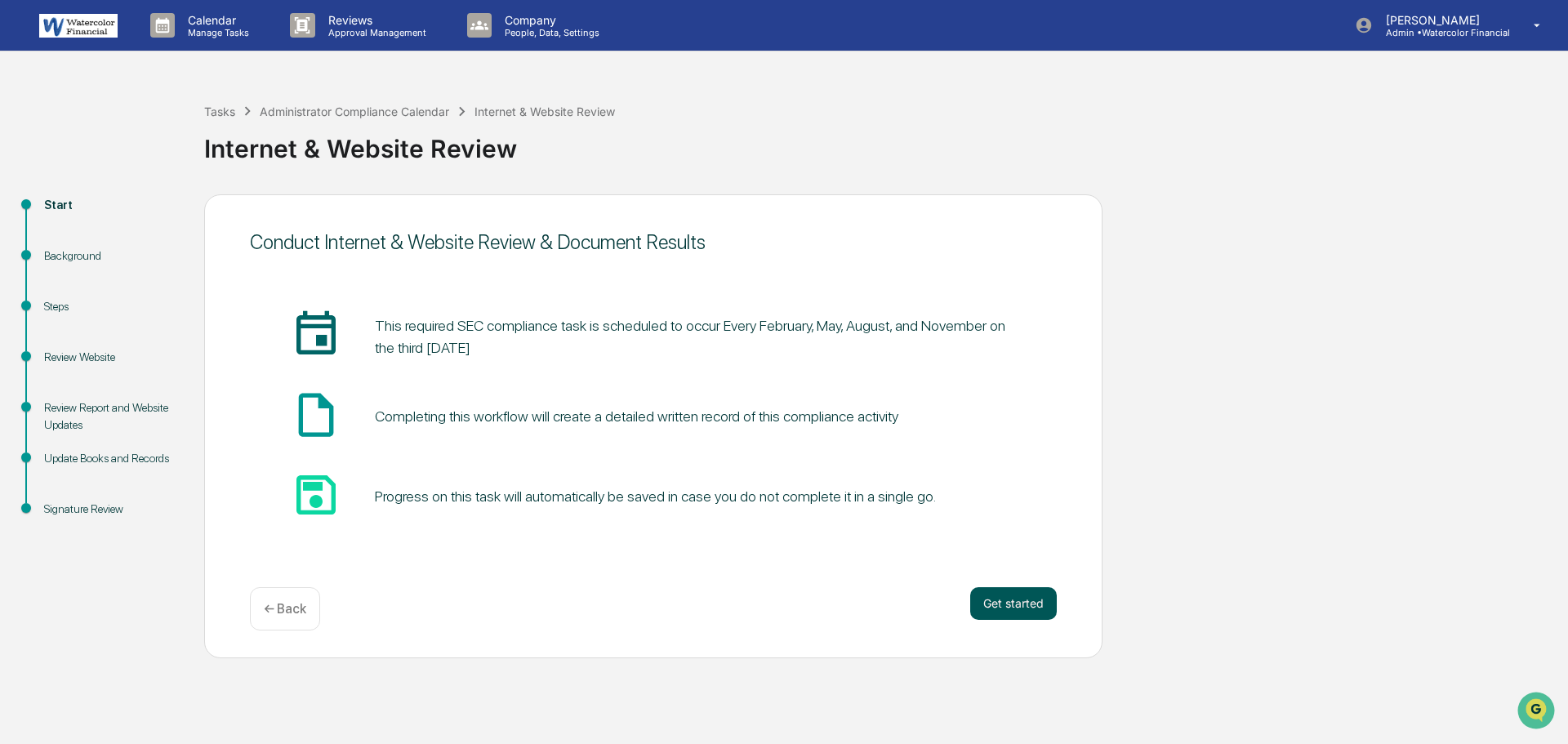
click at [1014, 603] on button "Get started" at bounding box center [1013, 604] width 86 height 33
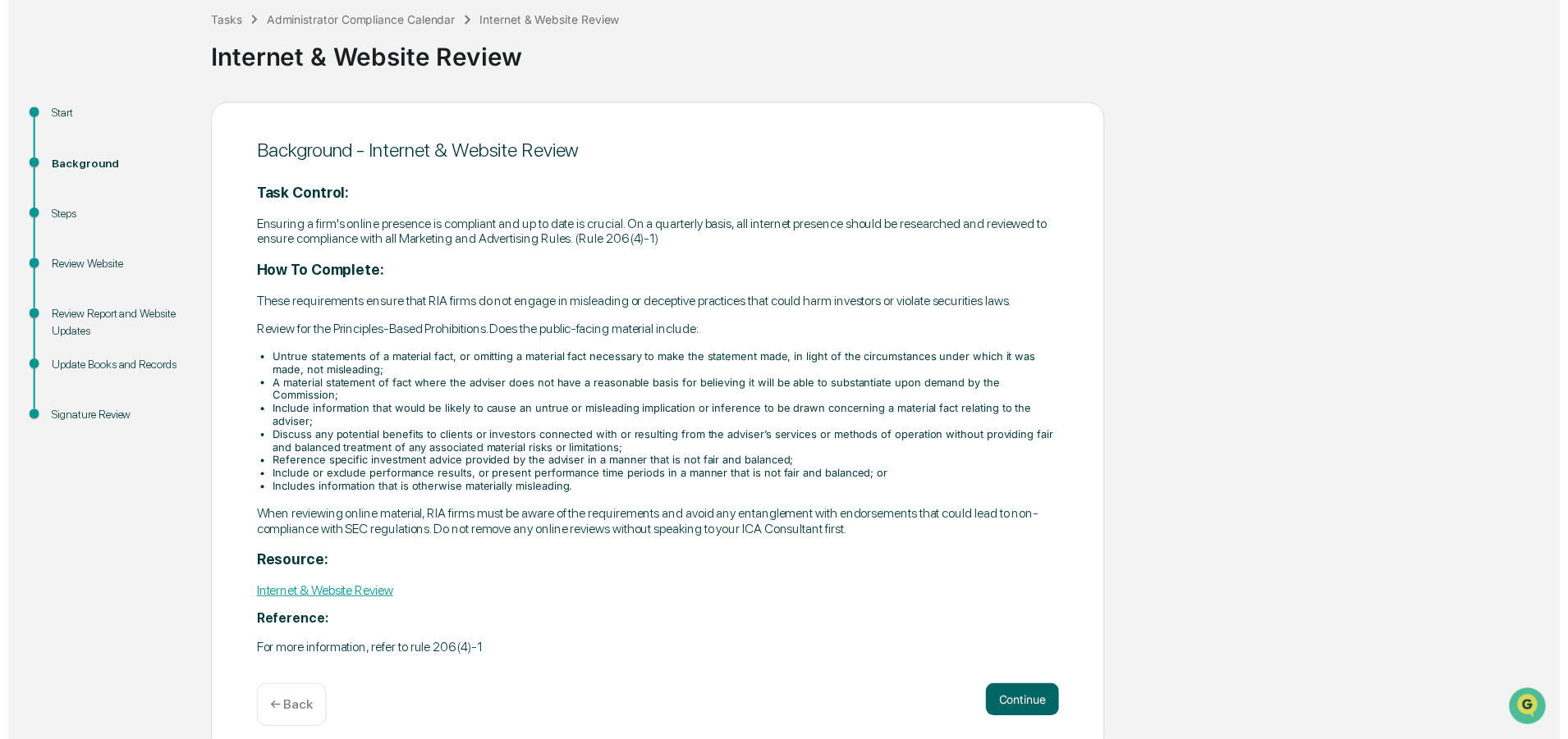
scroll to position [93, 0]
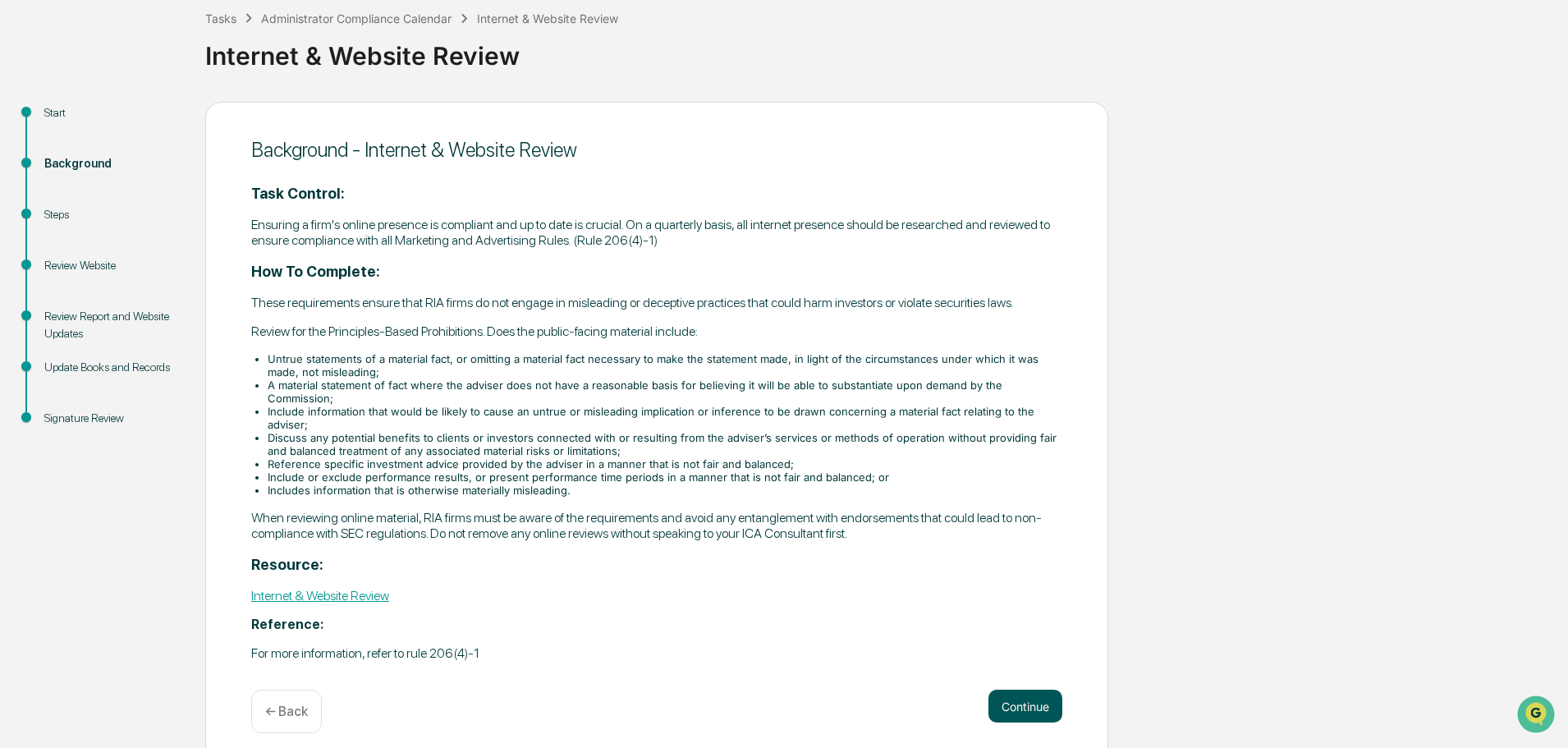
click at [1029, 690] on button "Continue" at bounding box center [1026, 706] width 74 height 33
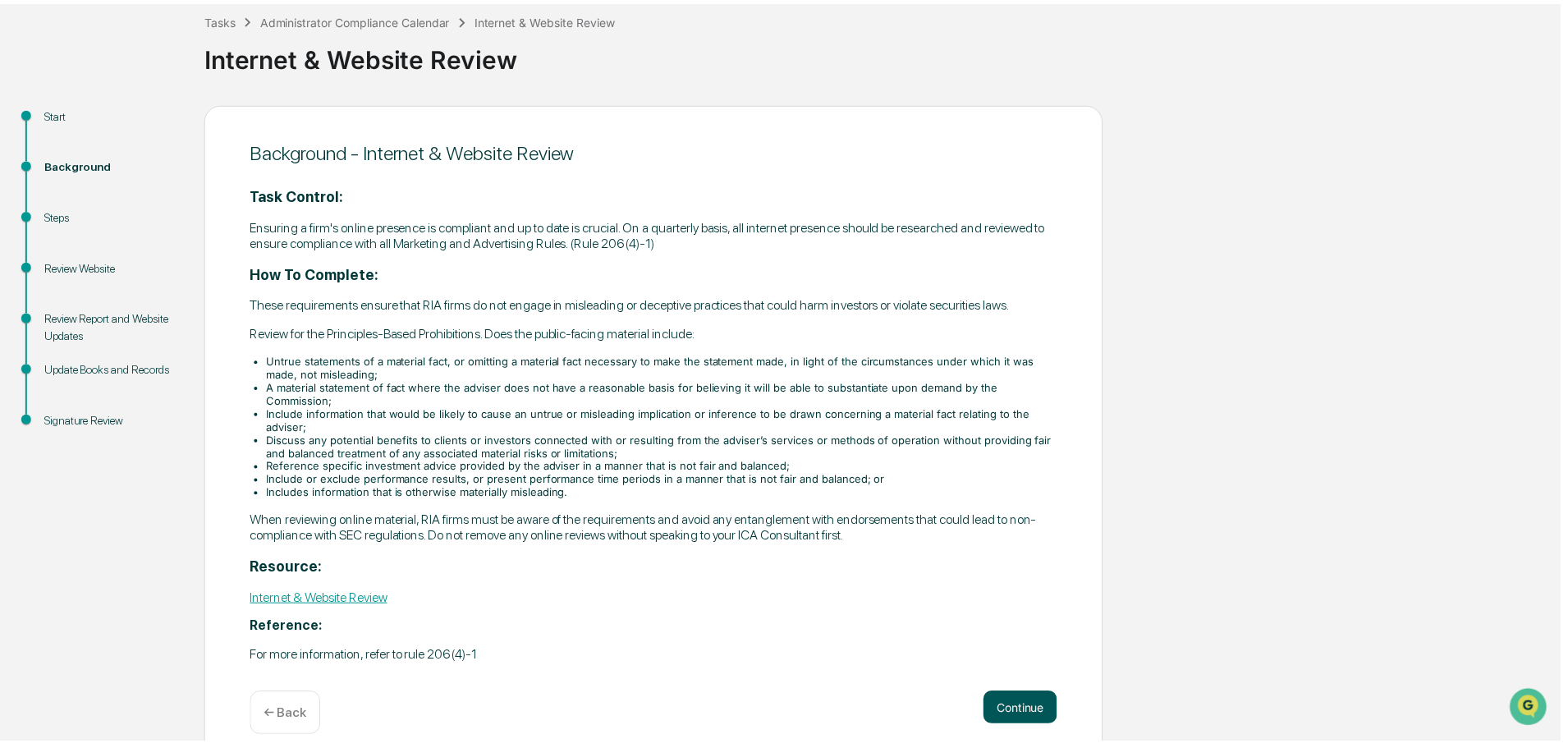
scroll to position [0, 0]
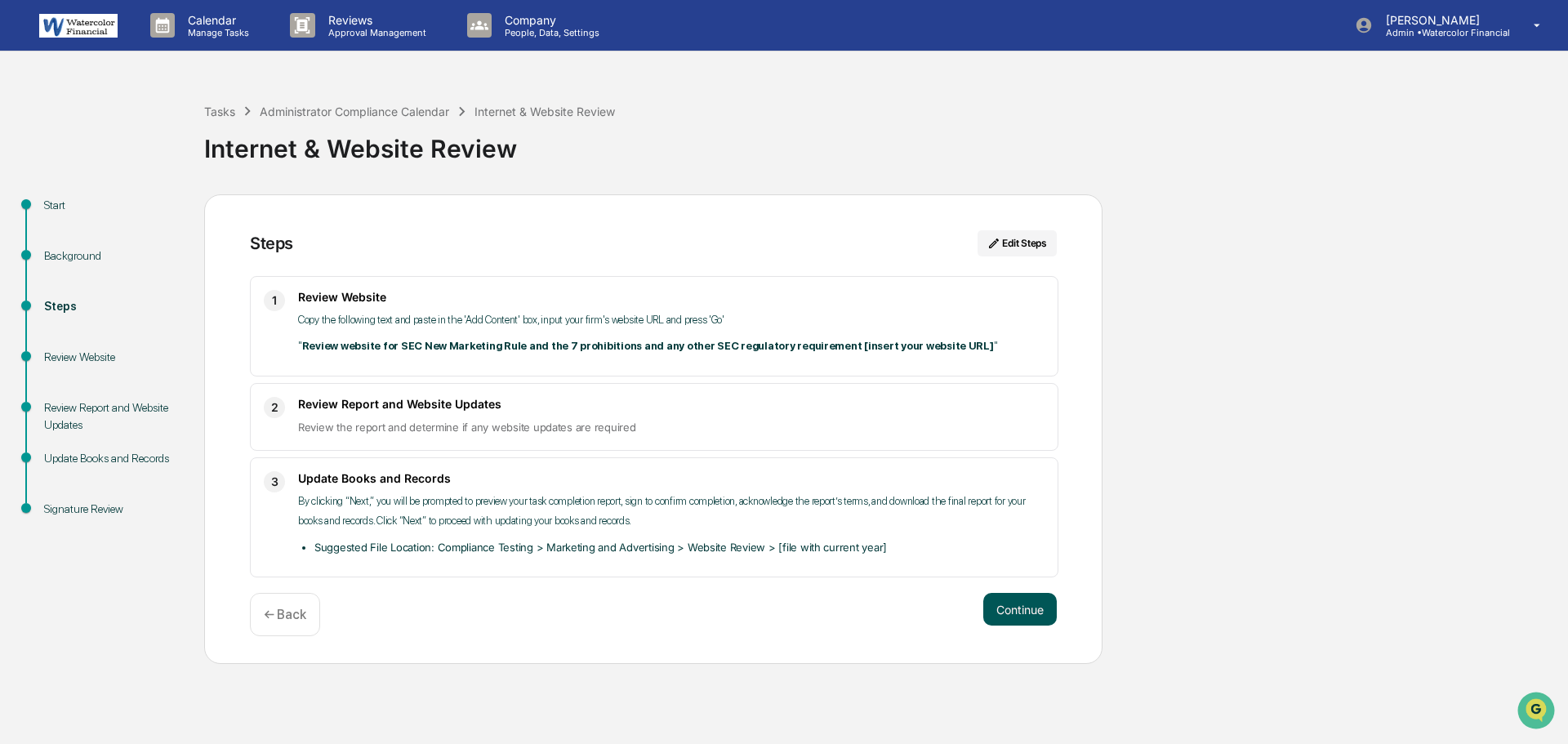
click at [1017, 606] on button "Continue" at bounding box center [1020, 610] width 74 height 33
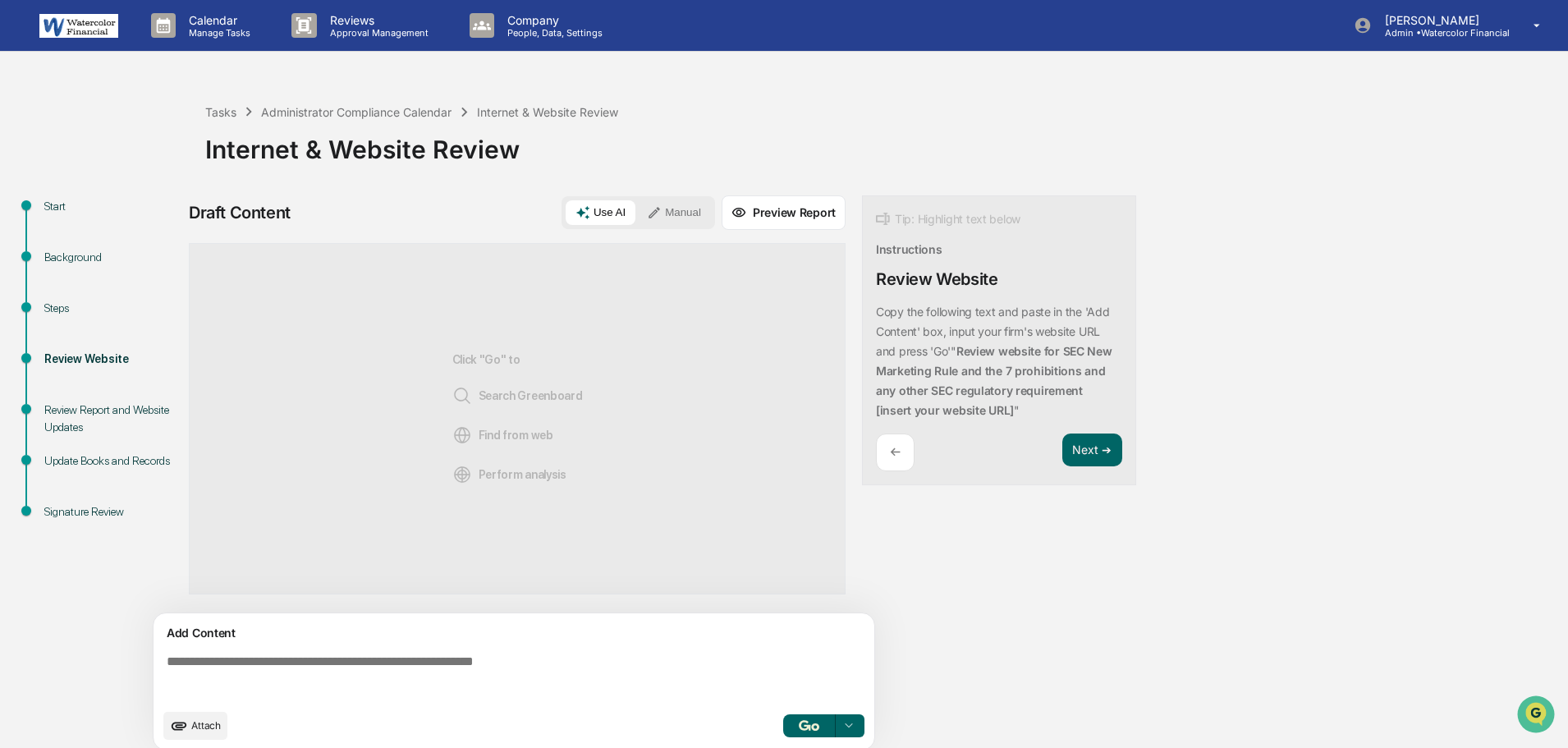
click at [437, 665] on textarea at bounding box center [517, 678] width 714 height 59
drag, startPoint x: 974, startPoint y: 412, endPoint x: 958, endPoint y: 349, distance: 65.0
click at [958, 349] on p "" Review website for SEC New Marketing Rule and the 7 prohibitions and any othe…" at bounding box center [994, 380] width 237 height 73
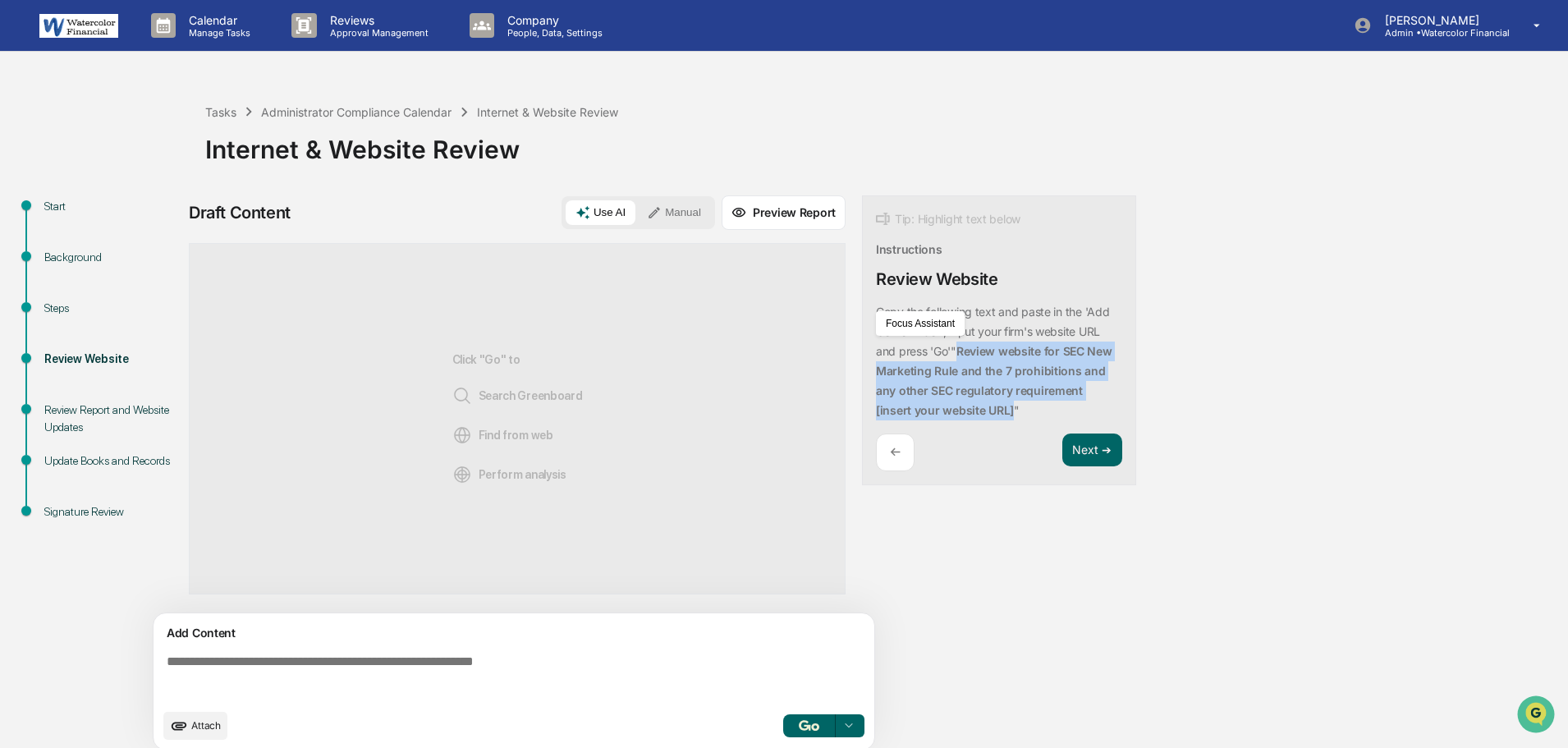
copy strong "Review website for SEC New Marketing Rule and the 7 prohibitions and any other …"
click at [420, 658] on textarea at bounding box center [517, 678] width 714 height 59
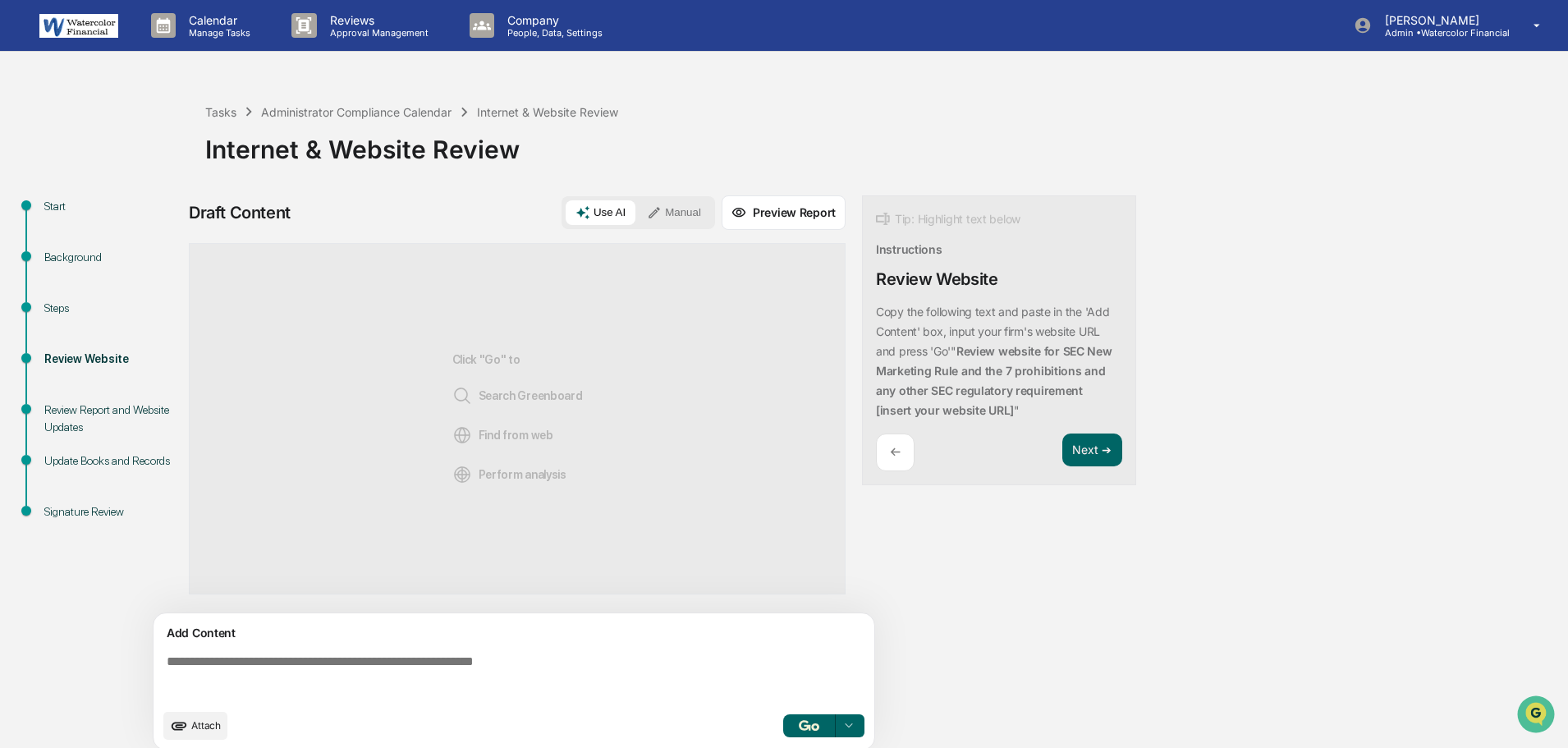
paste textarea "**********"
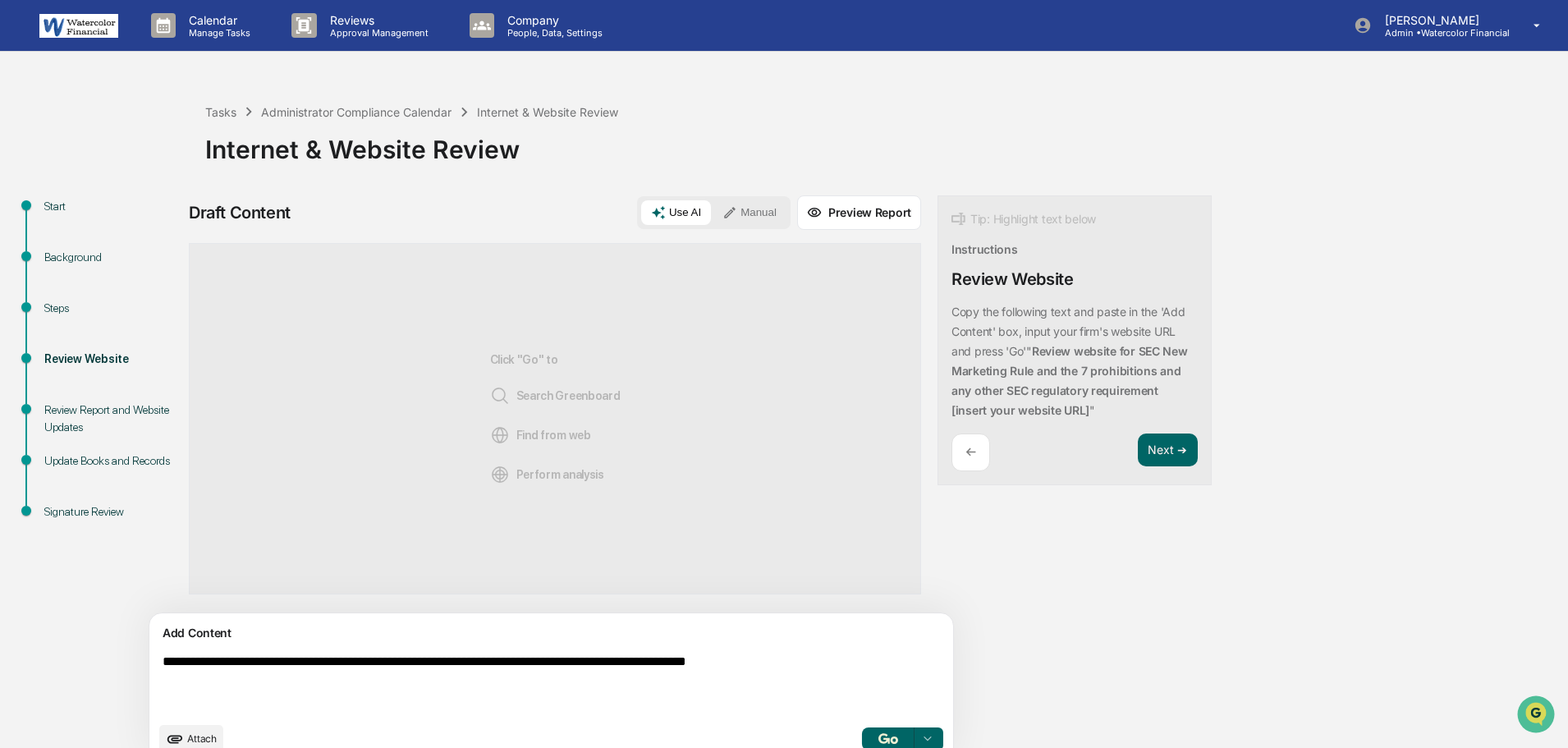
paste textarea "**********"
type textarea "**********"
click at [862, 732] on button "button" at bounding box center [888, 739] width 53 height 23
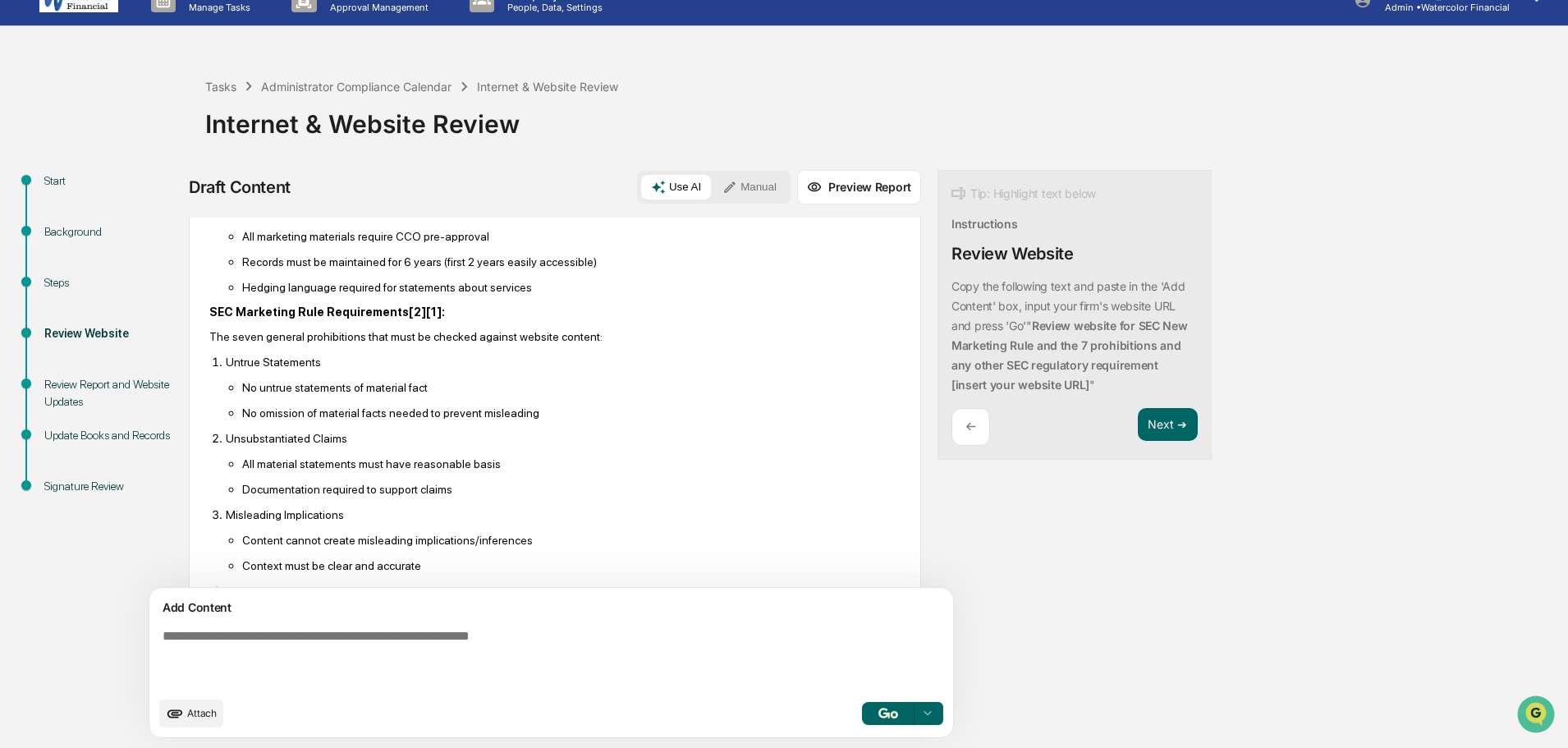
scroll to position [410, 0]
click at [1137, 430] on button "Next ➔" at bounding box center [1167, 424] width 60 height 33
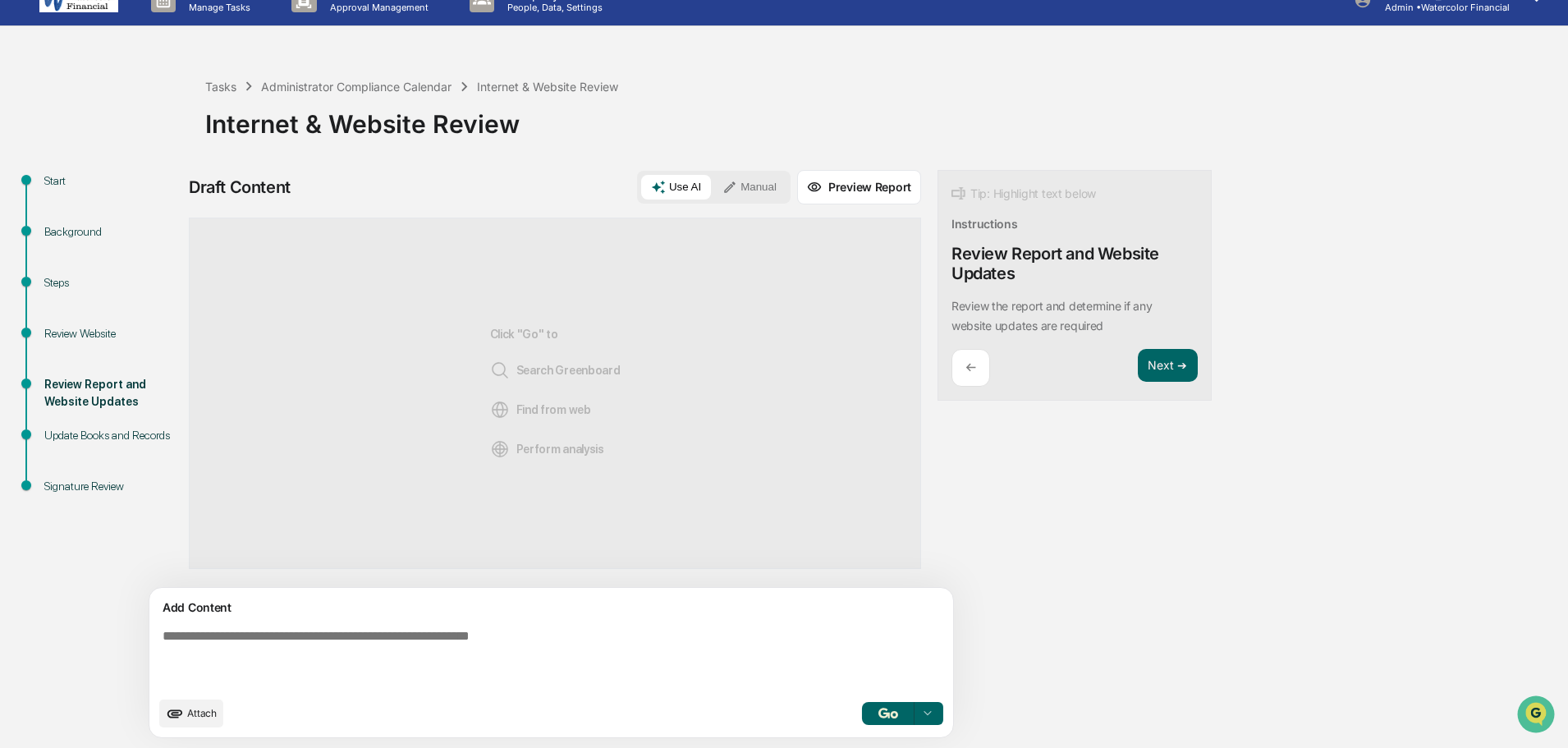
scroll to position [0, 0]
click at [1137, 368] on button "Next ➔" at bounding box center [1167, 366] width 60 height 33
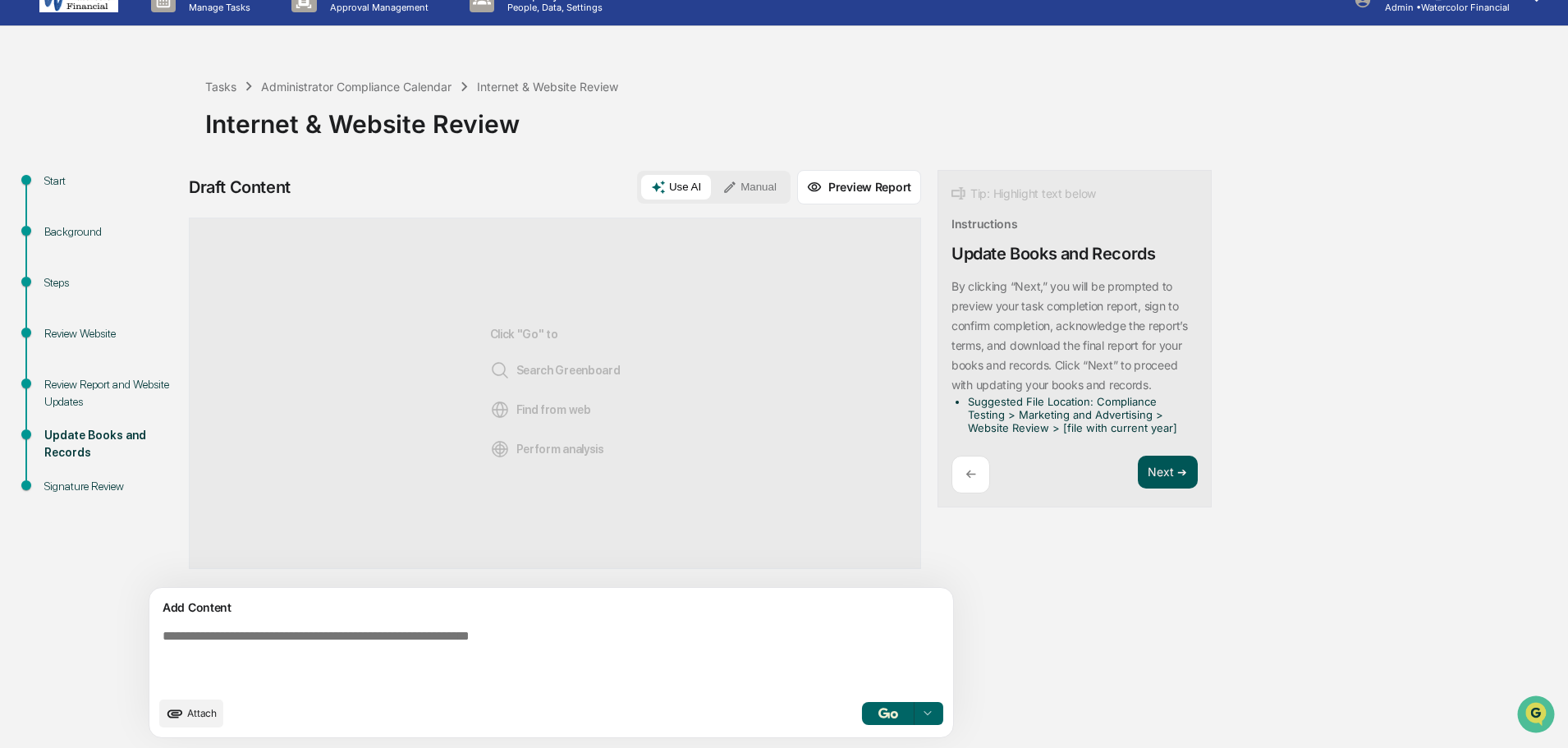
click at [1137, 468] on button "Next ➔" at bounding box center [1167, 472] width 60 height 33
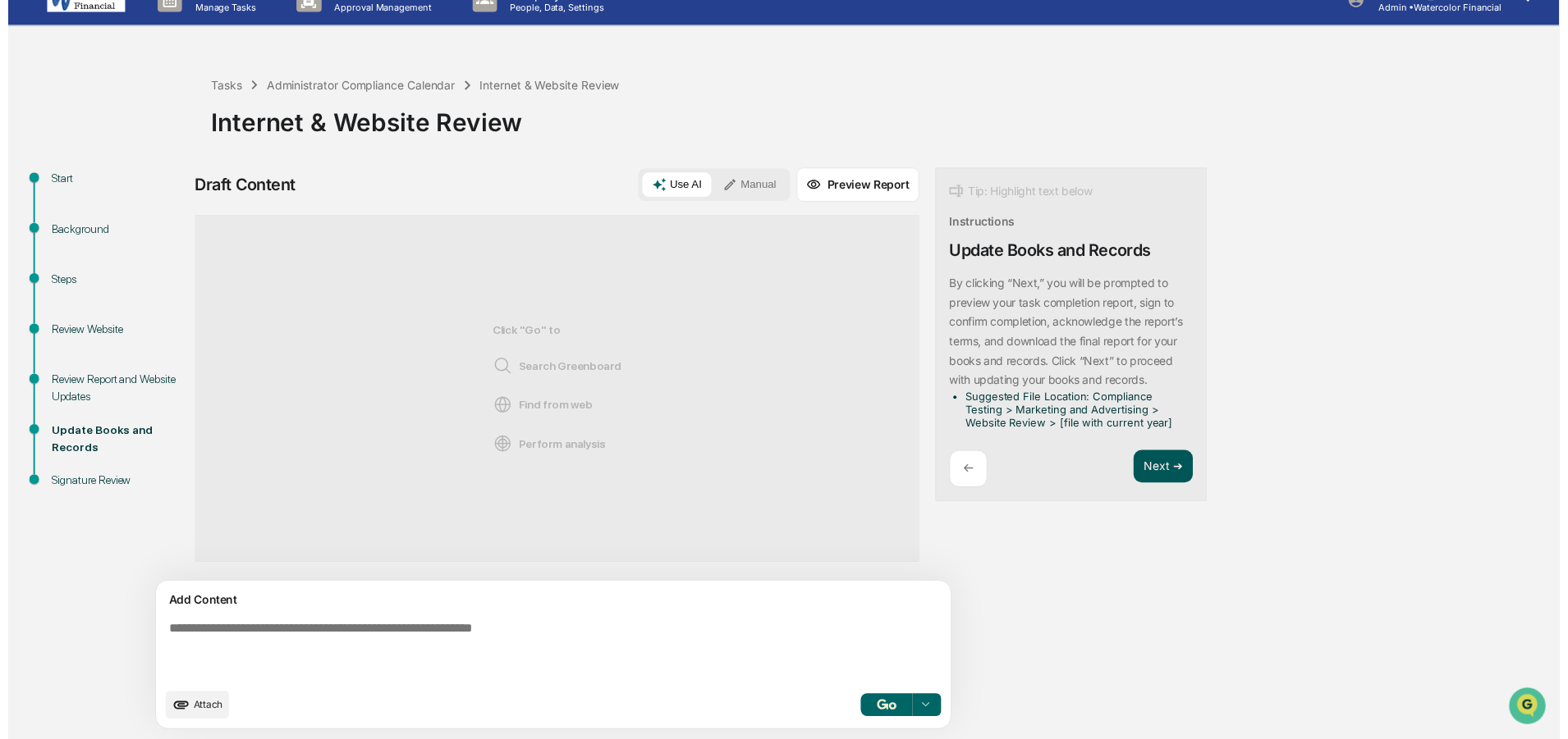
scroll to position [15, 0]
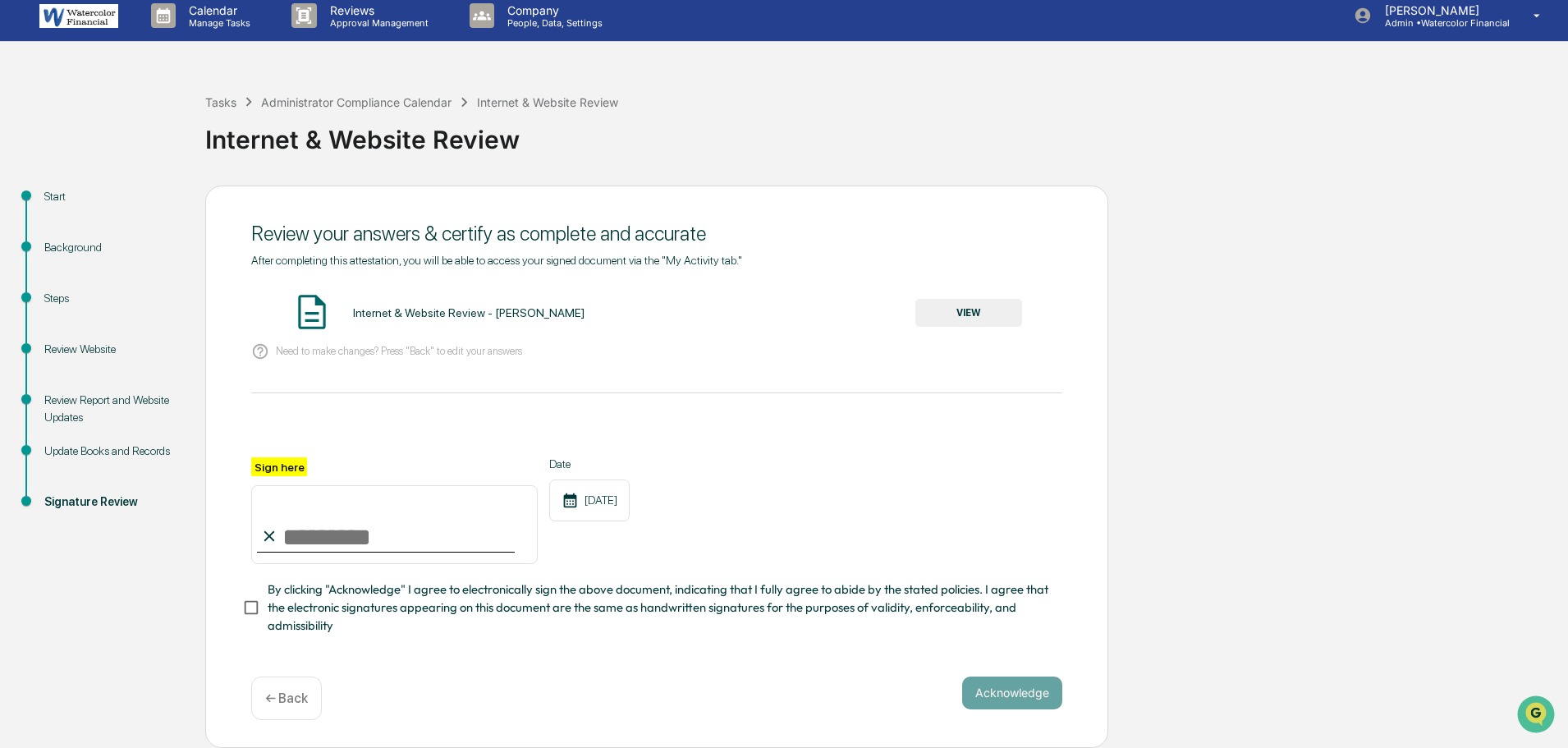
click at [976, 306] on button "VIEW" at bounding box center [967, 313] width 106 height 28
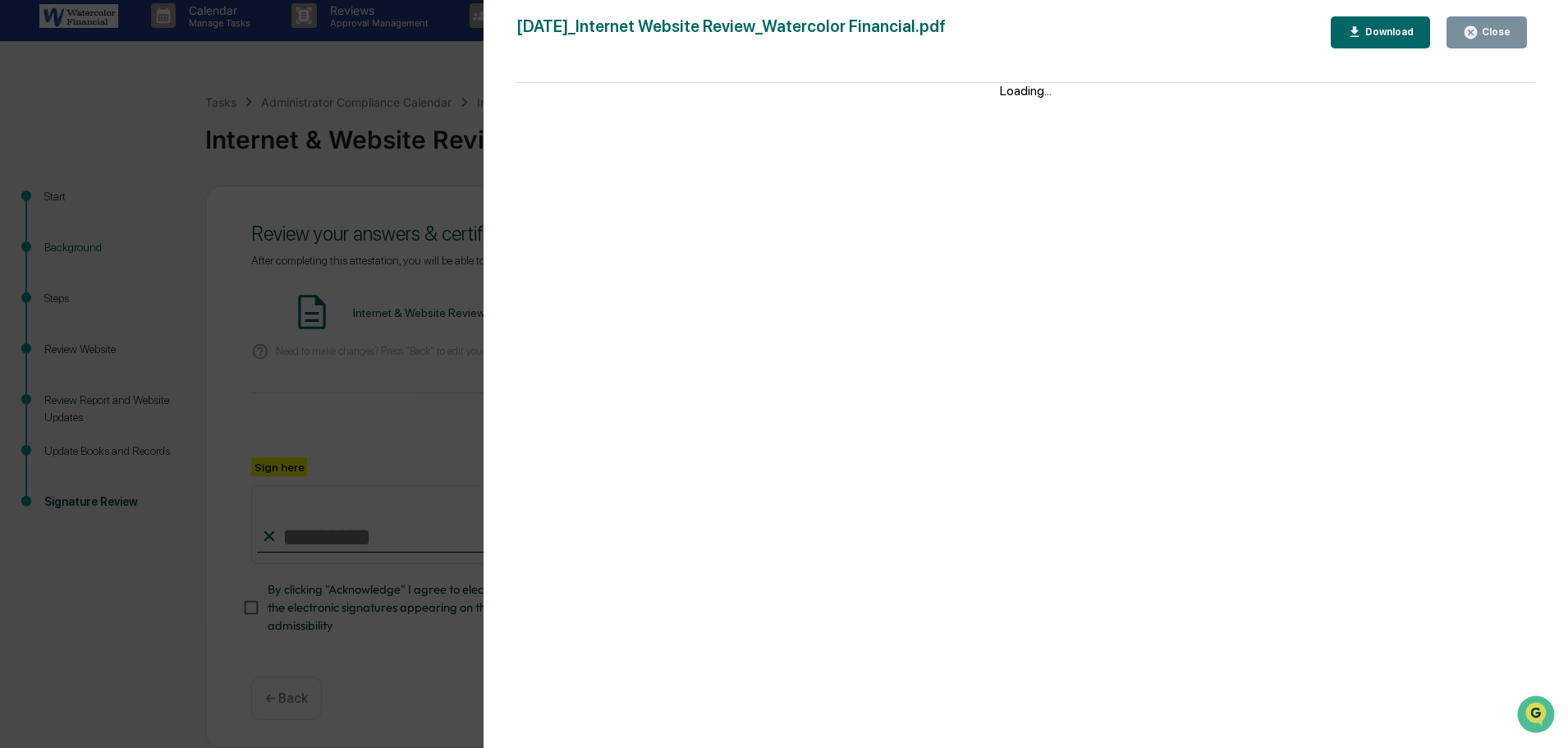
click at [1501, 23] on button "Close" at bounding box center [1486, 32] width 80 height 32
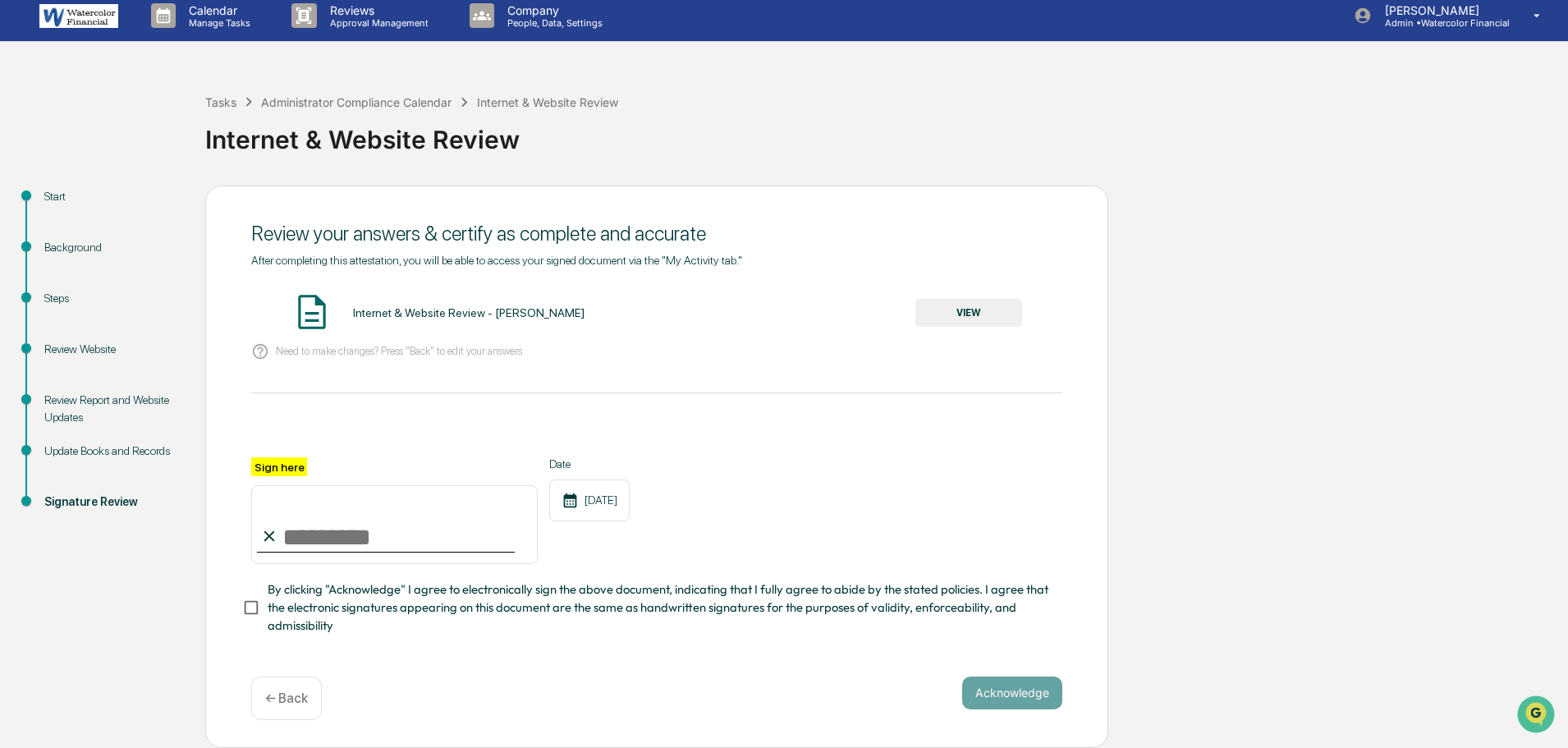
click at [329, 535] on input "Sign here" at bounding box center [395, 524] width 286 height 79
type input "**********"
click at [987, 693] on button "Acknowledge" at bounding box center [1012, 693] width 100 height 33
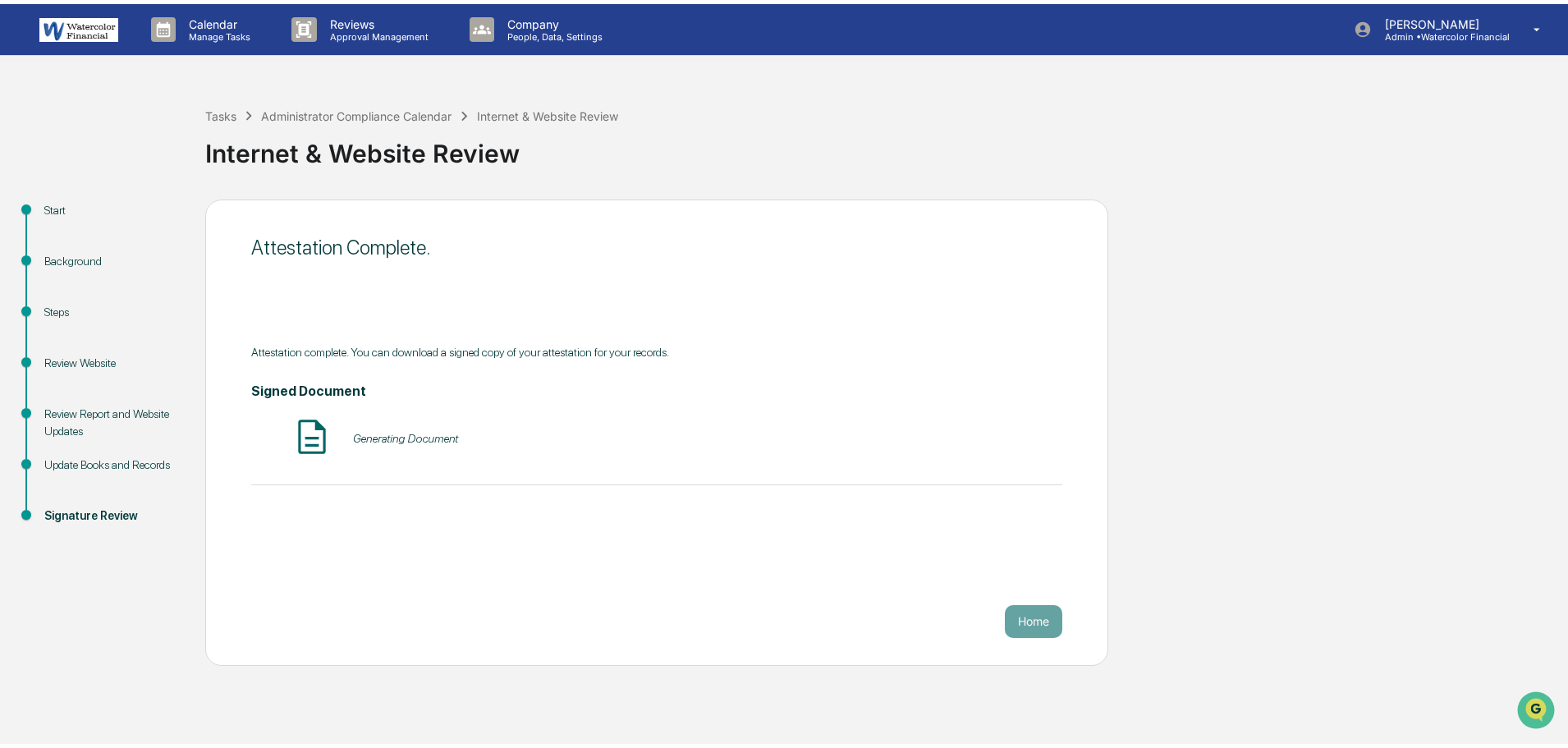
scroll to position [0, 0]
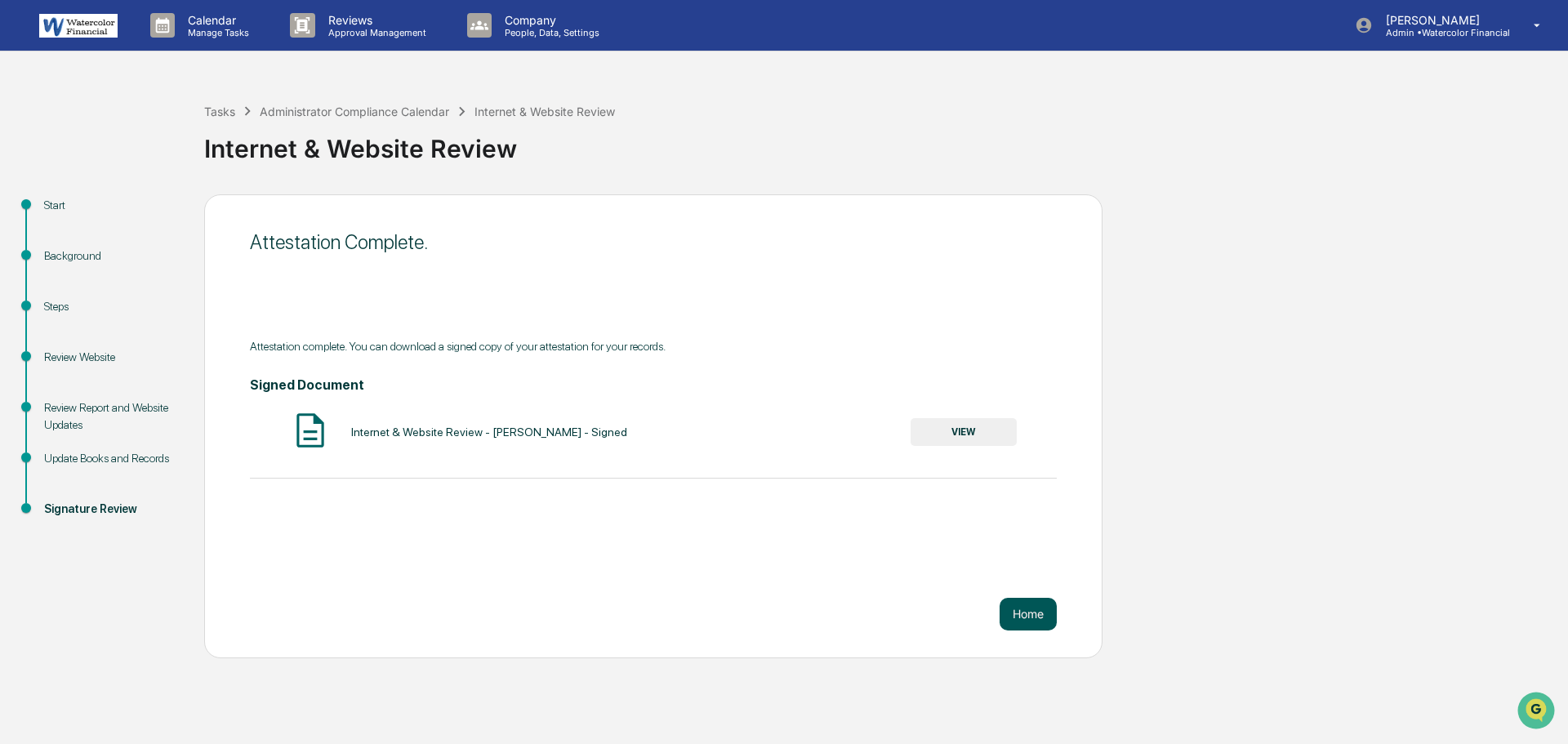
click at [1023, 610] on button "Home" at bounding box center [1028, 614] width 57 height 33
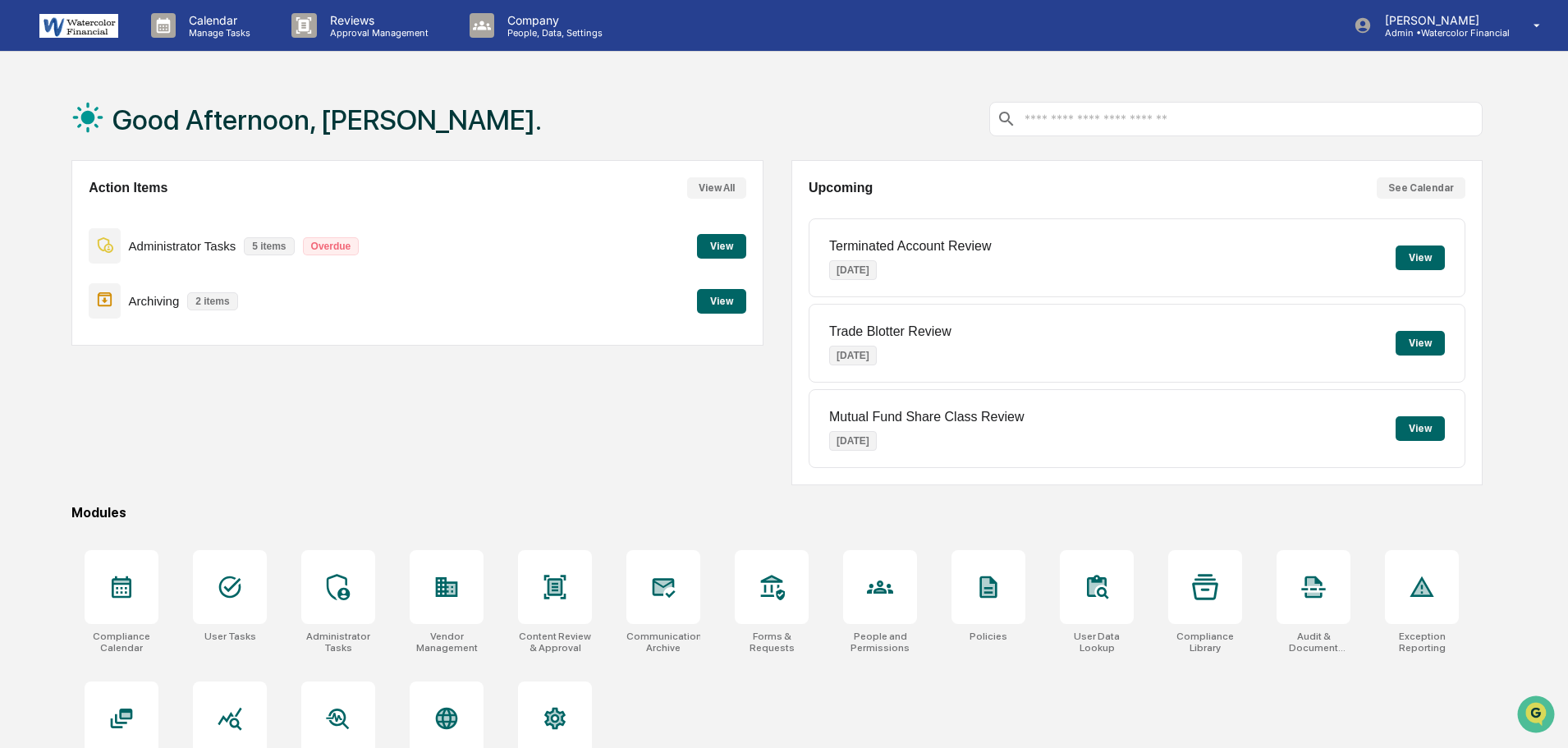
click at [720, 240] on button "View" at bounding box center [721, 246] width 49 height 25
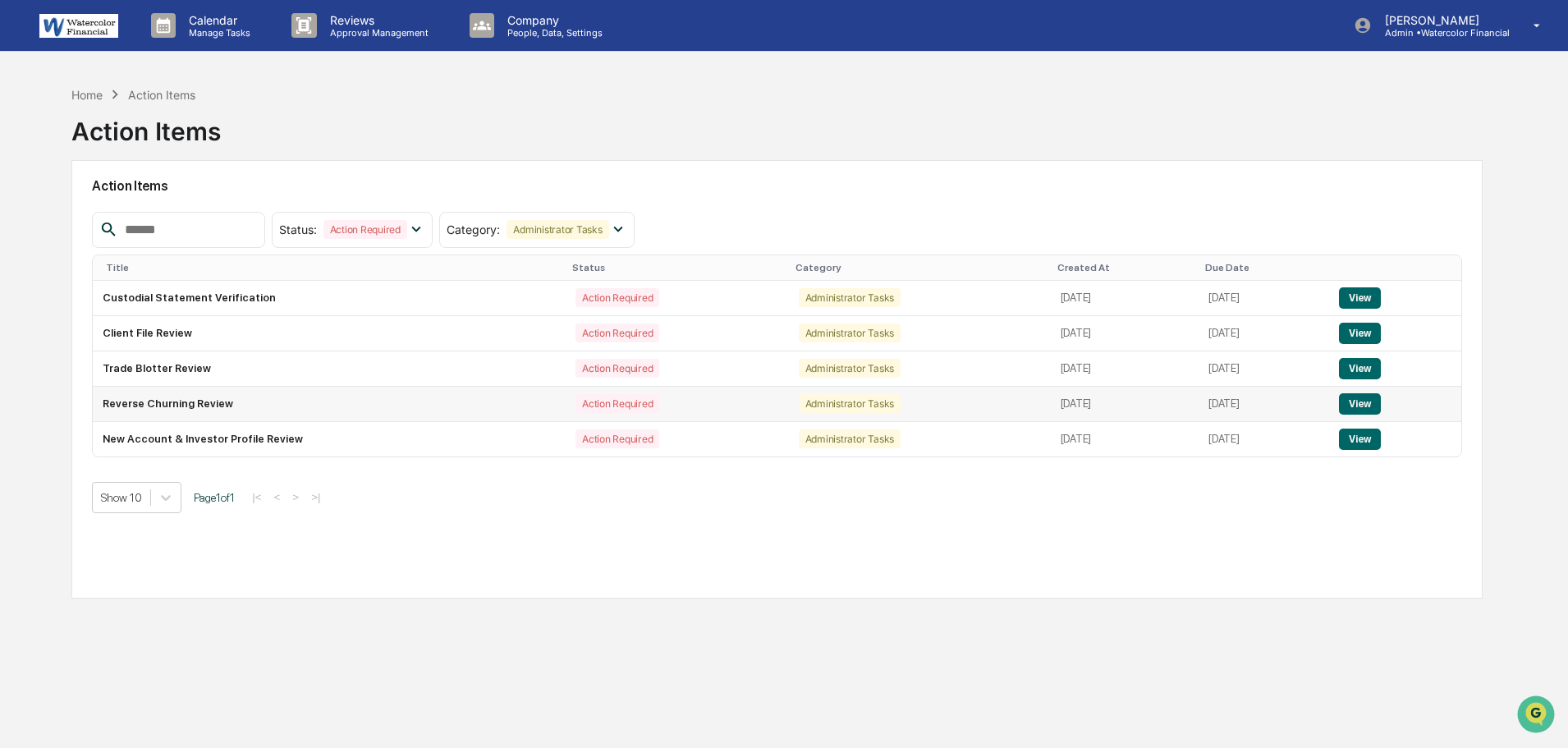
click at [1380, 402] on button "View" at bounding box center [1359, 404] width 42 height 21
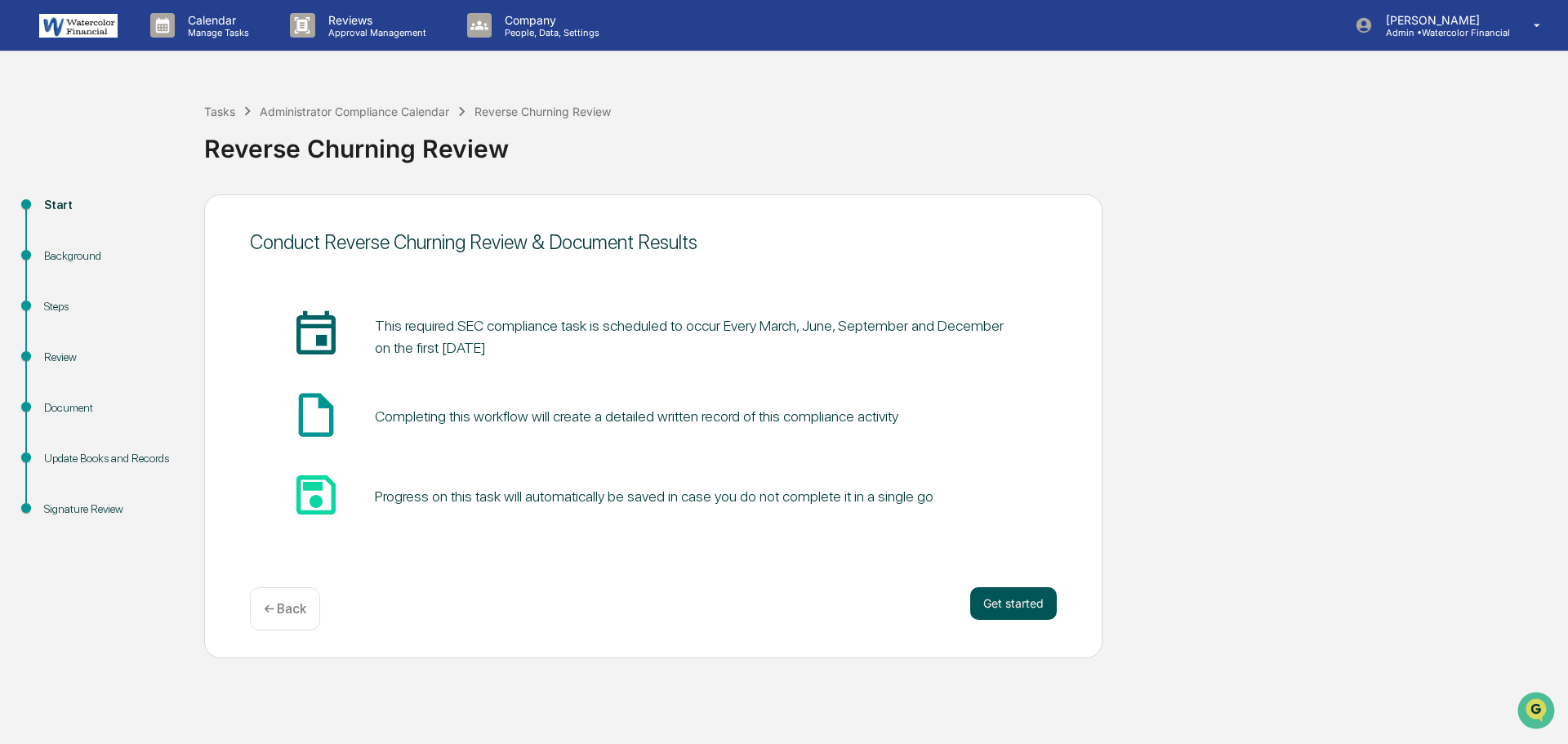
click at [1012, 596] on button "Get started" at bounding box center [1013, 604] width 86 height 33
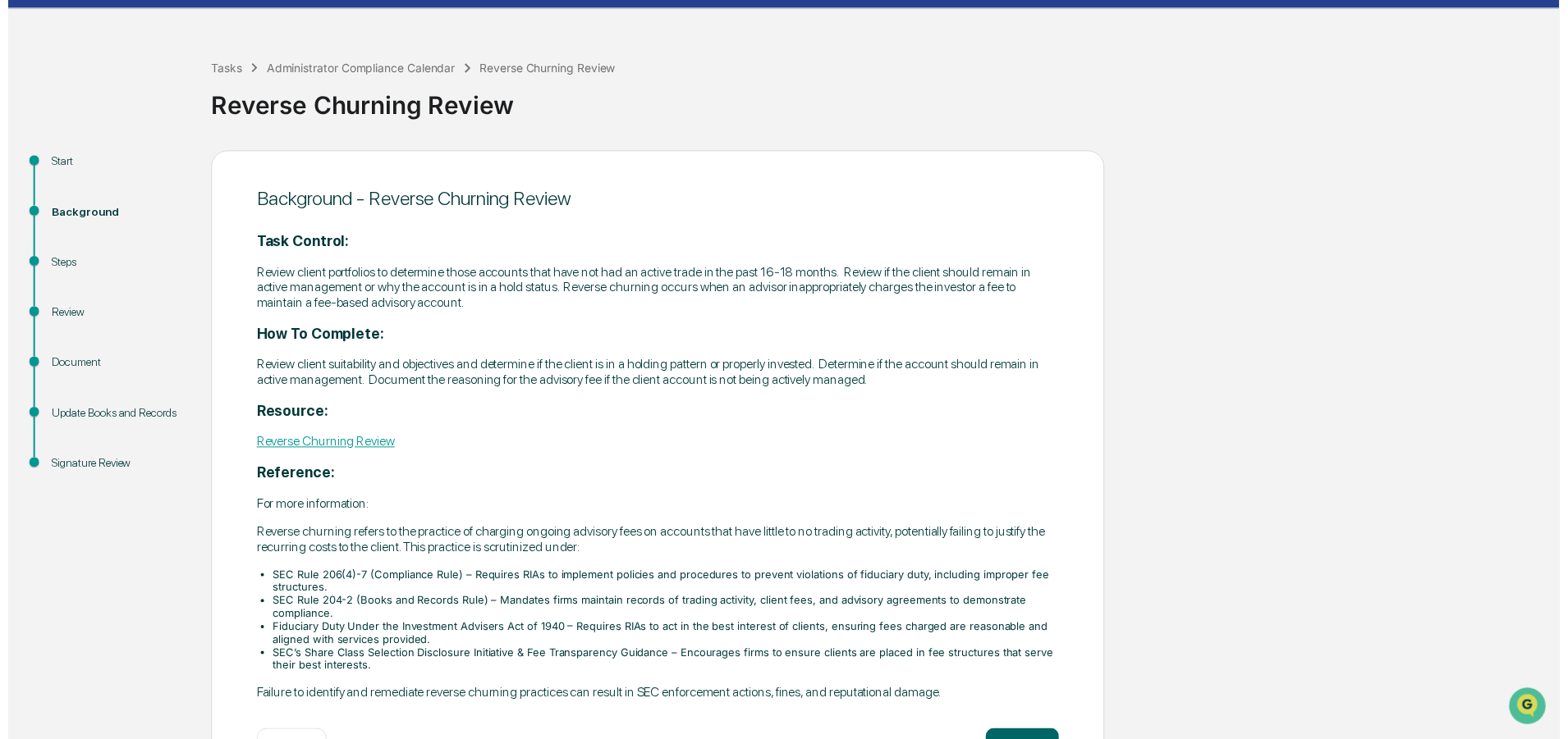
scroll to position [103, 0]
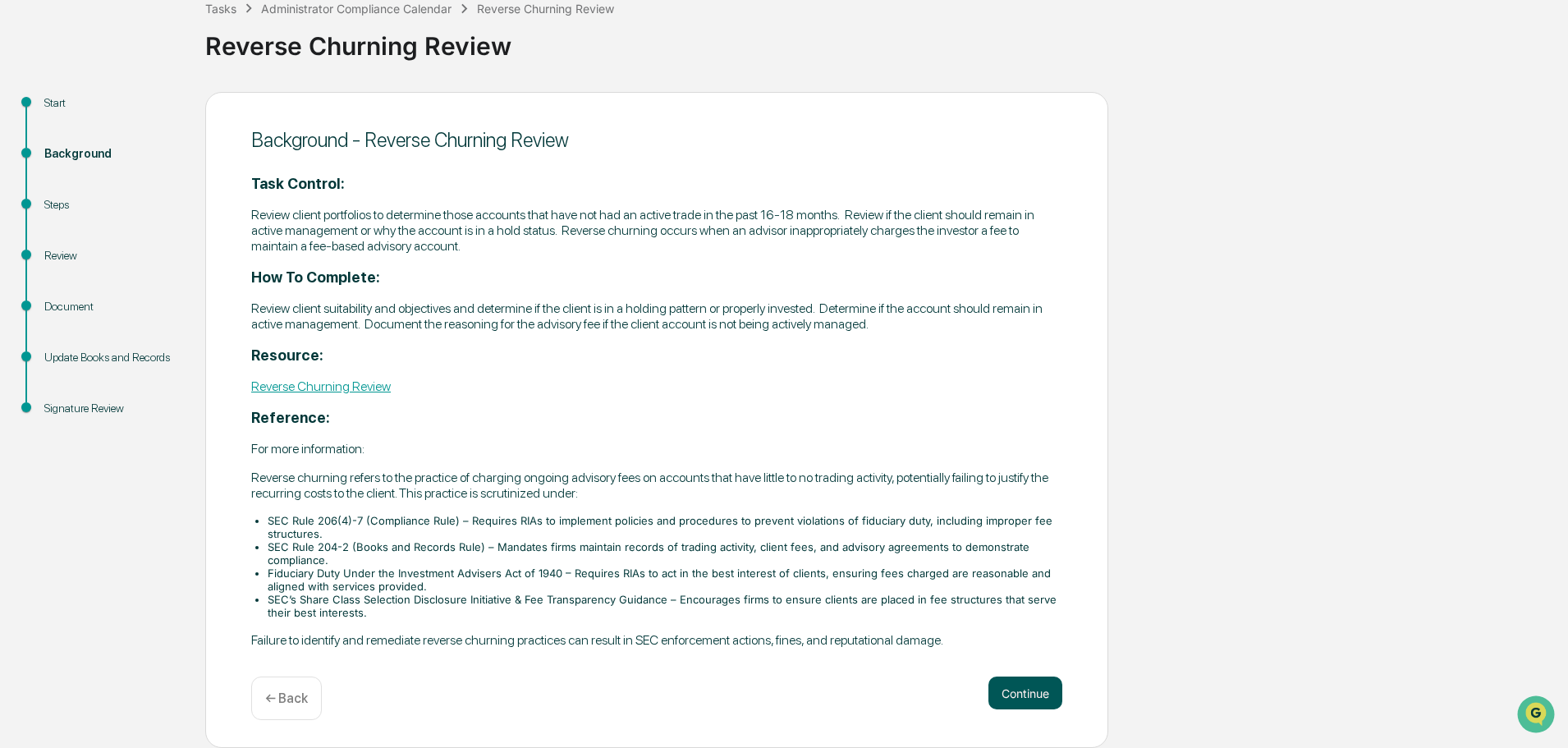
click at [1011, 689] on button "Continue" at bounding box center [1026, 693] width 74 height 33
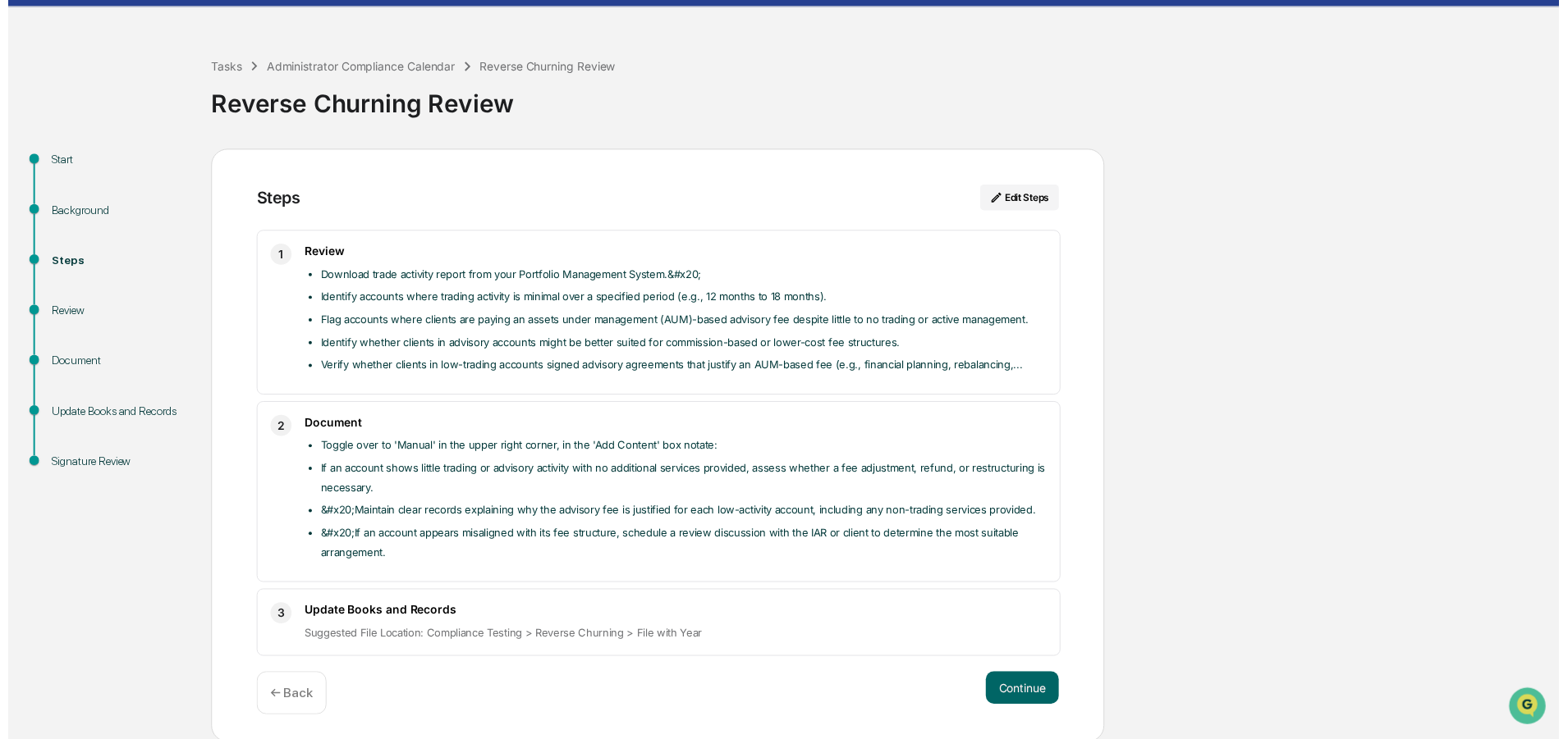
scroll to position [48, 0]
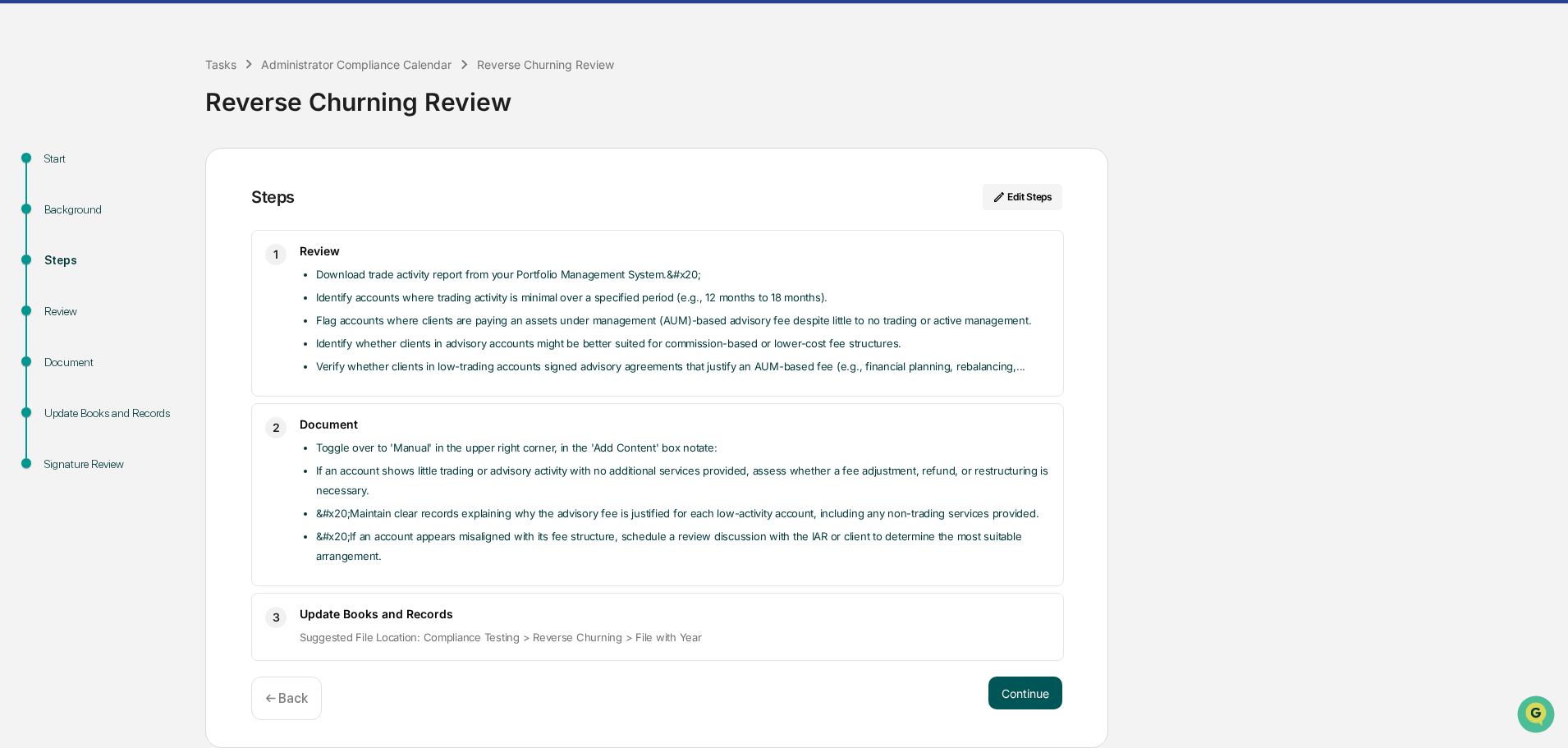
click at [1033, 686] on button "Continue" at bounding box center [1026, 693] width 74 height 33
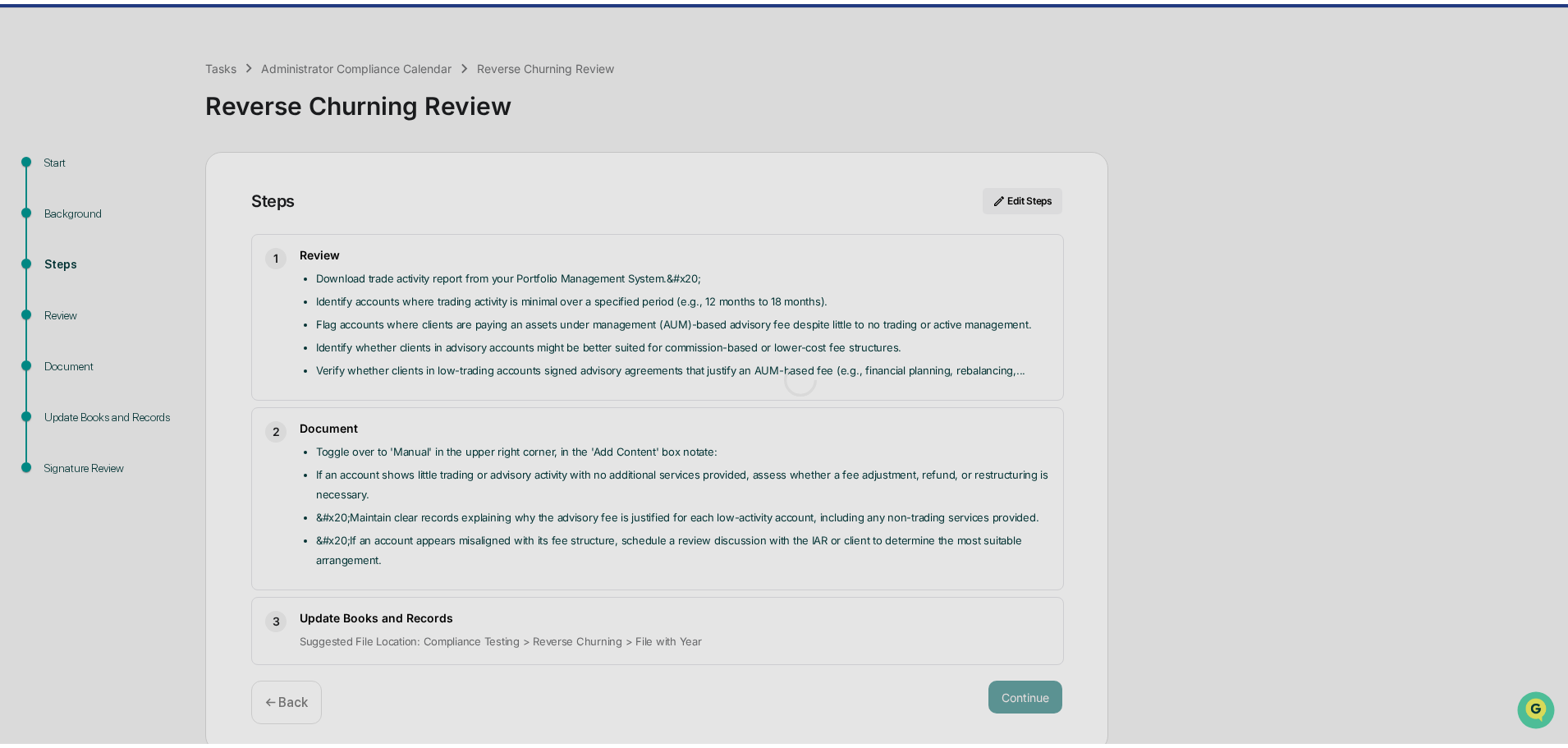
scroll to position [12, 0]
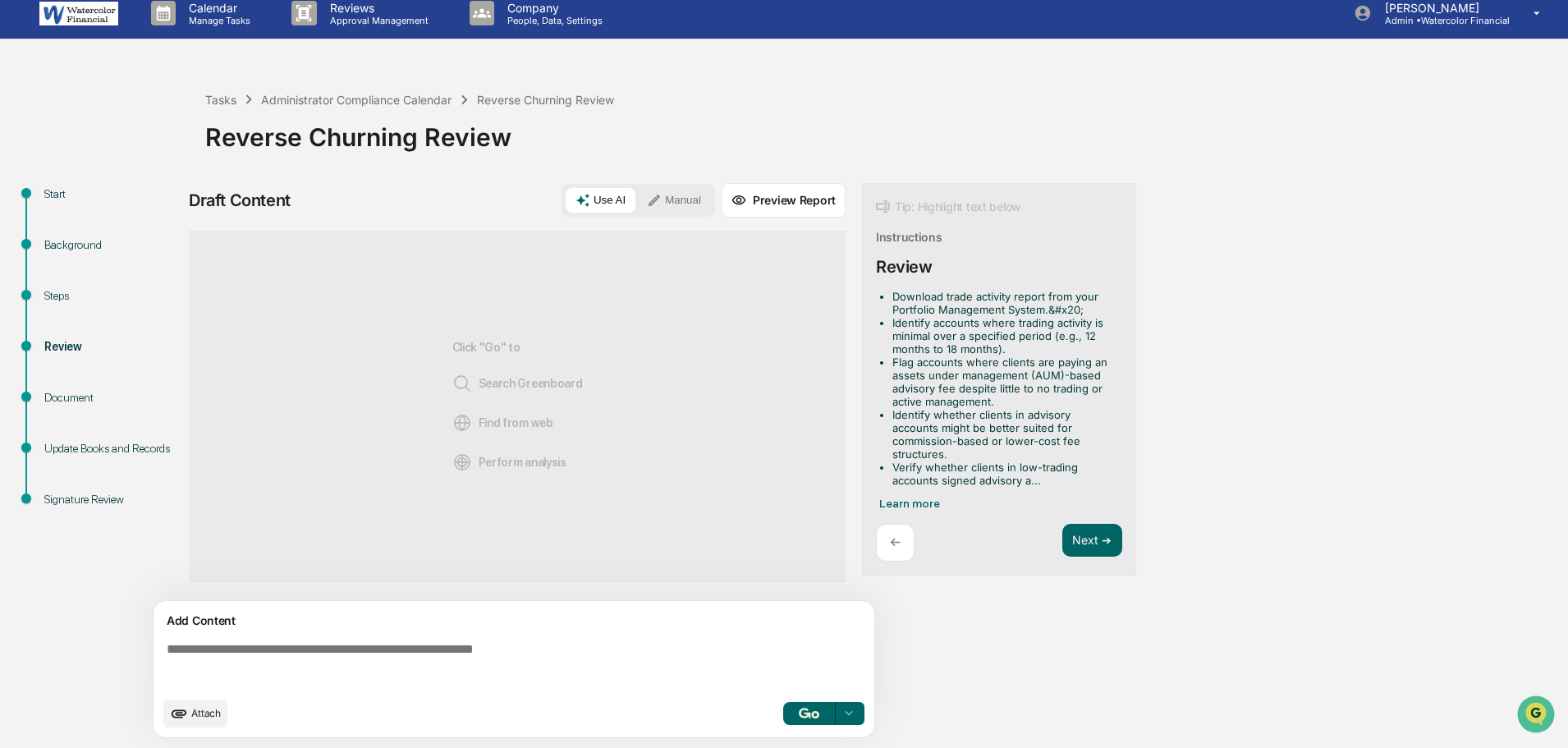
click at [563, 99] on div "Reverse Churning Review" at bounding box center [545, 99] width 137 height 14
click at [233, 97] on div "Tasks" at bounding box center [221, 99] width 31 height 14
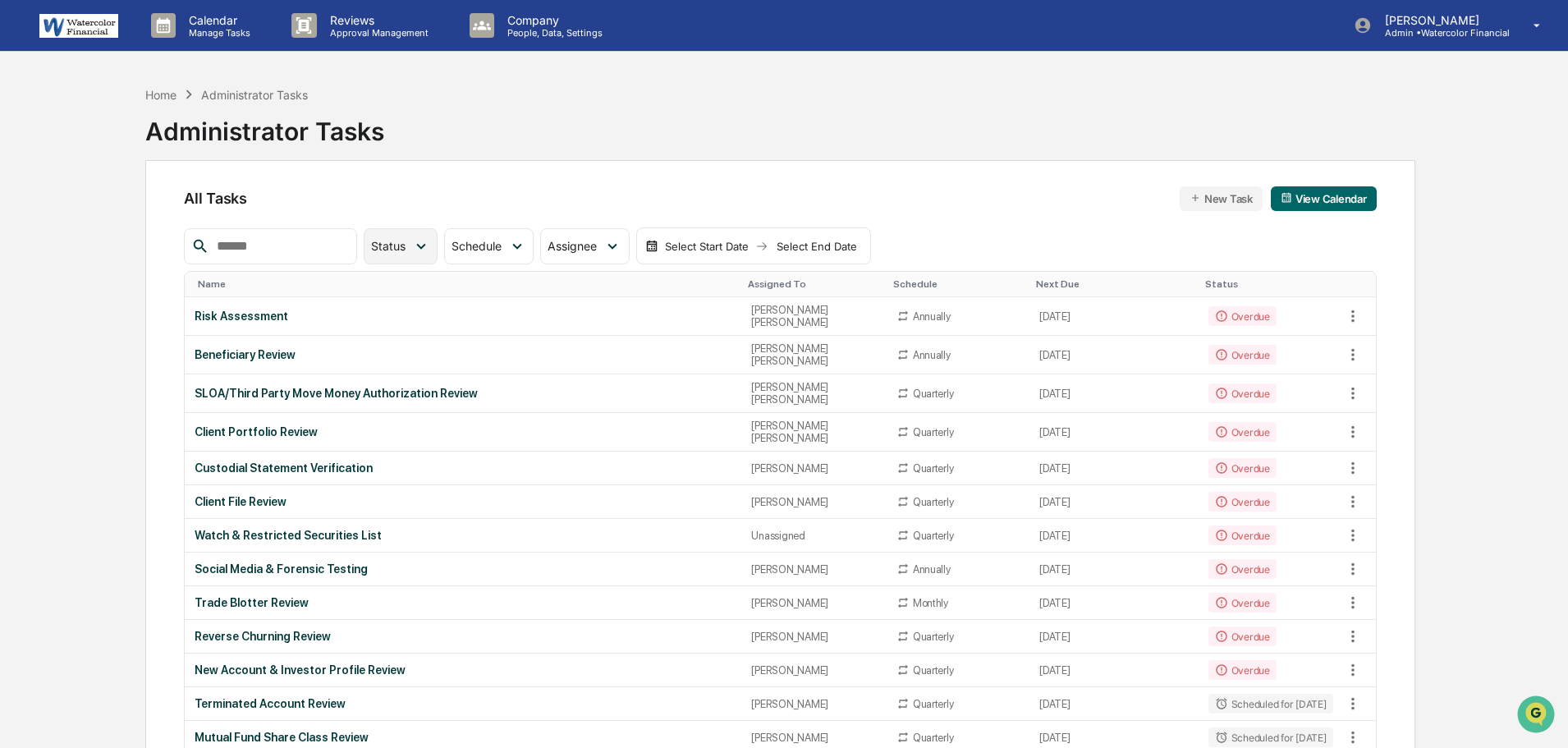
click at [406, 248] on span "Status" at bounding box center [388, 246] width 34 height 14
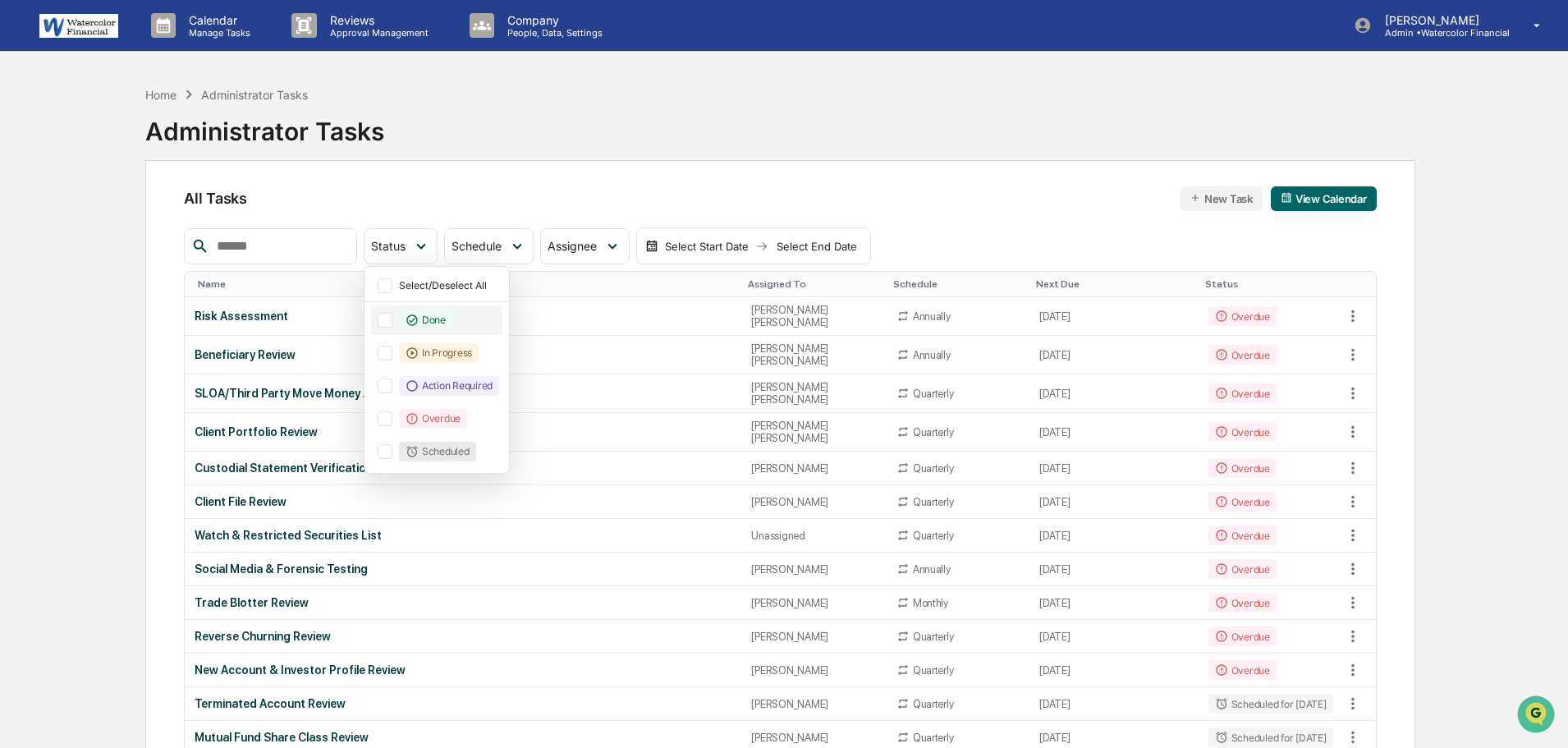
click at [393, 320] on div at bounding box center [385, 320] width 15 height 15
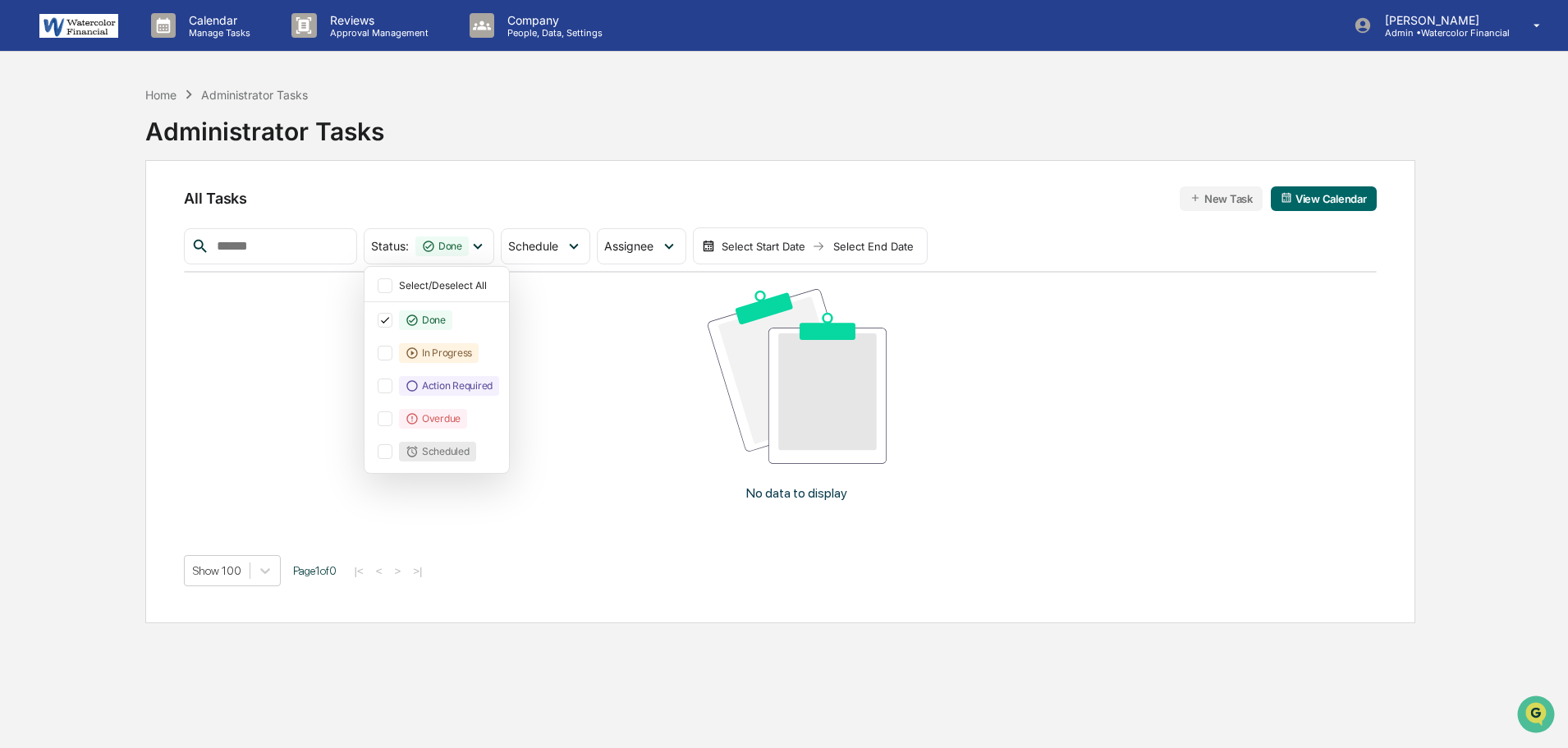
click at [686, 133] on div "Home Administrator Tasks Administrator Tasks" at bounding box center [780, 118] width 1270 height 82
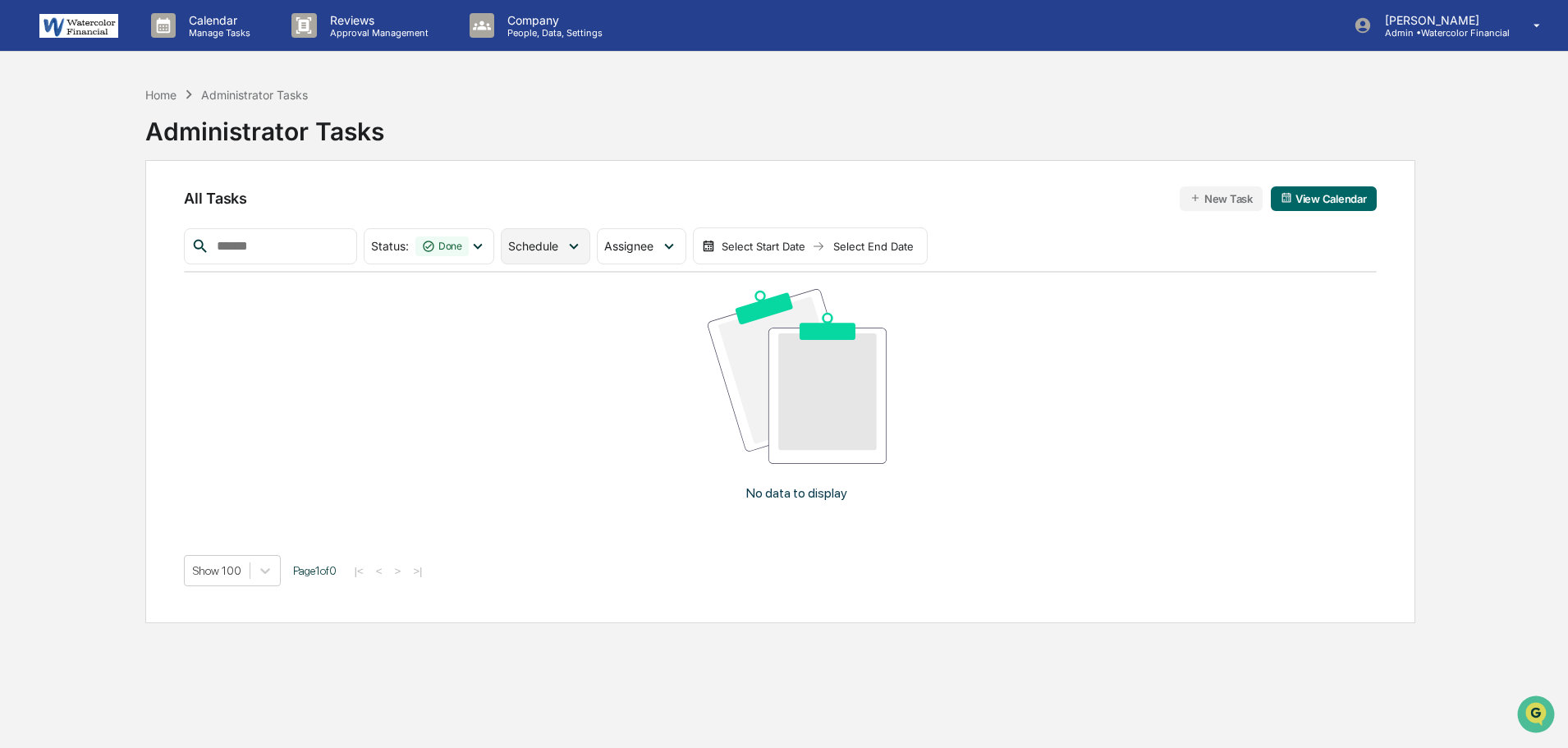
click at [558, 251] on span "Schedule" at bounding box center [533, 246] width 50 height 14
click at [592, 276] on div "Select/Deselect All" at bounding box center [574, 286] width 131 height 25
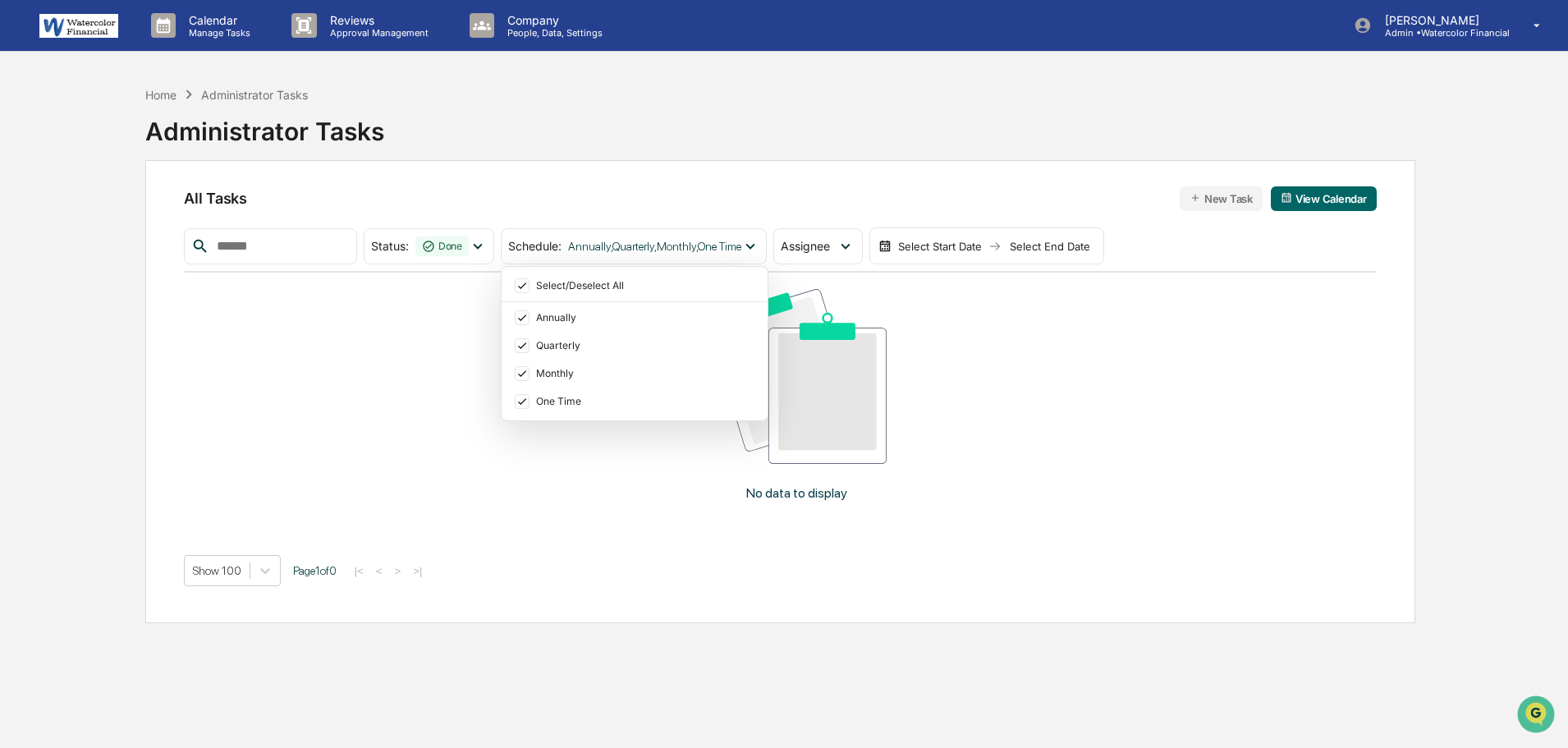
click at [784, 141] on div "Home Administrator Tasks Administrator Tasks" at bounding box center [780, 118] width 1270 height 82
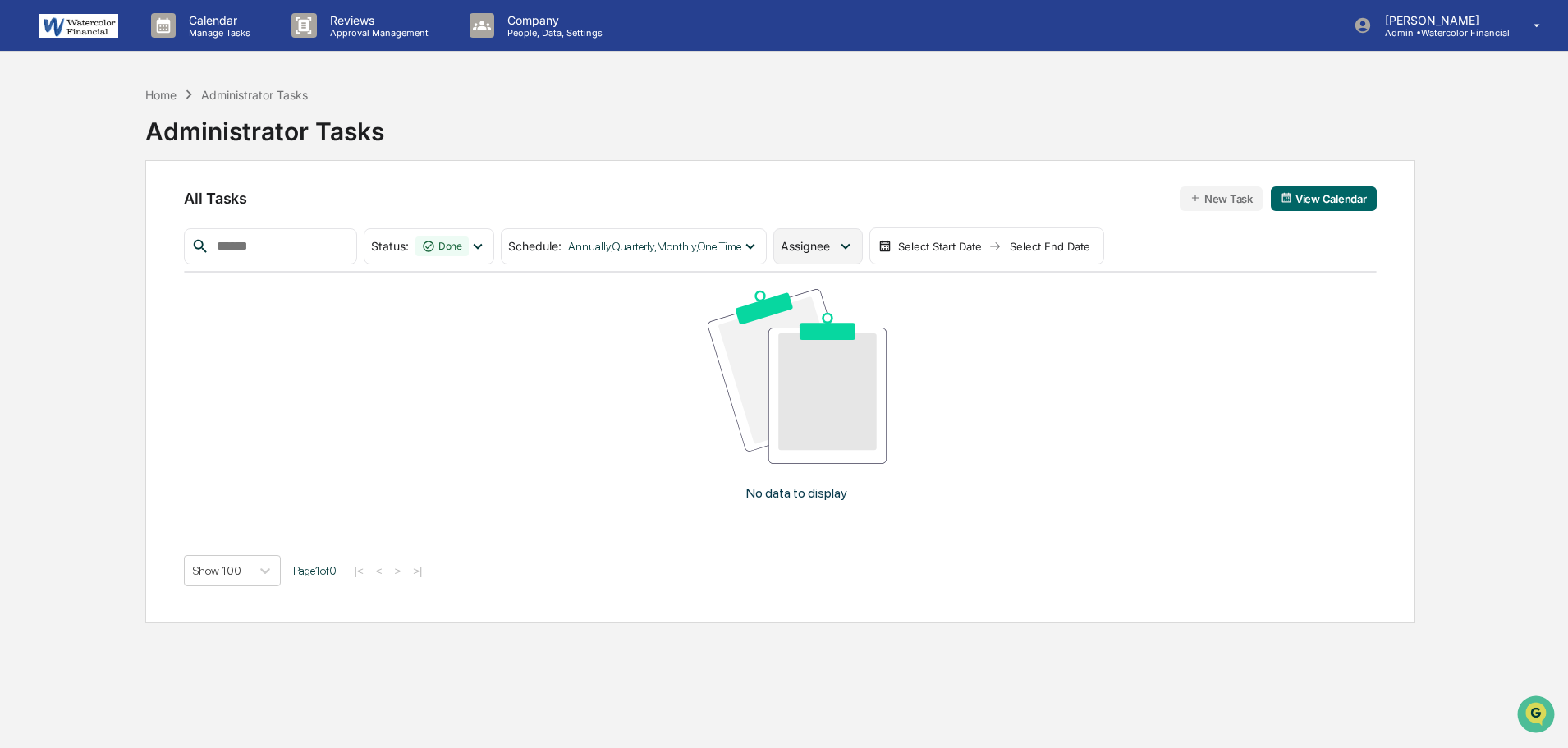
click at [845, 240] on div "Assignee" at bounding box center [818, 246] width 89 height 36
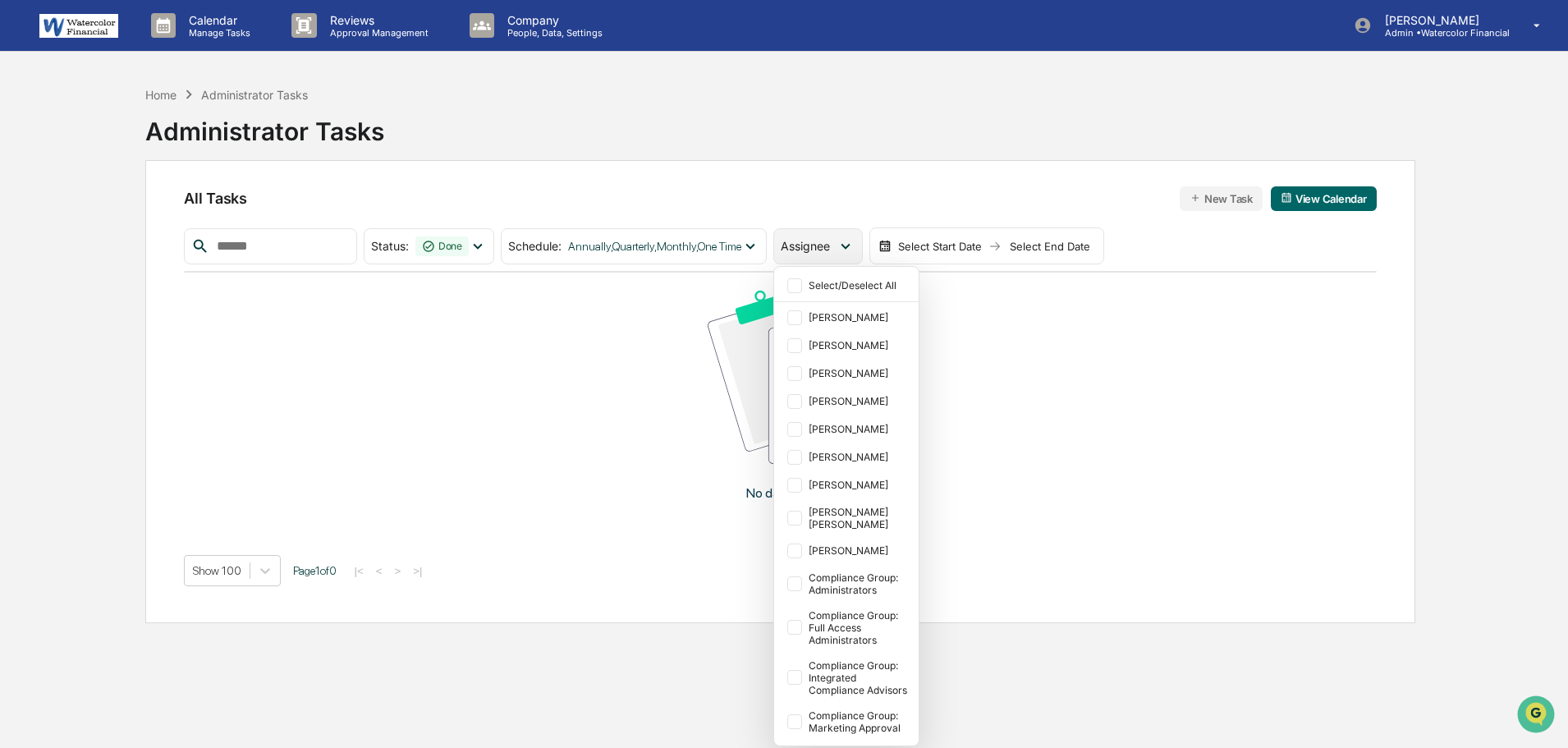
click at [830, 243] on span "Assignee" at bounding box center [805, 246] width 49 height 14
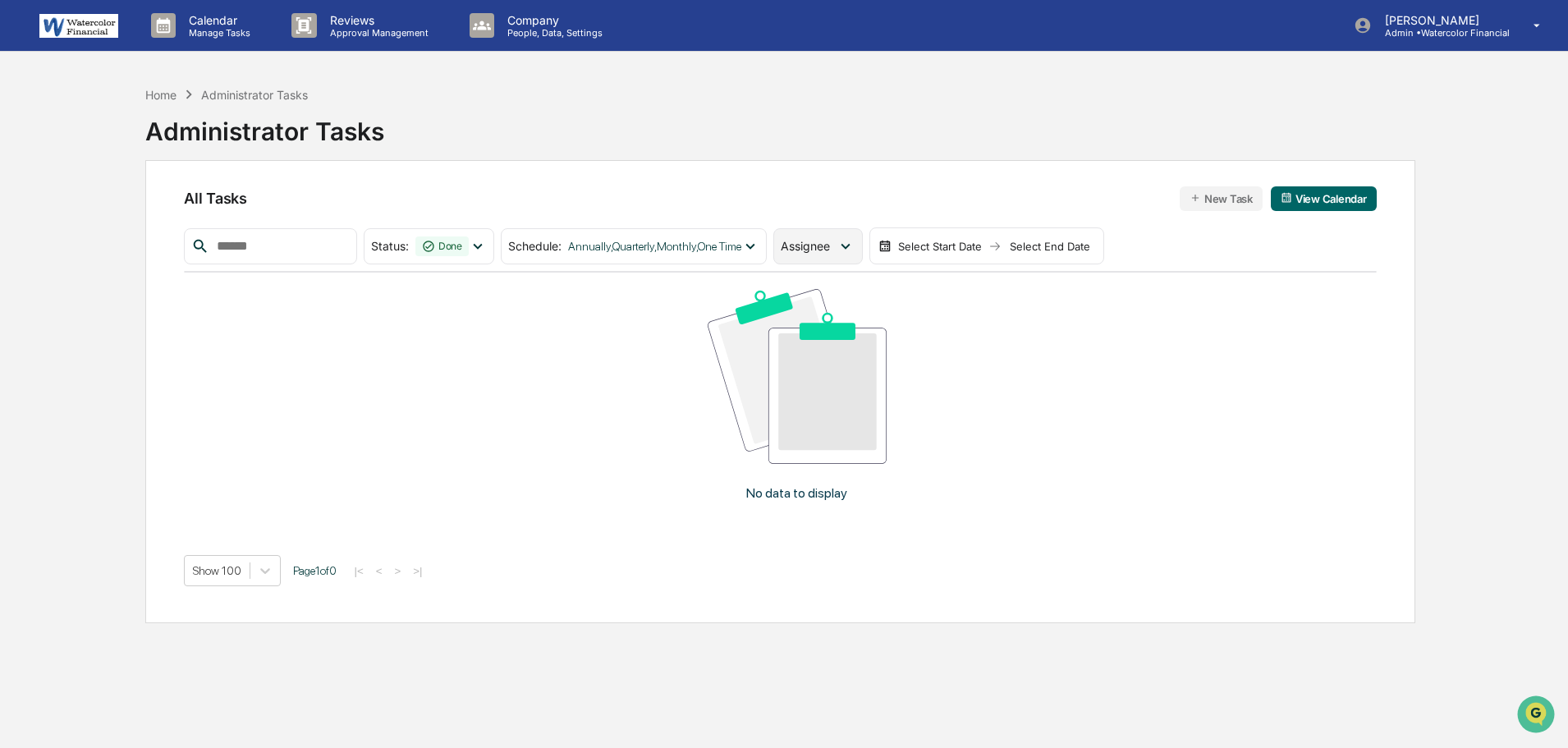
click at [830, 239] on span "Assignee" at bounding box center [805, 246] width 49 height 14
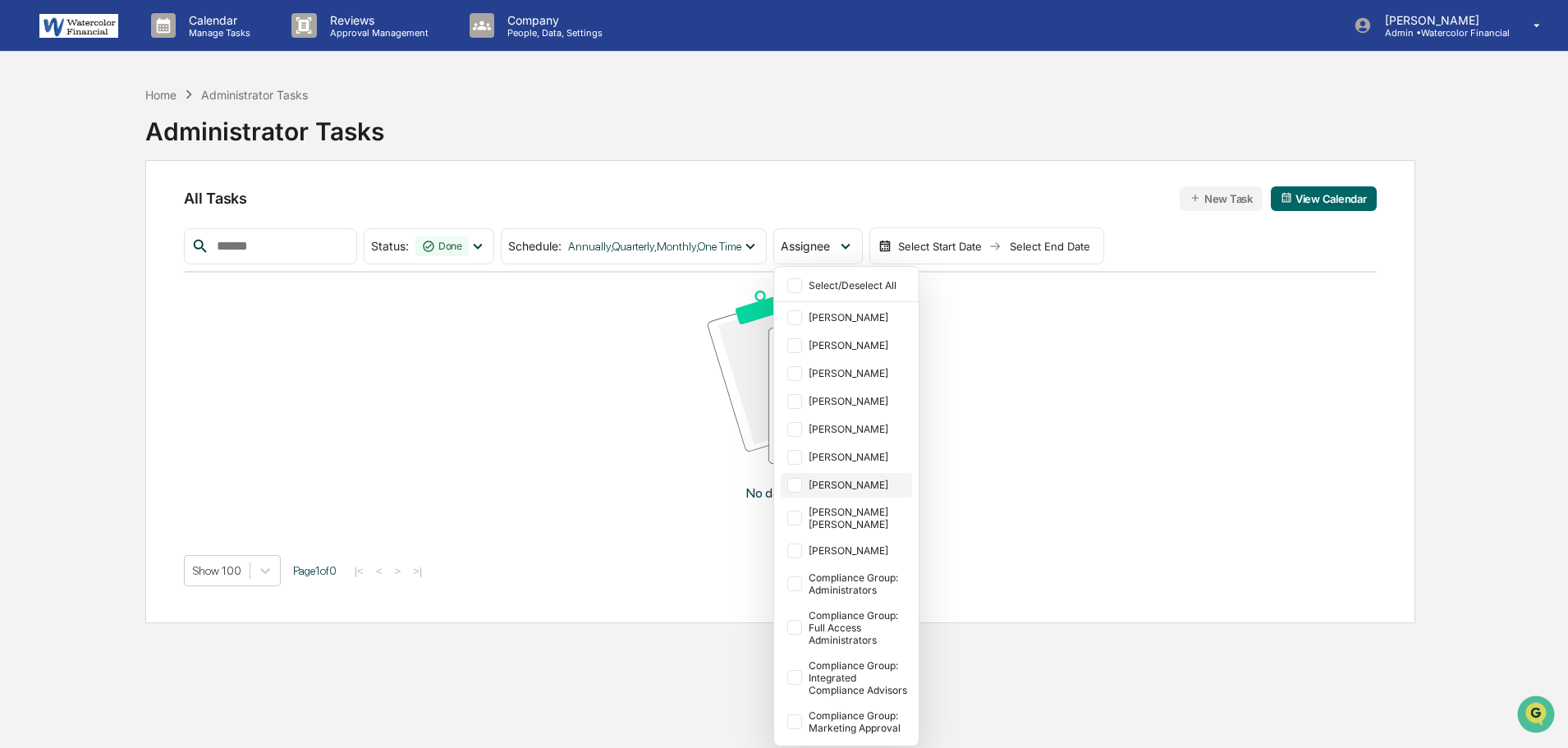
click at [891, 484] on div "[PERSON_NAME]" at bounding box center [858, 484] width 100 height 12
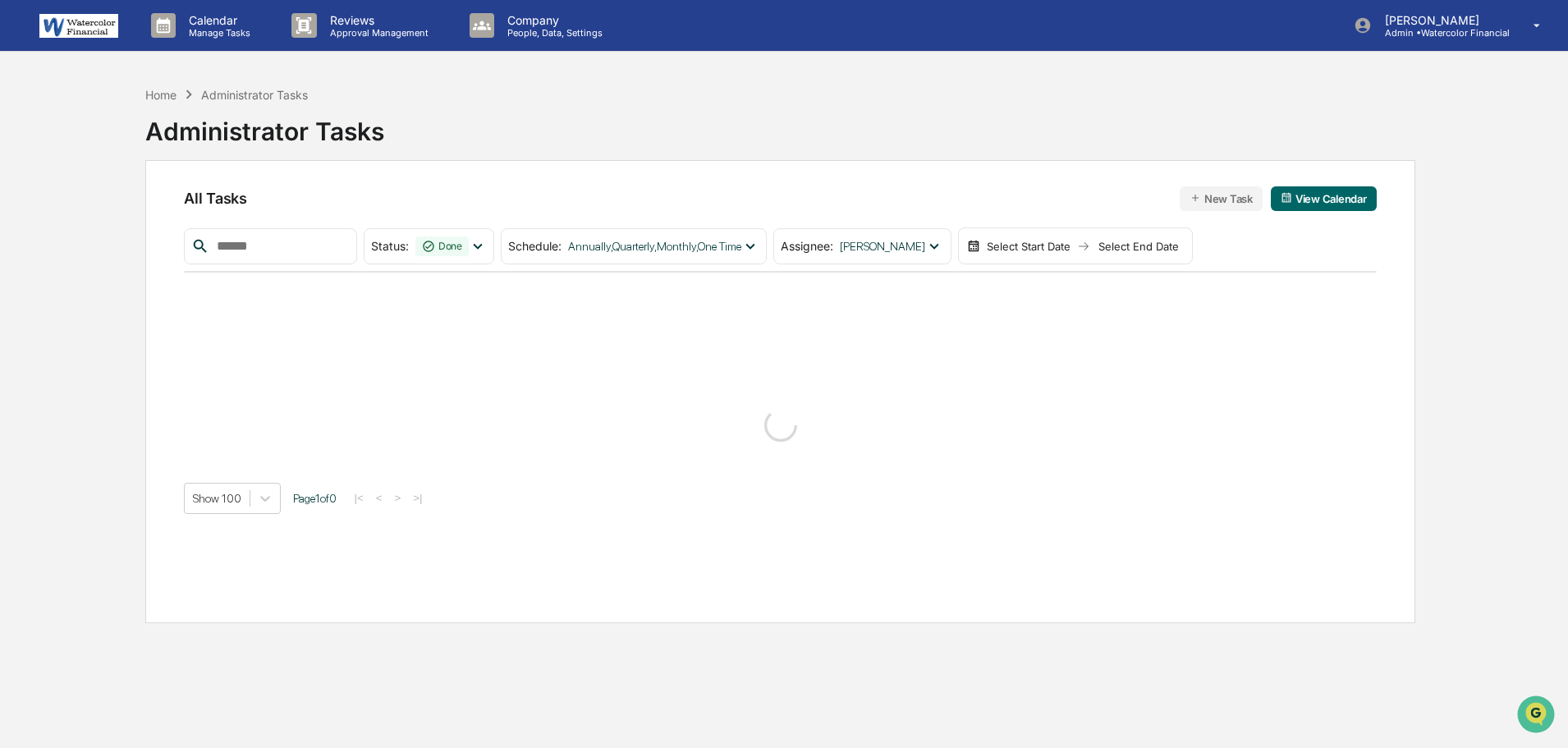
click at [970, 151] on div "Home Administrator Tasks Administrator Tasks" at bounding box center [780, 118] width 1270 height 82
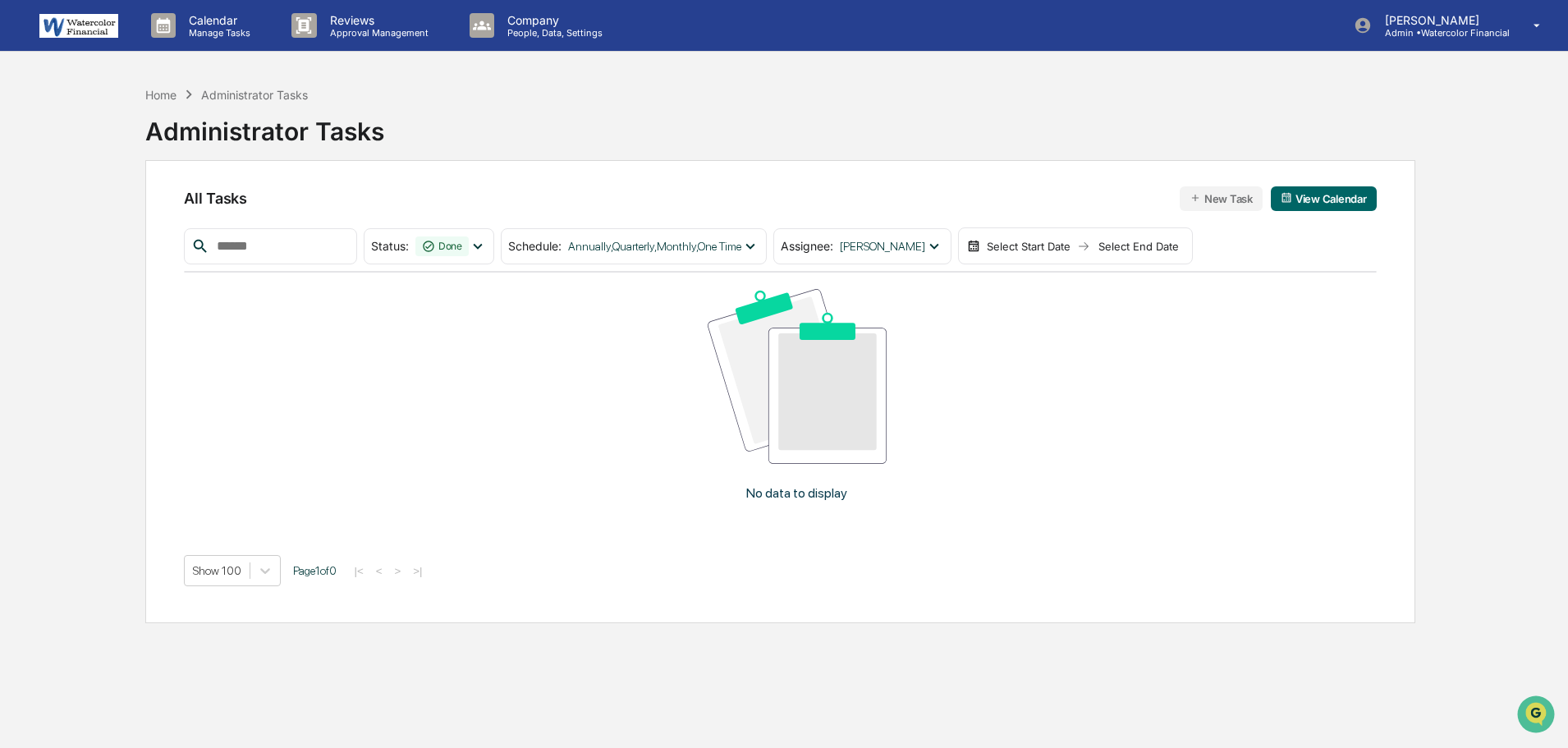
click at [1016, 261] on div "Select Start Date Select End Date" at bounding box center [1076, 246] width 235 height 38
click at [1018, 251] on div "Select Start Date" at bounding box center [1028, 246] width 91 height 13
click at [1205, 276] on icon "Previous month" at bounding box center [1201, 278] width 18 height 18
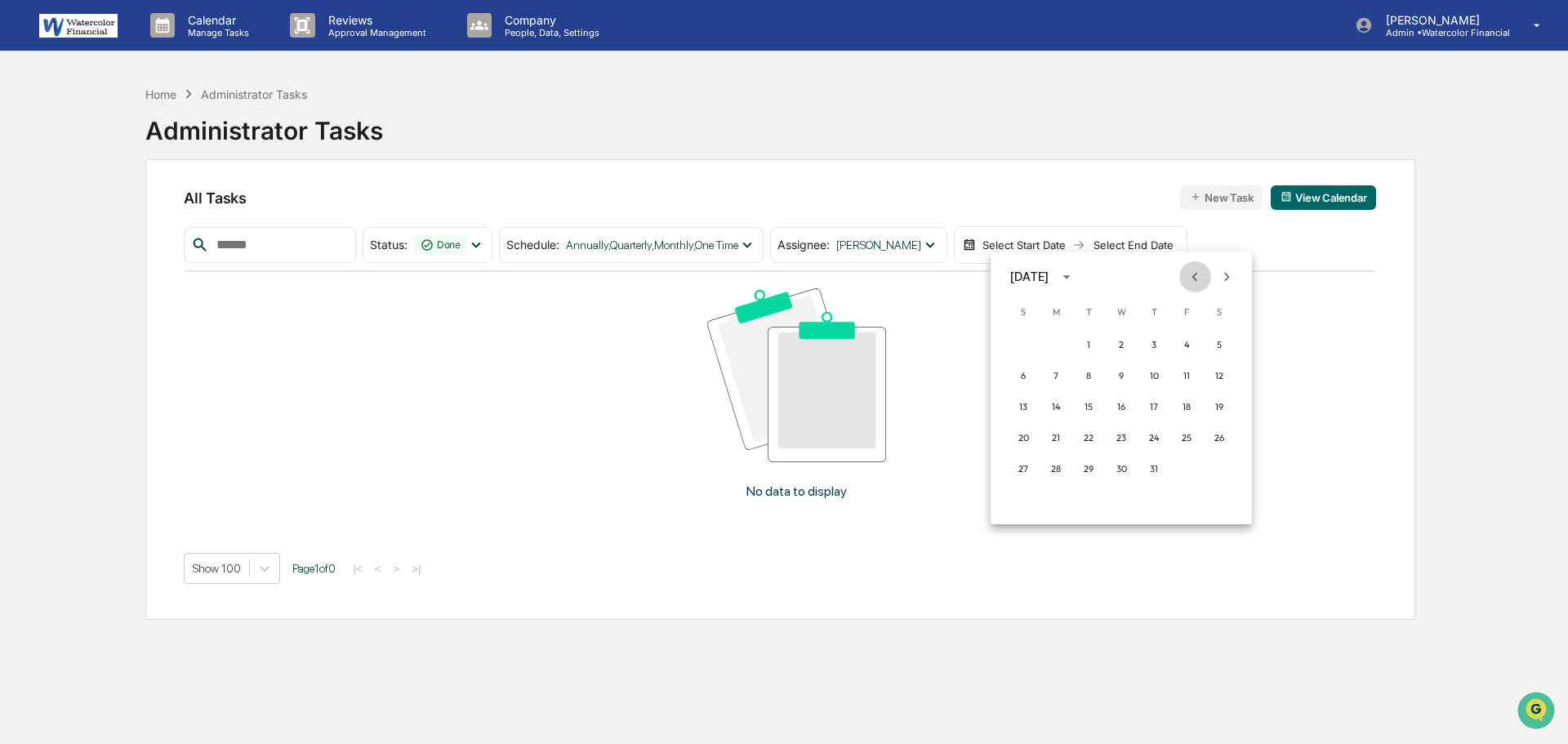
click at [1199, 275] on icon "Previous month" at bounding box center [1195, 277] width 18 height 18
click at [1217, 341] on button "1" at bounding box center [1219, 345] width 29 height 29
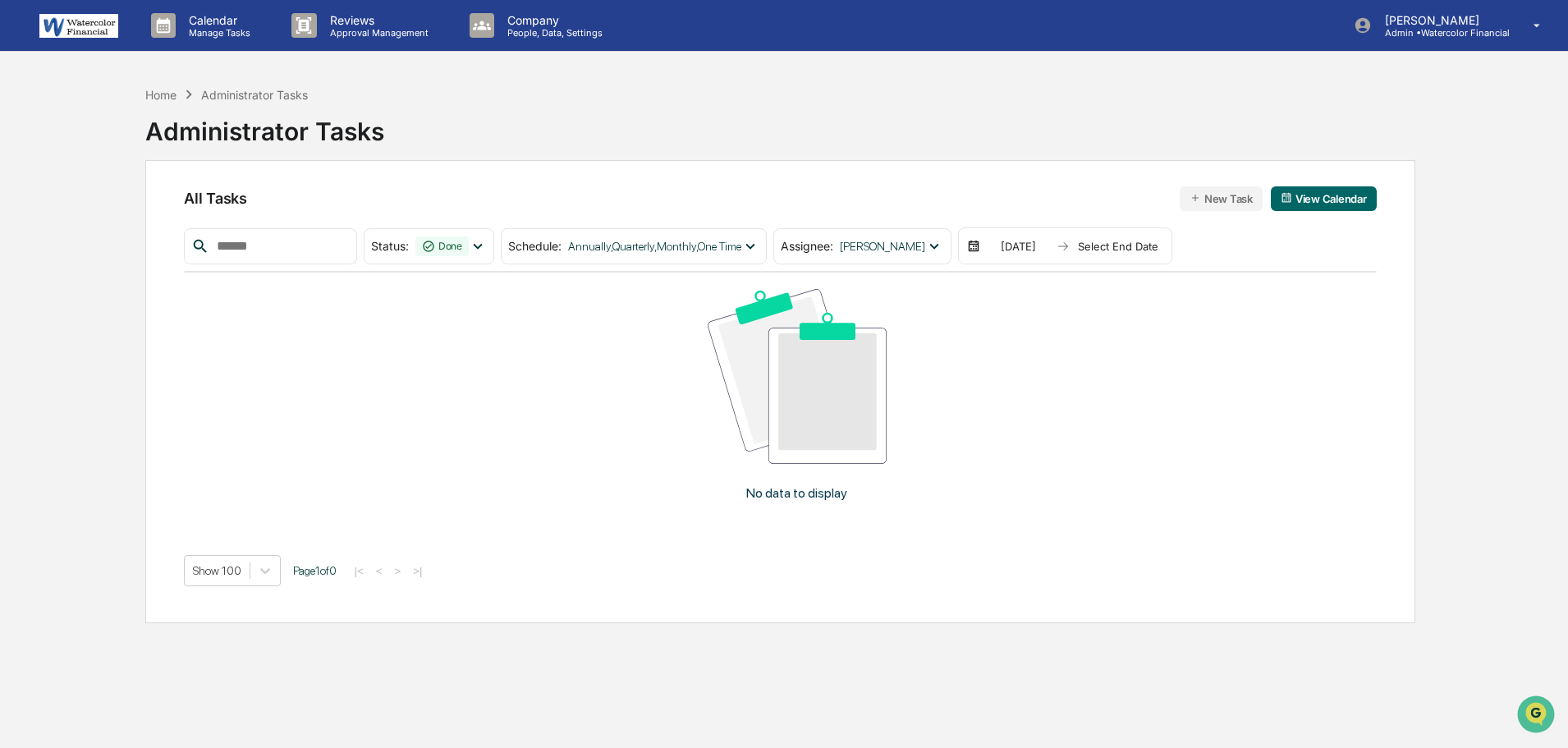
click at [1143, 240] on div "Select End Date" at bounding box center [1118, 246] width 91 height 13
click at [1234, 381] on button "11" at bounding box center [1249, 378] width 30 height 30
click at [468, 244] on div "Done" at bounding box center [442, 246] width 54 height 19
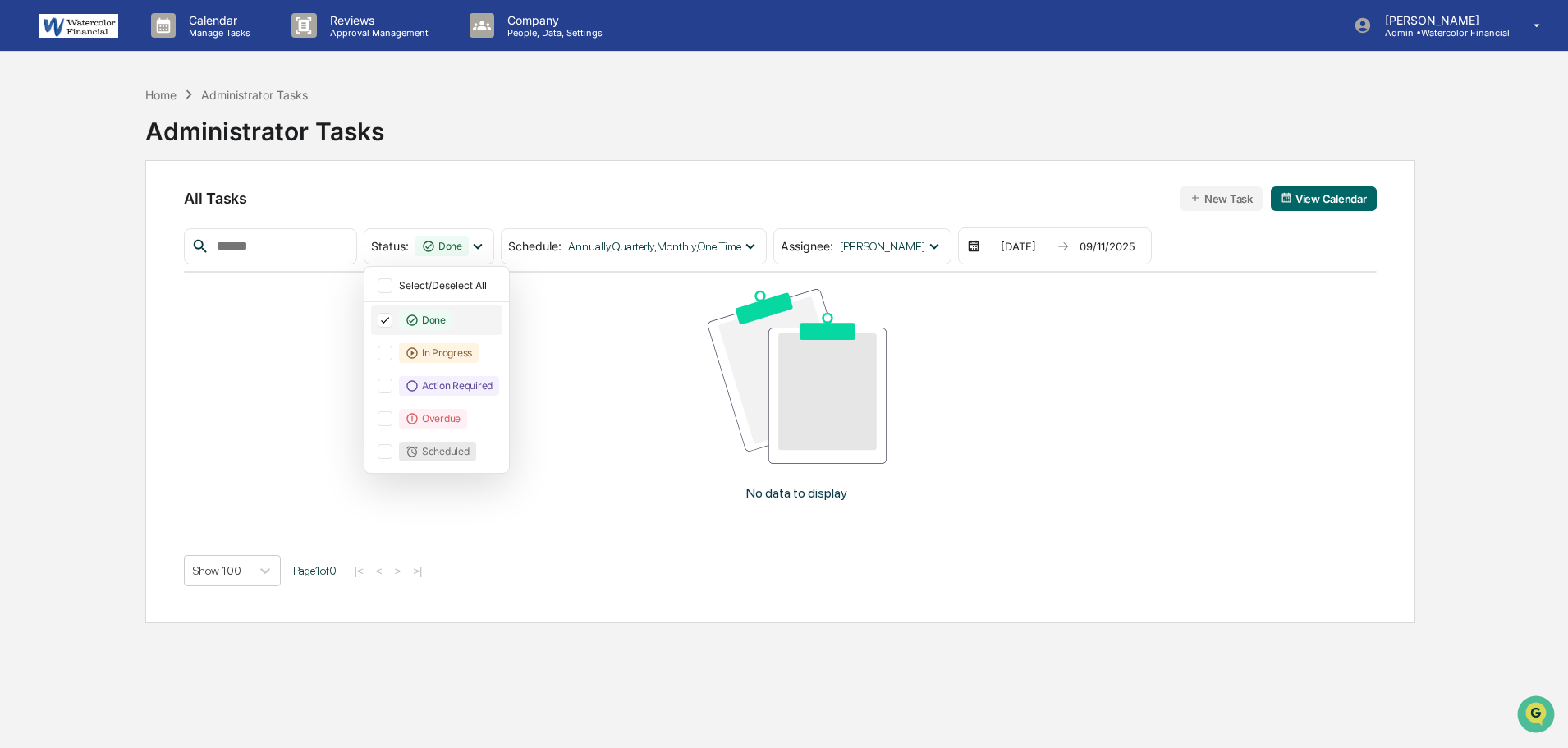
click at [451, 317] on div "Done" at bounding box center [426, 320] width 54 height 19
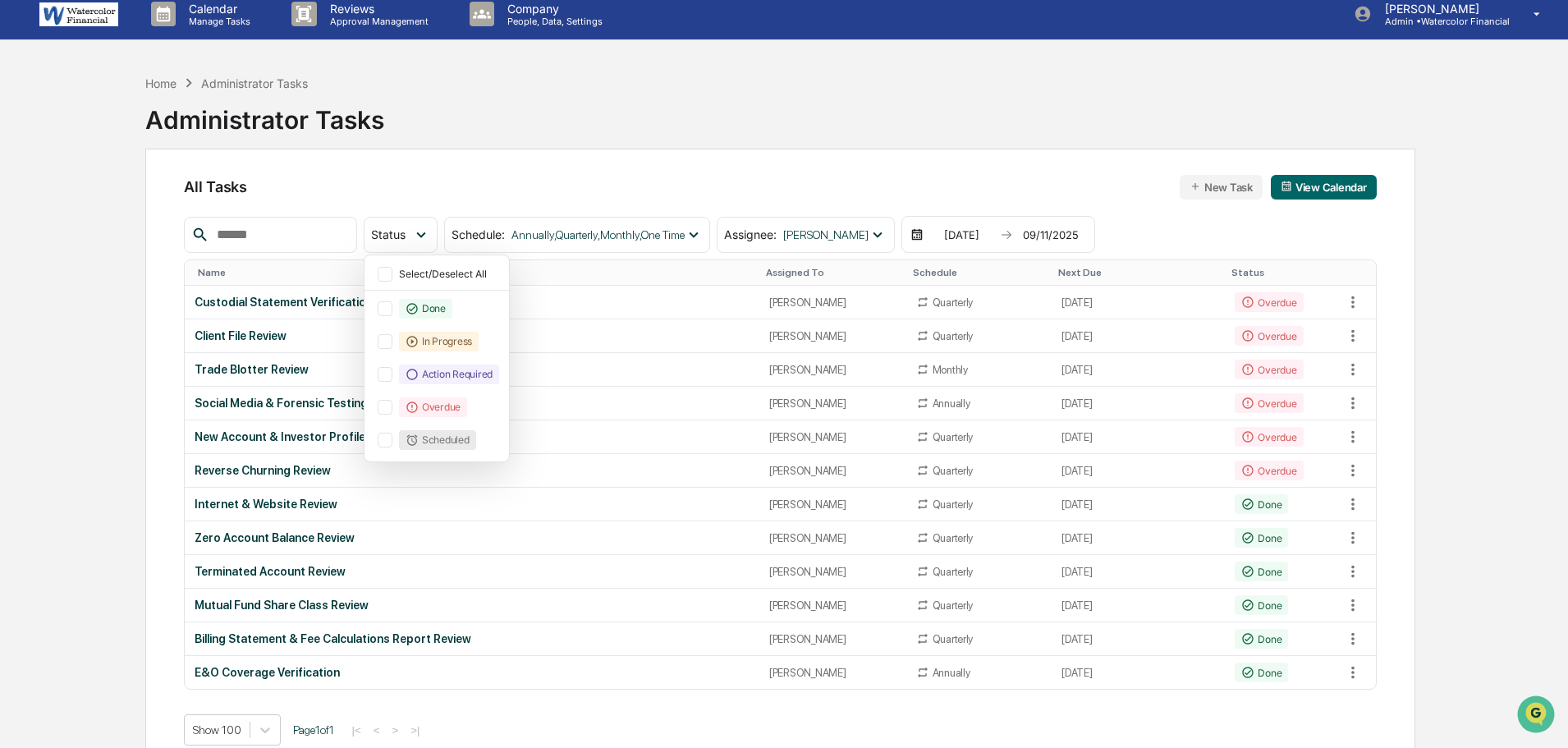
scroll to position [78, 0]
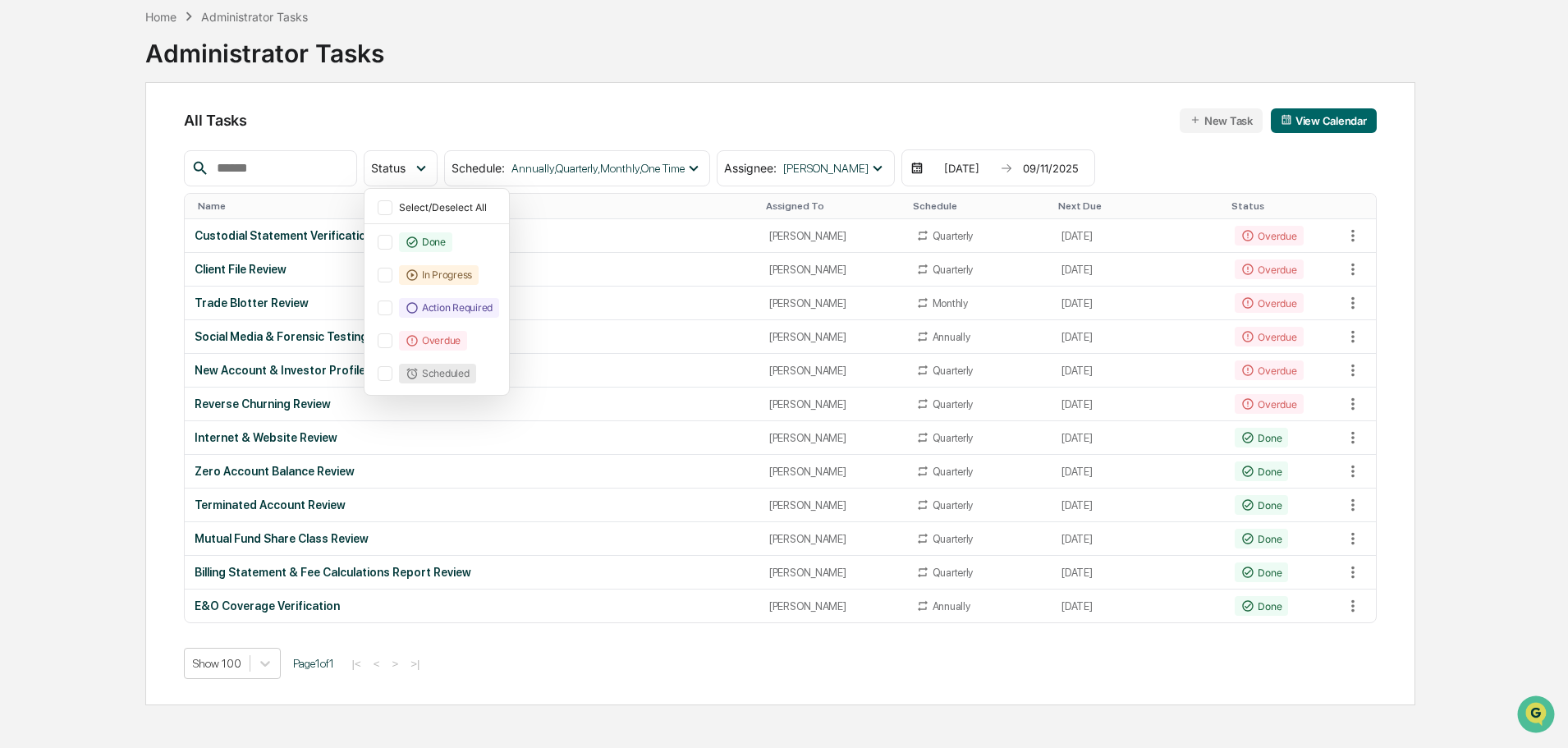
click at [1482, 298] on div "Home Administrator Tasks Administrator Tasks All Tasks New Task View Calendar S…" at bounding box center [784, 374] width 1411 height 748
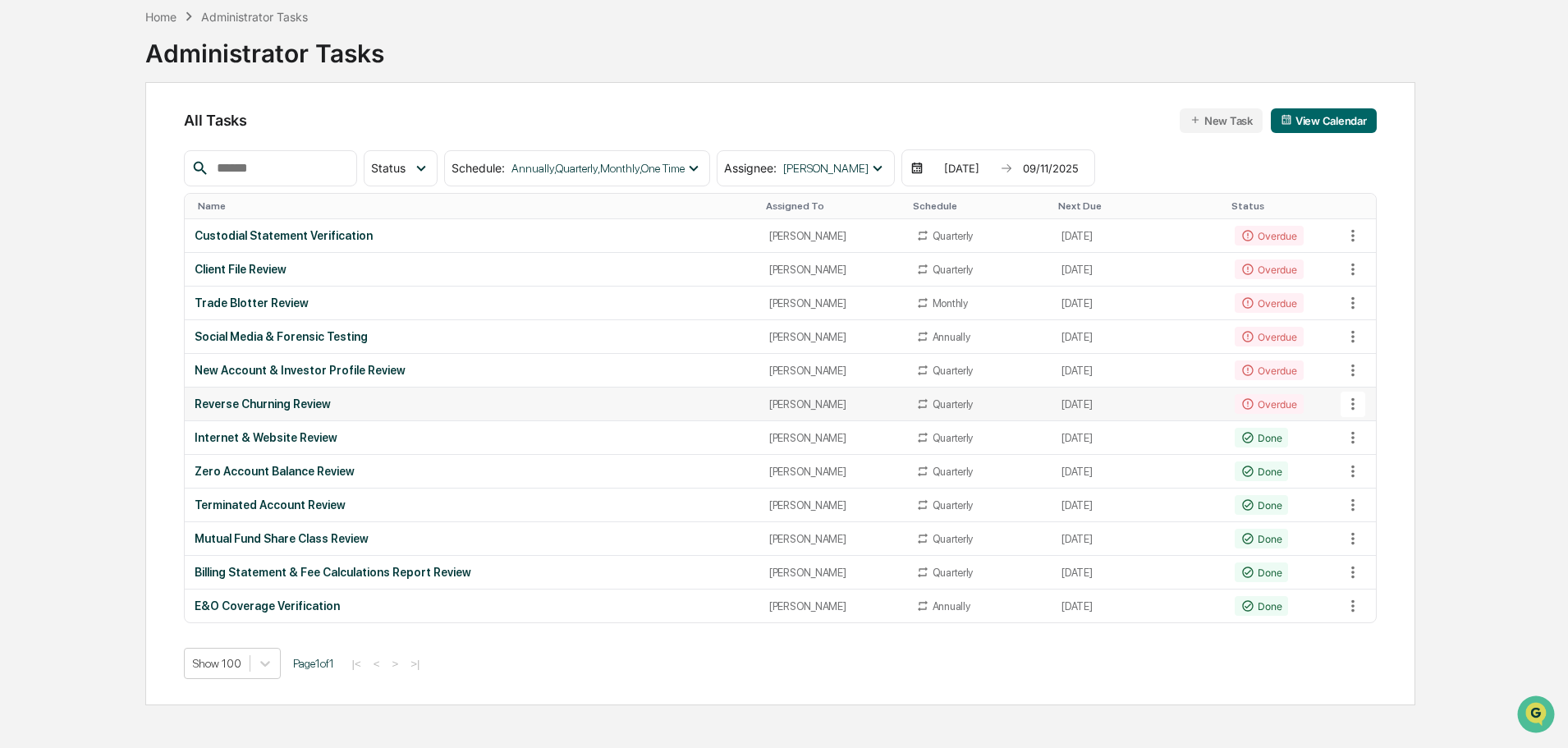
click at [283, 397] on td "Reverse Churning Review" at bounding box center [471, 404] width 574 height 33
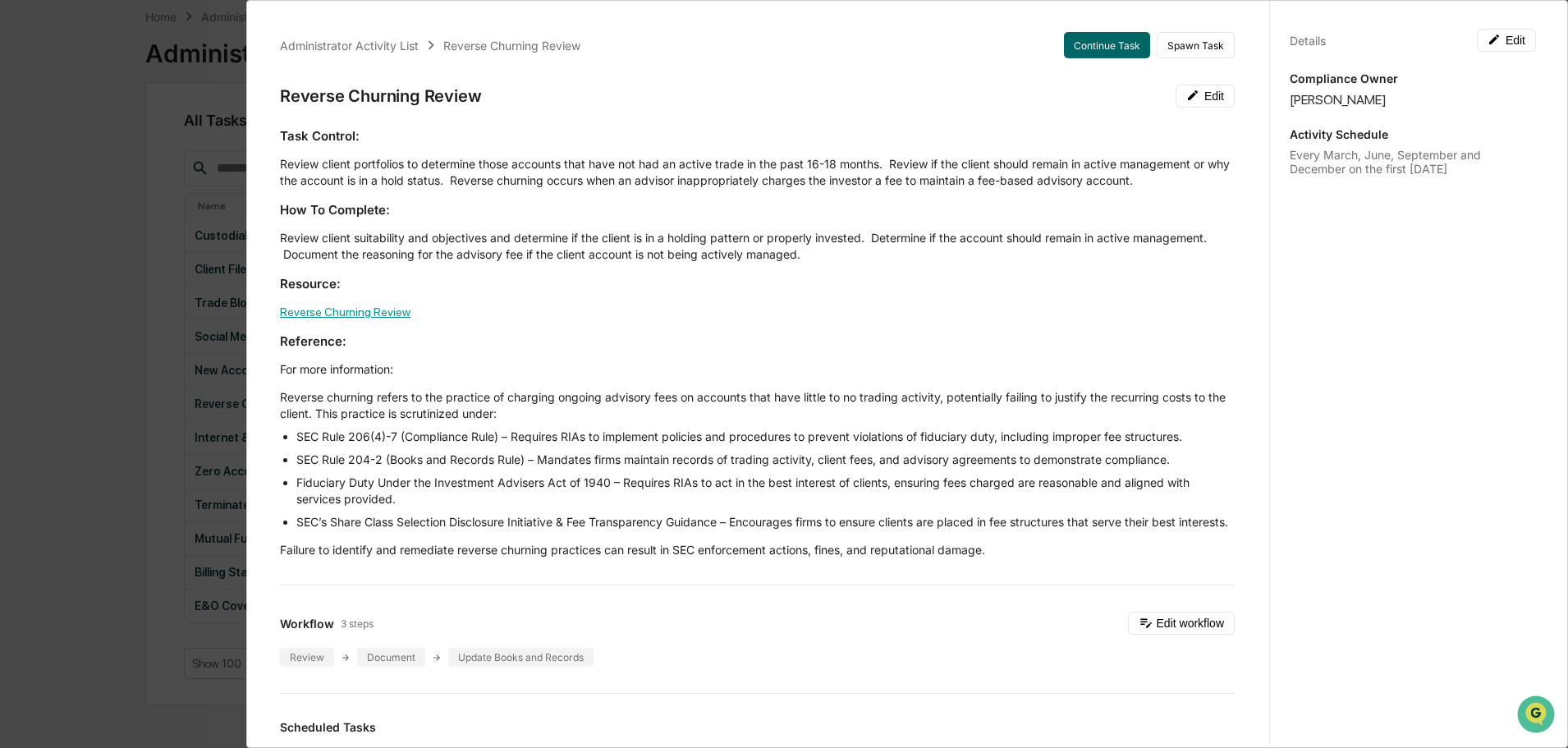
click at [375, 312] on link "Reverse Churning Review" at bounding box center [345, 312] width 130 height 13
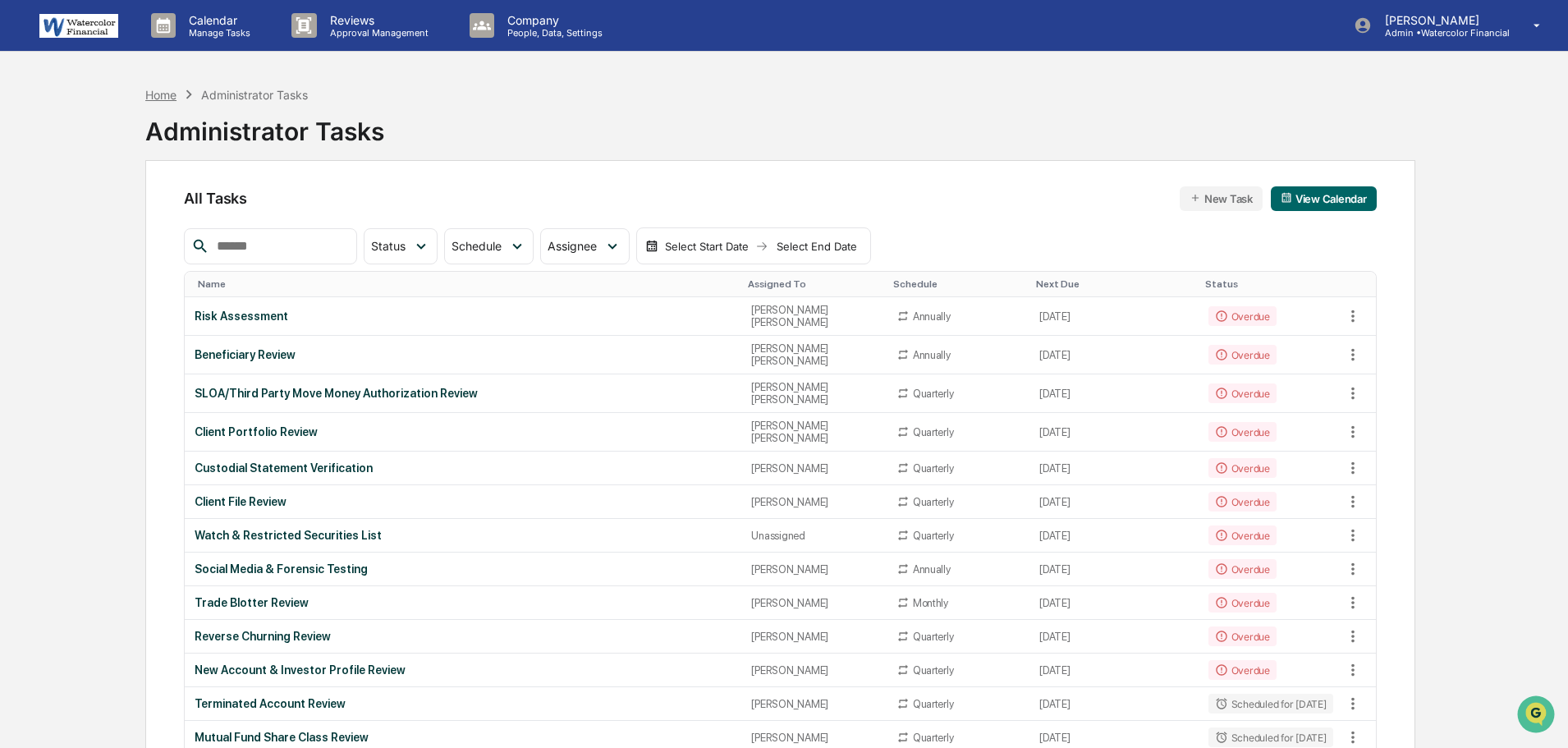
click at [158, 92] on div "Home" at bounding box center [161, 94] width 31 height 14
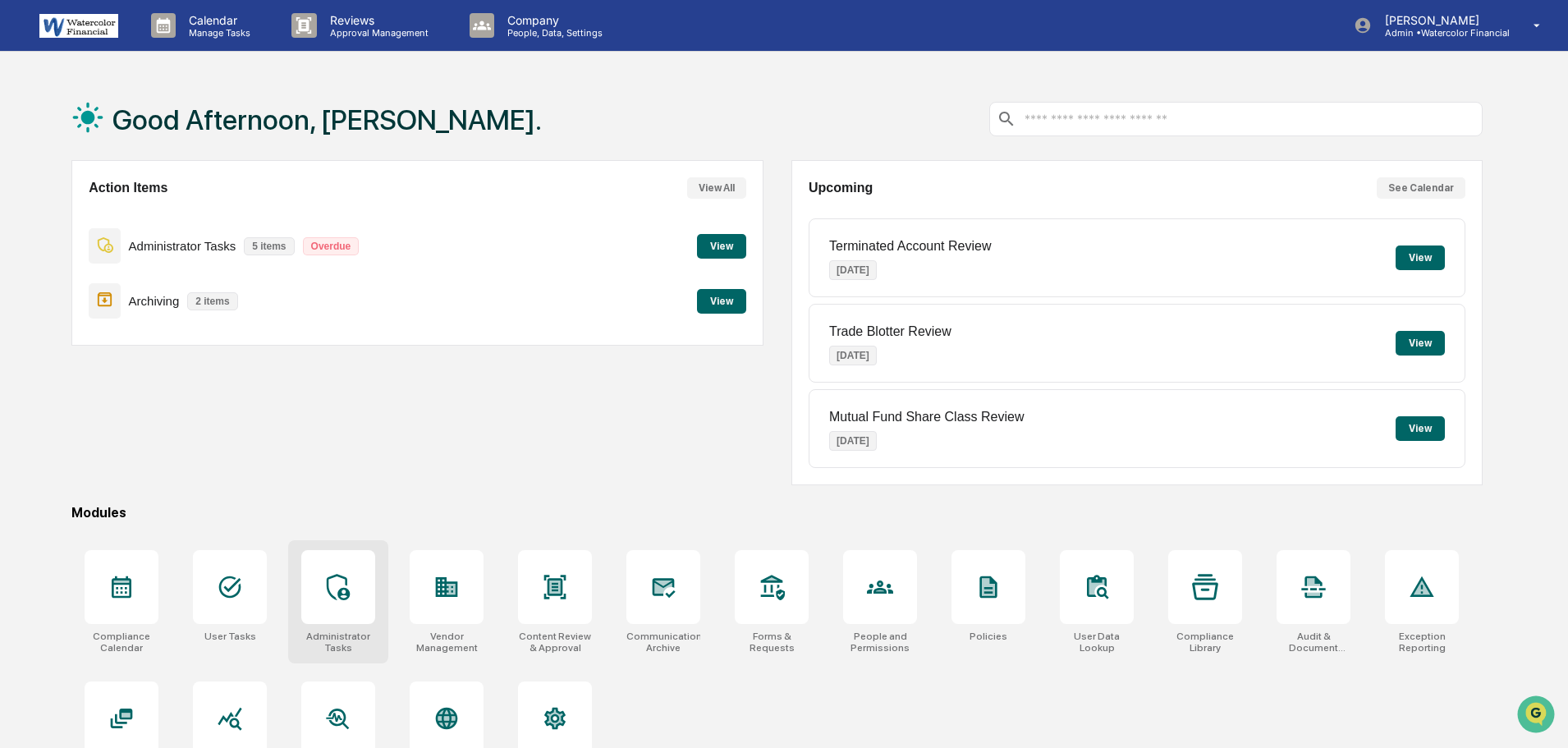
click at [352, 597] on div at bounding box center [338, 587] width 74 height 74
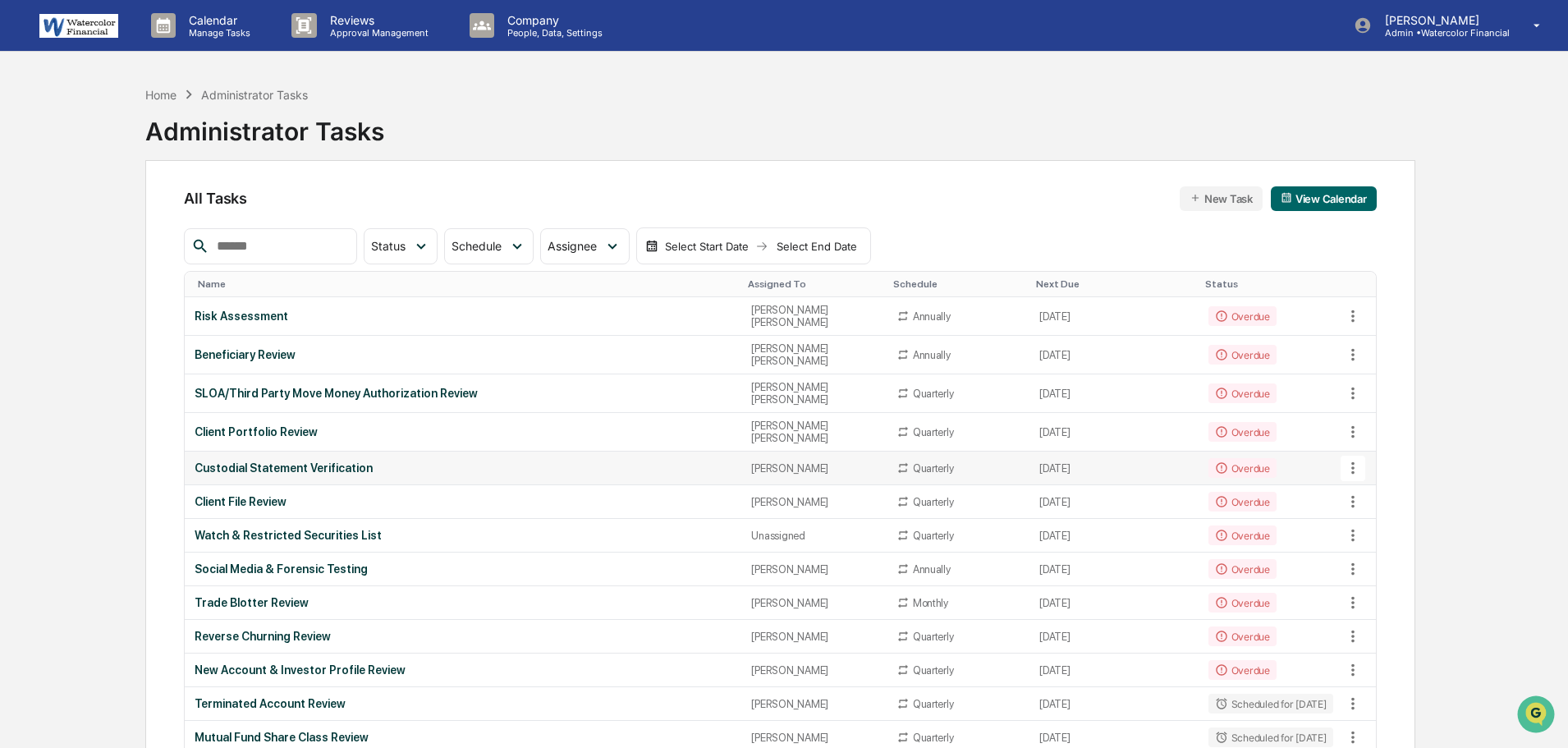
click at [288, 461] on div "Custodial Statement Verification" at bounding box center [463, 468] width 537 height 13
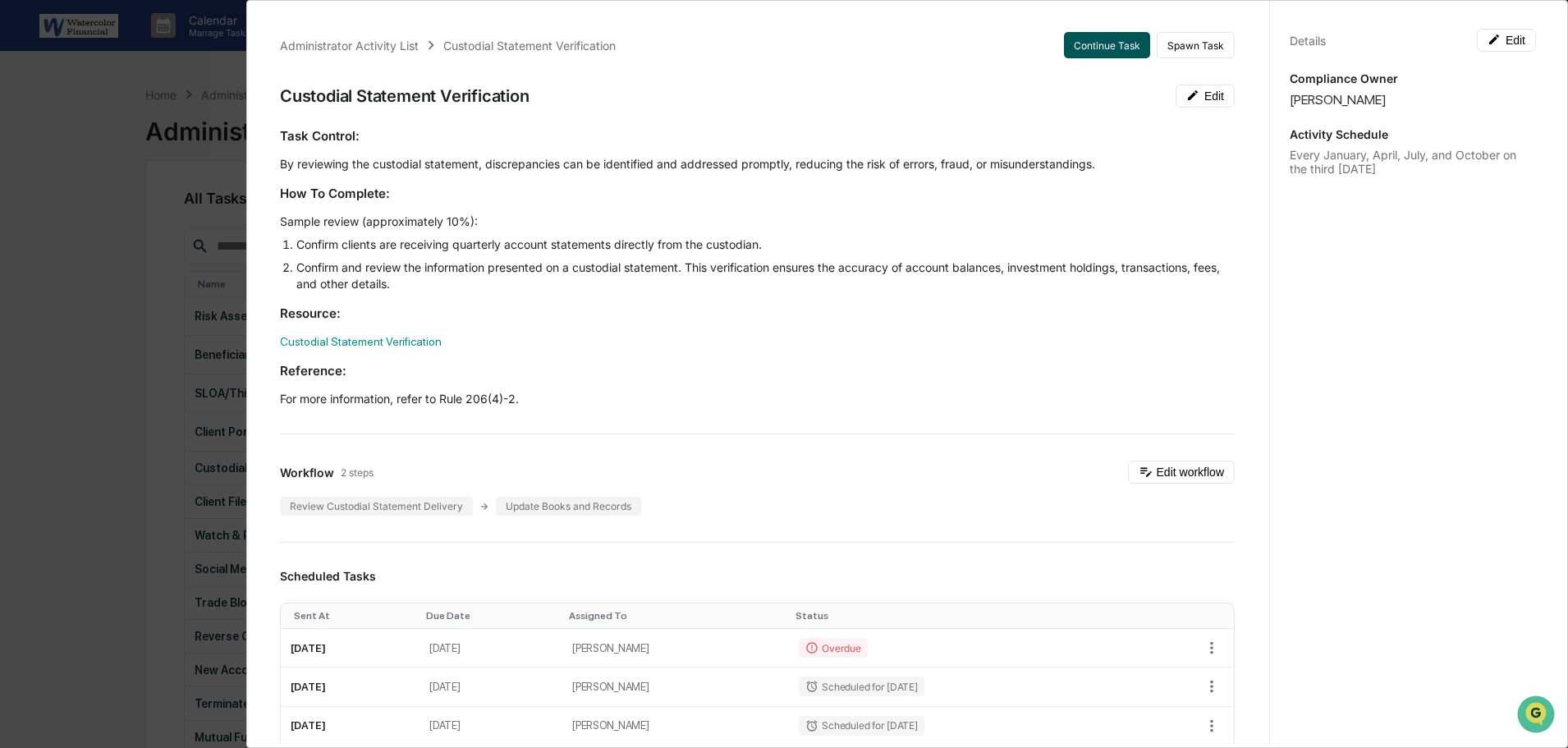
click at [1095, 44] on button "Continue Task" at bounding box center [1106, 45] width 86 height 26
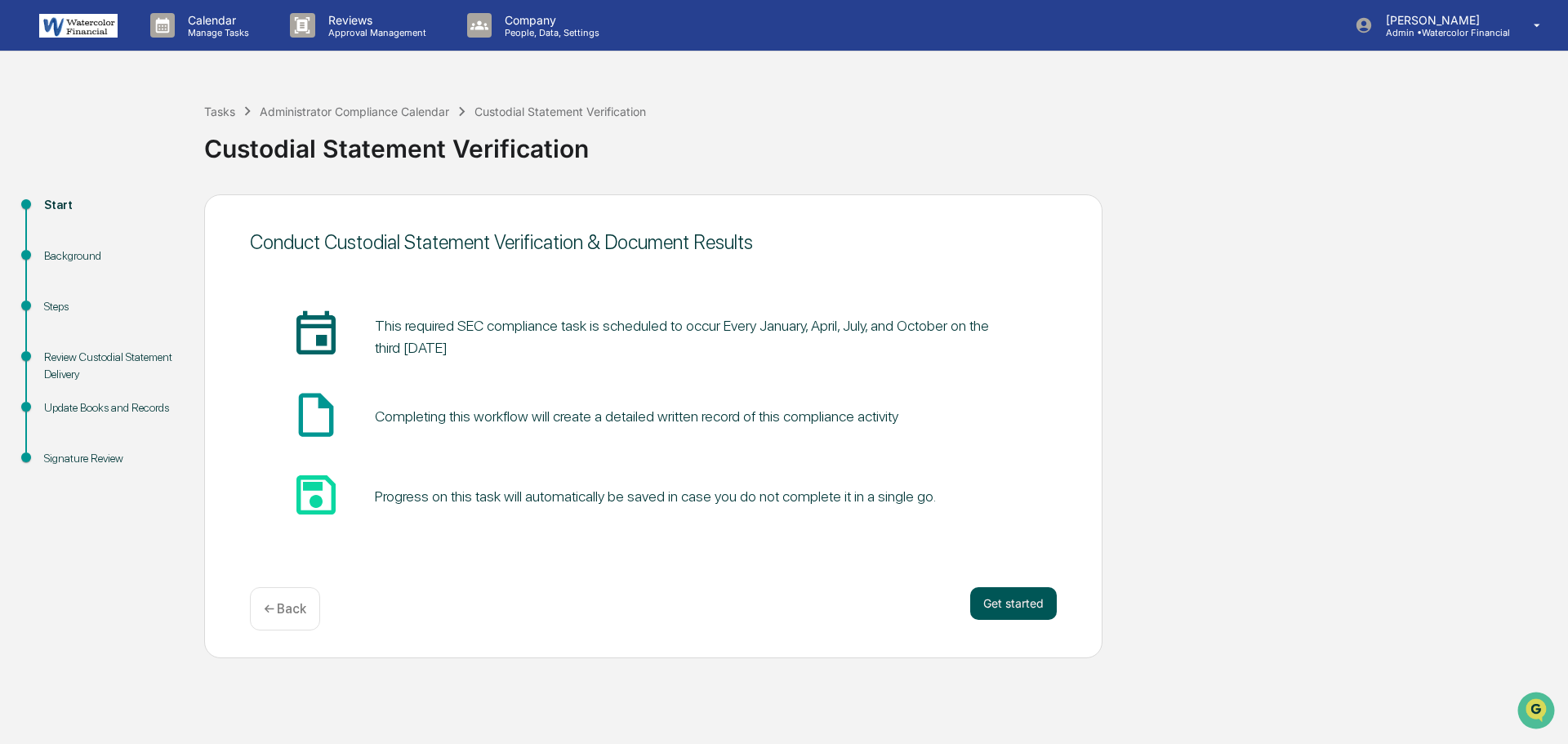
click at [986, 610] on button "Get started" at bounding box center [1013, 604] width 86 height 33
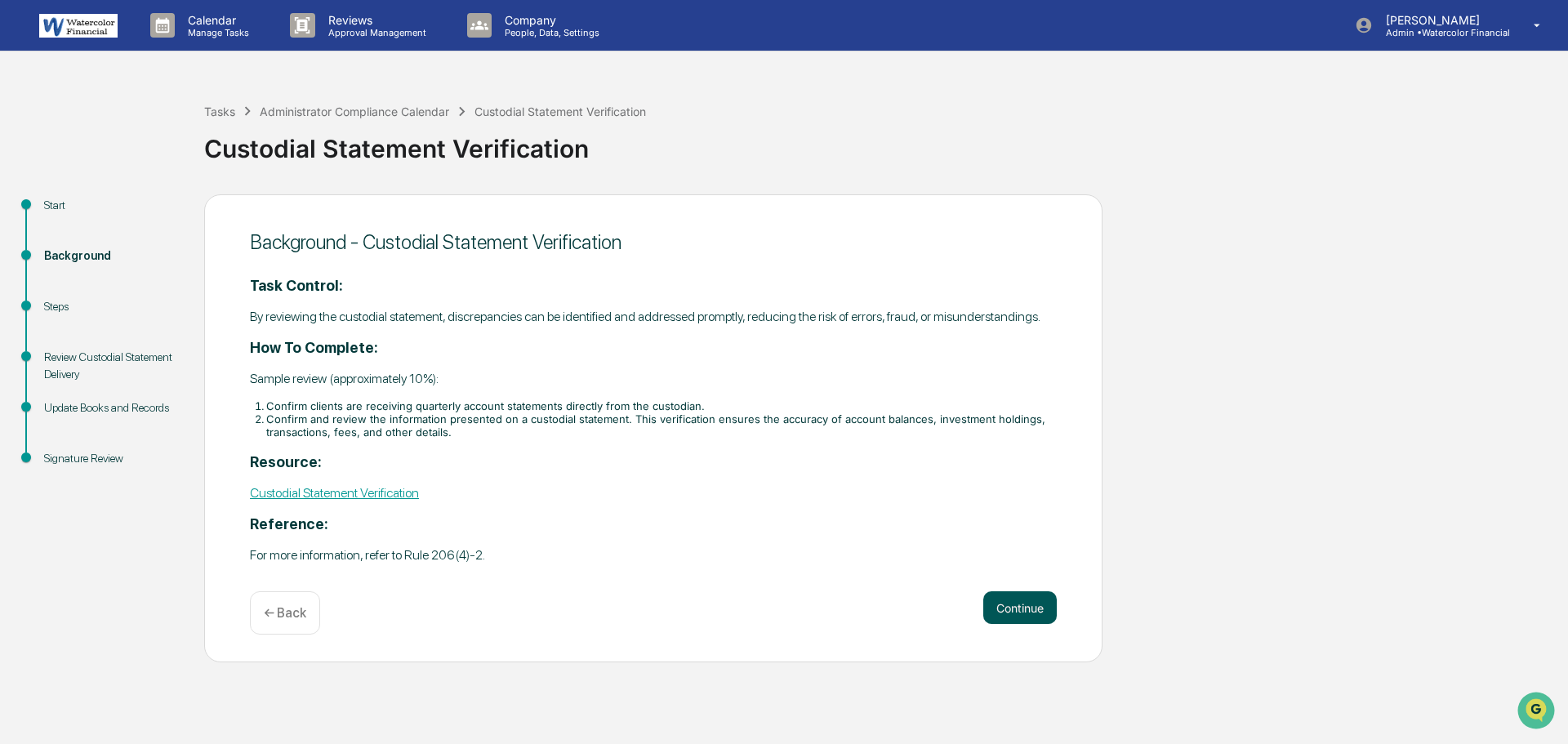
click at [1024, 606] on button "Continue" at bounding box center [1020, 608] width 74 height 33
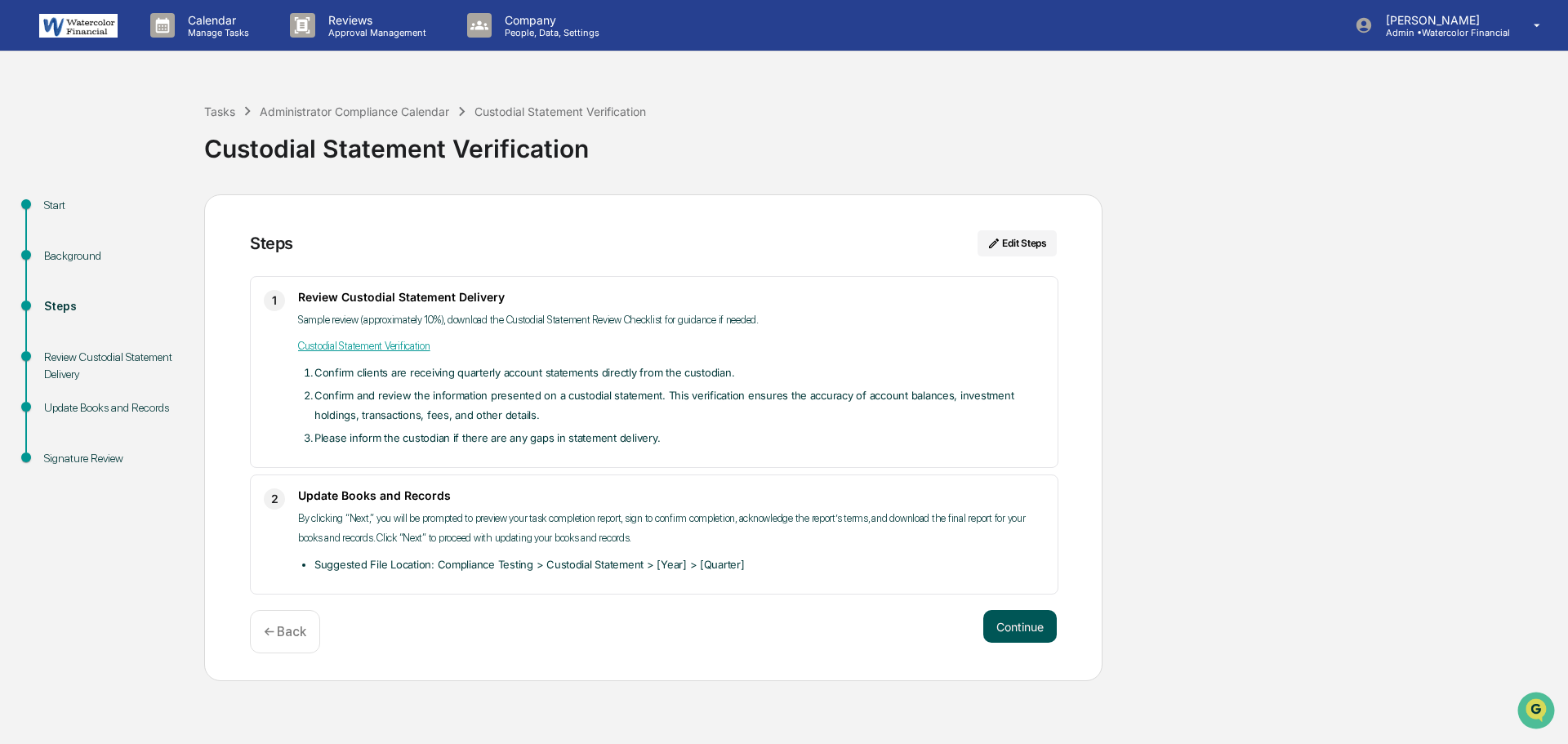
click at [1014, 622] on button "Continue" at bounding box center [1020, 627] width 74 height 33
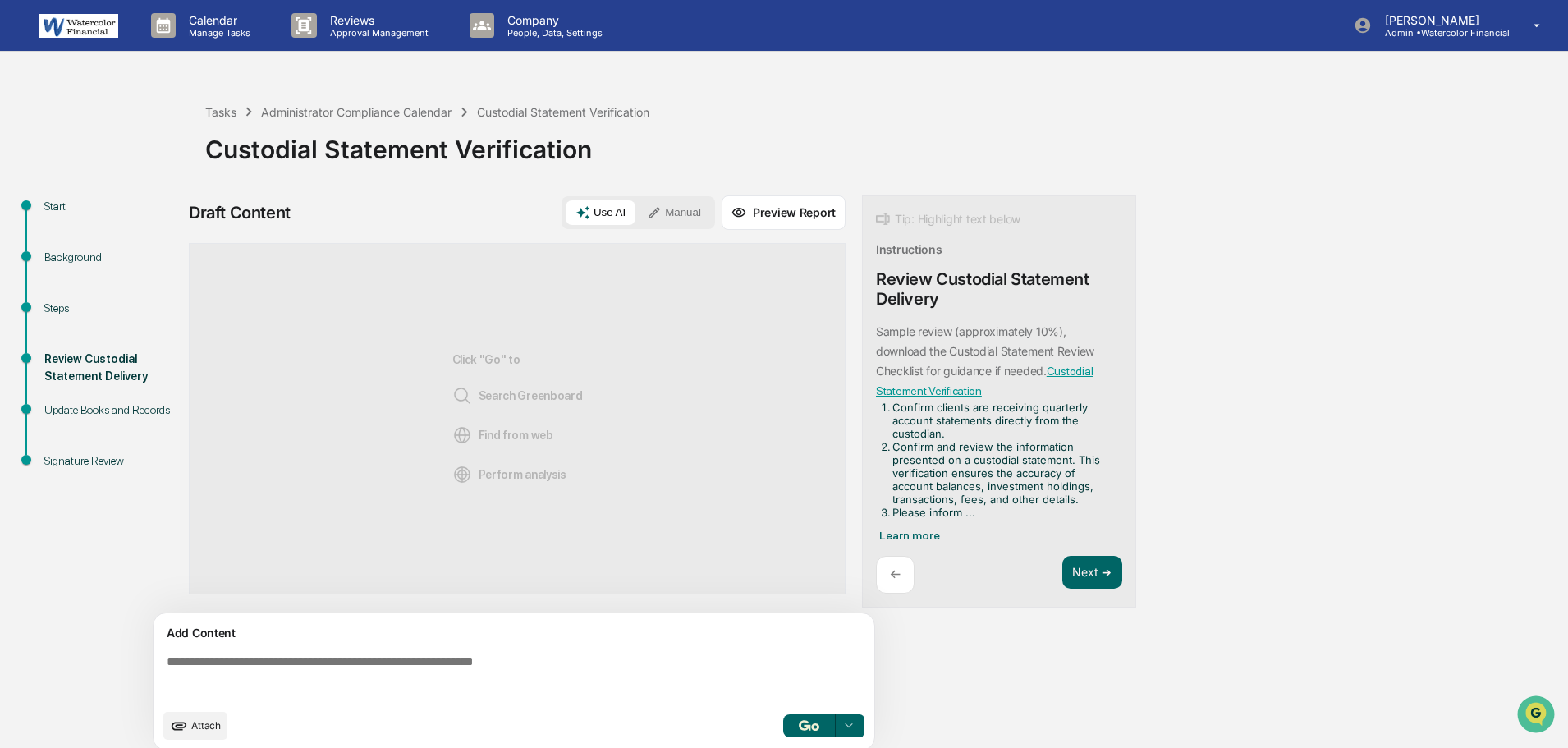
click at [673, 210] on button "Manual" at bounding box center [674, 213] width 74 height 25
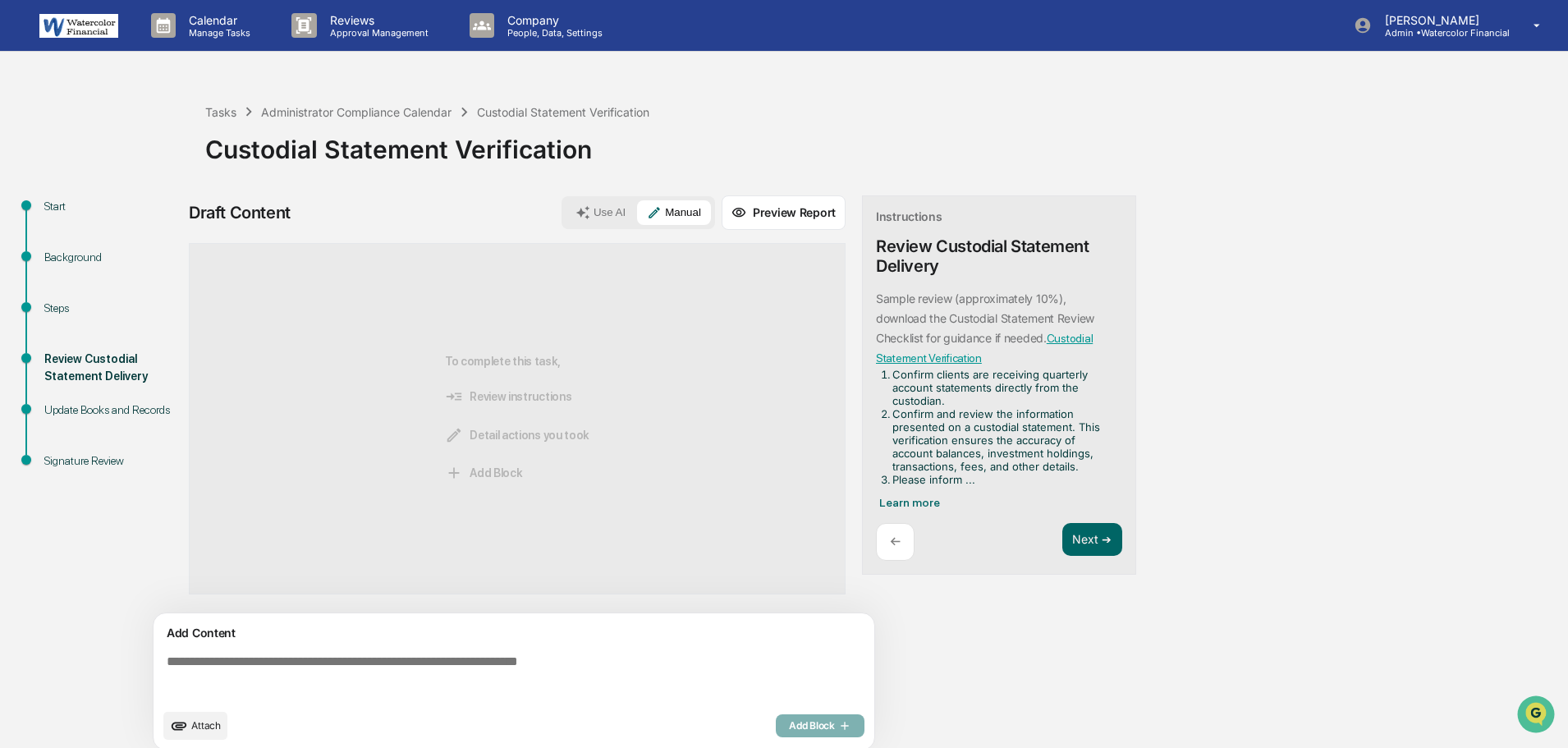
click at [133, 407] on div "Update Books and Records" at bounding box center [112, 410] width 135 height 18
click at [1085, 536] on button "Next ➔" at bounding box center [1091, 540] width 60 height 33
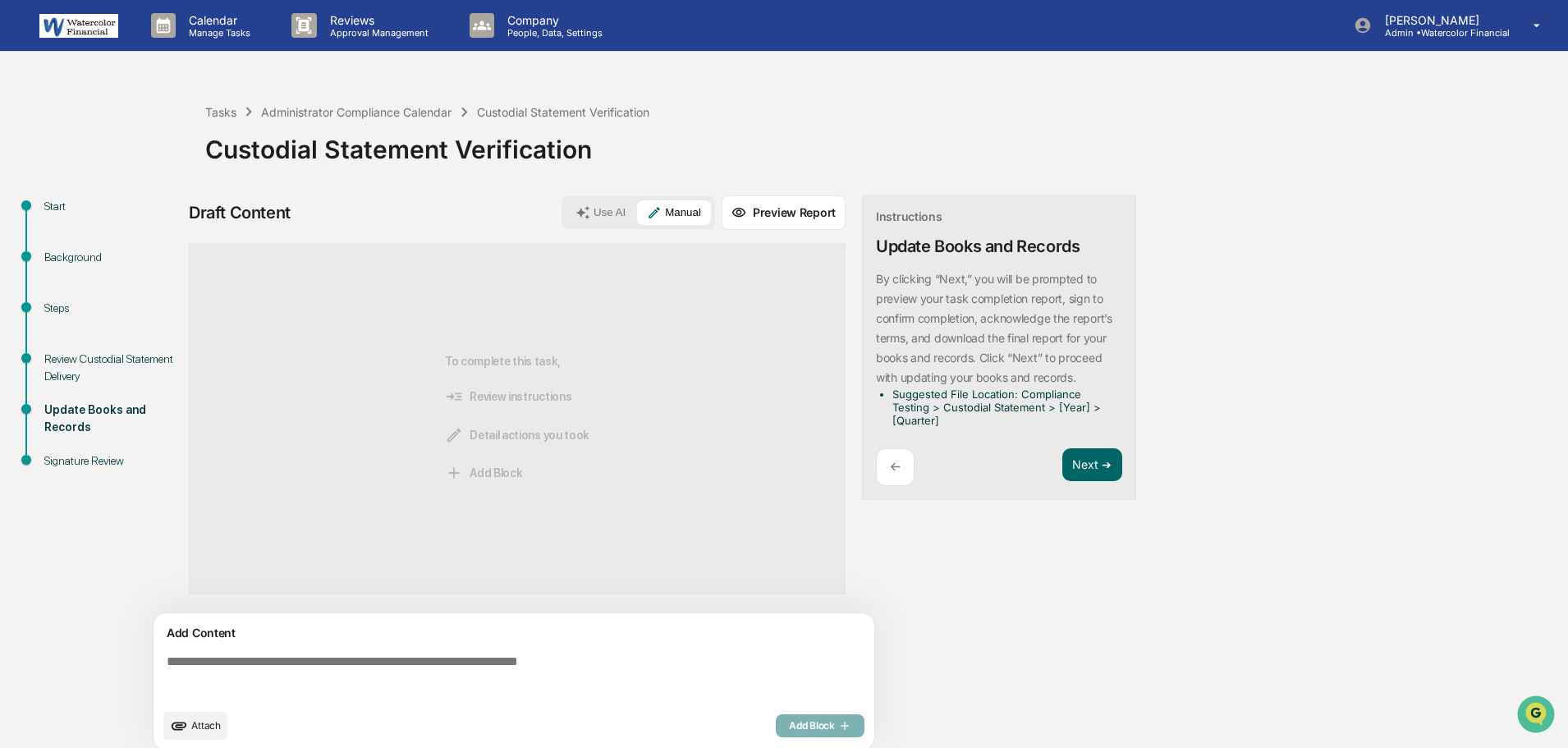
click at [79, 355] on div "Review Custodial Statement Delivery" at bounding box center [112, 367] width 135 height 34
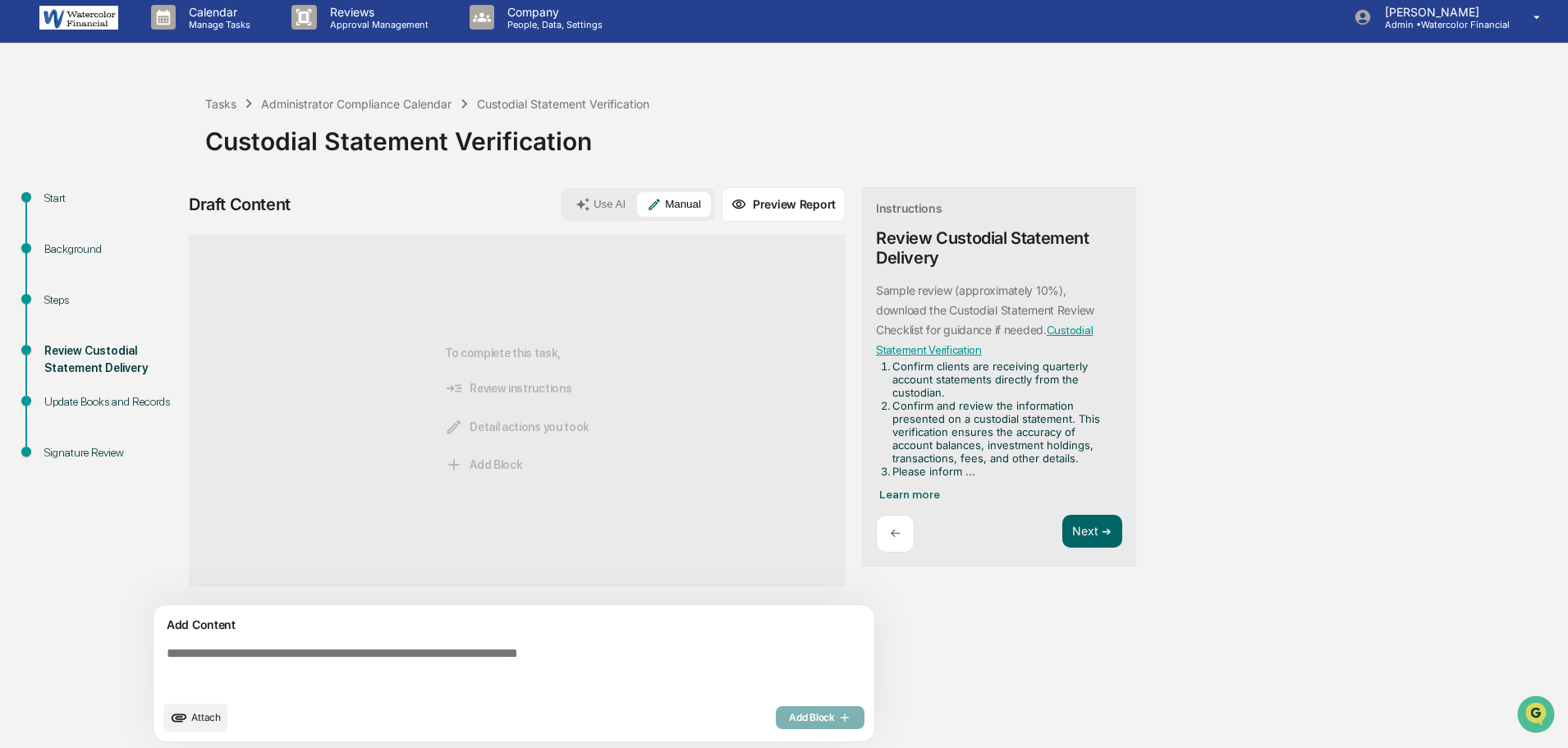
scroll to position [12, 0]
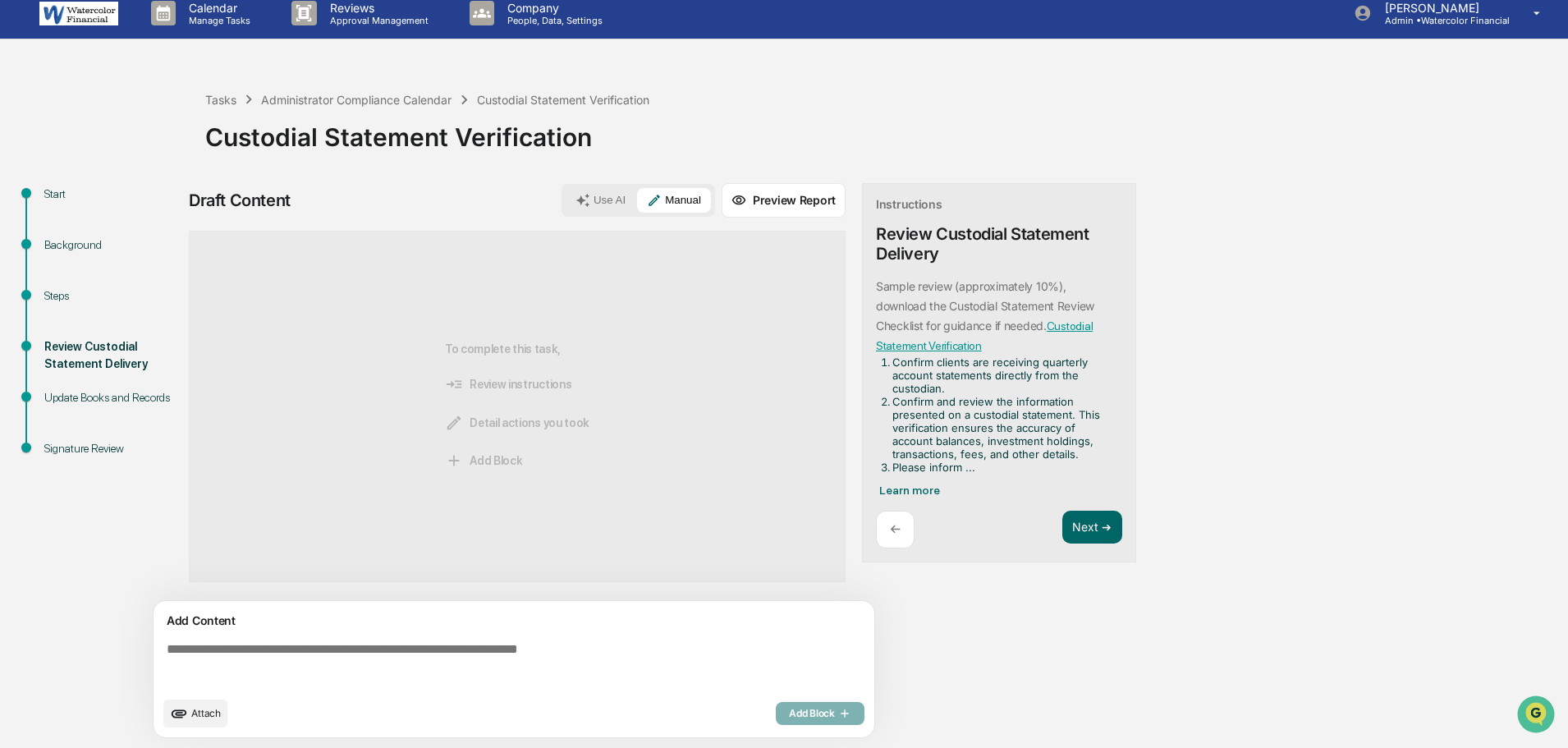
click at [342, 645] on textarea at bounding box center [517, 666] width 714 height 59
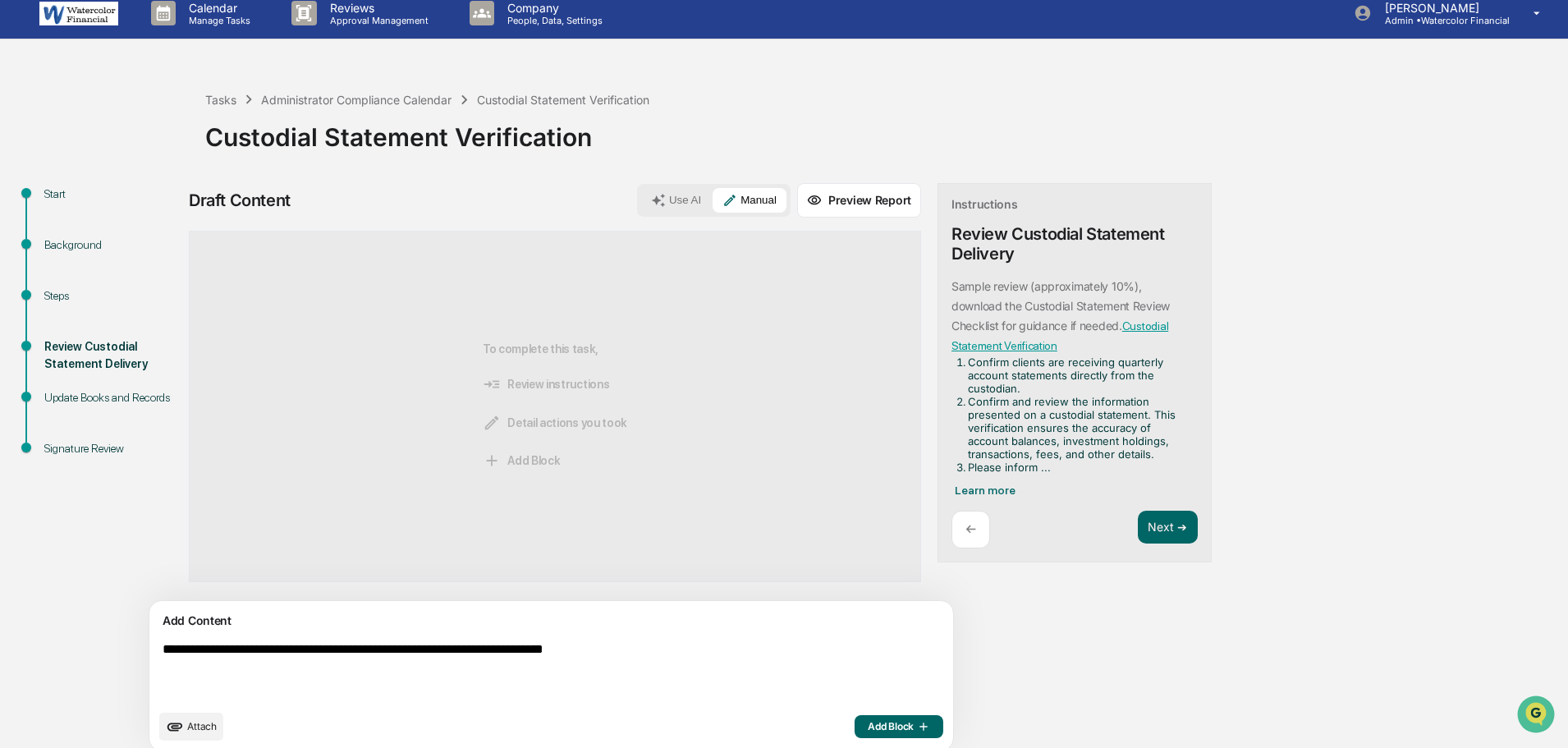
type textarea "**********"
click at [868, 727] on span "Add Block" at bounding box center [899, 727] width 63 height 13
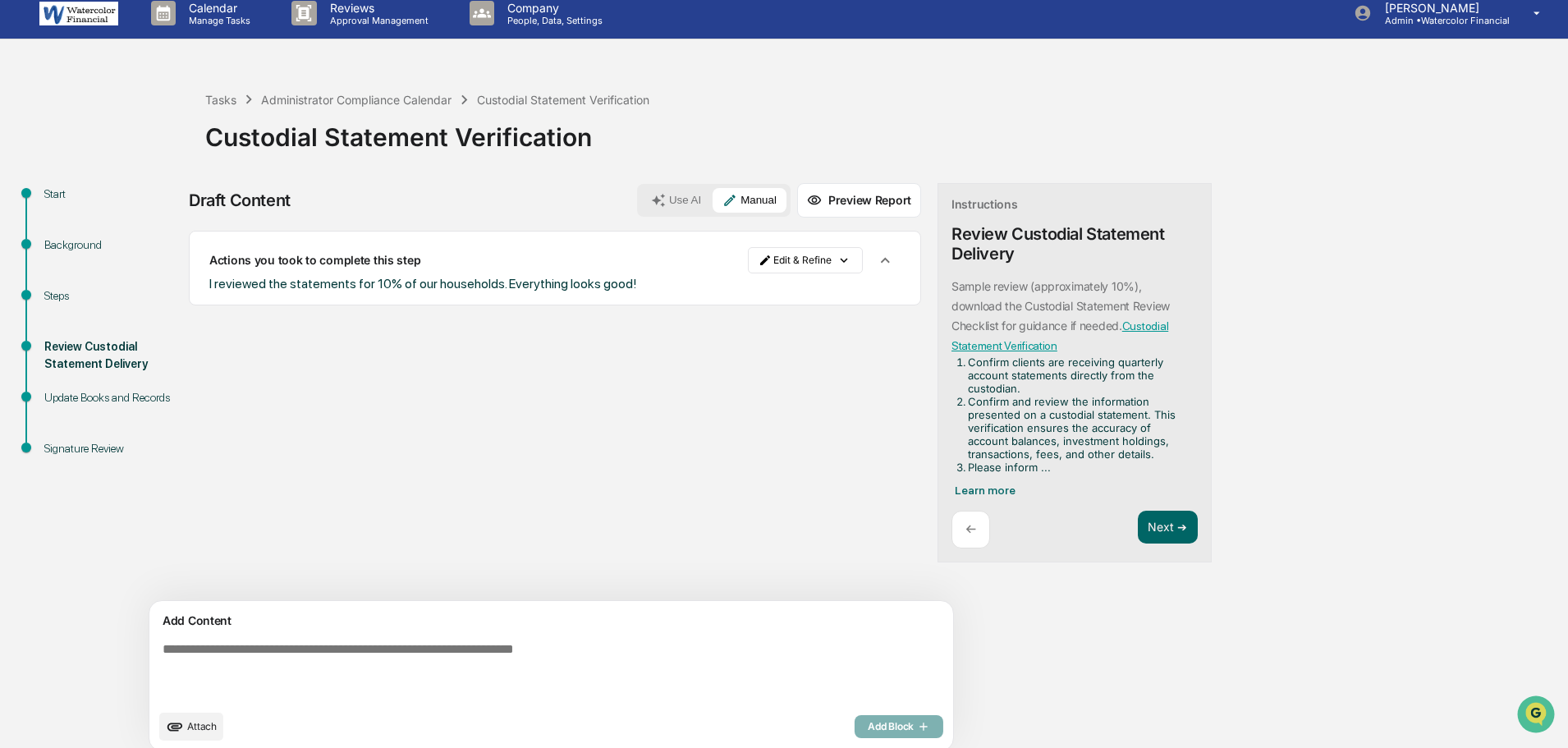
click at [198, 726] on span "Attach" at bounding box center [202, 726] width 30 height 12
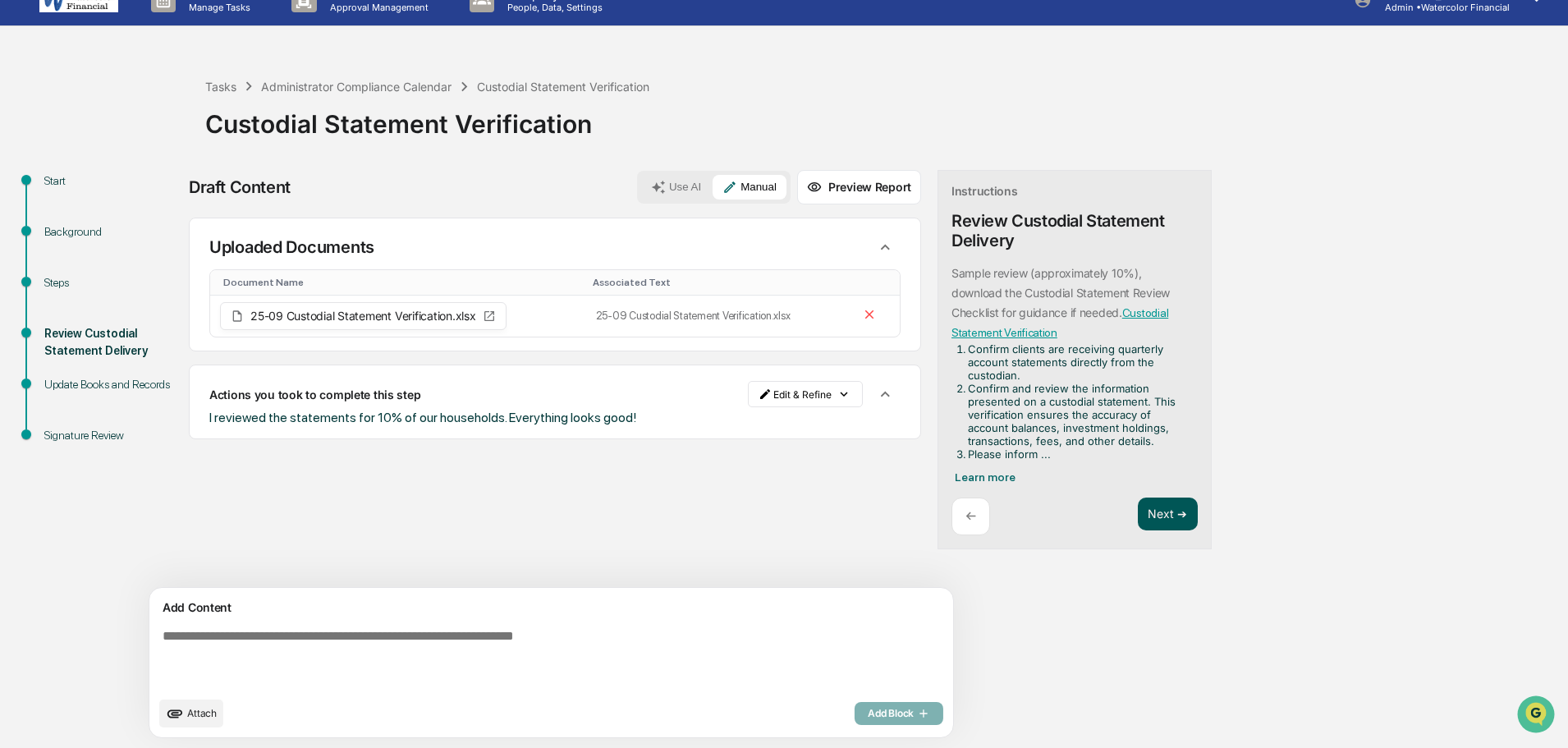
click at [1137, 518] on button "Next ➔" at bounding box center [1167, 514] width 60 height 33
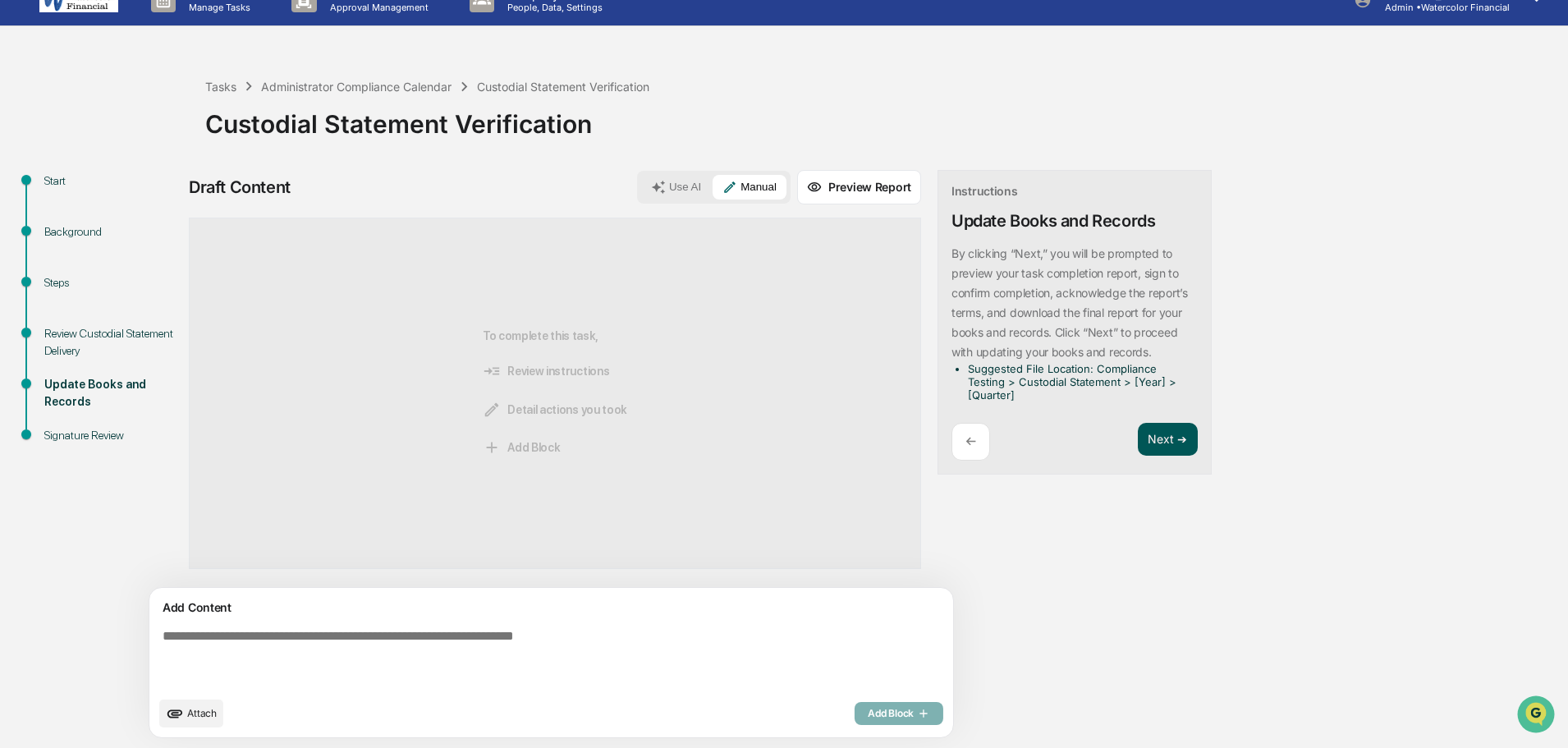
click at [1137, 437] on button "Next ➔" at bounding box center [1167, 439] width 60 height 33
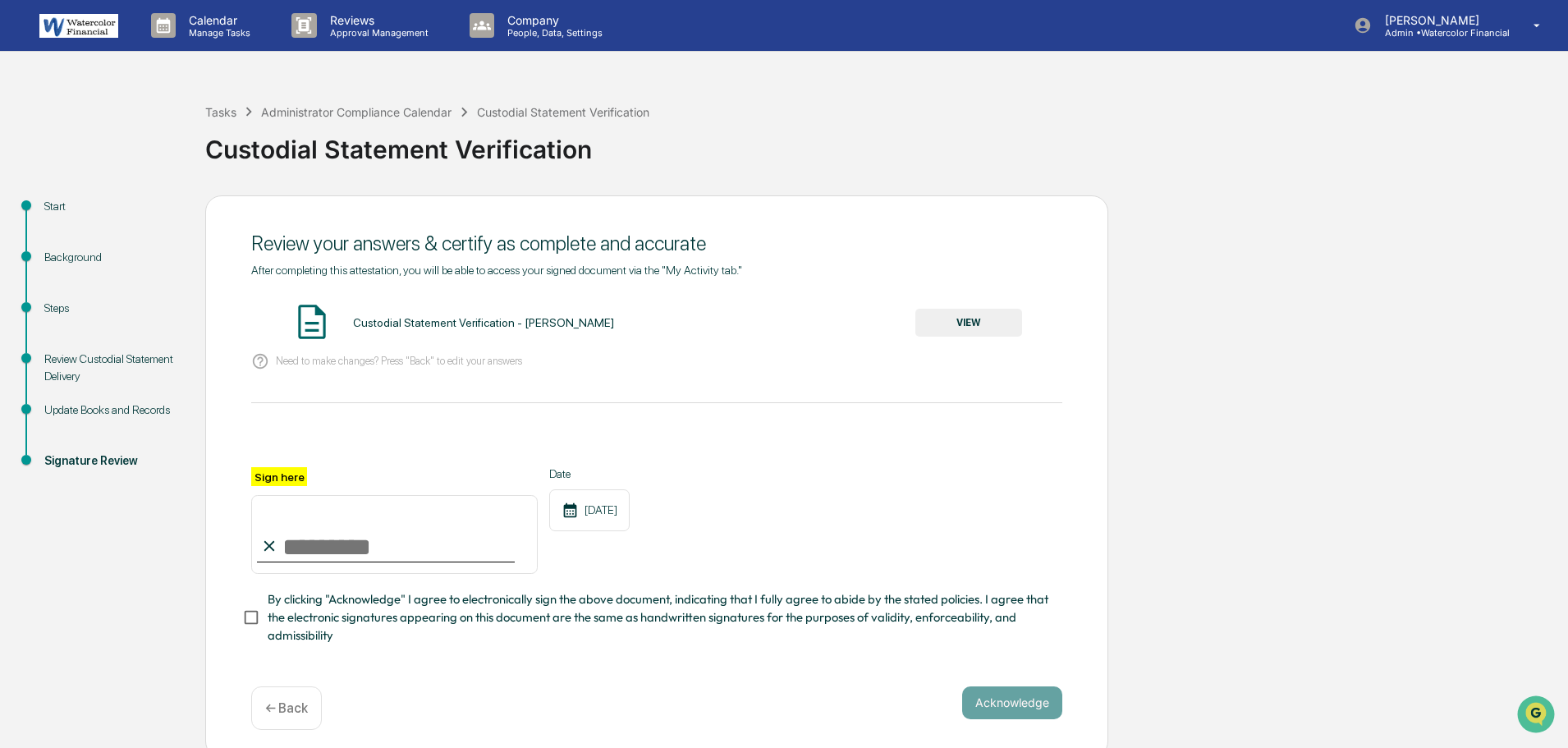
click at [963, 316] on button "VIEW" at bounding box center [967, 323] width 106 height 28
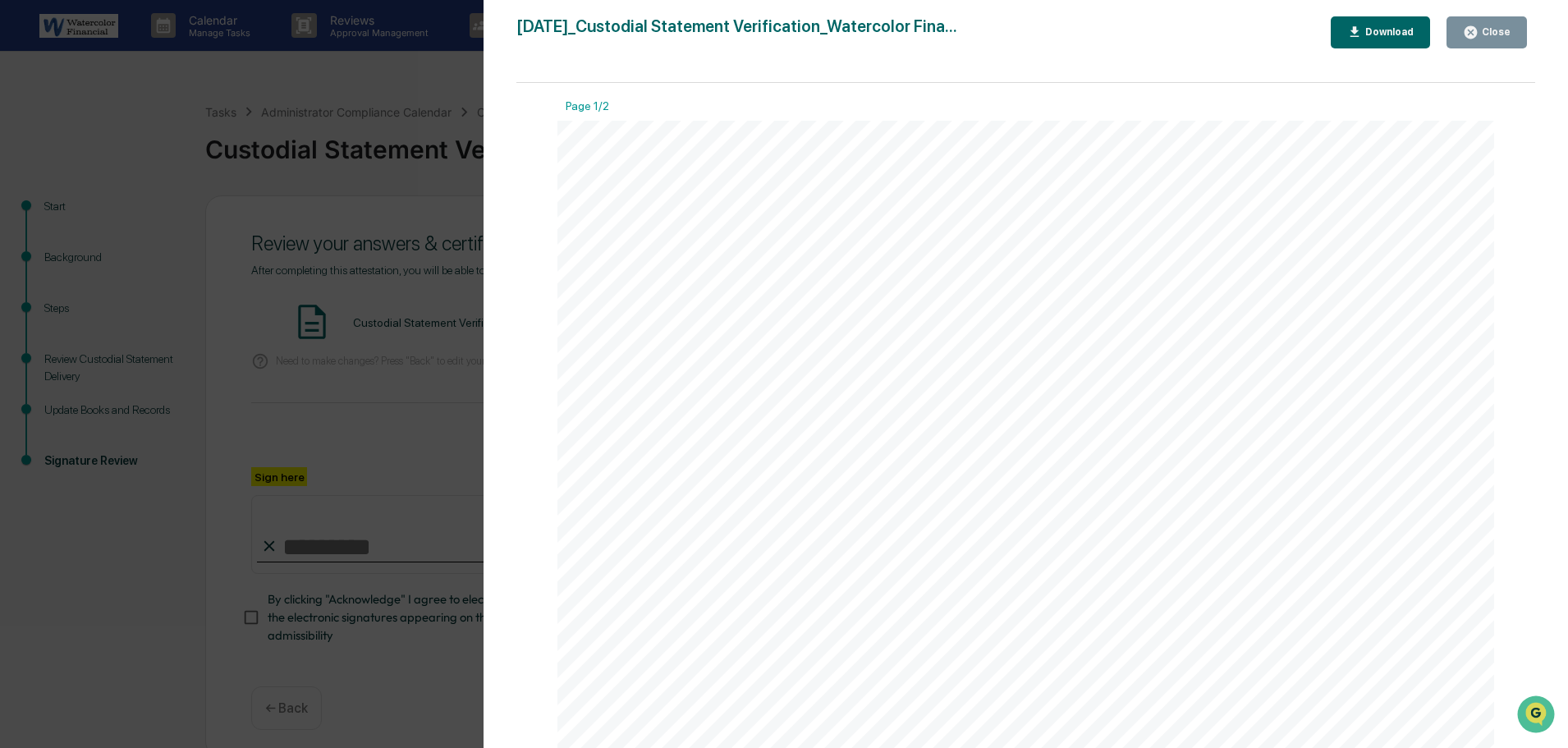
click at [1489, 35] on div "Close" at bounding box center [1494, 31] width 32 height 11
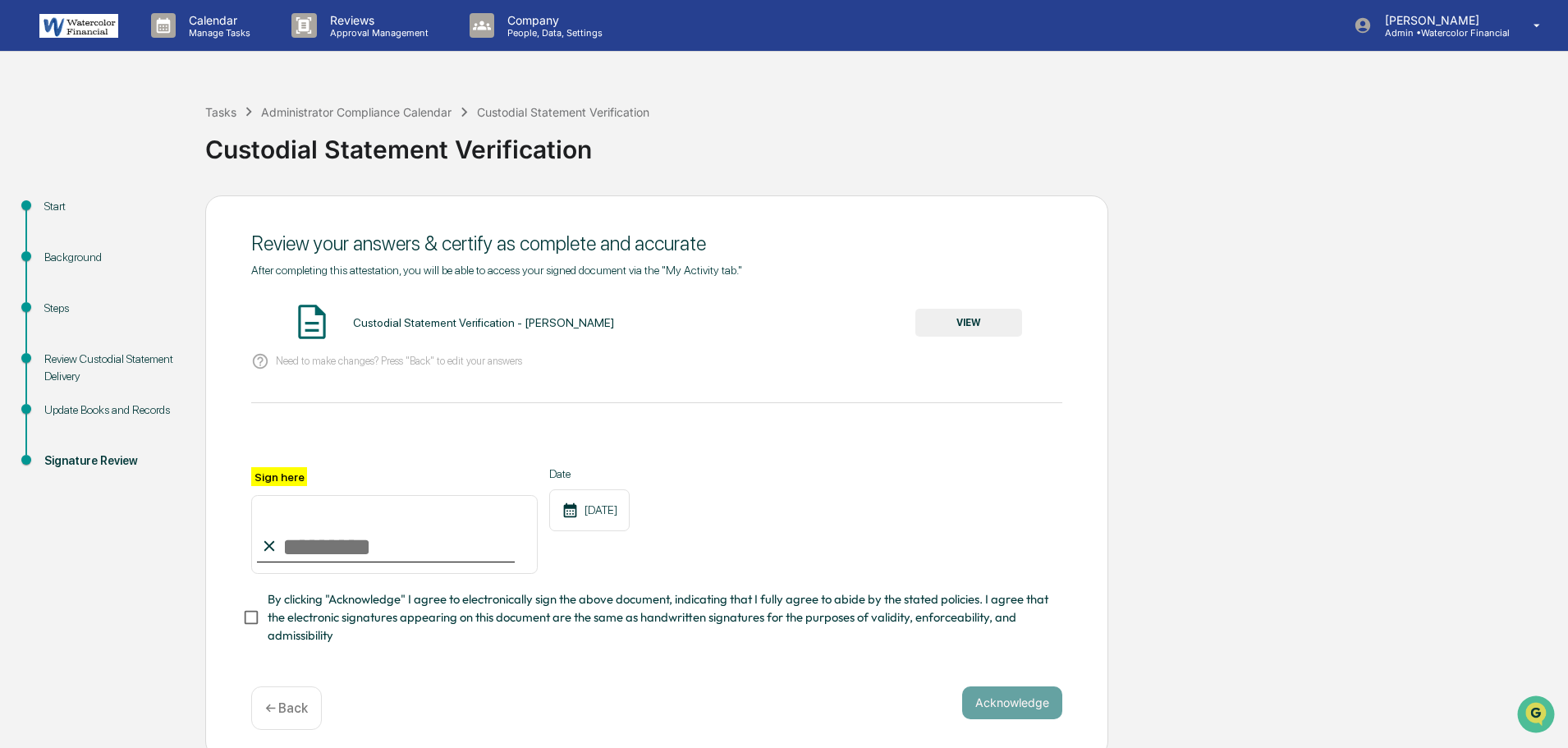
click at [290, 532] on input "Sign here" at bounding box center [395, 534] width 286 height 79
type input "**********"
click at [1033, 698] on button "Acknowledge" at bounding box center [1012, 704] width 100 height 33
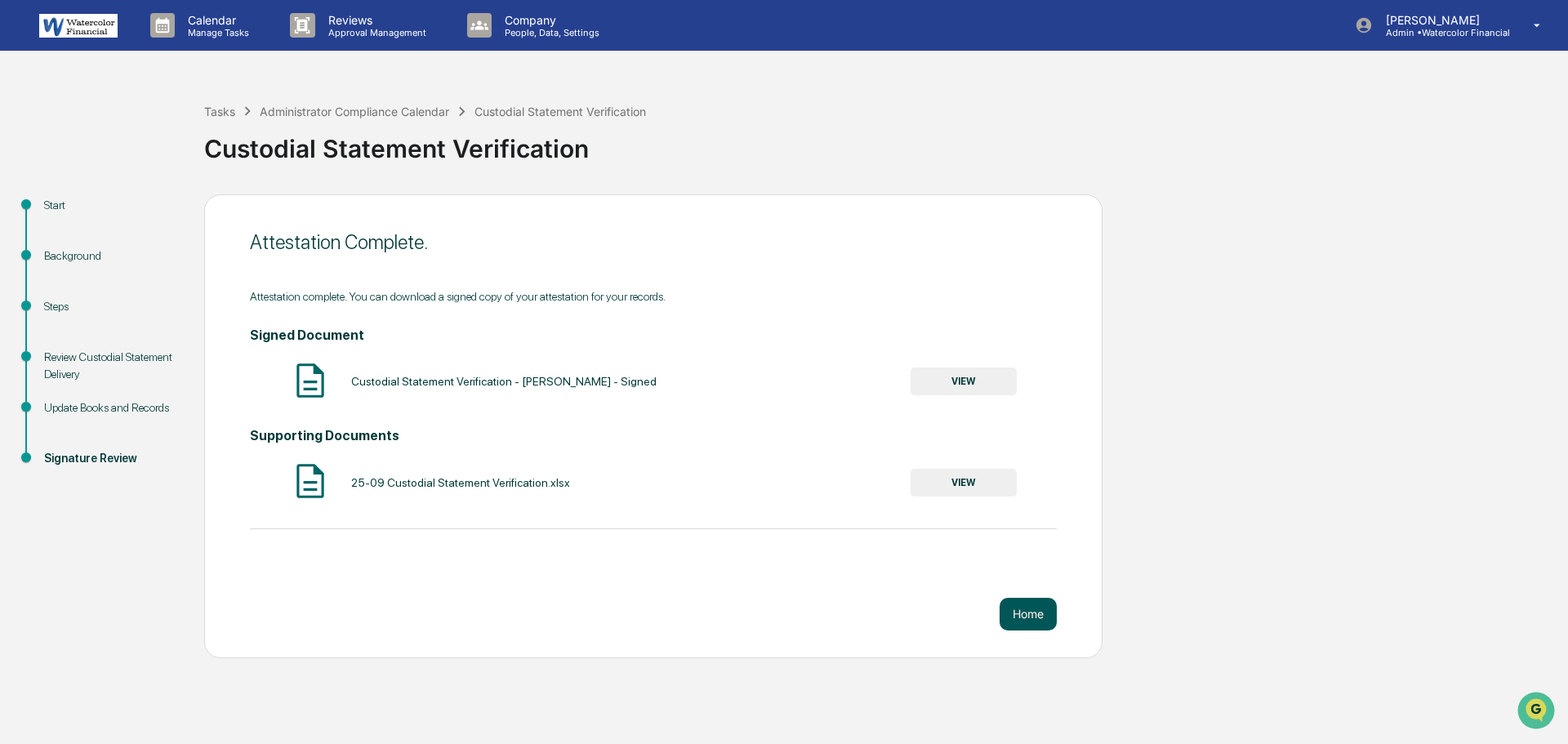
click at [1024, 611] on button "Home" at bounding box center [1028, 614] width 57 height 33
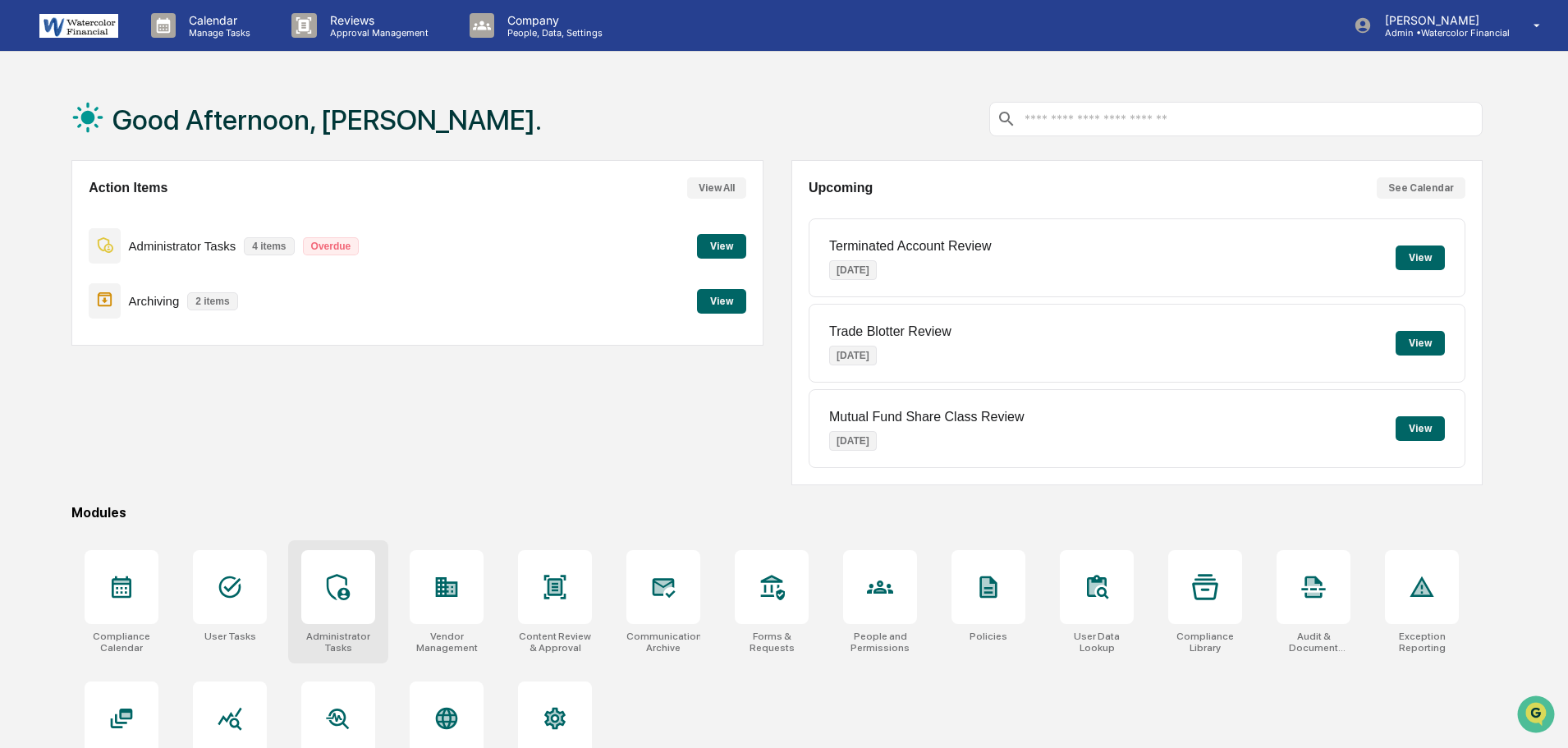
click at [358, 601] on div at bounding box center [338, 587] width 74 height 74
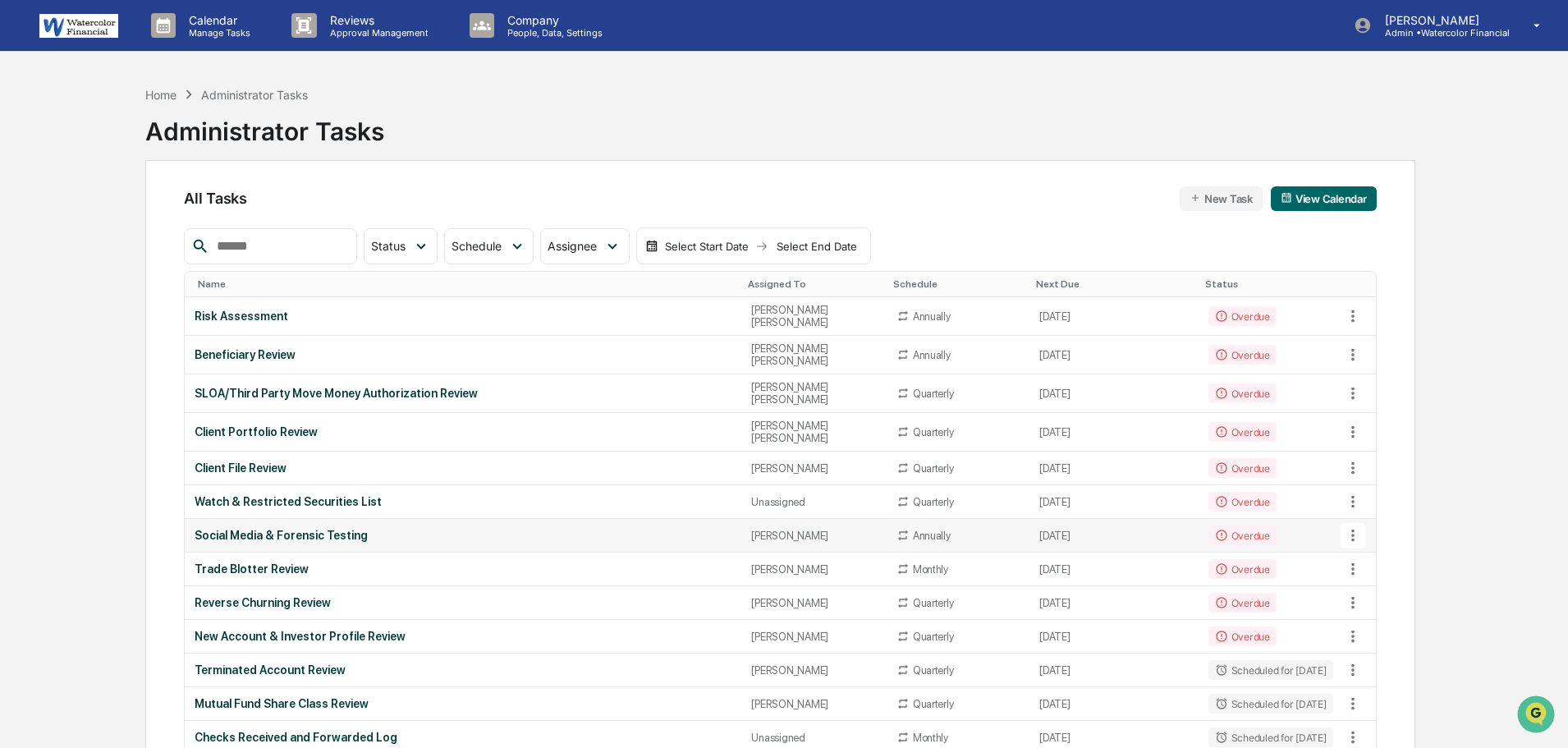
click at [283, 529] on div "Social Media & Forensic Testing" at bounding box center [463, 535] width 537 height 13
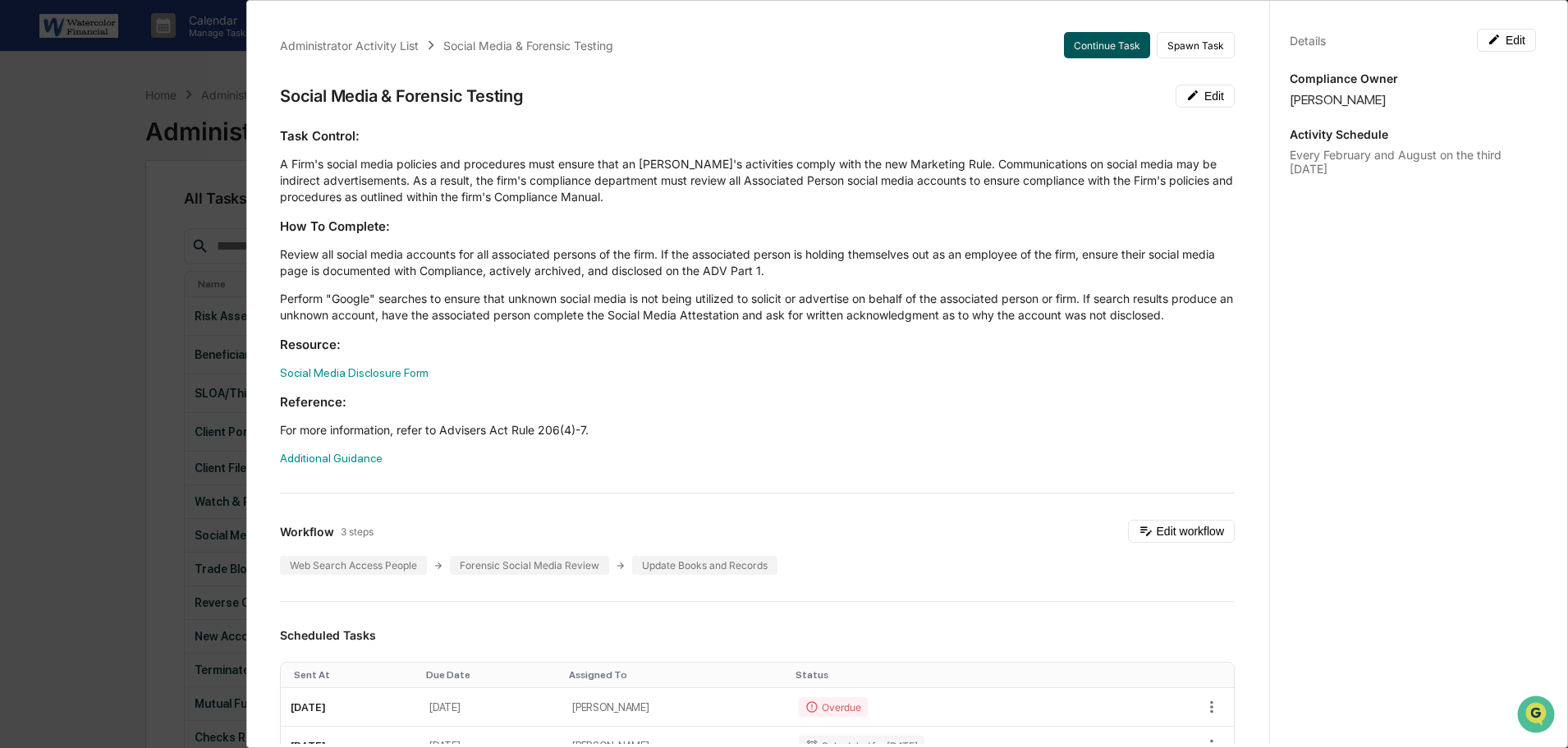
click at [1089, 42] on button "Continue Task" at bounding box center [1106, 45] width 86 height 26
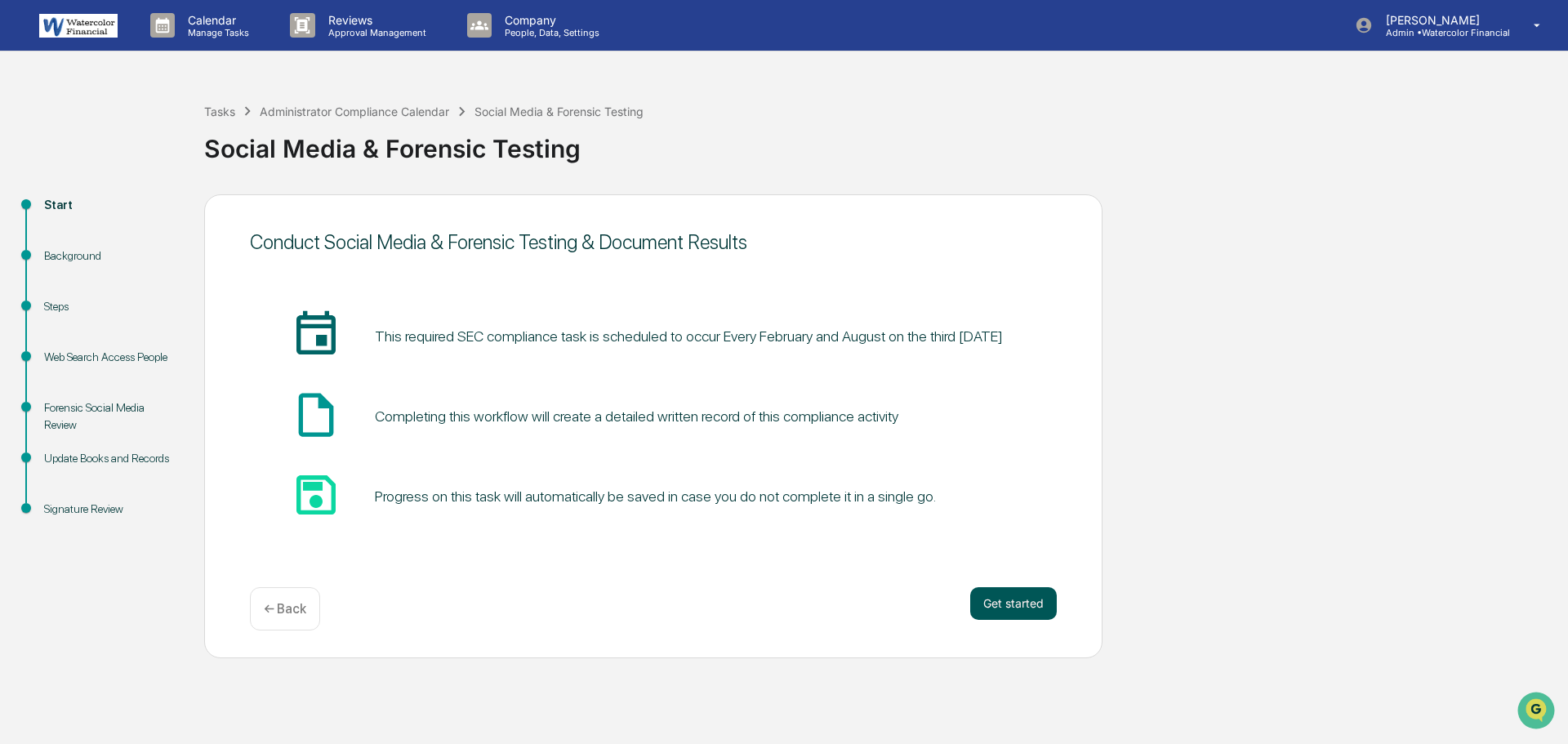
click at [1025, 596] on button "Get started" at bounding box center [1013, 604] width 86 height 33
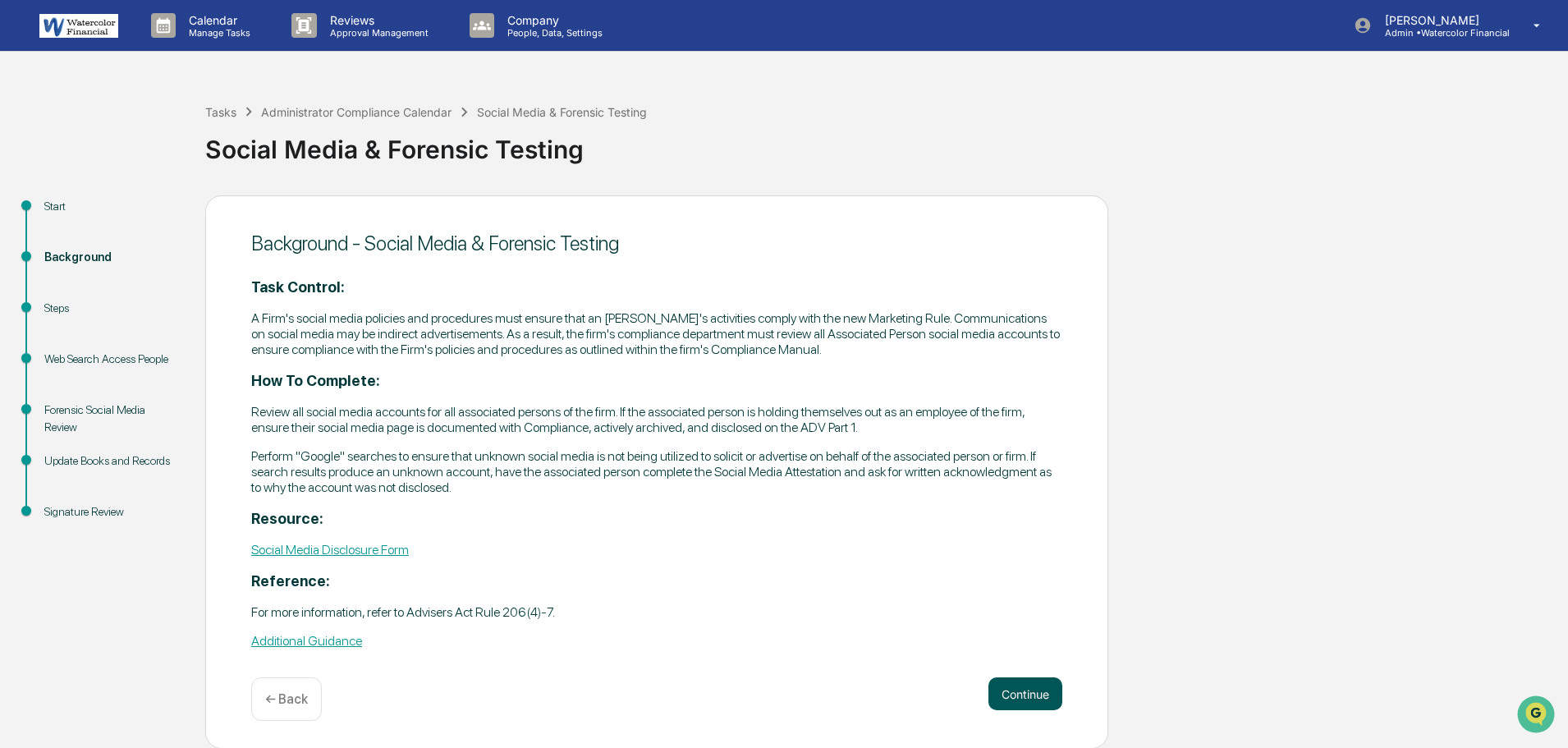
click at [1013, 692] on button "Continue" at bounding box center [1026, 694] width 74 height 33
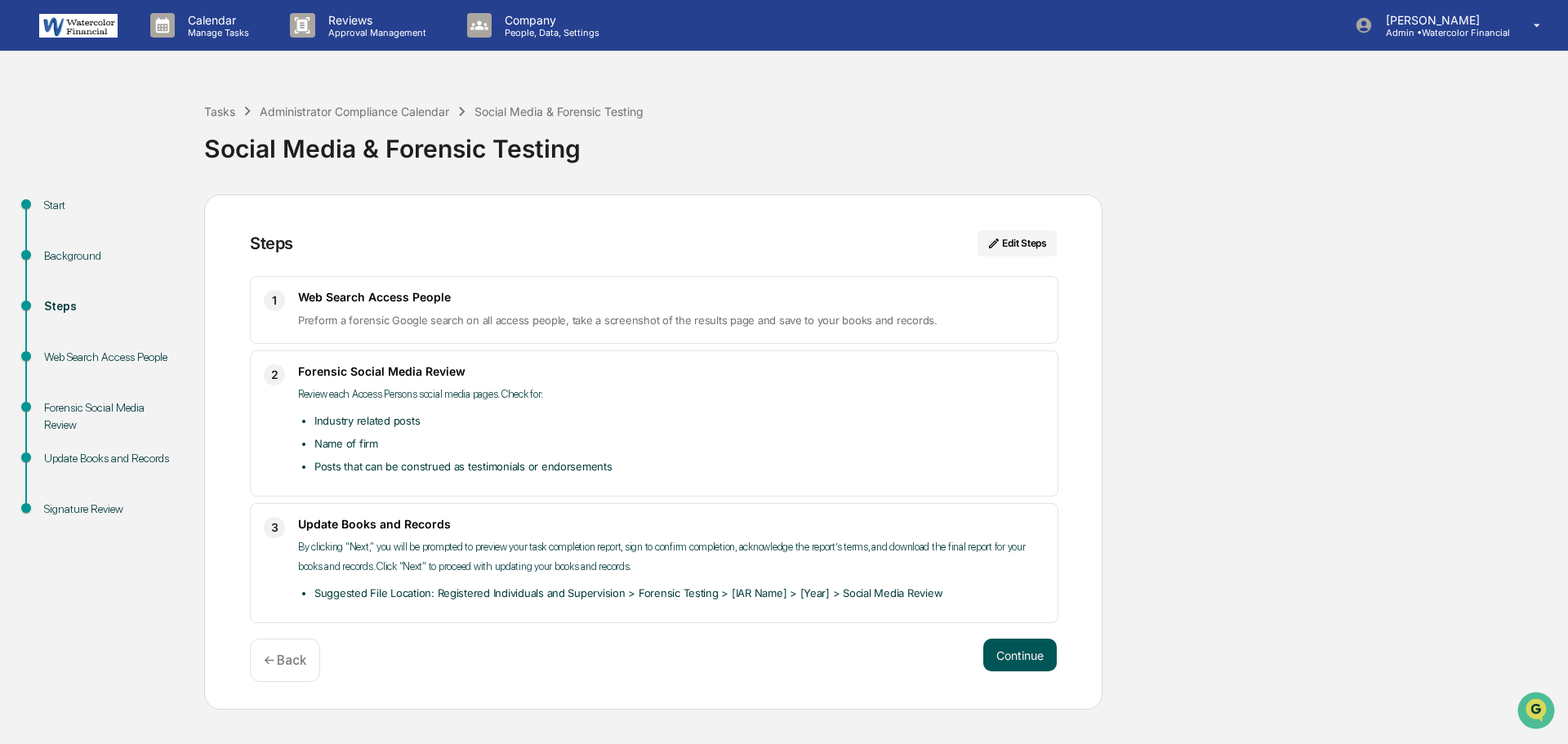
click at [1007, 658] on button "Continue" at bounding box center [1020, 656] width 74 height 33
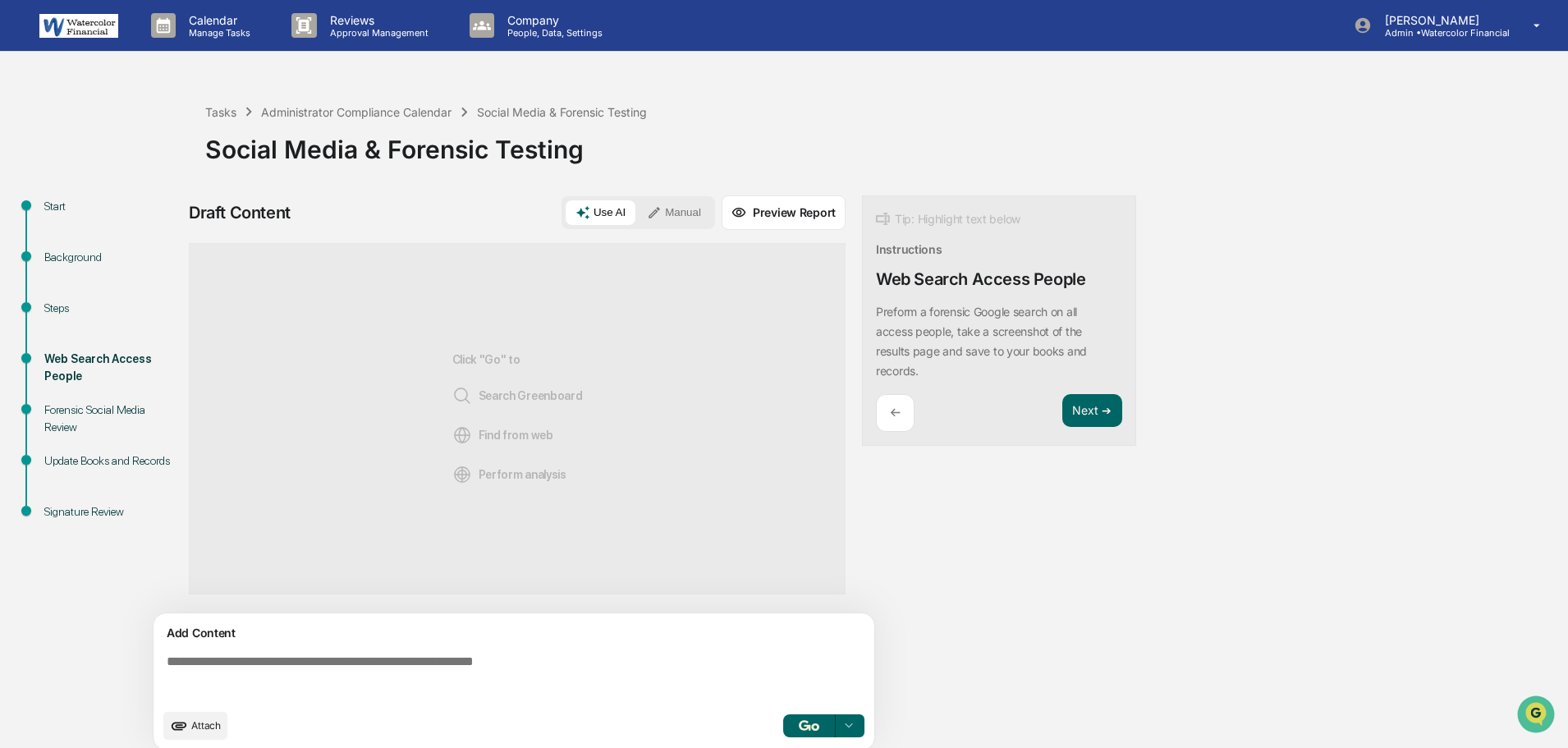
click at [684, 208] on button "Manual" at bounding box center [674, 213] width 74 height 25
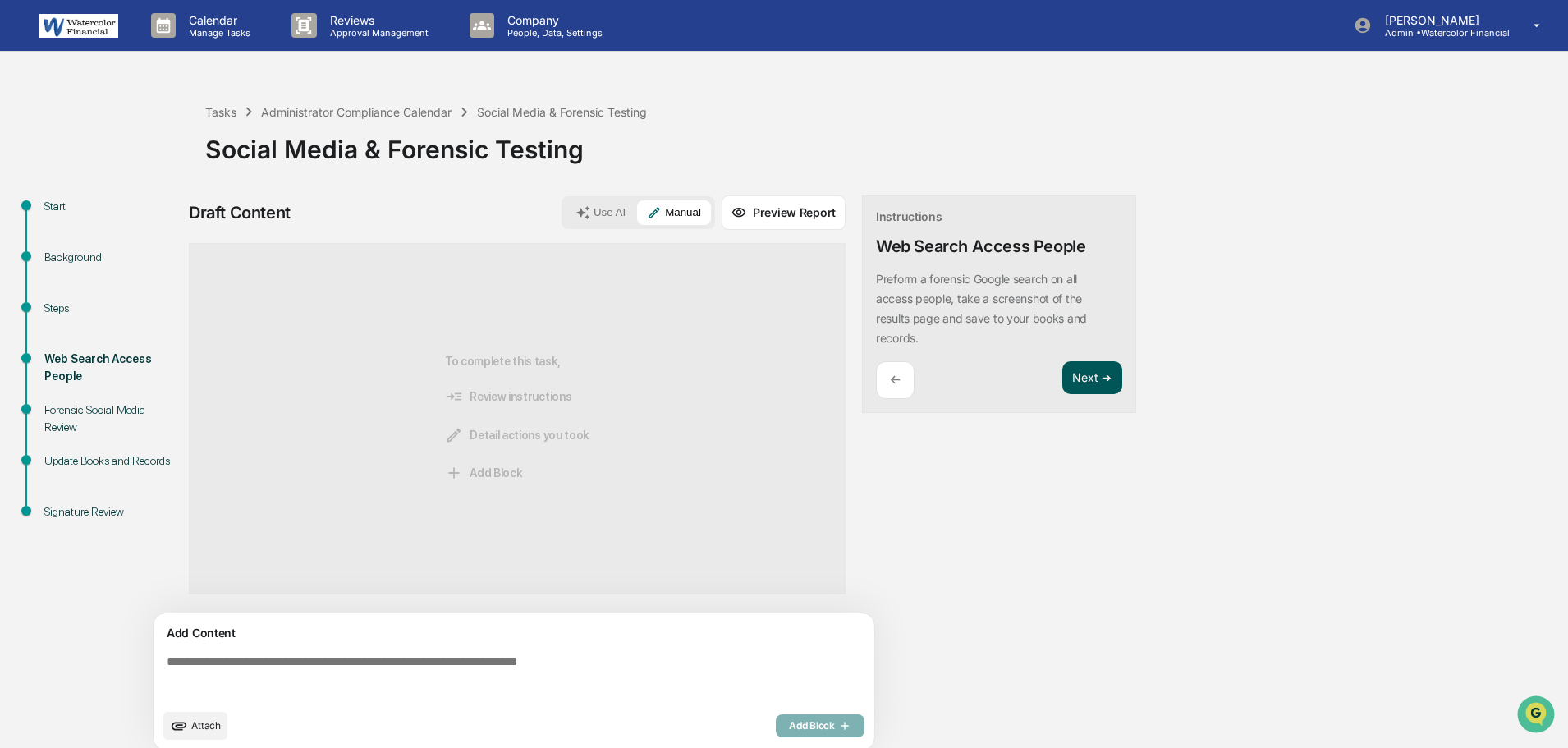
click at [1096, 378] on button "Next ➔" at bounding box center [1091, 378] width 60 height 33
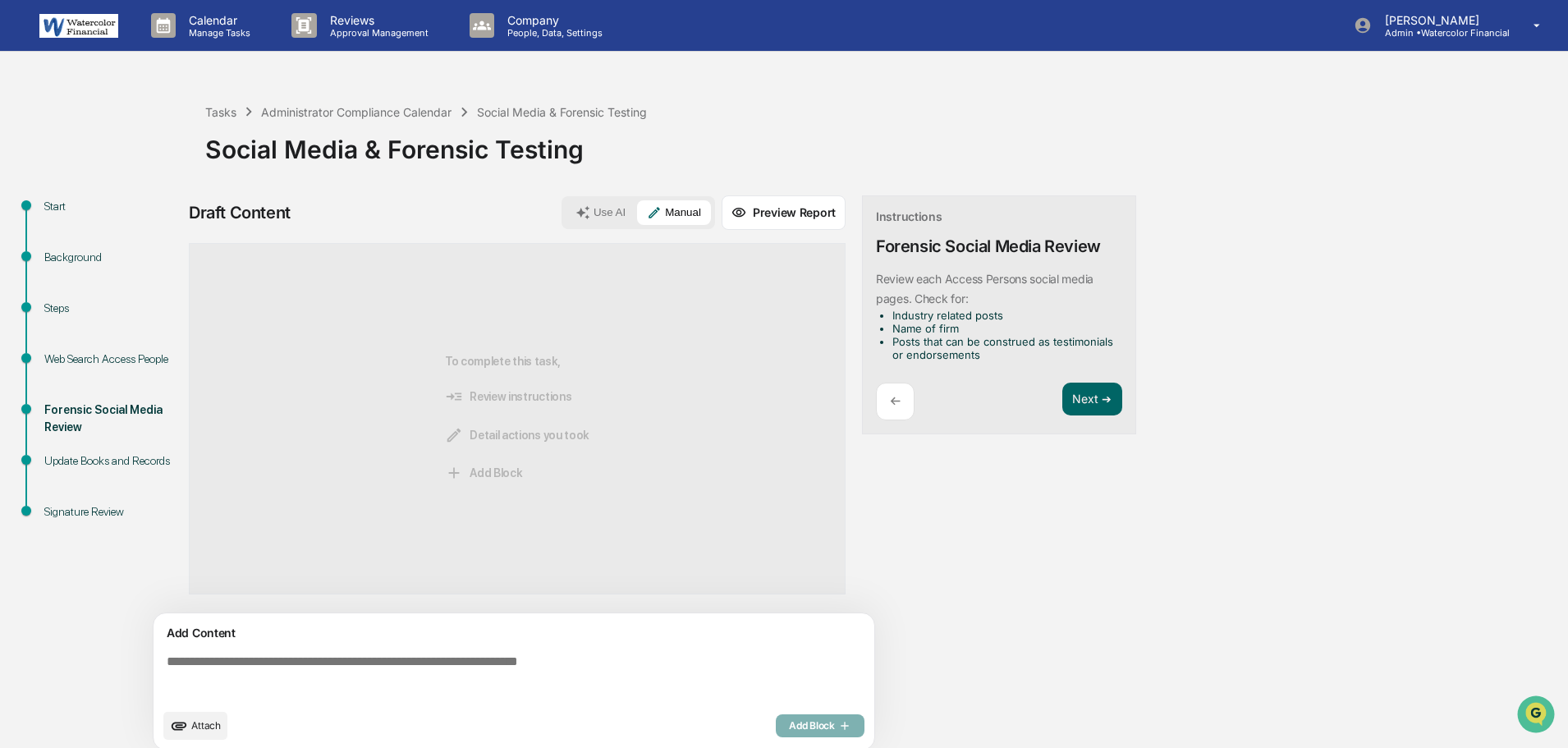
click at [313, 662] on textarea at bounding box center [517, 678] width 714 height 59
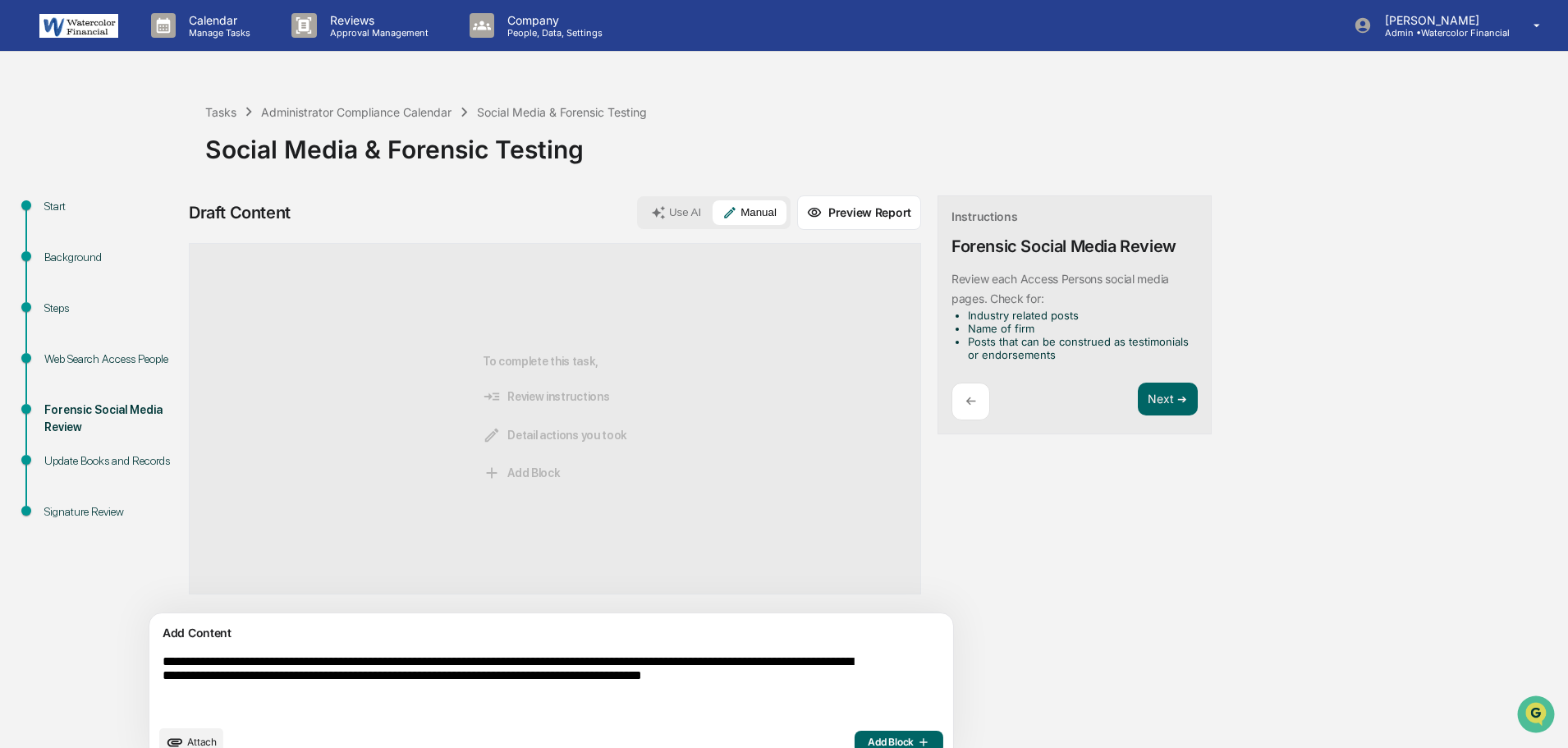
type textarea "**********"
click at [868, 737] on span "Add Block" at bounding box center [899, 742] width 63 height 13
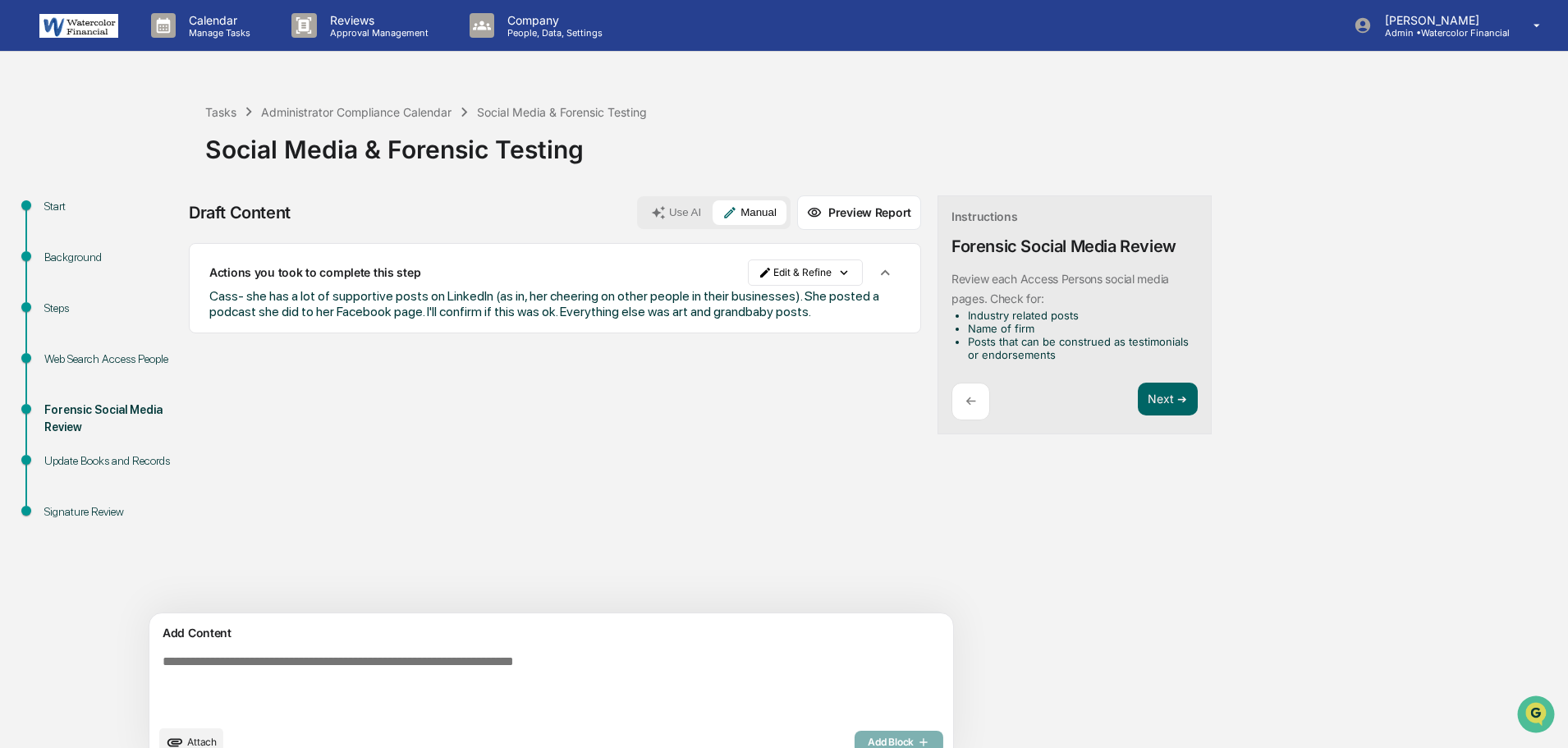
click at [315, 681] on textarea at bounding box center [513, 686] width 714 height 76
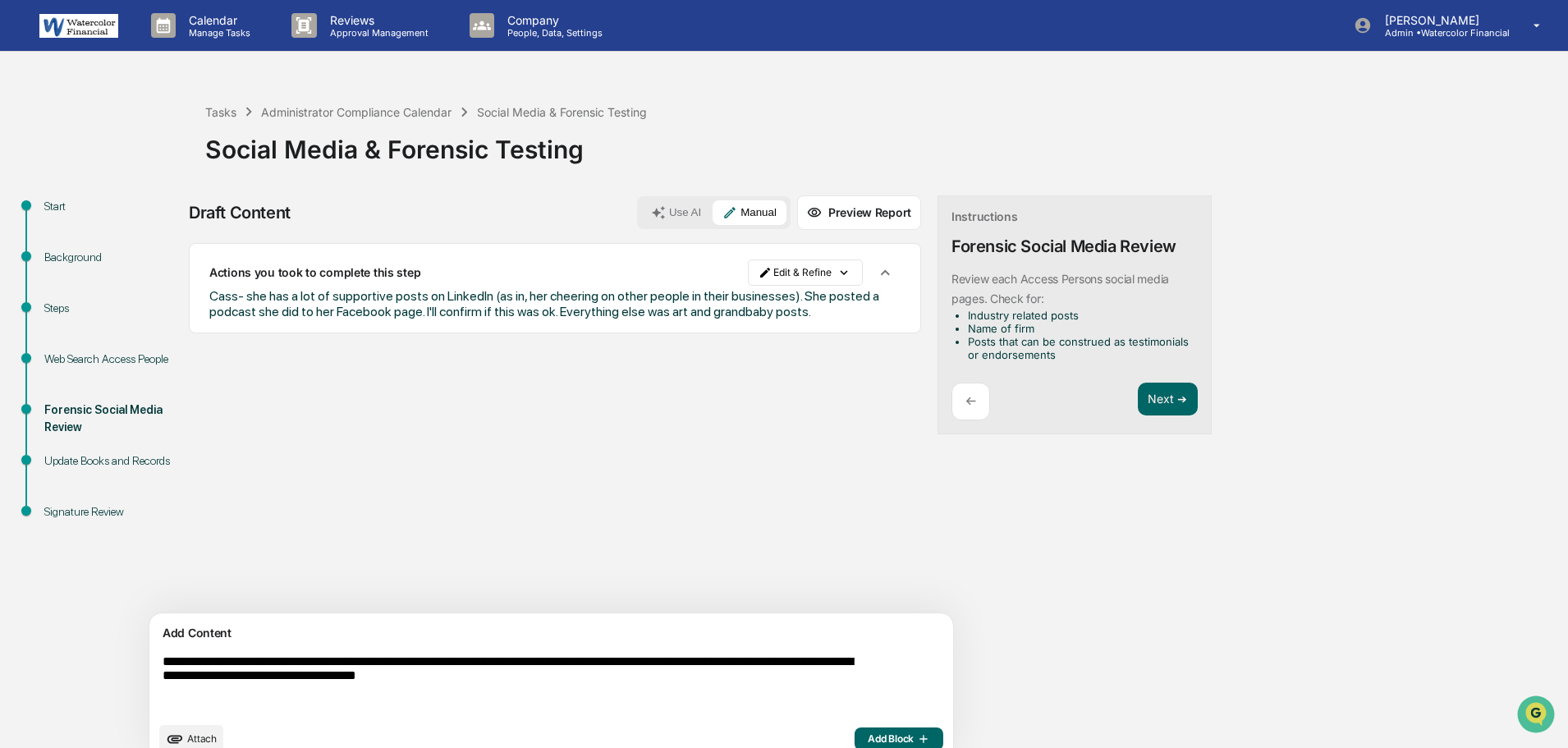
type textarea "**********"
click at [914, 736] on icon "button" at bounding box center [922, 739] width 17 height 13
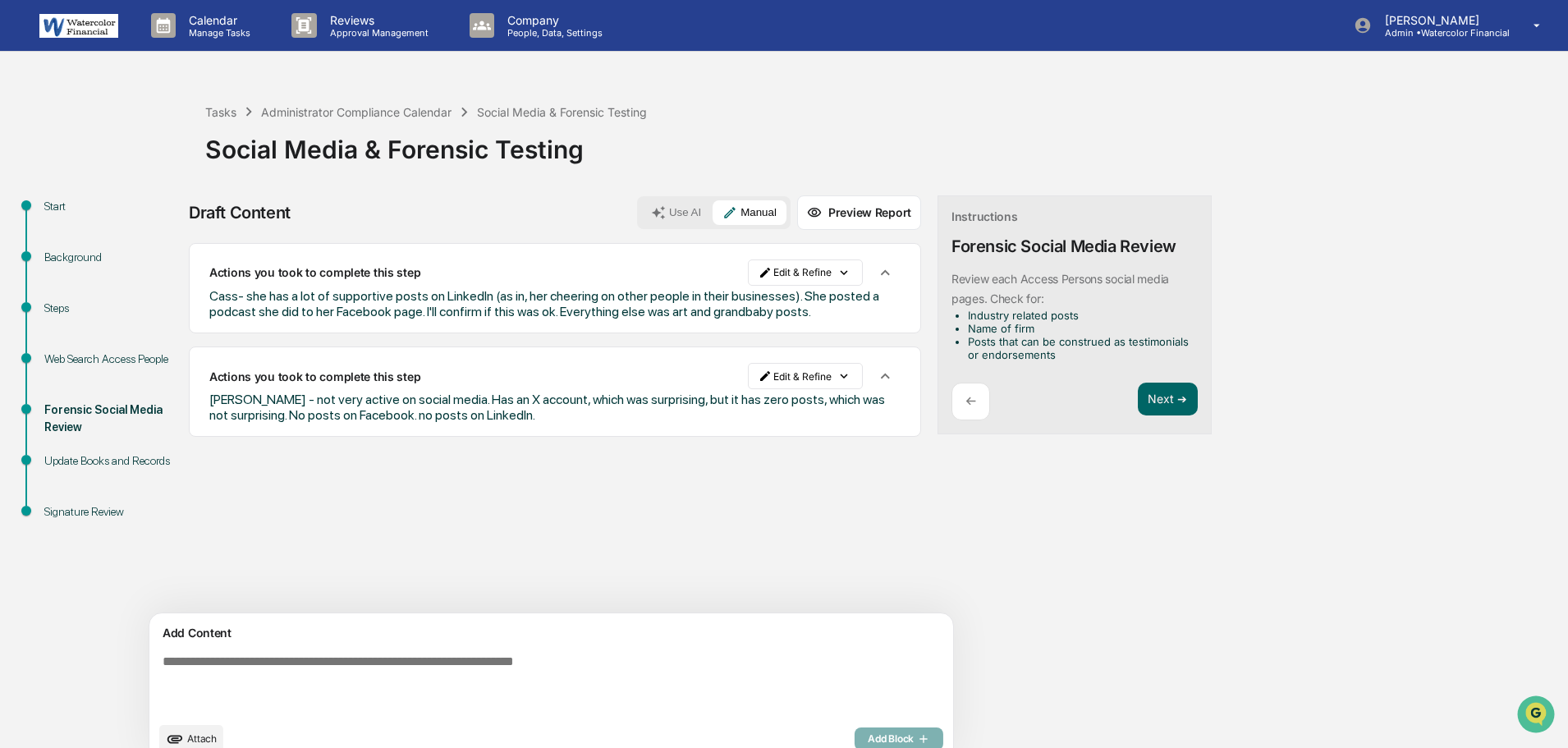
click at [359, 679] on textarea at bounding box center [513, 684] width 714 height 72
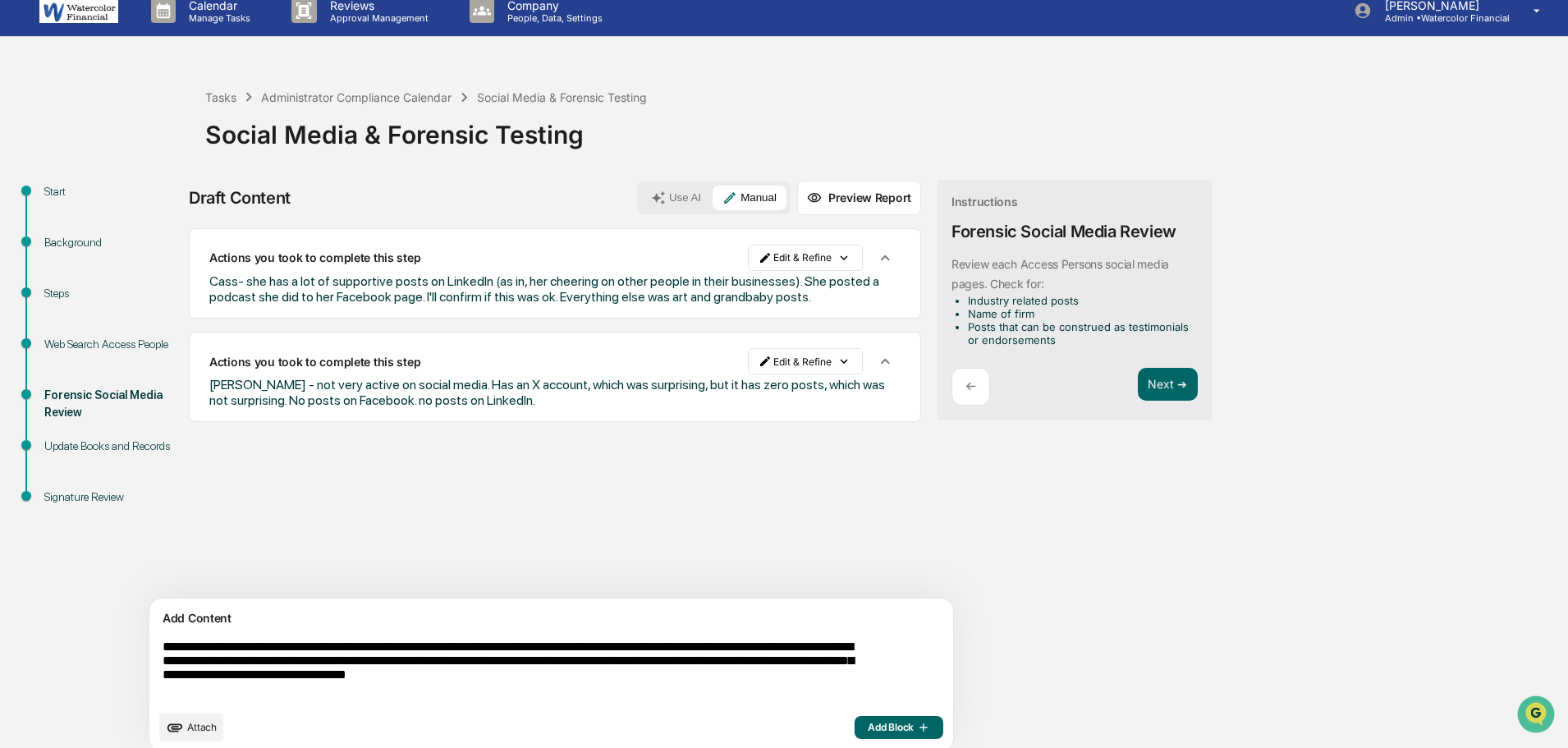
scroll to position [29, 0]
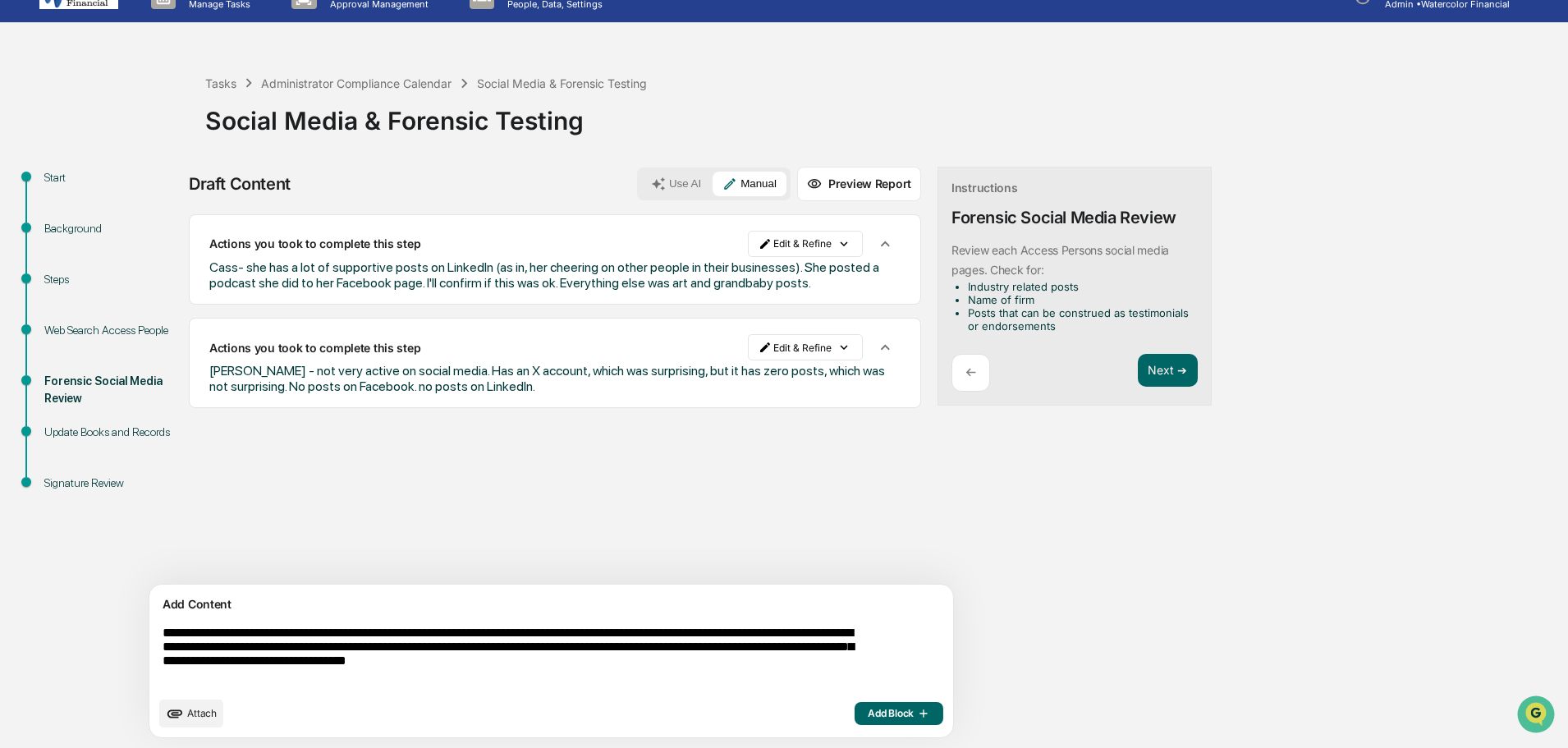
type textarea "**********"
click at [914, 708] on icon "button" at bounding box center [922, 714] width 17 height 13
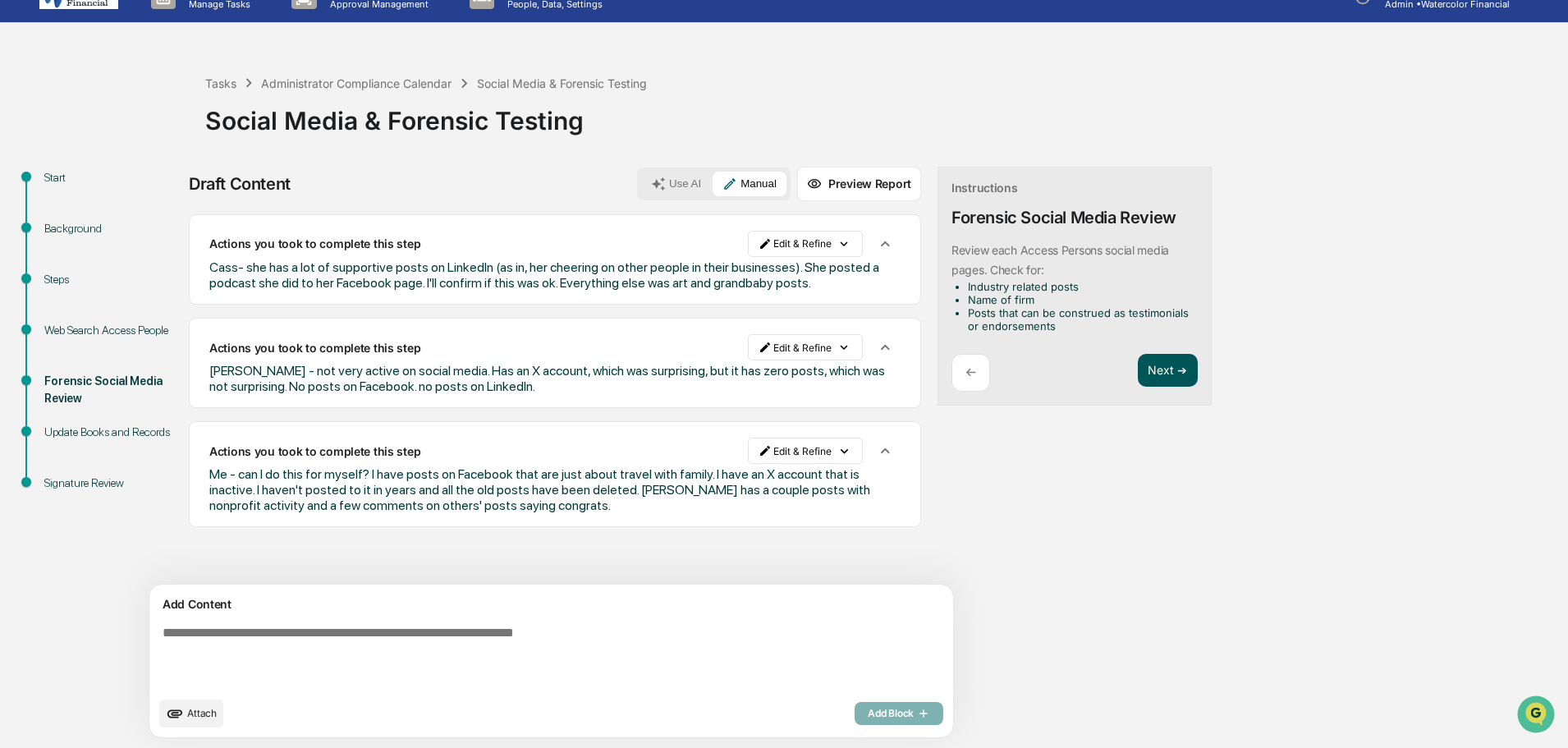
click at [1137, 371] on button "Next ➔" at bounding box center [1167, 371] width 60 height 33
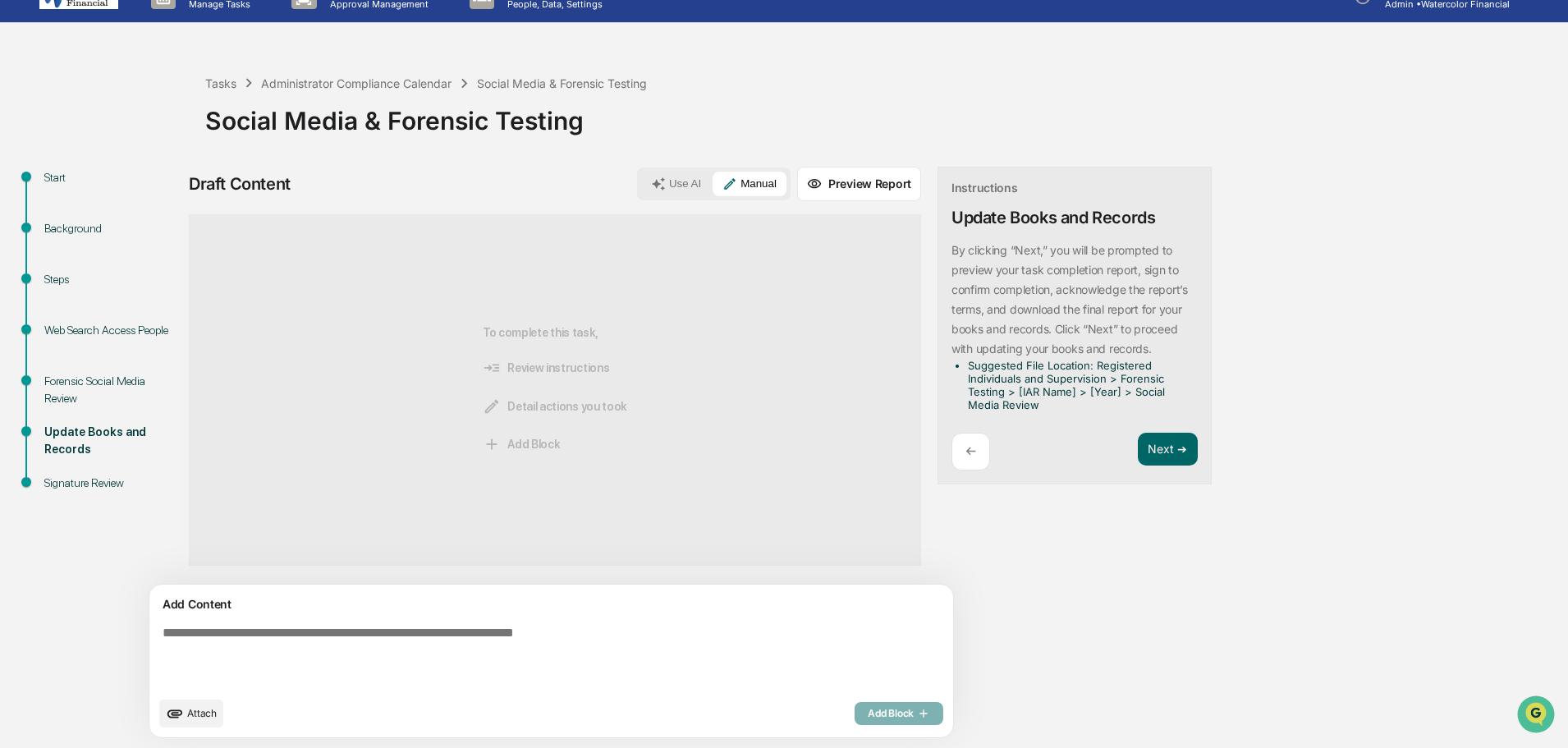
click at [292, 627] on textarea at bounding box center [513, 657] width 714 height 76
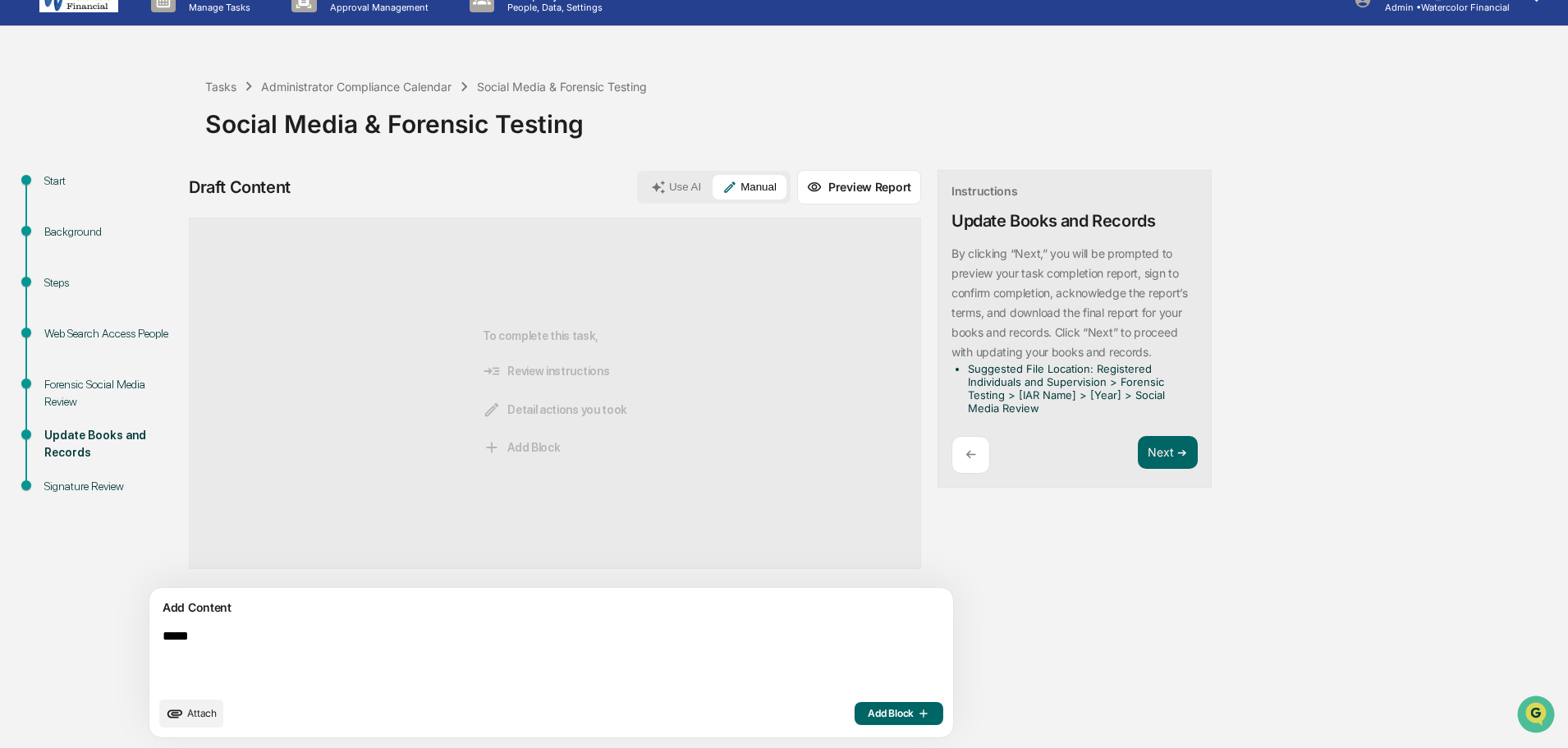
type textarea "*****"
click at [855, 705] on button "Add Block" at bounding box center [899, 714] width 89 height 23
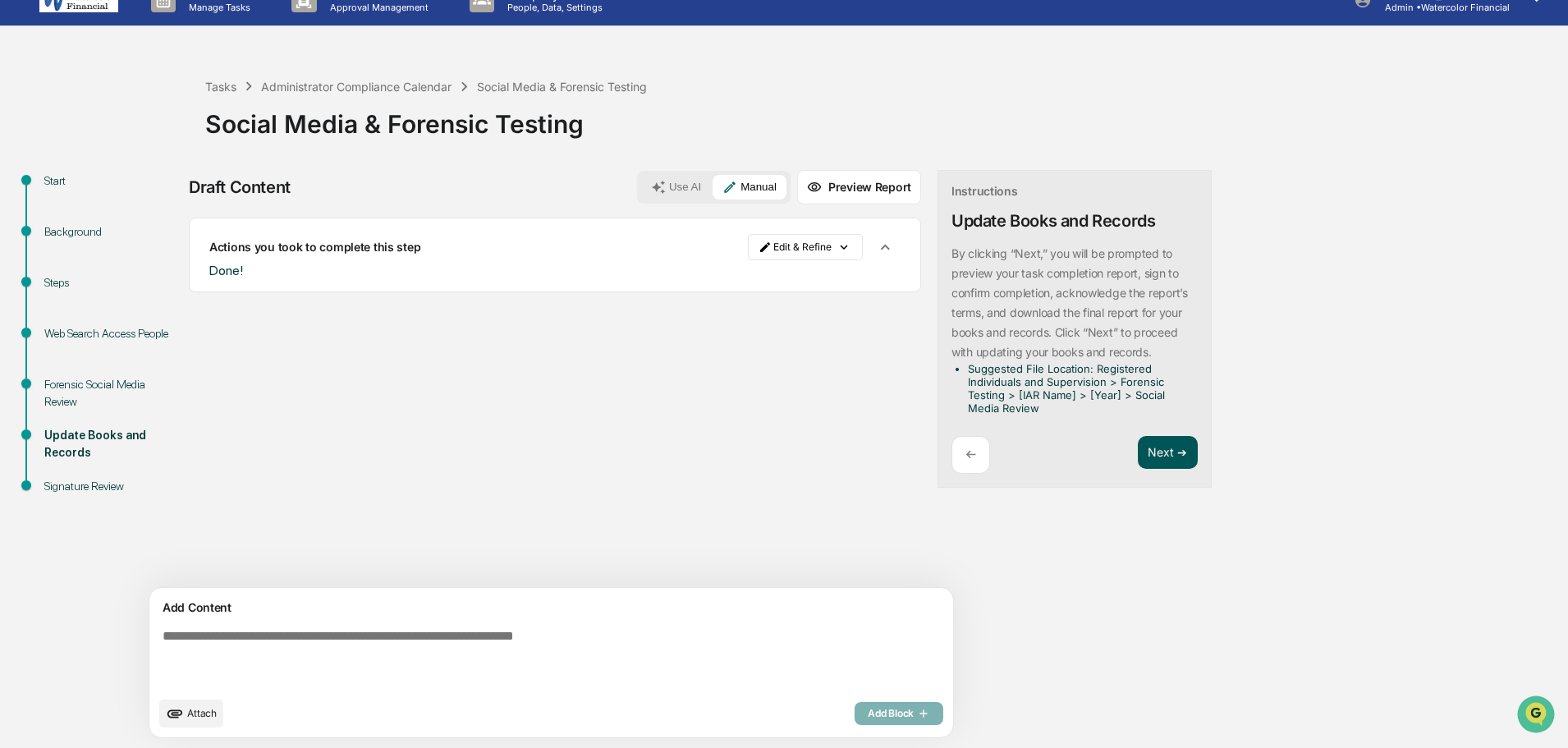
click at [1137, 446] on button "Next ➔" at bounding box center [1167, 453] width 60 height 33
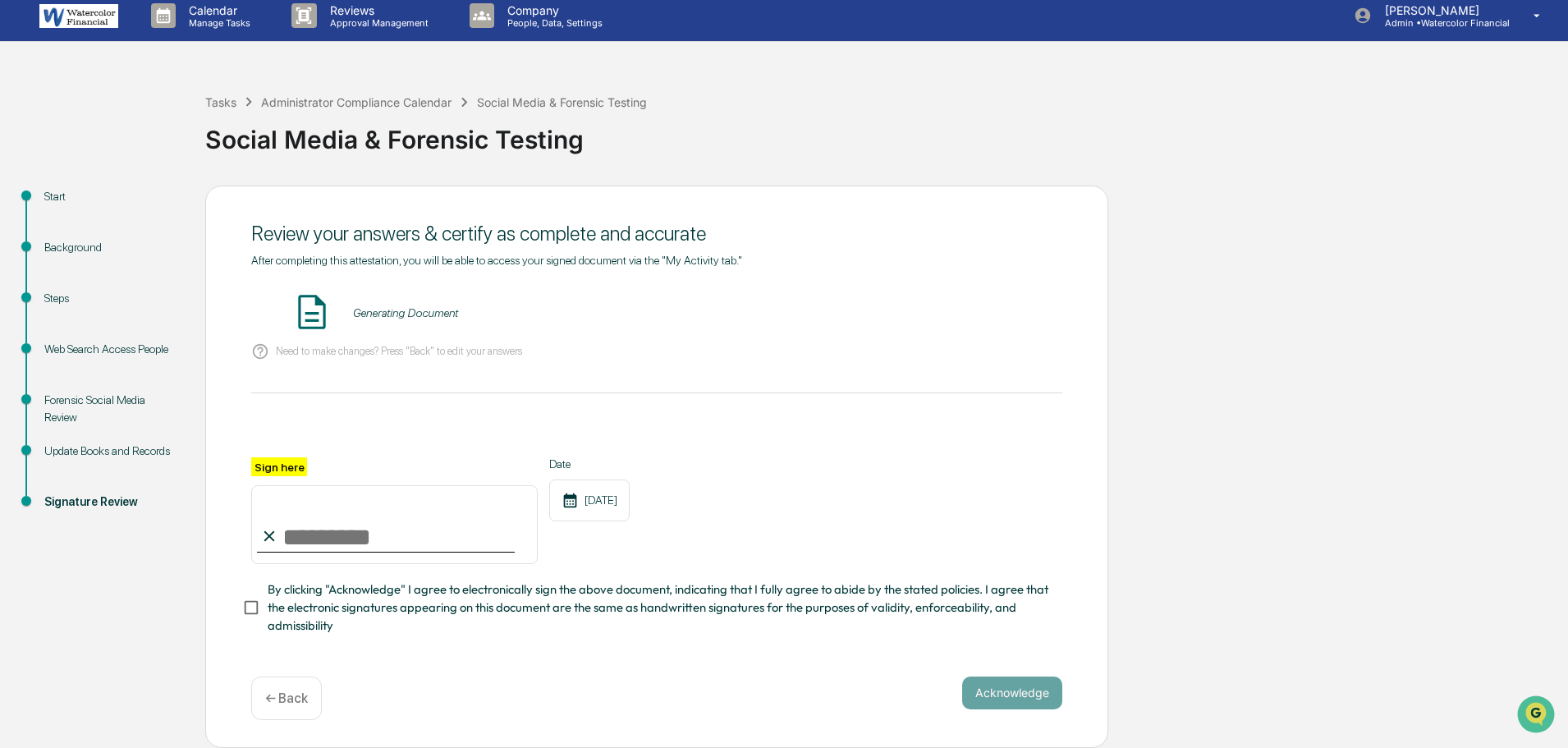
scroll to position [15, 0]
click at [976, 305] on button "VIEW" at bounding box center [967, 313] width 106 height 28
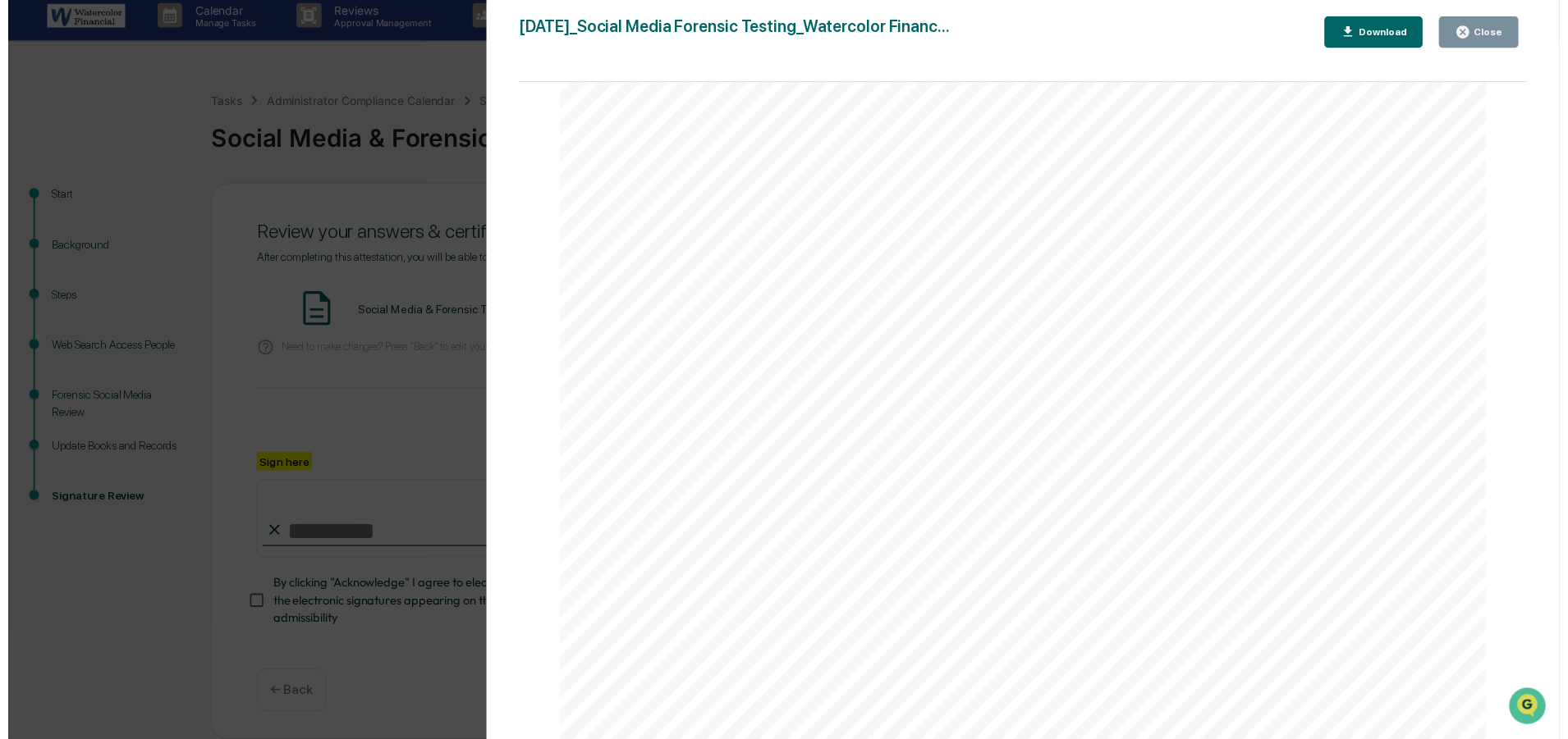
scroll to position [987, 0]
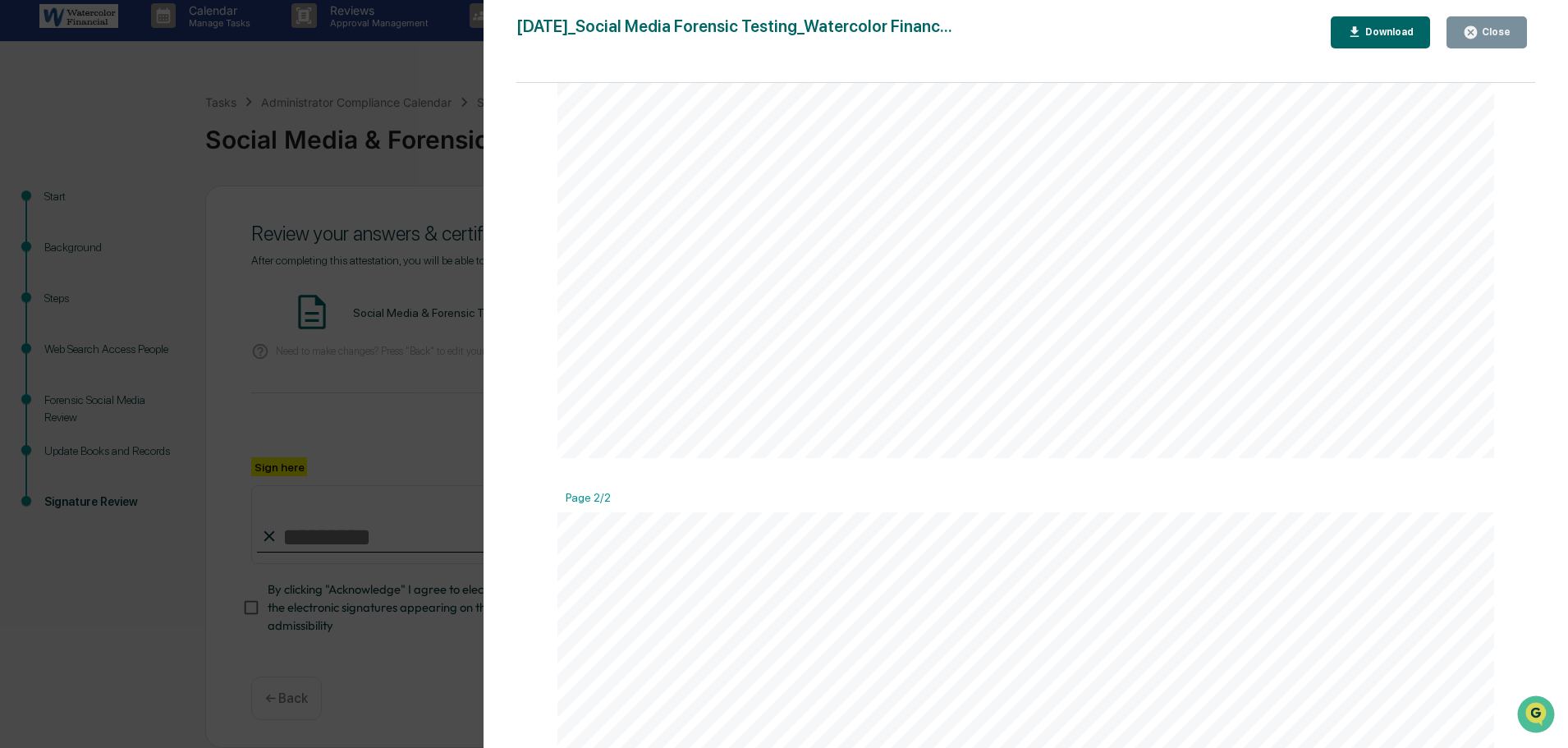
click at [1484, 48] on div "[DATE]_Social Media Forensic Testing_Watercolor Financ... Close Download Page 1…" at bounding box center [1026, 390] width 1019 height 748
click at [1500, 31] on div "Close" at bounding box center [1494, 31] width 32 height 11
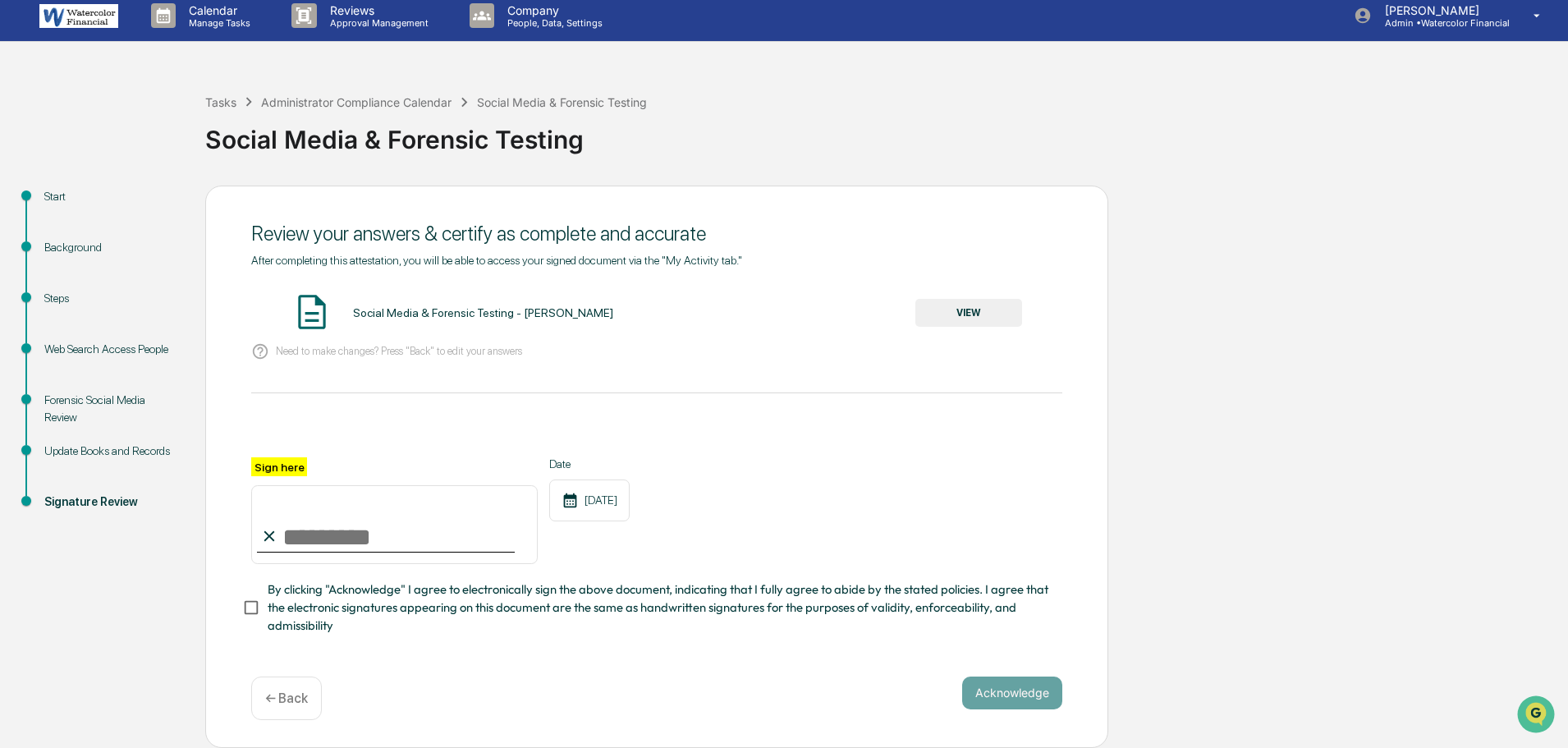
click at [322, 532] on input "Sign here" at bounding box center [395, 524] width 286 height 79
type input "**********"
click at [1011, 684] on button "Acknowledge" at bounding box center [1012, 693] width 100 height 33
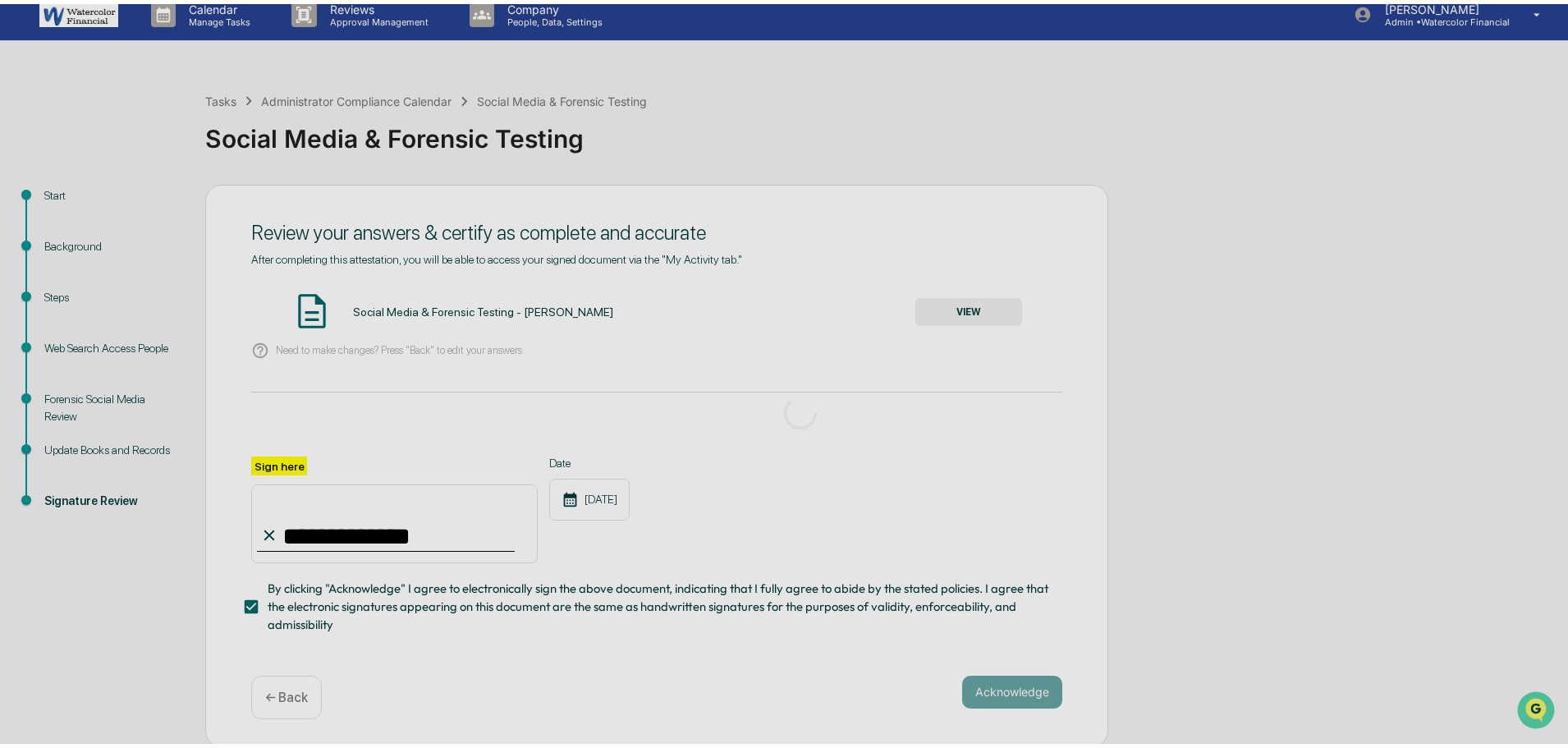
scroll to position [0, 0]
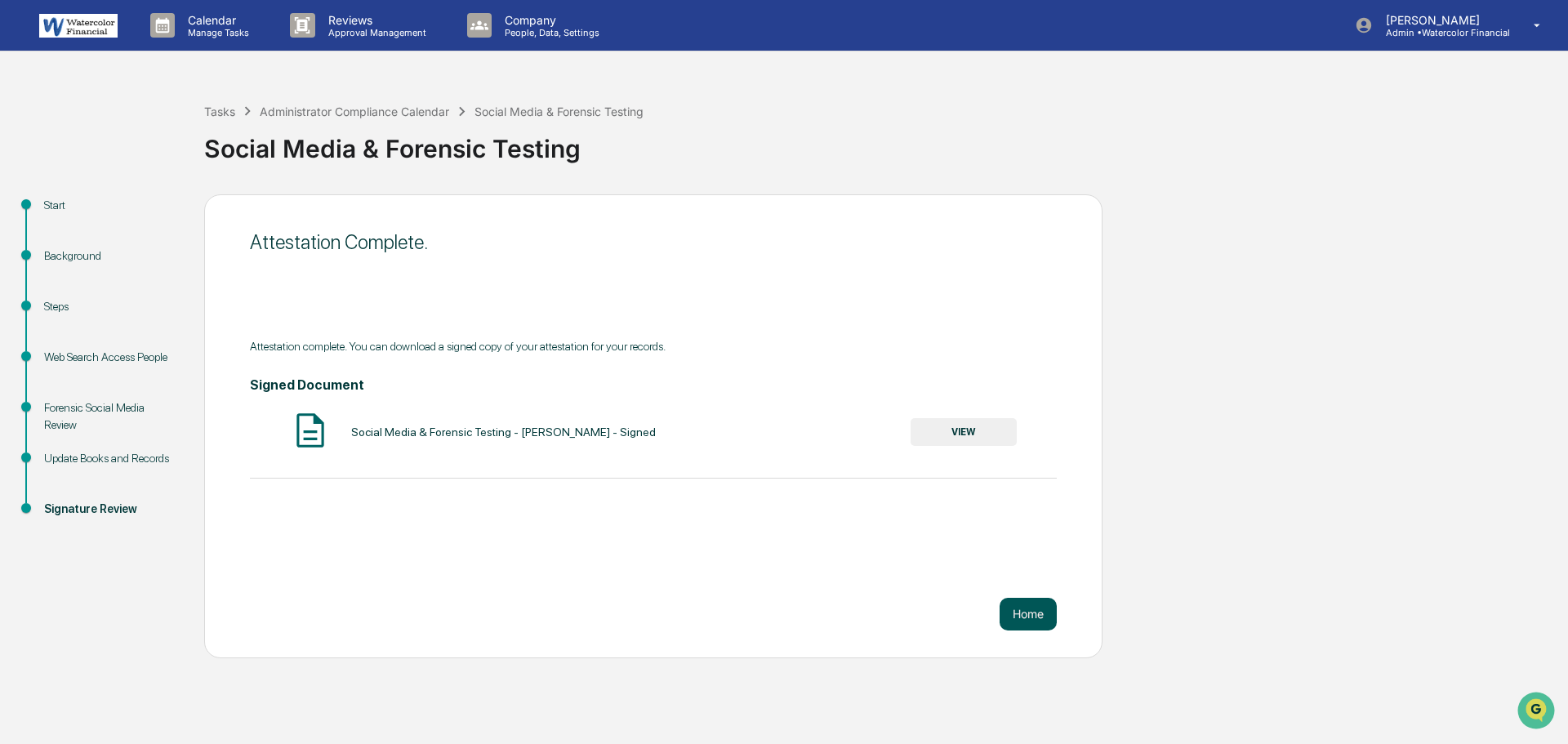
click at [1028, 604] on button "Home" at bounding box center [1028, 614] width 57 height 33
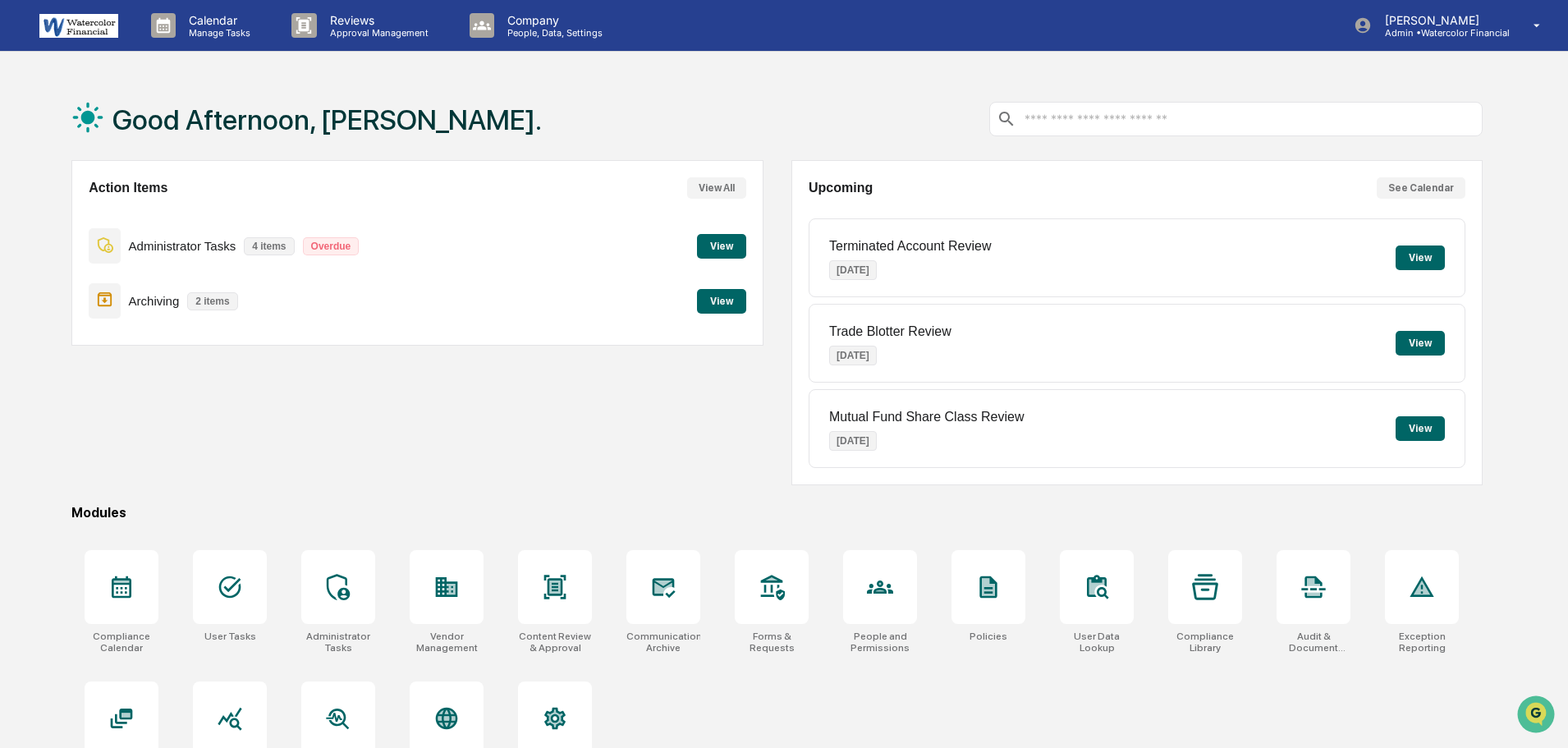
click at [716, 251] on button "View" at bounding box center [721, 246] width 49 height 25
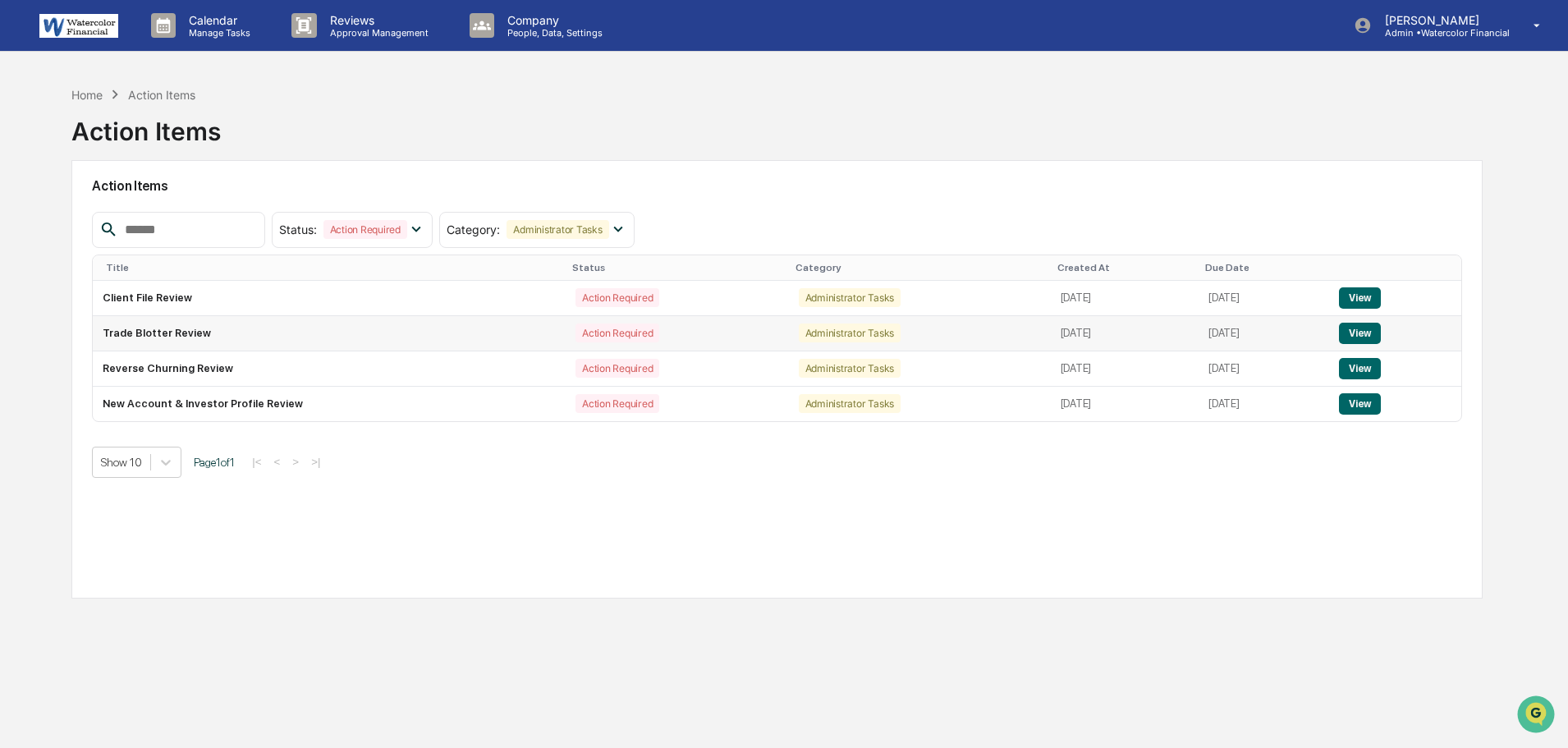
click at [1364, 326] on button "View" at bounding box center [1359, 333] width 42 height 21
